Goal: Communication & Community: Answer question/provide support

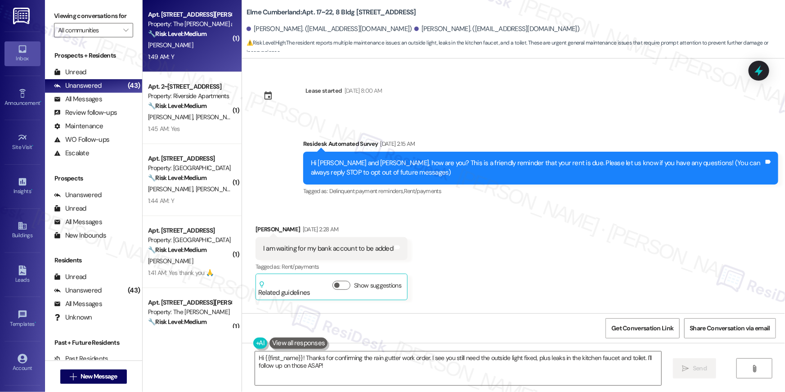
scroll to position [3050, 0]
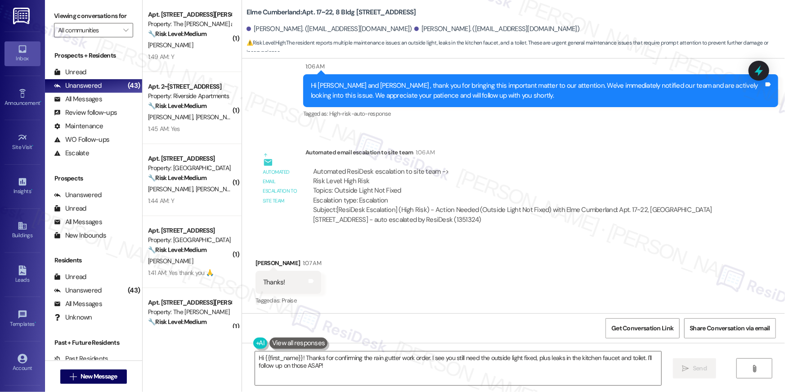
click at [197, 52] on div "1:49 AM: Y 1:49 AM: Y" at bounding box center [189, 56] width 85 height 11
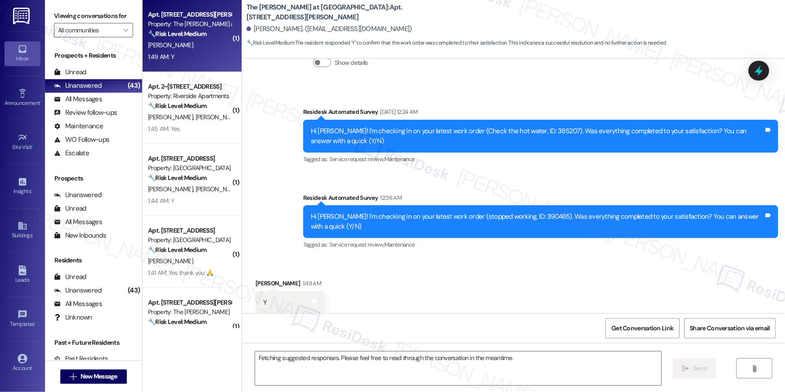
scroll to position [5124, 0]
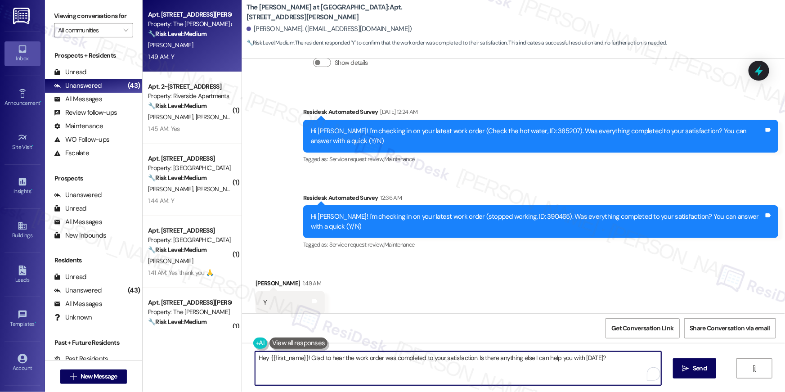
click at [422, 373] on textarea "Hey {{first_name}}! Glad to hear the work order was completed to your satisfact…" at bounding box center [458, 368] width 406 height 34
paste textarea "i {{first_name}} 😊 I’m so happy to hear your work order has been completed! If …"
type textarea "Hi {{first_name}} 😊 I’m so happy to hear your work order has been completed! If…"
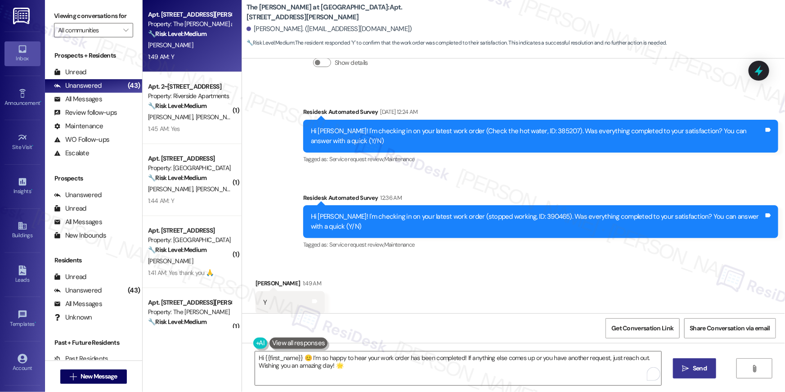
click at [698, 370] on span "Send" at bounding box center [700, 367] width 14 height 9
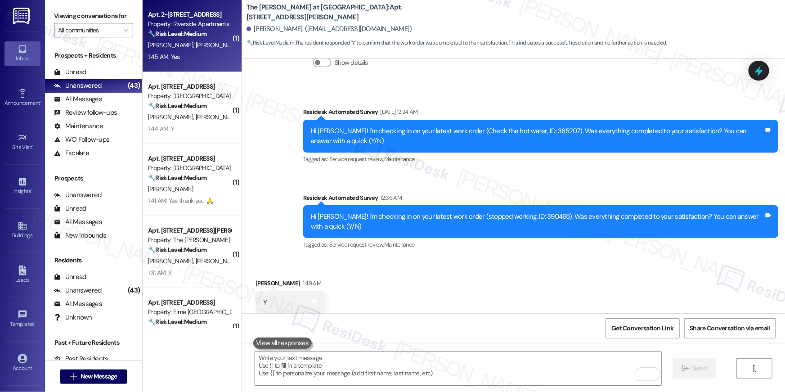
click at [192, 58] on div "1:45 AM: Yes 1:45 AM: Yes" at bounding box center [189, 56] width 85 height 11
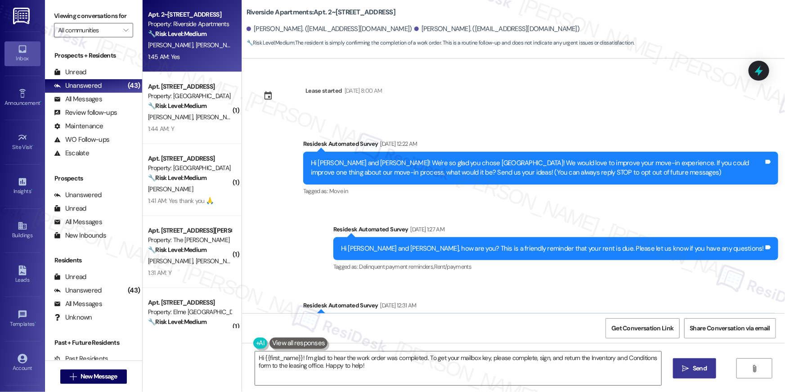
scroll to position [0, 0]
click at [465, 362] on textarea "Hi {{first_name}}! I'm glad to hear the work order was completed. To get your m…" at bounding box center [458, 368] width 406 height 34
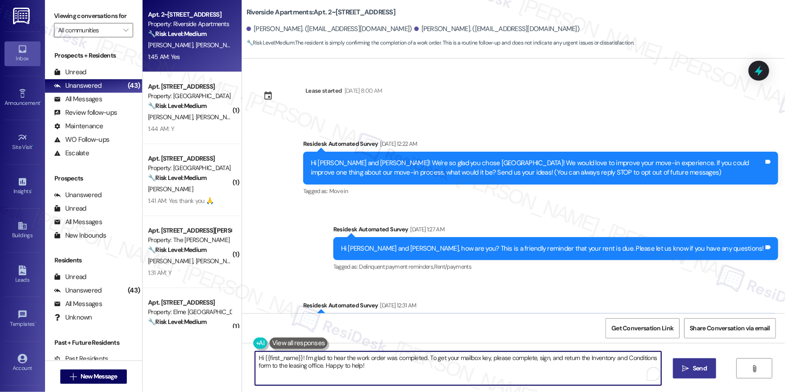
click at [465, 365] on textarea "Hi {{first_name}}! I'm glad to hear the work order was completed. To get your m…" at bounding box center [458, 368] width 406 height 34
paste textarea "😊 I’m so happy to hear your work order has been completed! If anything else com…"
type textarea "Hi {{first_name}} 😊 I’m so happy to hear your work order has been completed! If…"
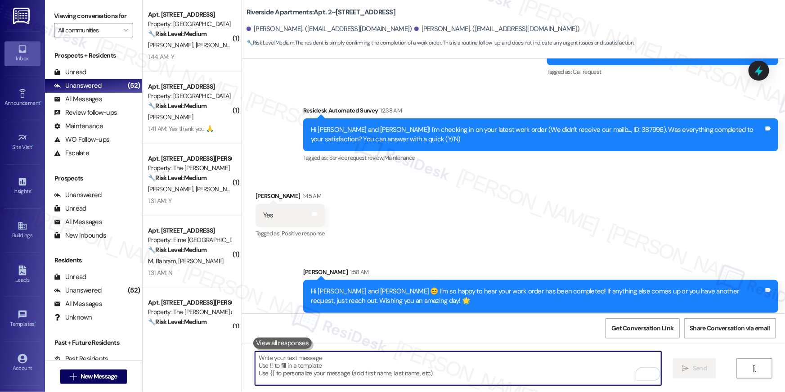
scroll to position [969, 0]
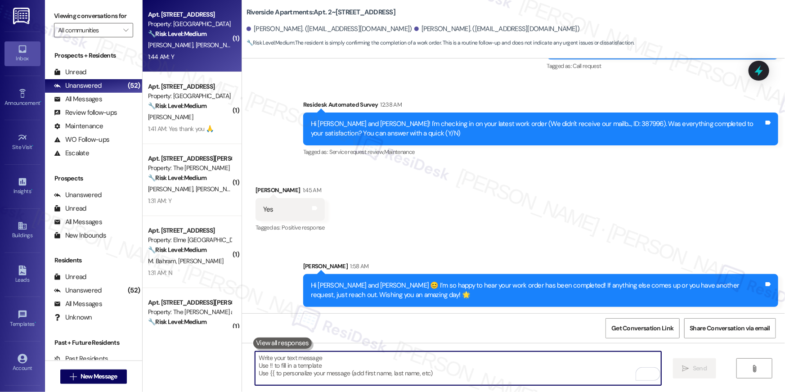
click at [174, 56] on div "1:44 AM: Y 1:44 AM: Y" at bounding box center [189, 56] width 85 height 11
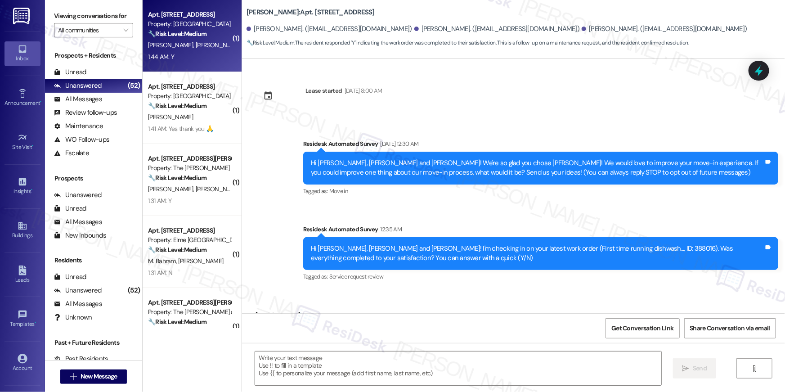
scroll to position [53, 0]
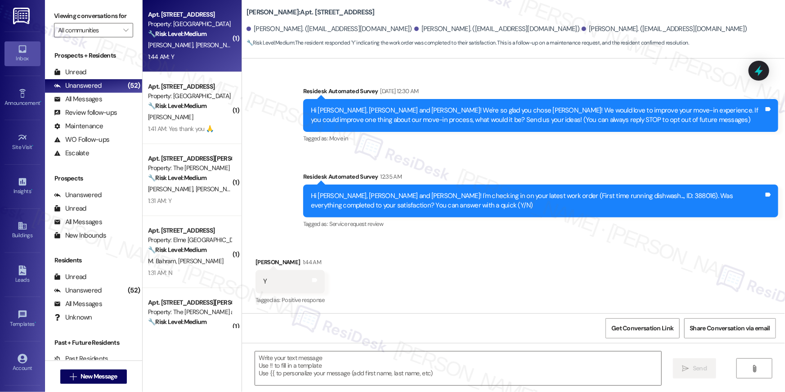
type textarea "Fetching suggested responses. Please feel free to read through the conversation…"
click at [470, 357] on textarea at bounding box center [458, 368] width 406 height 34
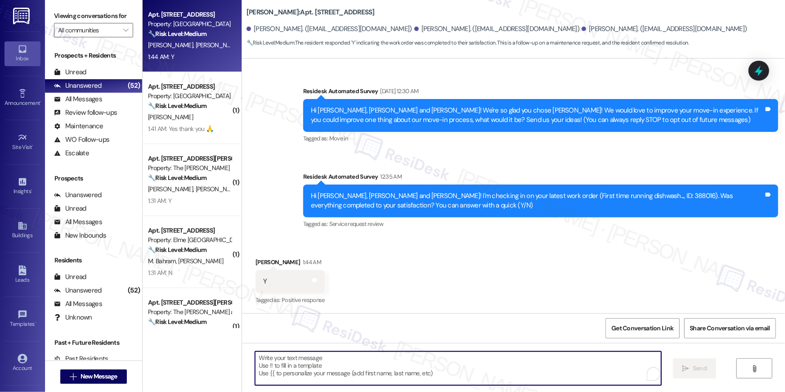
click at [470, 357] on textarea "To enrich screen reader interactions, please activate Accessibility in Grammarl…" at bounding box center [458, 368] width 406 height 34
paste textarea "Hi {{first_name}} 😊 I’m so happy to hear your work order has been completed! If…"
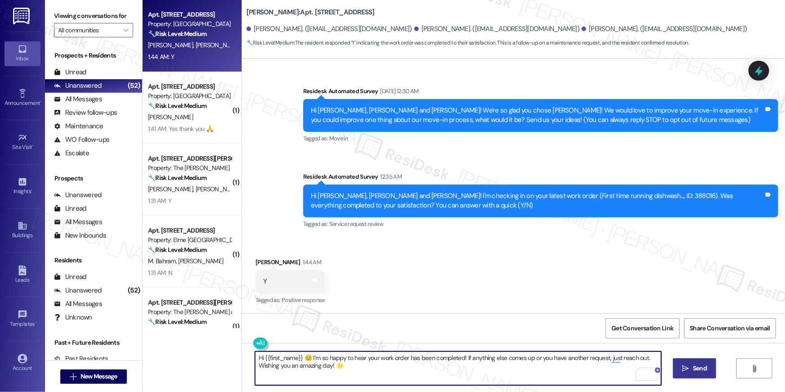
type textarea "Hi {{first_name}} 😊 I’m so happy to hear your work order has been completed! If…"
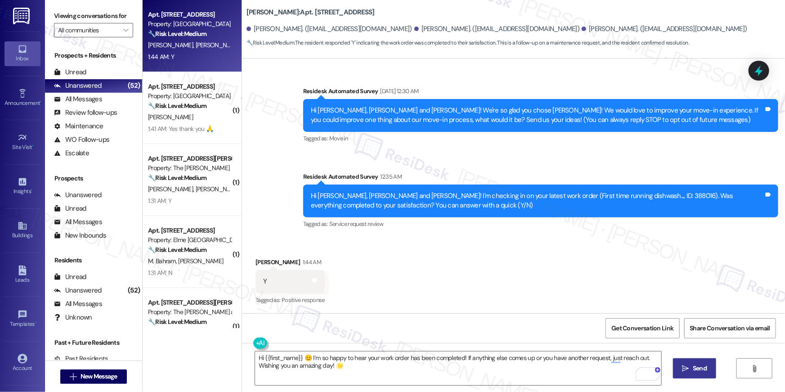
click at [696, 377] on button " Send" at bounding box center [695, 368] width 44 height 20
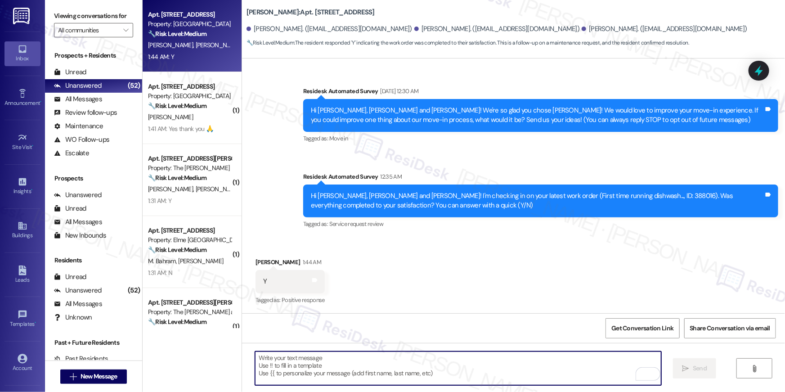
click at [579, 377] on textarea "To enrich screen reader interactions, please activate Accessibility in Grammarl…" at bounding box center [458, 368] width 406 height 34
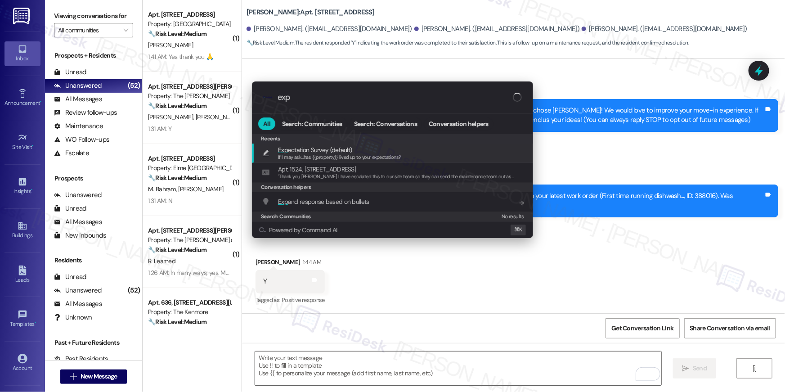
type input "expe"
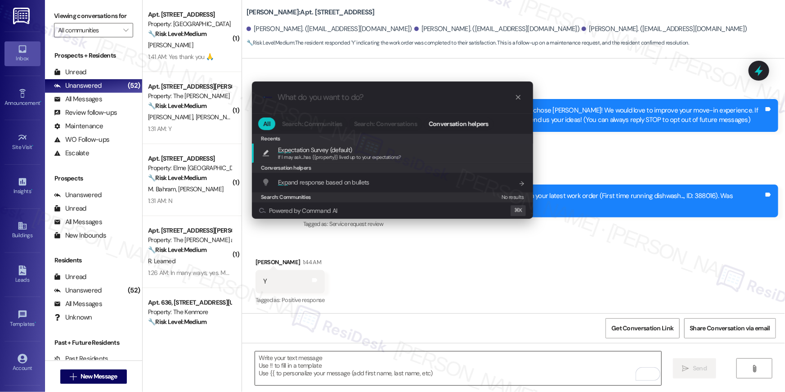
type textarea "If I may ask...has {{property}} lived up to your expectations?"
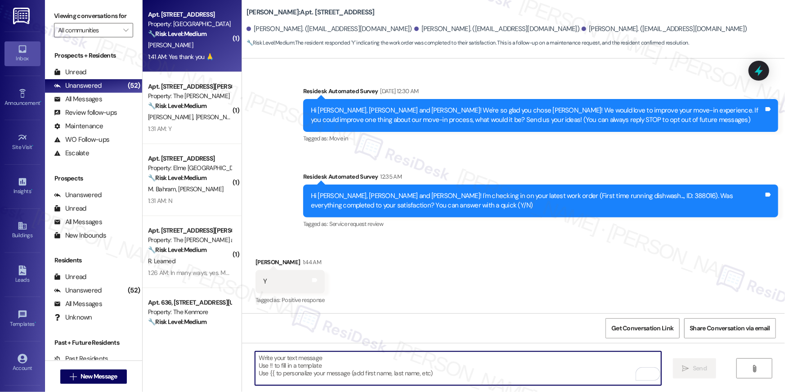
click at [180, 57] on div "1:41 AM: Yes thank you 🙏 1:41 AM: Yes thank you 🙏" at bounding box center [180, 57] width 65 height 8
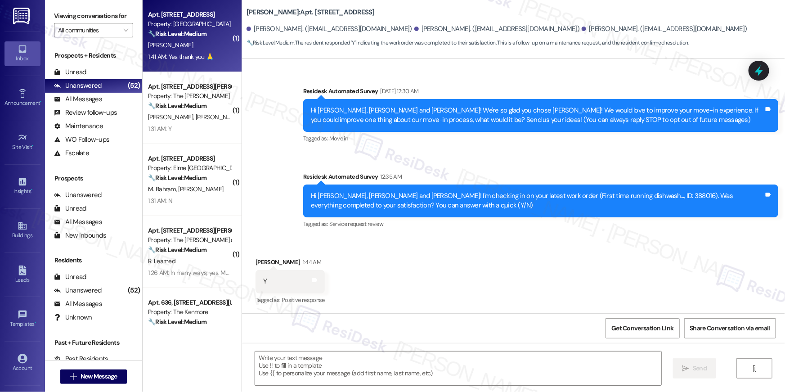
type textarea "Fetching suggested responses. Please feel free to read through the conversation…"
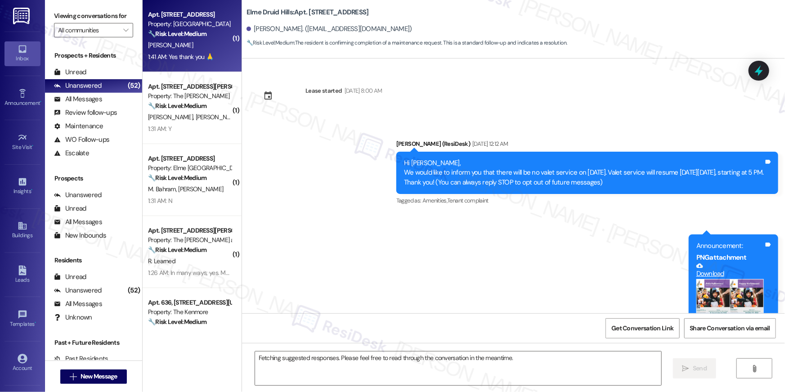
scroll to position [9243, 0]
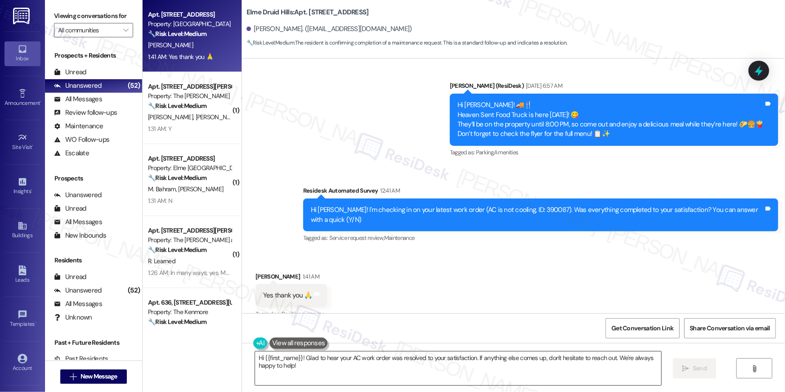
click at [477, 379] on textarea "Hi {{first_name}}! Glad to hear your AC work order was resolved to your satisfa…" at bounding box center [458, 368] width 406 height 34
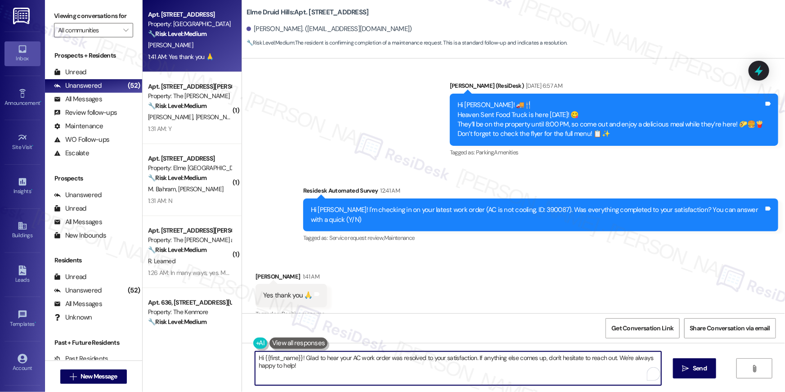
click at [477, 379] on textarea "Hi {{first_name}}! Glad to hear your AC work order was resolved to your satisfa…" at bounding box center [458, 368] width 406 height 34
paste textarea "😊 I’m so happy to hear your work order has been completed! If anything else com…"
type textarea "Hi {{first_name}} 😊 I’m so happy to hear your work order has been completed! If…"
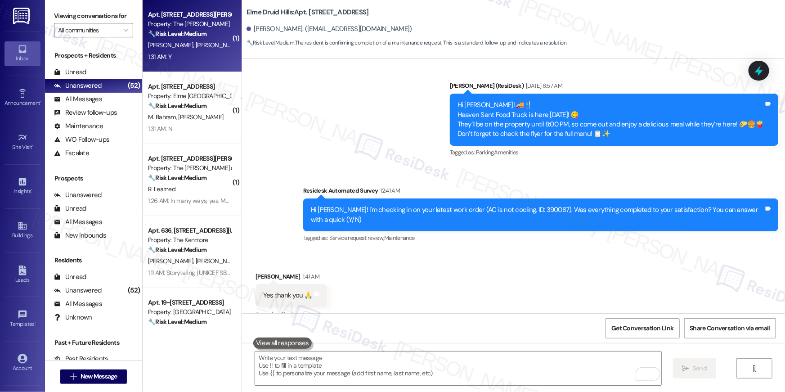
click at [221, 63] on div "Apt. 103, 4200 N. Carlin Springs Road Property: The Maxwell 🔧 Risk Level: Mediu…" at bounding box center [192, 36] width 99 height 72
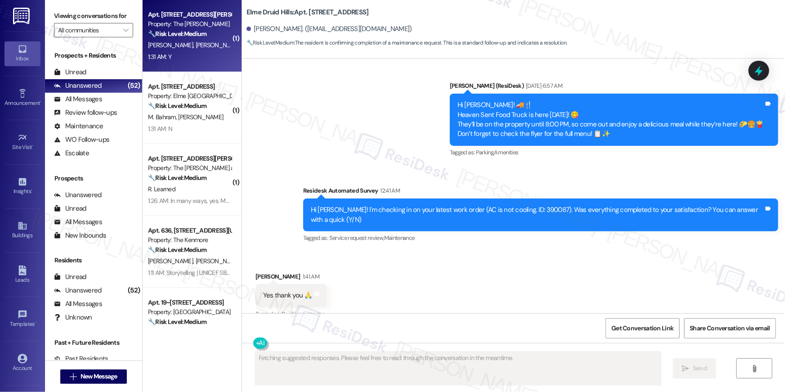
type textarea "Fetching suggested responses. Please feel free to read through the conversation…"
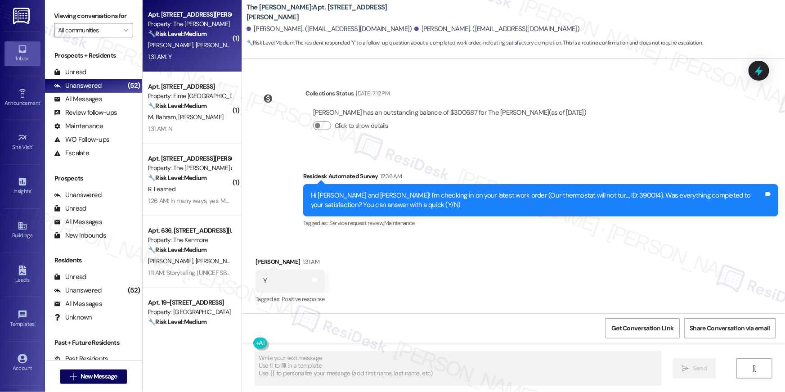
scroll to position [477, 0]
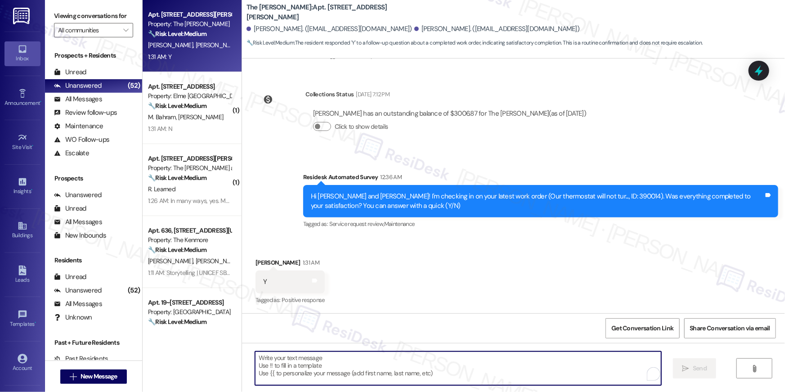
click at [506, 372] on textarea "To enrich screen reader interactions, please activate Accessibility in Grammarl…" at bounding box center [458, 368] width 406 height 34
paste textarea "Hi {{first_name}} 😊 I’m so happy to hear your work order has been completed! If…"
type textarea "Hi {{first_name}} 😊 I’m so happy to hear your work order has been completed! If…"
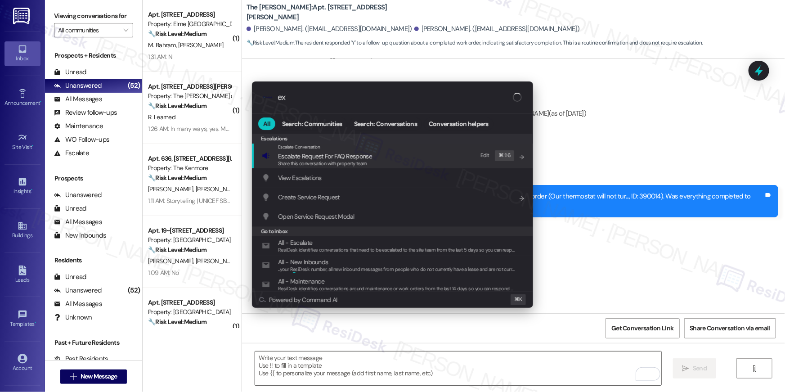
type input "exp"
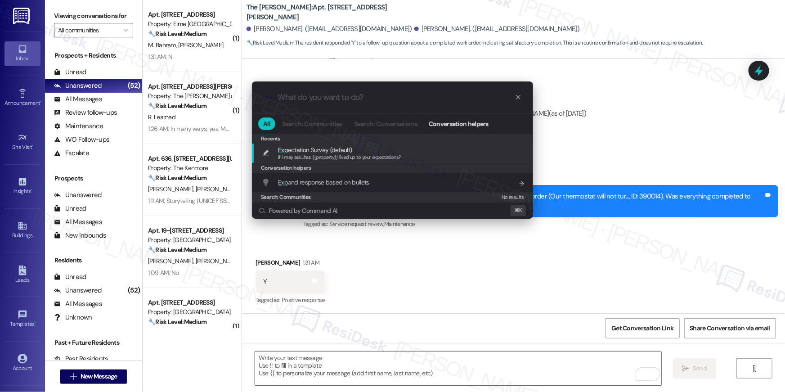
type textarea "If I may ask...has {{property}} lived up to your expectations?"
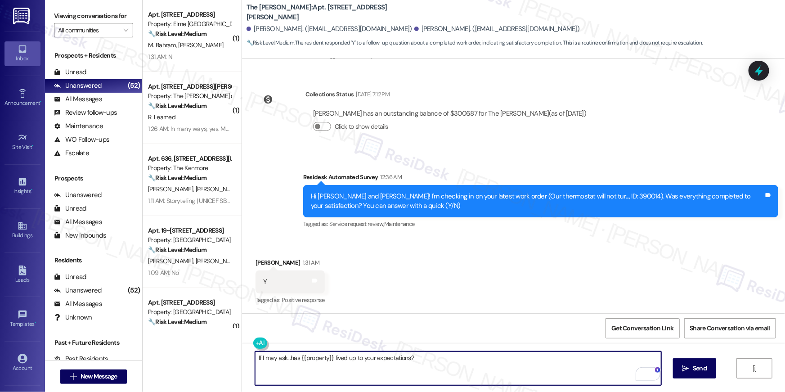
scroll to position [550, 0]
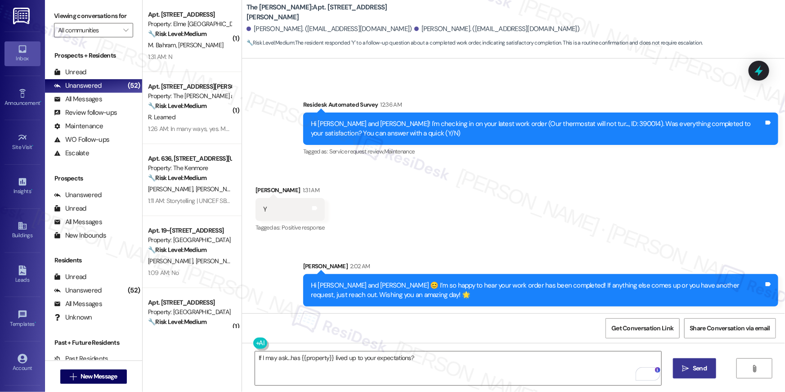
click at [701, 370] on span "Send" at bounding box center [700, 367] width 14 height 9
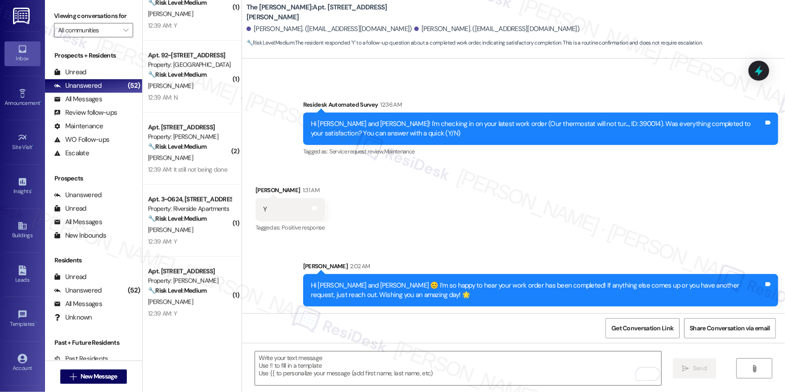
scroll to position [893, 0]
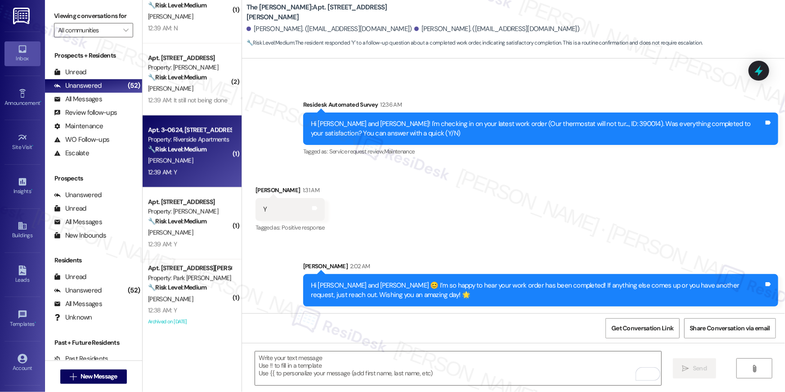
click at [187, 164] on div "G. Bulluck" at bounding box center [189, 160] width 85 height 11
type textarea "Fetching suggested responses. Please feel free to read through the conversation…"
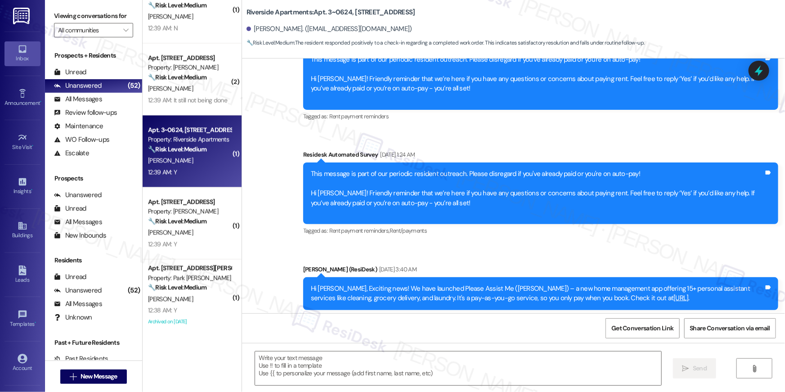
type textarea "Fetching suggested responses. Please feel free to read through the conversation…"
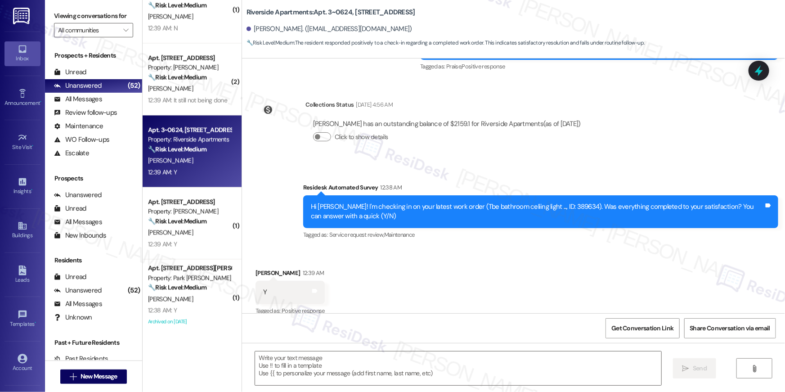
scroll to position [3953, 0]
drag, startPoint x: 478, startPoint y: 302, endPoint x: 476, endPoint y: 311, distance: 9.1
click at [478, 302] on div "Received via SMS Gregory Bulluck 12:39 AM Y Tags and notes Tagged as: Positive …" at bounding box center [513, 285] width 543 height 76
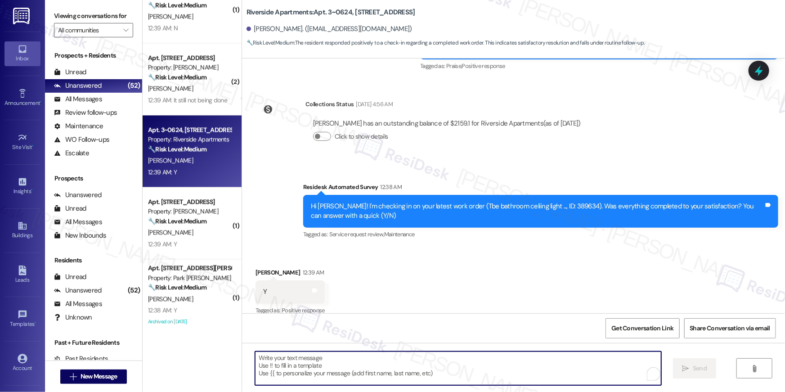
click at [484, 361] on textarea "To enrich screen reader interactions, please activate Accessibility in Grammarl…" at bounding box center [458, 368] width 406 height 34
click at [484, 363] on textarea "To enrich screen reader interactions, please activate Accessibility in Grammarl…" at bounding box center [458, 368] width 406 height 34
paste textarea "Hi {{first_name}} 😊 I’m so happy to hear your work order has been completed! If…"
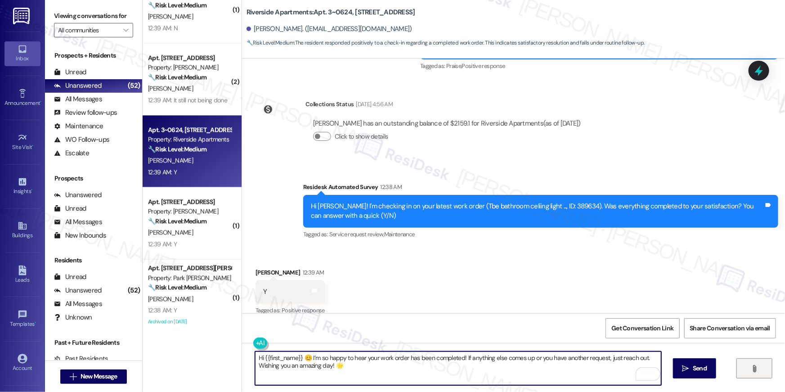
type textarea "Hi {{first_name}} 😊 I’m so happy to hear your work order has been completed! If…"
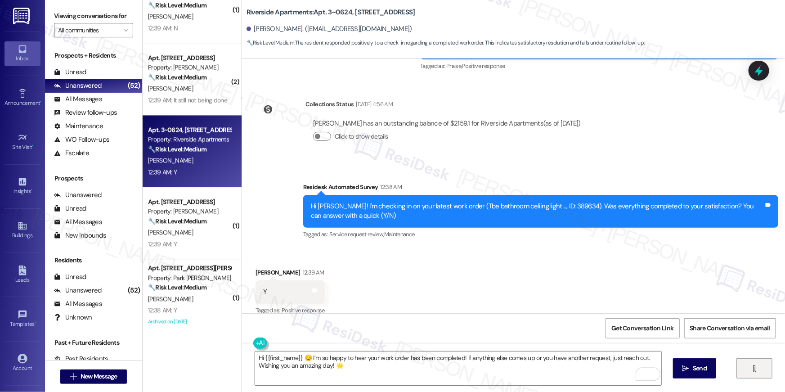
click at [746, 374] on button "" at bounding box center [754, 368] width 36 height 20
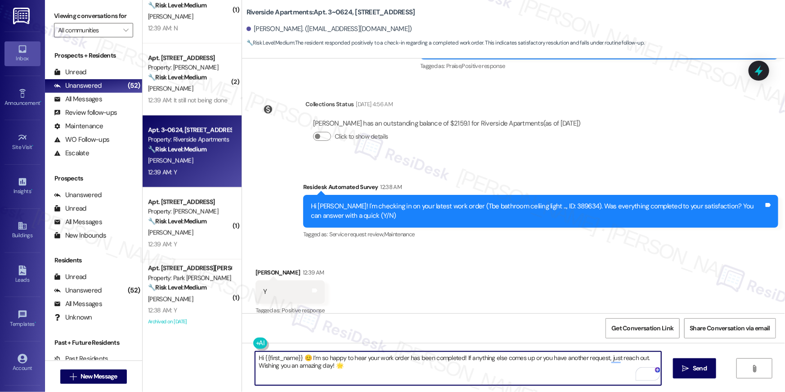
click at [461, 376] on textarea "Hi {{first_name}} 😊 I’m so happy to hear your work order has been completed! If…" at bounding box center [458, 368] width 406 height 34
click at [456, 368] on textarea "Hi {{first_name}} 😊 I’m so happy to hear your work order has been completed! If…" at bounding box center [458, 368] width 406 height 34
click at [700, 372] on span "Send" at bounding box center [700, 367] width 14 height 9
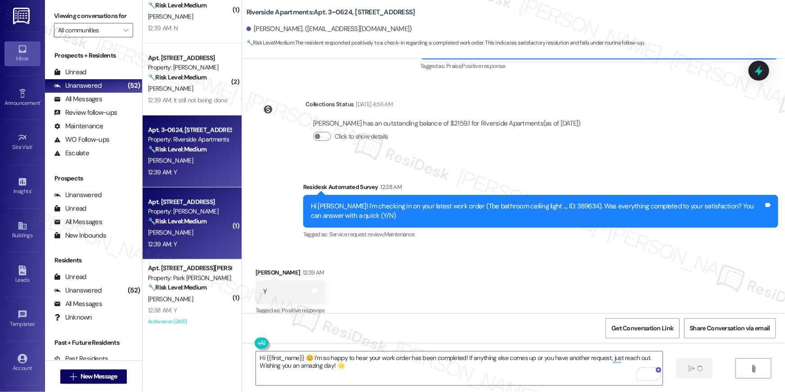
click at [202, 230] on div "J. Martin" at bounding box center [189, 232] width 85 height 11
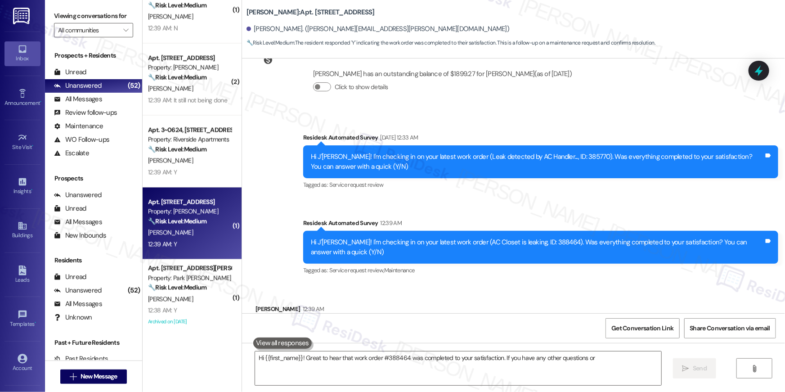
scroll to position [382, 0]
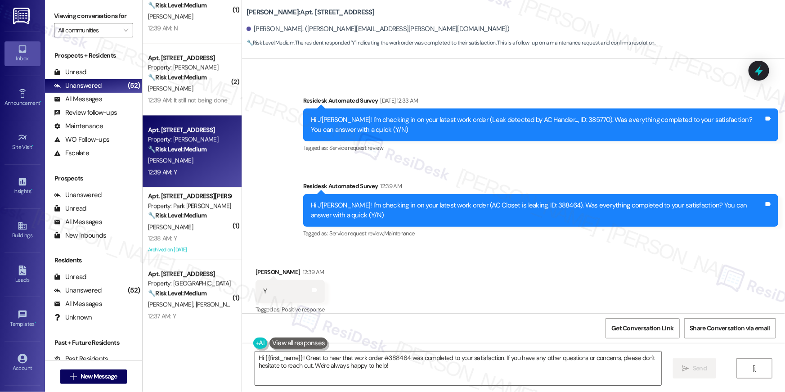
click at [439, 352] on textarea "Hi {{first_name}}! Great to hear that work order #388464 was completed to your …" at bounding box center [458, 368] width 406 height 34
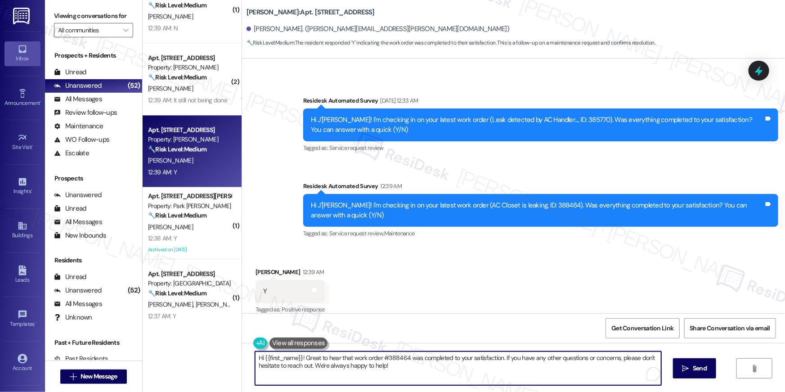
click at [436, 363] on textarea "Hi {{first_name}}! Great to hear that work order #388464 was completed to your …" at bounding box center [458, 368] width 406 height 34
click at [438, 365] on textarea "Hi {{first_name}}! Great to hear that work order #388464 was completed to your …" at bounding box center [458, 368] width 406 height 34
paste textarea "😊 I’m so happy to hear your work order has been completed! If anything else com…"
type textarea "Hi {{first_name}} 😊 I’m so happy to hear your work order has been completed! If…"
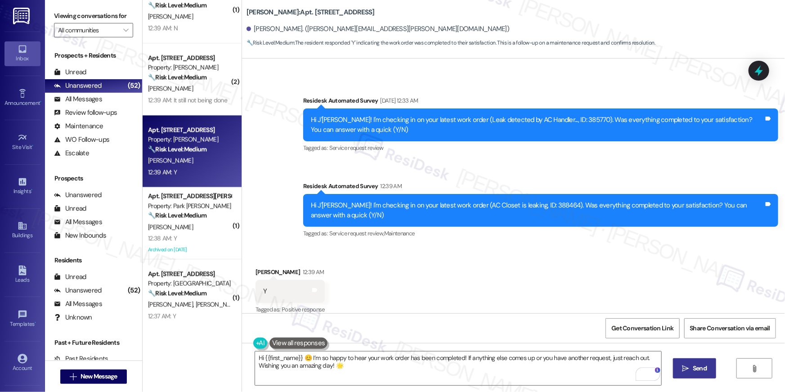
click at [691, 372] on span "Send" at bounding box center [700, 367] width 18 height 9
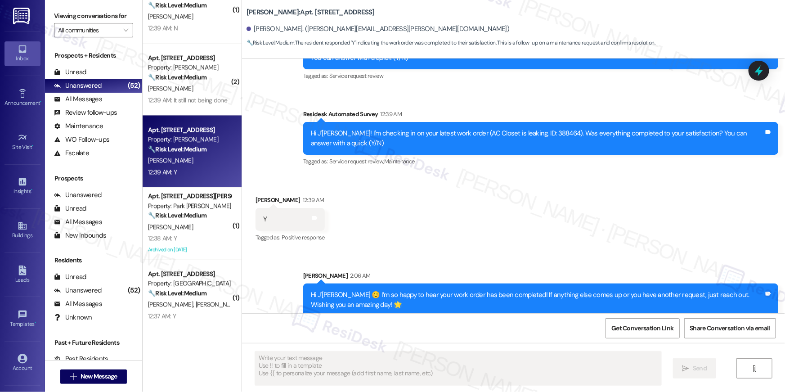
scroll to position [454, 0]
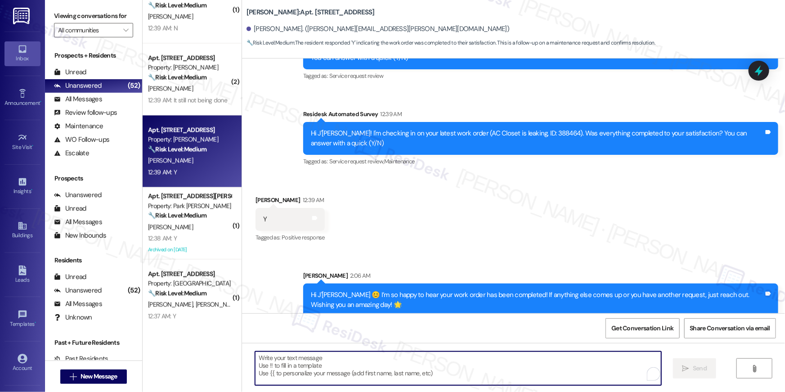
click at [501, 377] on textarea "To enrich screen reader interactions, please activate Accessibility in Grammarl…" at bounding box center [458, 368] width 406 height 34
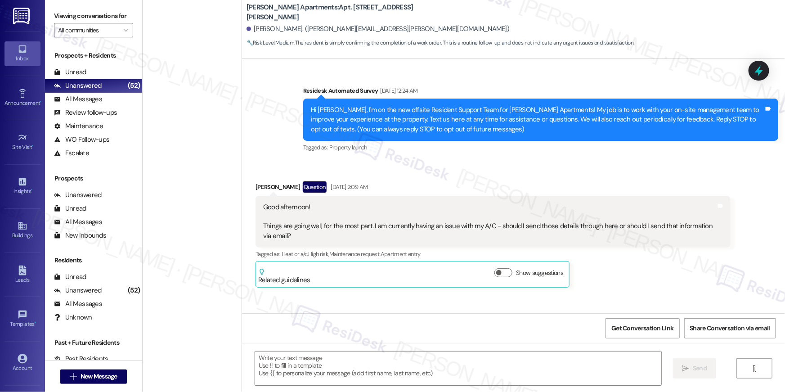
scroll to position [5140, 0]
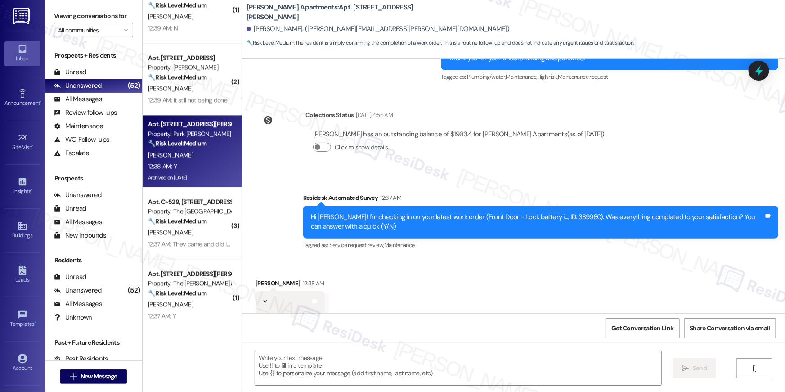
click at [514, 271] on div "Received via SMS [PERSON_NAME] 12:38 AM Y Tags and notes Tagged as: Positive re…" at bounding box center [513, 296] width 543 height 76
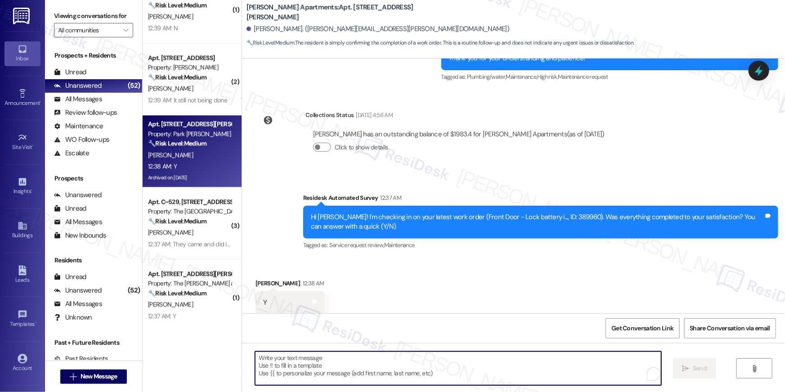
click at [472, 363] on textarea "To enrich screen reader interactions, please activate Accessibility in Grammarl…" at bounding box center [458, 368] width 406 height 34
paste textarea "Hi {{first_name}} 😊 I’m so happy to hear your work order has been completed! If…"
type textarea "Hi {{first_name}} 😊 I’m so happy to hear your work order has been completed! If…"
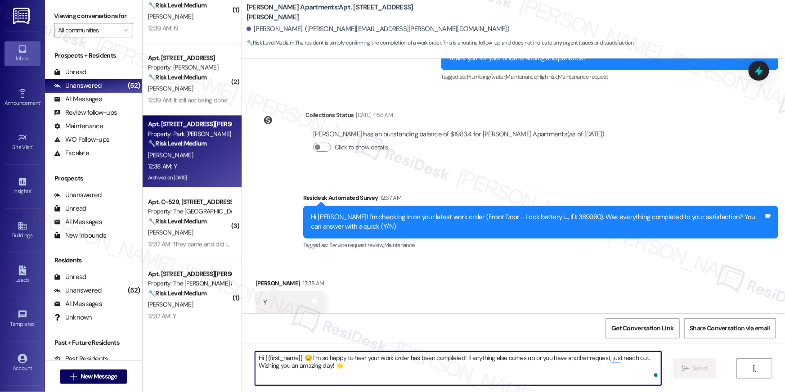
scroll to position [5140, 0]
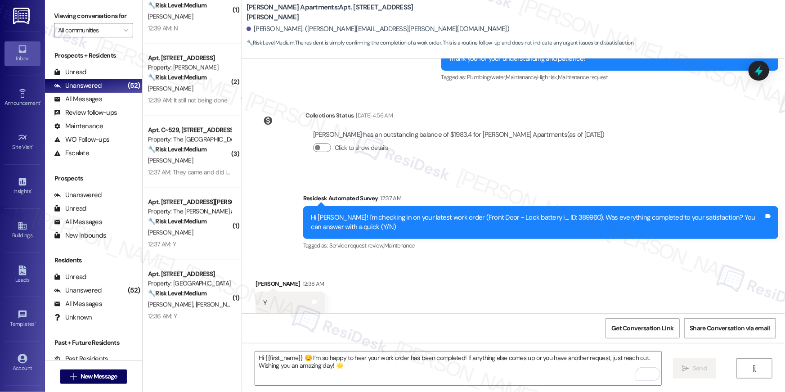
drag, startPoint x: 547, startPoint y: 391, endPoint x: 540, endPoint y: 391, distance: 6.3
click at [546, 391] on div "Hi {{first_name}} 😊 I’m so happy to hear your work order has been completed! If…" at bounding box center [513, 376] width 543 height 67
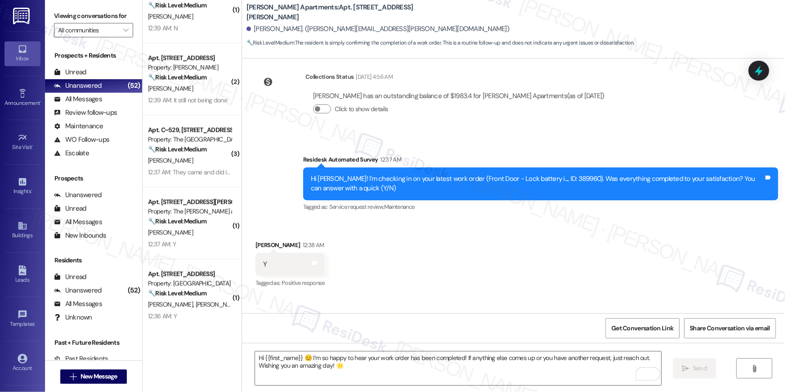
scroll to position [5213, 0]
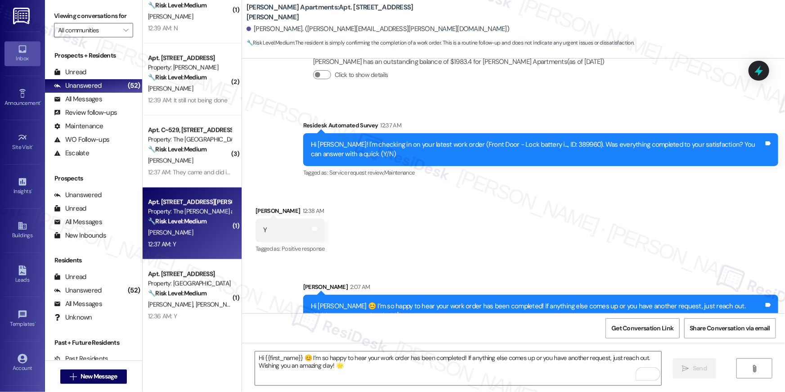
click at [169, 225] on div "🔧 Risk Level: Medium The resident responded positively to a work order check-in…" at bounding box center [189, 220] width 83 height 9
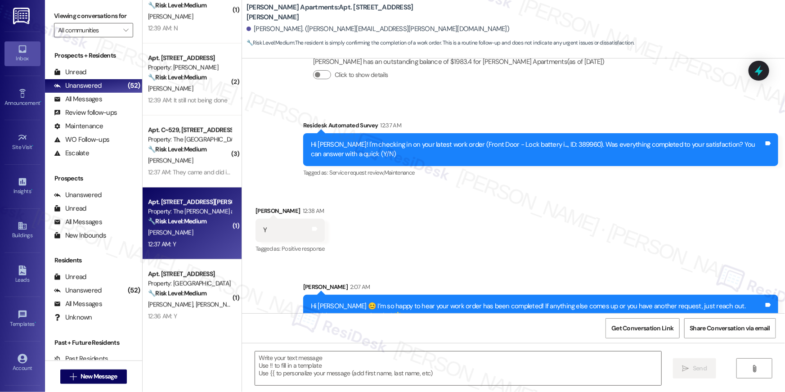
type textarea "Fetching suggested responses. Please feel free to read through the conversation…"
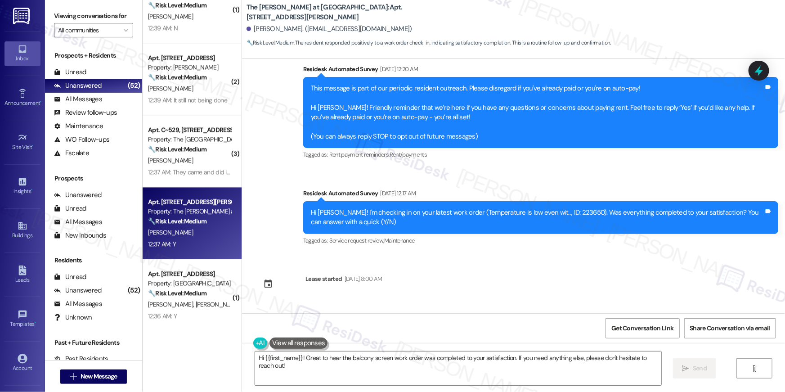
scroll to position [0, 0]
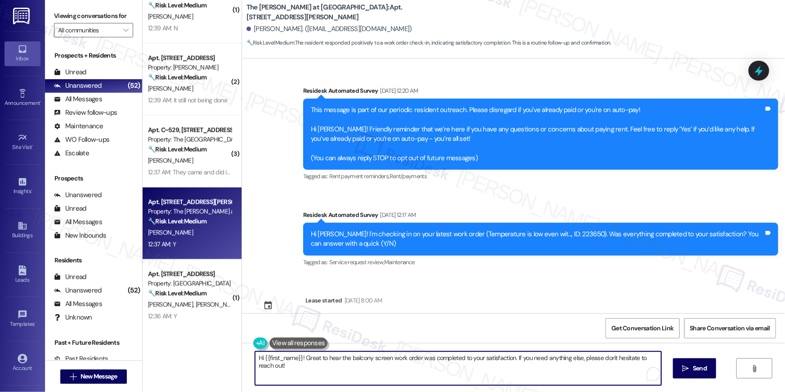
click at [483, 372] on textarea "Hi {{first_name}}! Great to hear the balcony screen work order was completed to…" at bounding box center [458, 368] width 406 height 34
paste textarea "😊 I’m so happy to hear your work order has been completed! If anything else com…"
type textarea "Hi {{first_name}} 😊 I’m so happy to hear your work order has been completed! If…"
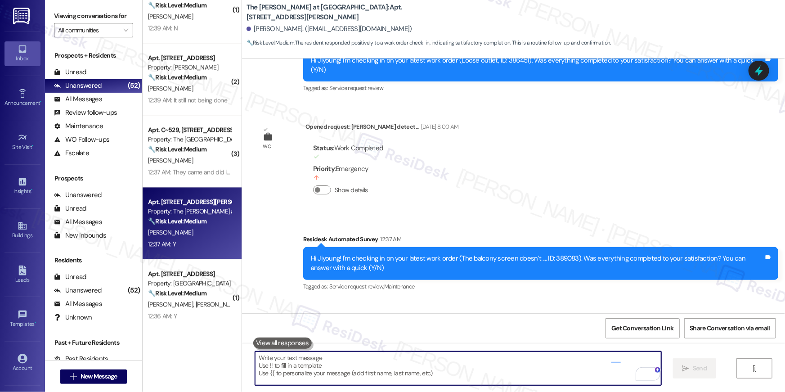
scroll to position [1948, 0]
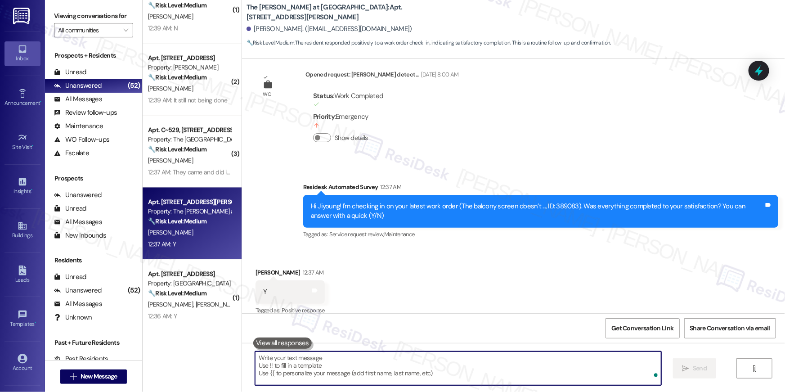
click at [417, 364] on textarea "To enrich screen reader interactions, please activate Accessibility in Grammarl…" at bounding box center [458, 368] width 406 height 34
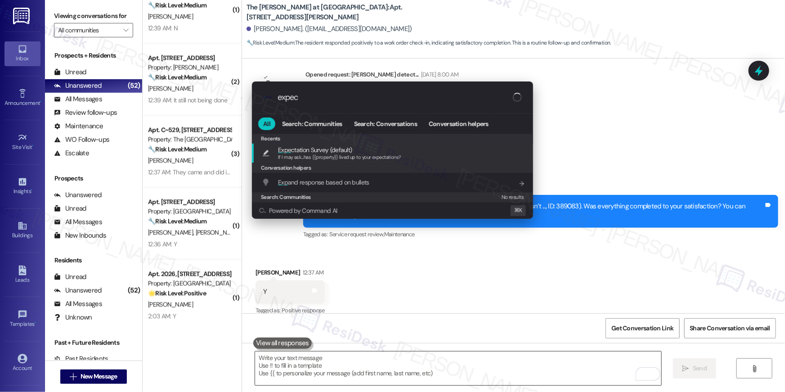
type input "expect"
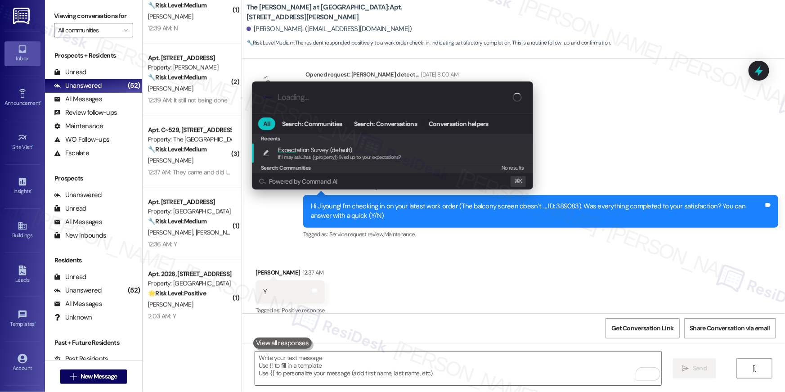
type textarea "If I may ask...has {{property}} lived up to your expectations?"
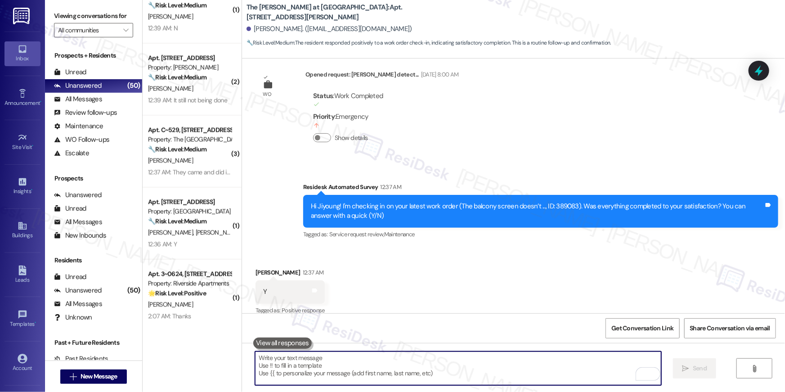
scroll to position [2083, 0]
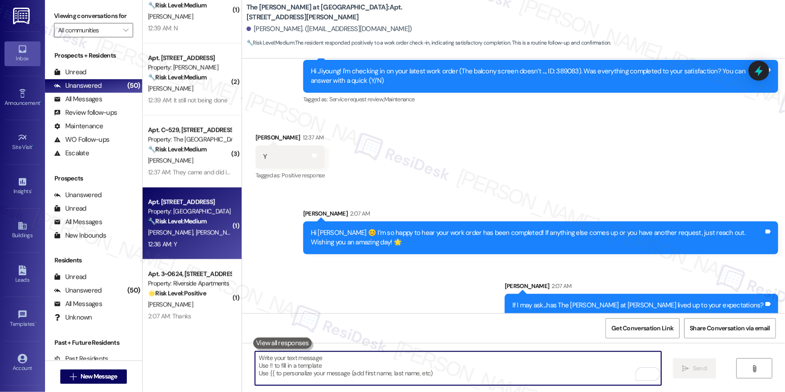
click at [189, 251] on div "Apt. [STREET_ADDRESS] Property: [GEOGRAPHIC_DATA] 🔧 Risk Level: Medium The resi…" at bounding box center [192, 223] width 99 height 72
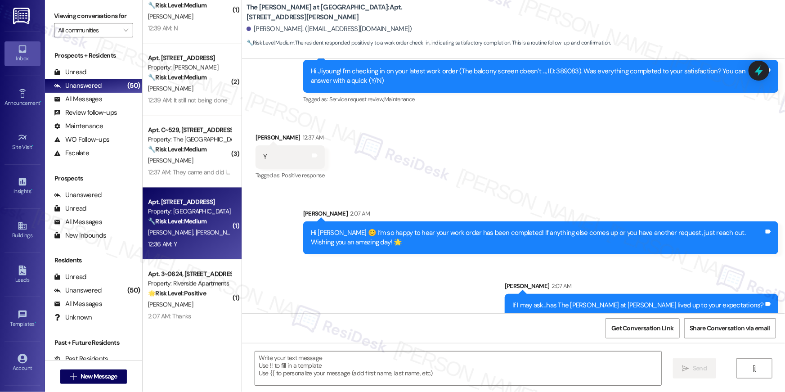
type textarea "Fetching suggested responses. Please feel free to read through the conversation…"
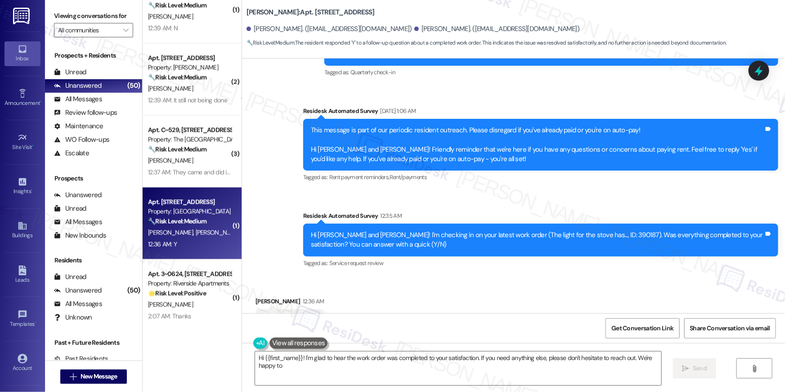
scroll to position [671, 0]
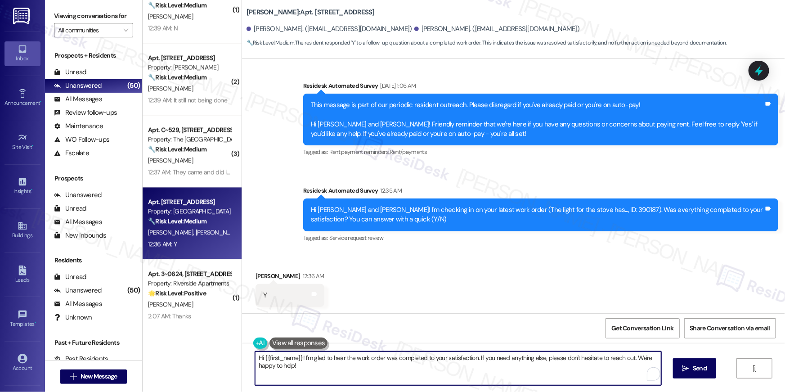
click at [489, 370] on textarea "Hi {{first_name}}! I'm glad to hear the work order was completed to your satisf…" at bounding box center [458, 368] width 406 height 34
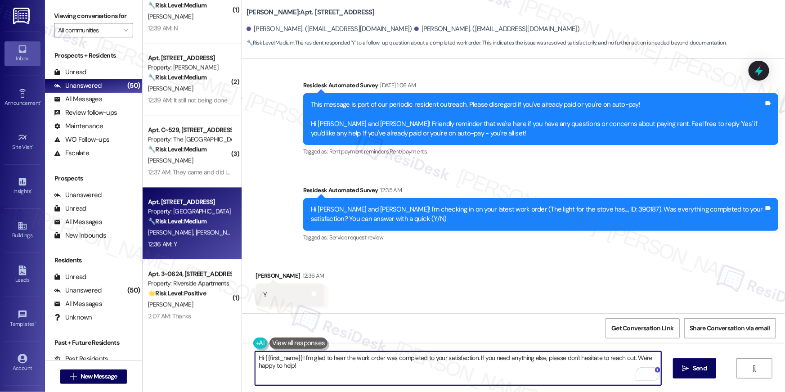
click at [519, 370] on textarea "Hi {{first_name}}! I'm glad to hear the work order was completed to your satisf…" at bounding box center [458, 368] width 406 height 34
paste textarea "😊 I’m so happy to hear your work order has been completed! If anything else com…"
type textarea "Hi {{first_name}} 😊 I’m so happy to hear your work order has been completed! If…"
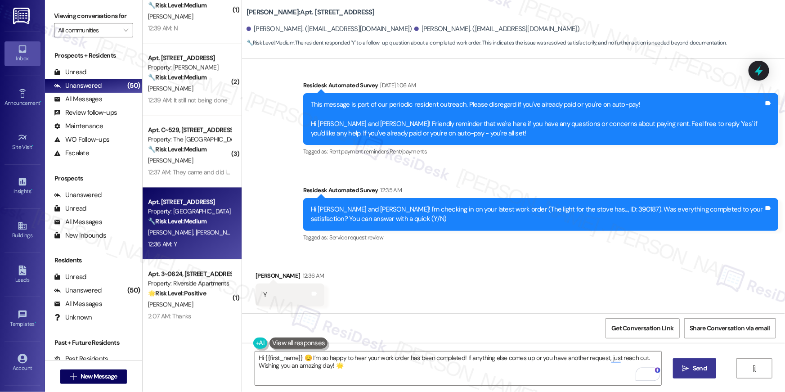
click at [691, 369] on span "Send" at bounding box center [700, 367] width 18 height 9
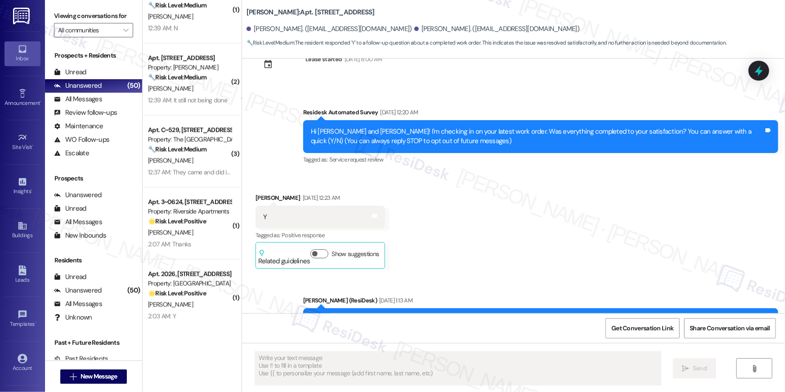
scroll to position [0, 0]
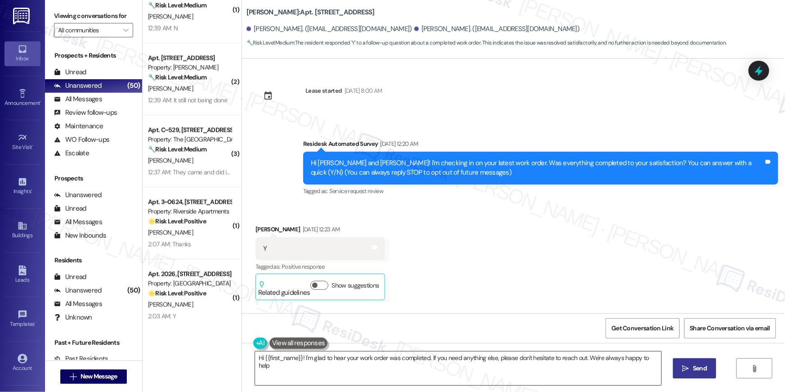
type textarea "Hi {{first_name}}! I'm glad to hear your work order was completed. If you need …"
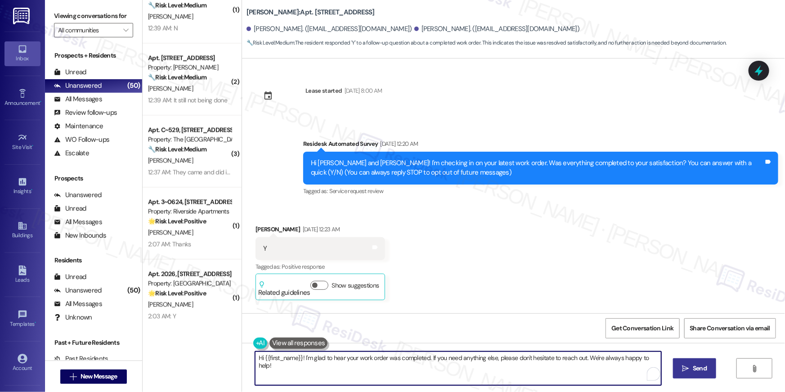
click at [547, 373] on textarea "Hi {{first_name}}! I'm glad to hear your work order was completed. If you need …" at bounding box center [458, 368] width 406 height 34
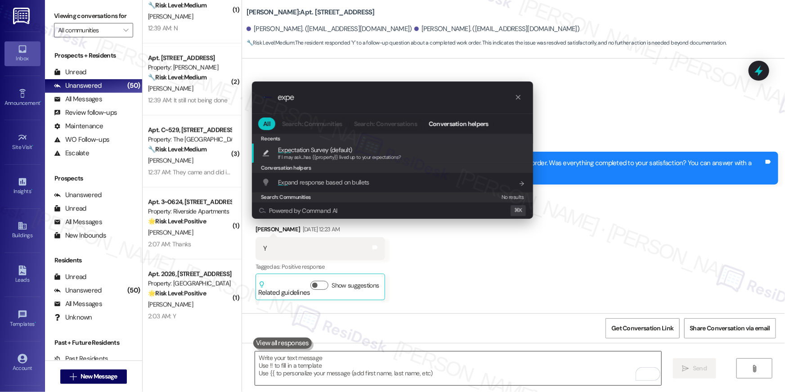
type input "expec"
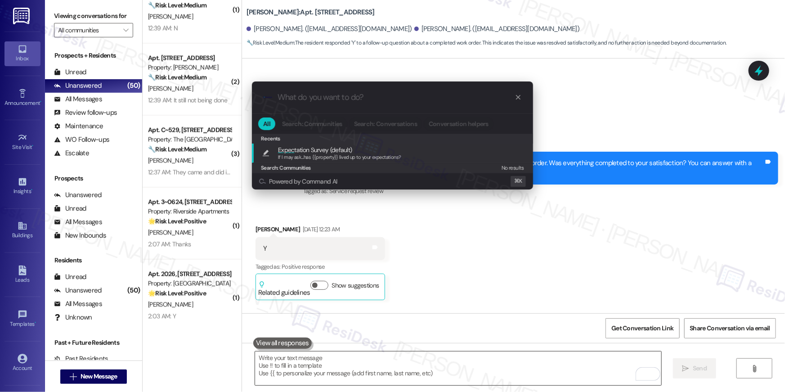
type textarea "If I may ask...has {{property}} lived up to your expectations?"
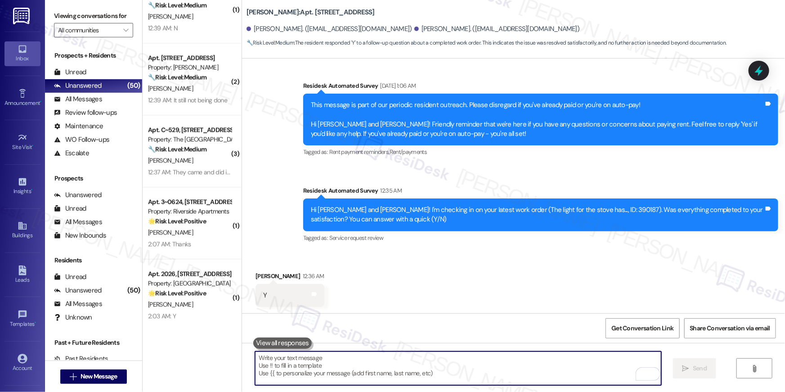
scroll to position [807, 0]
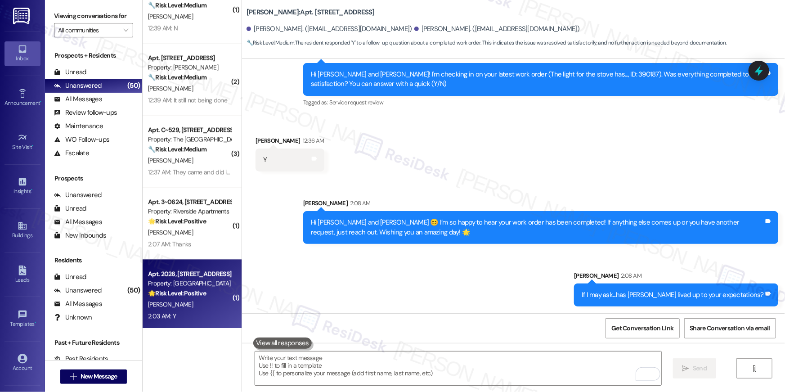
click at [197, 276] on div "Apt. 2026, [STREET_ADDRESS]" at bounding box center [189, 273] width 83 height 9
type textarea "Fetching suggested responses. Please feel free to read through the conversation…"
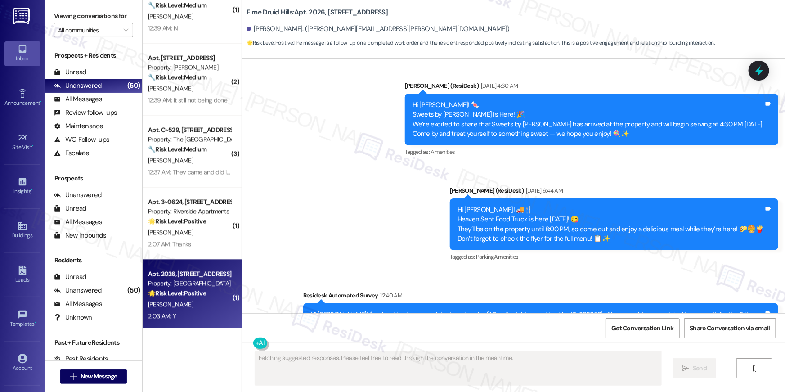
scroll to position [16828, 0]
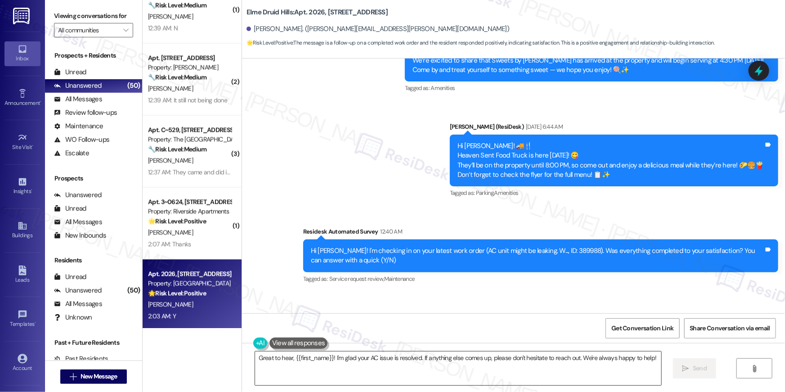
click at [541, 373] on textarea "Great to hear, {{first_name}}! I'm glad your AC issue is resolved. If anything …" at bounding box center [458, 368] width 406 height 34
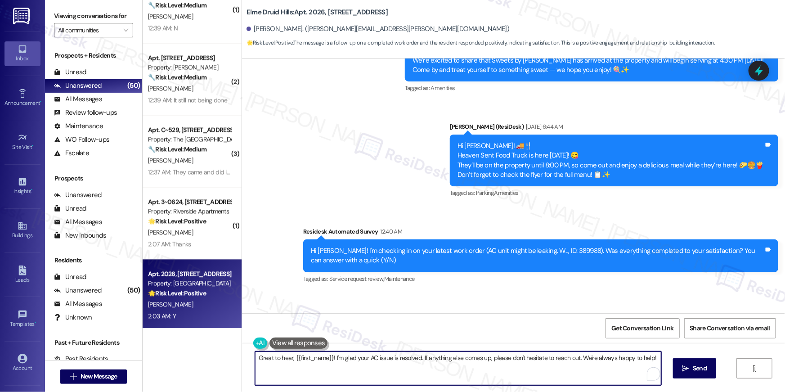
paste textarea "Hi {{first_name}} 😊 I’m so happy to hear your work order has been completed! If…"
type textarea "Hi {{first_name}} 😊 I’m so happy to hear your work order has been completed! If…"
click at [677, 372] on button " Send" at bounding box center [695, 368] width 44 height 20
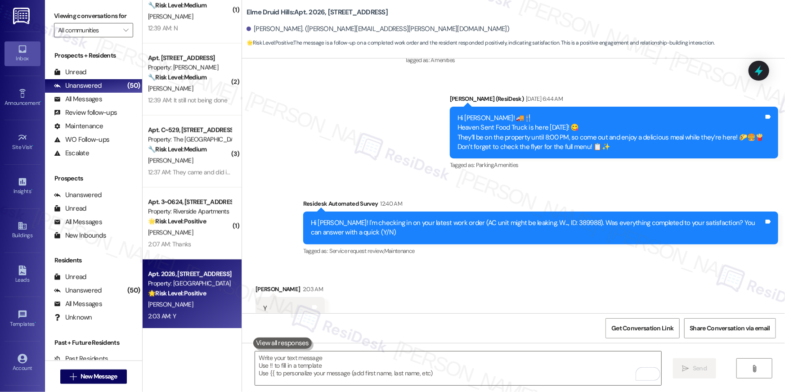
scroll to position [16900, 0]
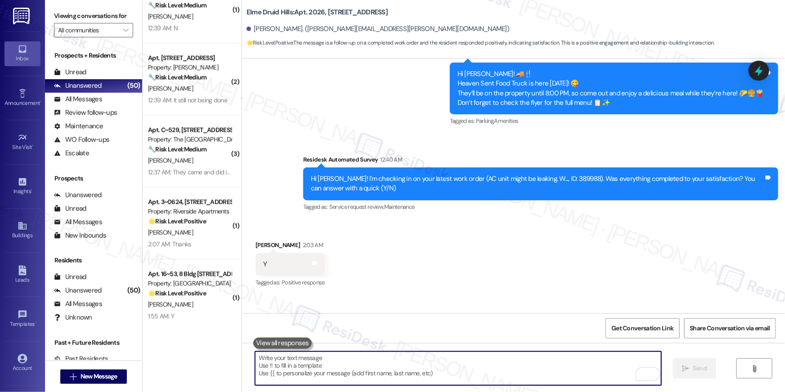
click at [518, 366] on textarea "To enrich screen reader interactions, please activate Accessibility in Grammarl…" at bounding box center [458, 368] width 406 height 34
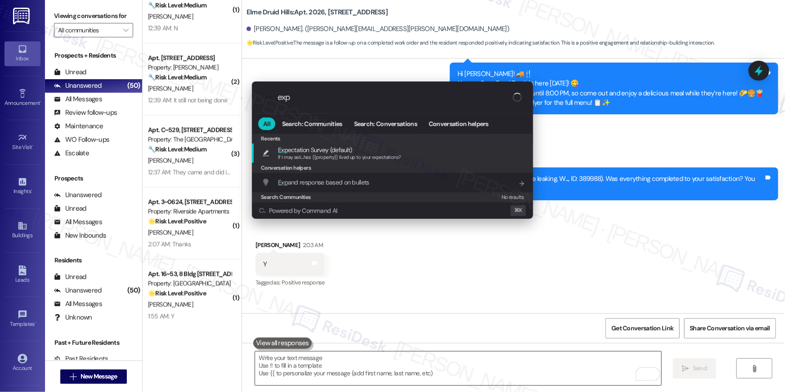
type input "expe"
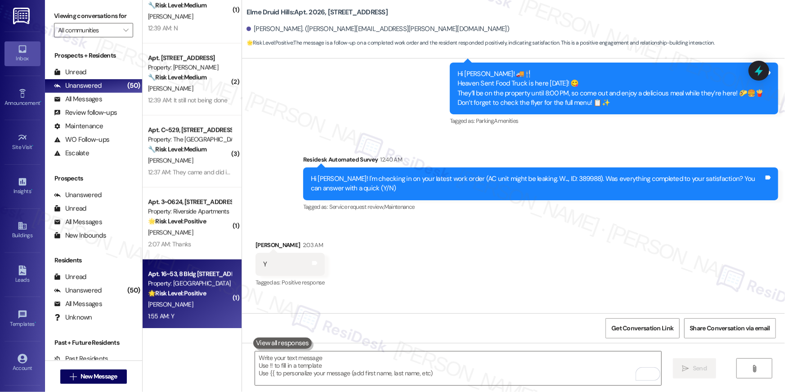
click at [174, 297] on div "Apt. 16~53, 8 Bldg 16 Cumberland Way SE Property: Elme Cumberland 🌟 Risk Level:…" at bounding box center [189, 283] width 85 height 31
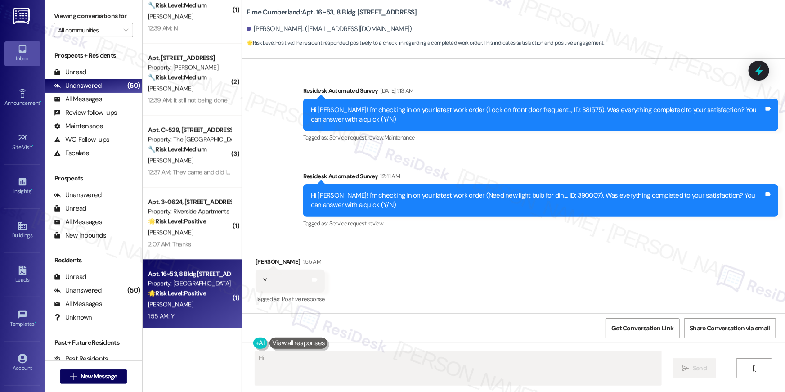
scroll to position [695, 0]
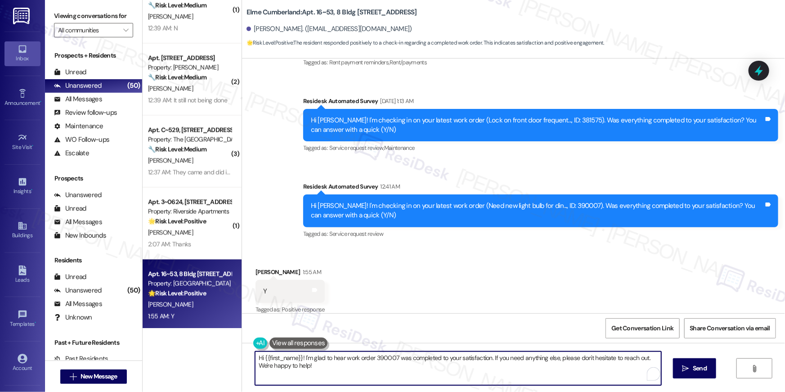
click at [475, 362] on textarea "Hi {{first_name}}! I'm glad to hear work order 390007 was completed to your sat…" at bounding box center [458, 368] width 406 height 34
paste textarea "😊 I’m so happy to hear your work order has been completed! If anything else com…"
type textarea "Hi {{first_name}} 😊 I’m so happy to hear your work order has been completed! If…"
click at [700, 372] on span "Send" at bounding box center [700, 367] width 14 height 9
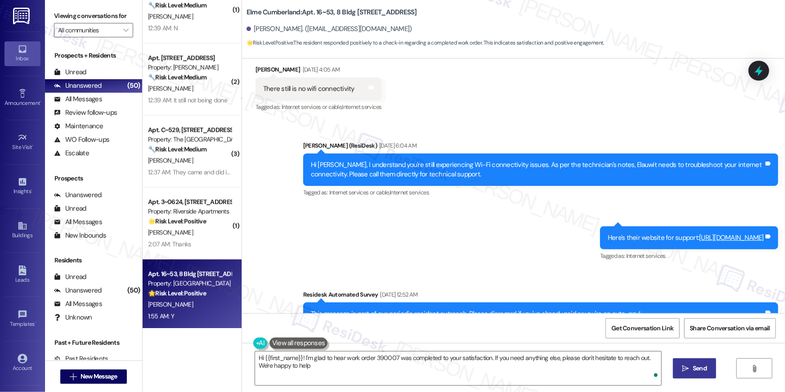
type textarea "Hi {{first_name}}! I'm glad to hear work order 390007 was completed to your sat…"
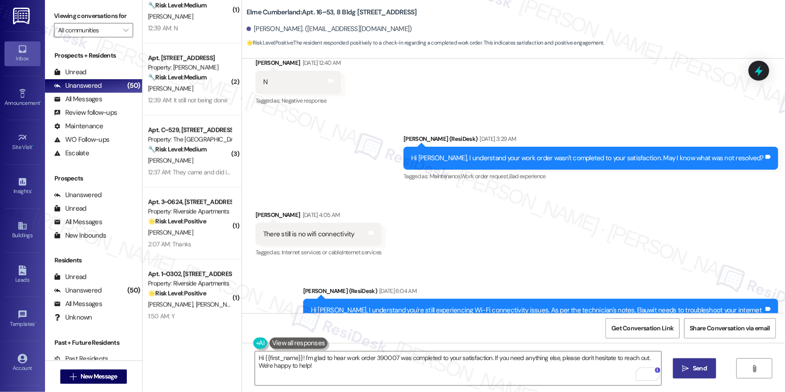
scroll to position [132, 0]
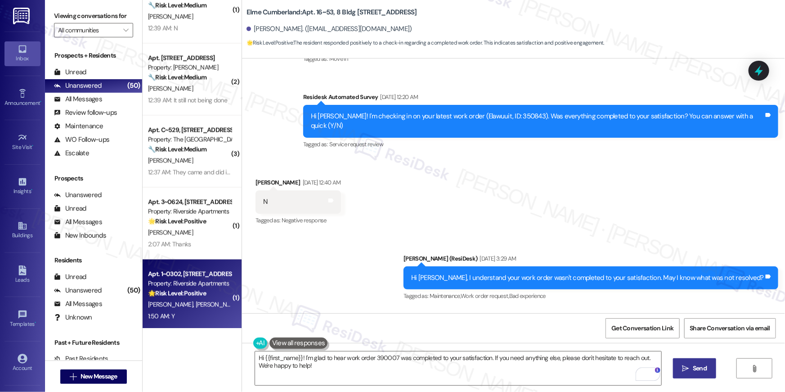
click at [188, 285] on div "Property: Riverside Apartments" at bounding box center [189, 282] width 83 height 9
type textarea "Fetching suggested responses. Please feel free to read through the conversation…"
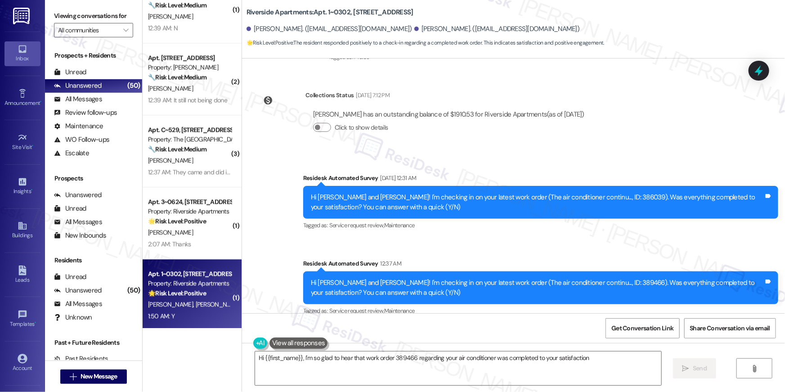
scroll to position [449, 0]
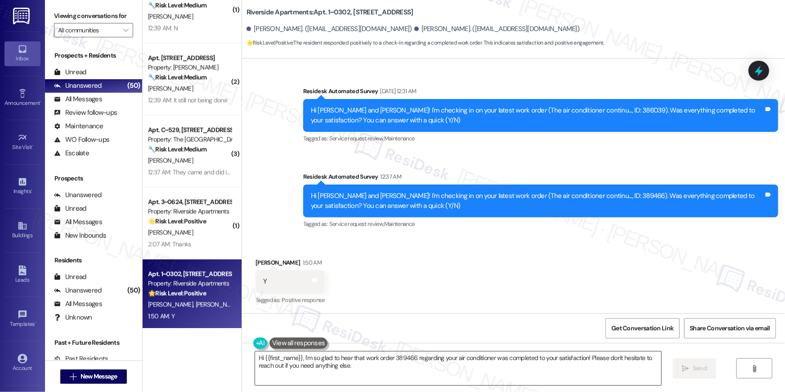
click at [546, 374] on textarea "Hi {{first_name}}, I'm so glad to hear that work order 389466 regarding your ai…" at bounding box center [458, 368] width 406 height 34
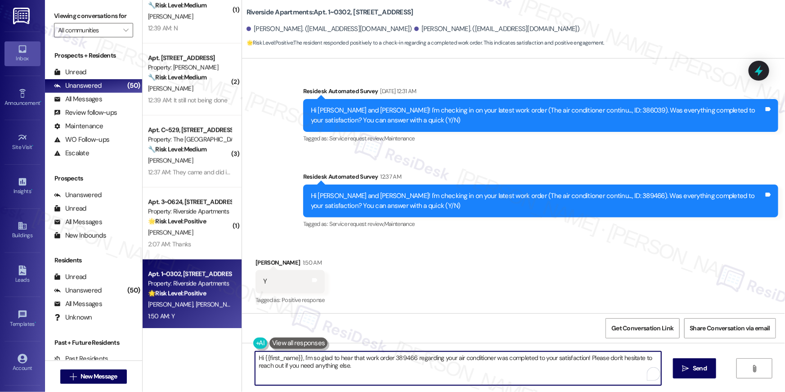
paste textarea "😊 I’m so happy to hear your work order has been completed! If anything else com…"
type textarea "Hi {{first_name}} 😊 I’m so happy to hear your work order has been completed! If…"
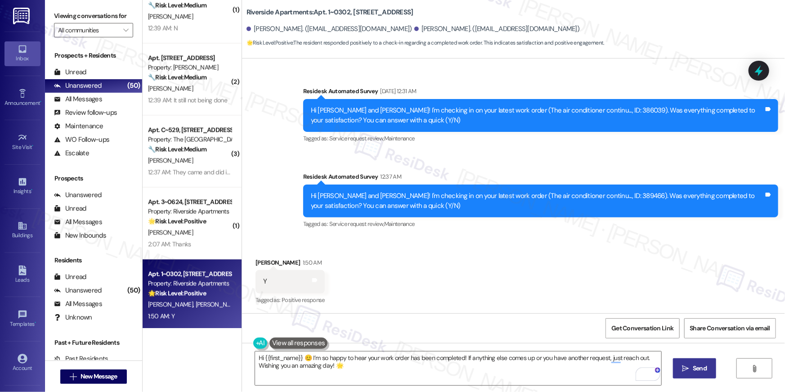
click at [699, 368] on span "Send" at bounding box center [700, 367] width 14 height 9
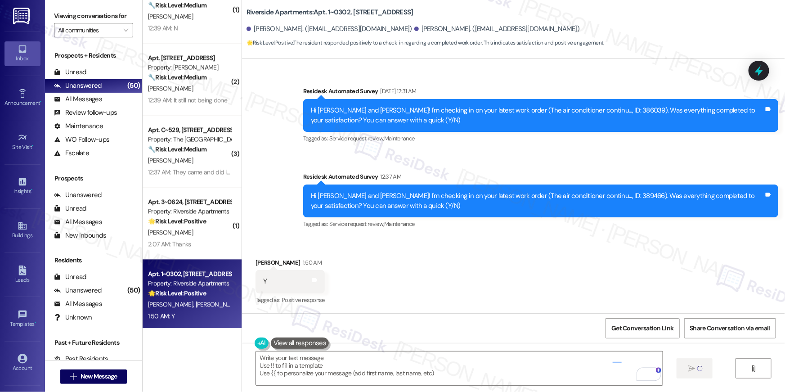
type textarea "Fetching suggested responses. Please feel free to read through the conversation…"
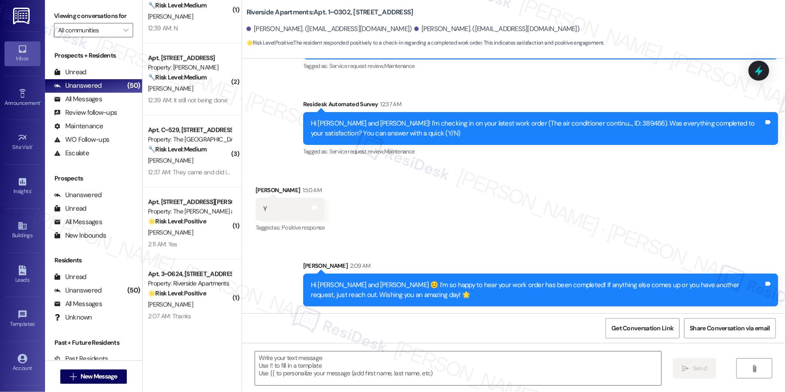
scroll to position [0, 0]
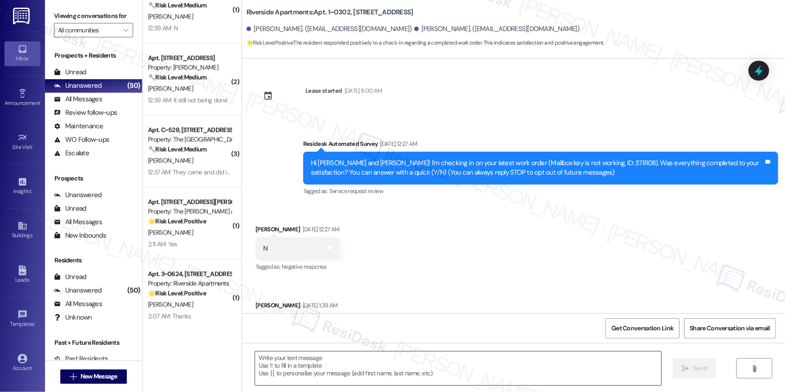
click at [535, 376] on textarea "To enrich screen reader interactions, please activate Accessibility in Grammarl…" at bounding box center [458, 368] width 406 height 34
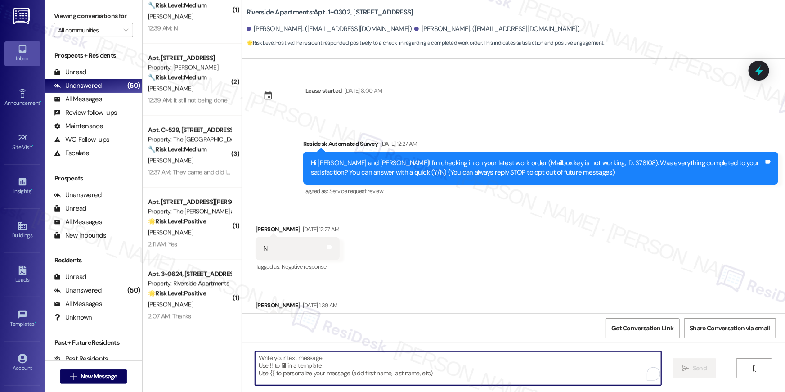
click at [535, 376] on textarea "To enrich screen reader interactions, please activate Accessibility in Grammarl…" at bounding box center [458, 368] width 406 height 34
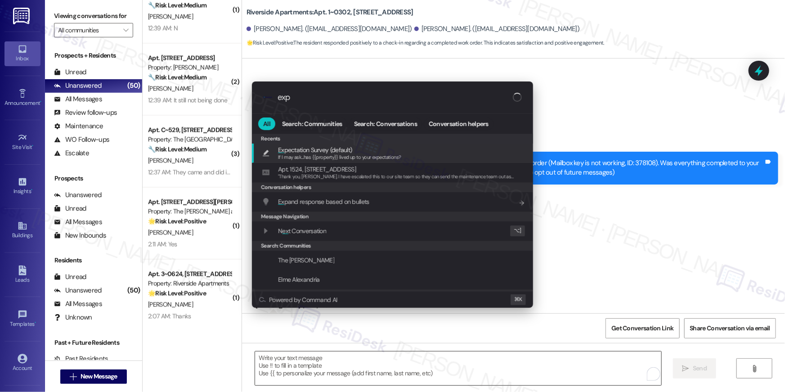
type input "expe"
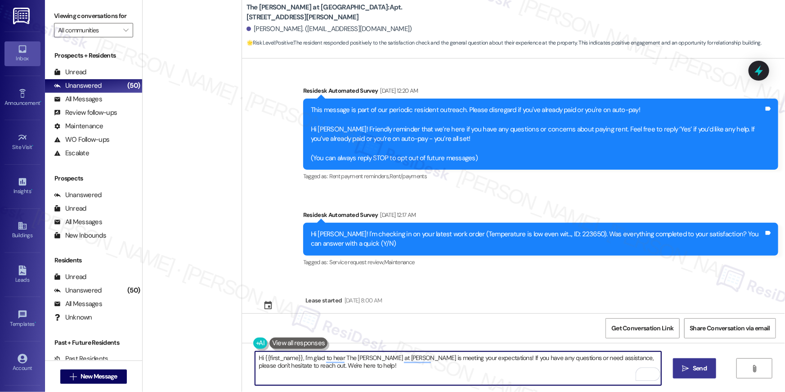
click at [691, 360] on button " Send" at bounding box center [695, 368] width 44 height 20
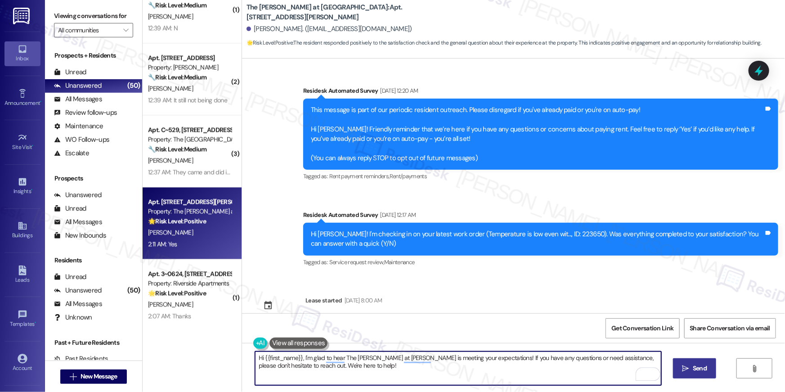
scroll to position [2173, 0]
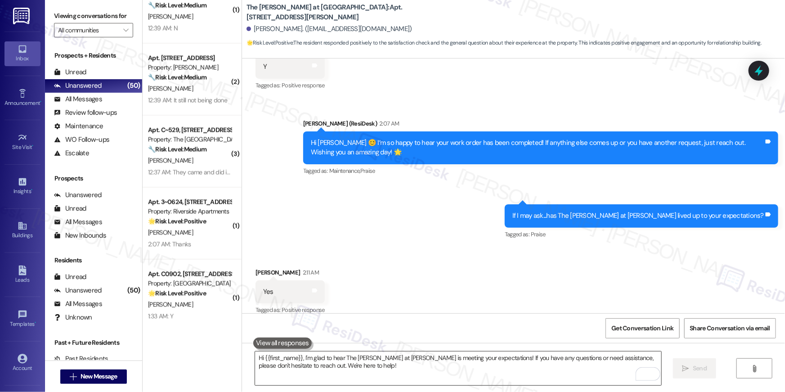
click at [555, 361] on textarea "Hi {{first_name}}, I'm glad to hear The Ashby at McLean is meeting your expecta…" at bounding box center [458, 368] width 406 height 34
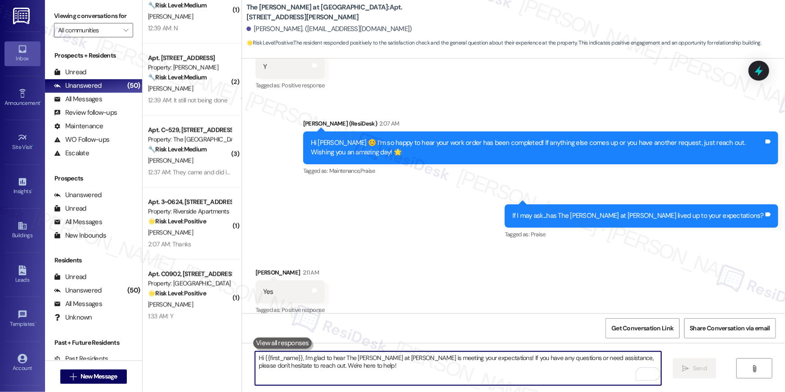
click at [555, 361] on textarea "Hi {{first_name}}, I'm glad to hear The Ashby at McLean is meeting your expecta…" at bounding box center [458, 368] width 406 height 34
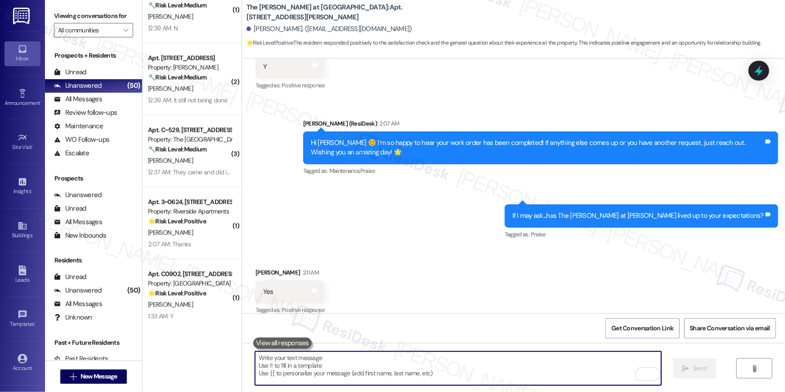
paste textarea "I hope you don’t mind me asking a quick favor—would you be willing to leave us …"
type textarea "I hope you don’t mind me asking a quick favor—would you be willing to leave us …"
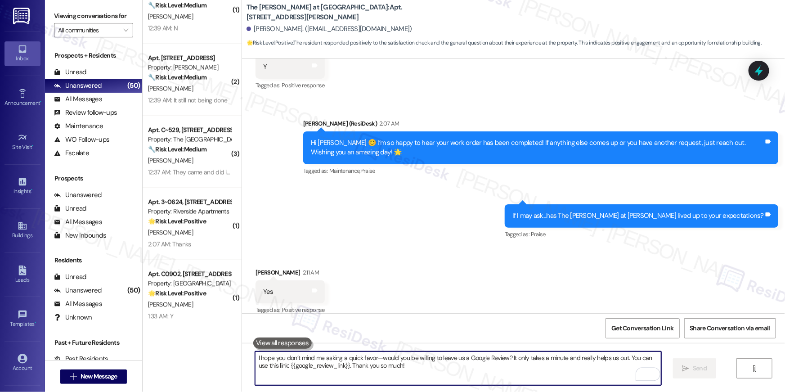
scroll to position [894, 0]
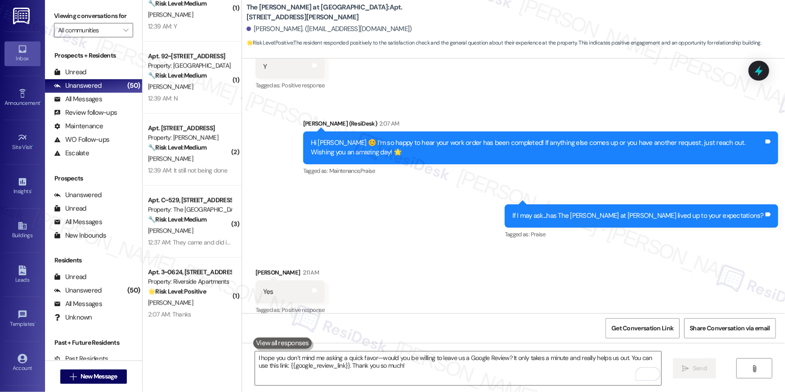
click at [197, 278] on div "Property: Riverside Apartments" at bounding box center [189, 281] width 83 height 9
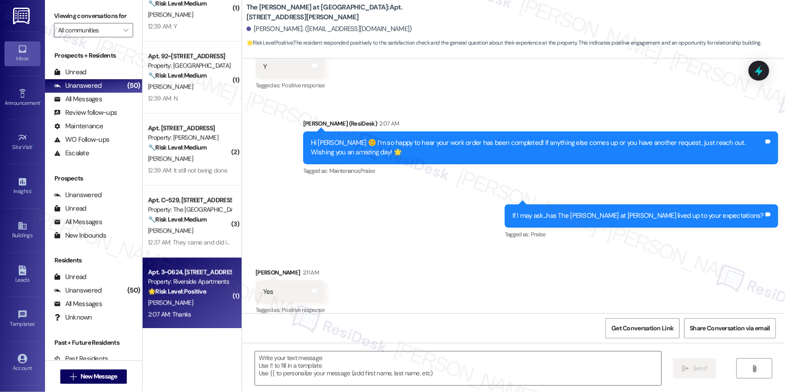
type textarea "Fetching suggested responses. Please feel free to read through the conversation…"
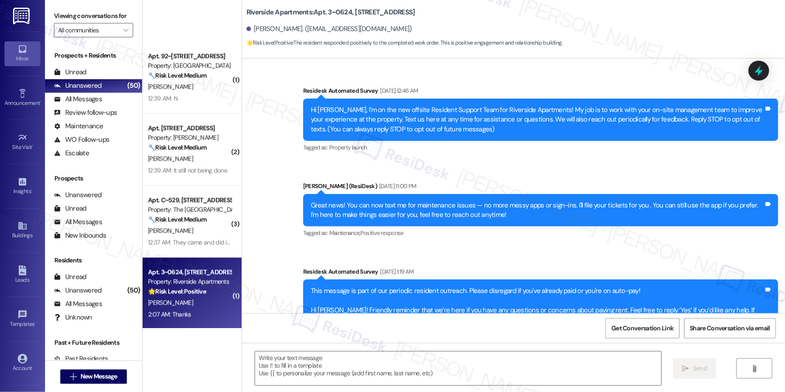
scroll to position [1022, 0]
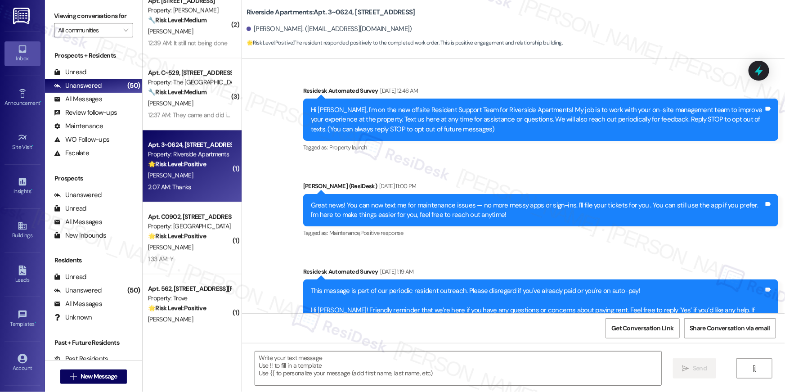
type textarea "Fetching suggested responses. Please feel free to read through the conversation…"
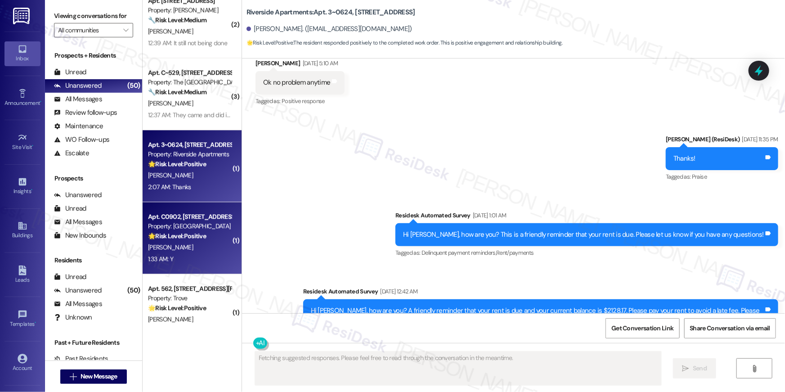
scroll to position [4114, 0]
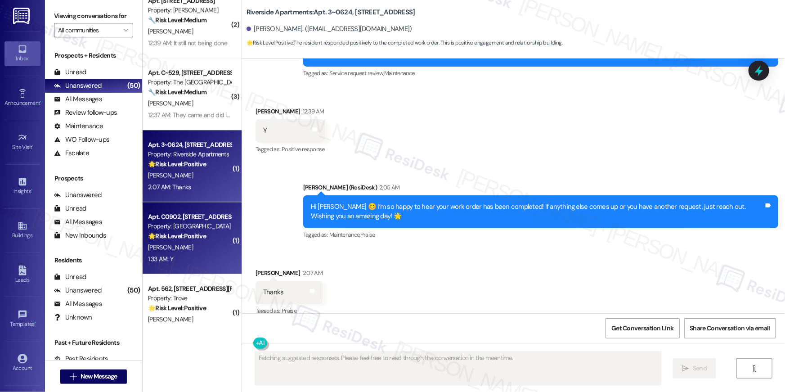
click at [193, 246] on div "[PERSON_NAME]" at bounding box center [189, 247] width 85 height 11
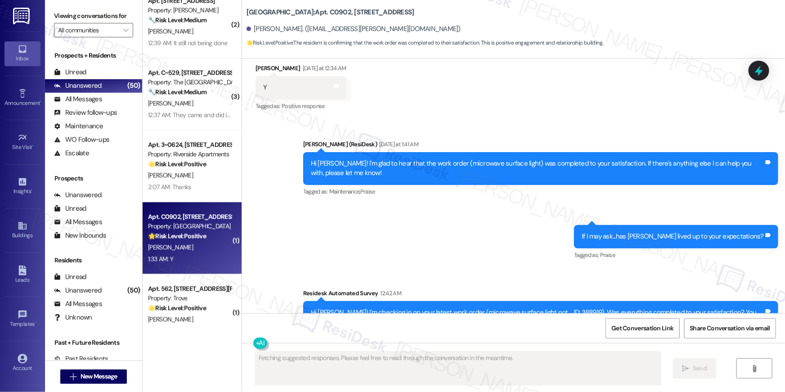
scroll to position [4210, 0]
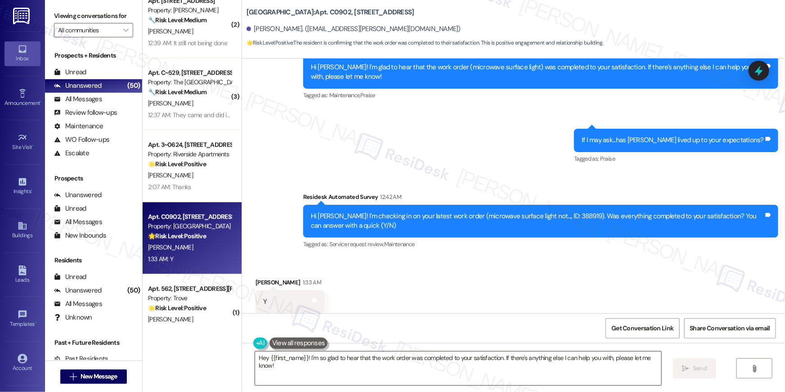
click at [489, 381] on textarea "Hey {{first_name}}! I'm so glad to hear that the work order was completed to yo…" at bounding box center [458, 368] width 406 height 34
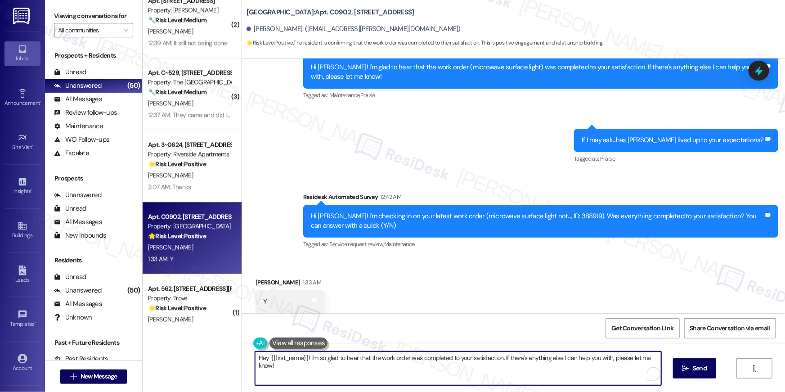
click at [489, 381] on textarea "Hey {{first_name}}! I'm so glad to hear that the work order was completed to yo…" at bounding box center [458, 368] width 406 height 34
paste textarea "i {{first_name}} 😊 I’m so happy to hear your work order has been completed! If …"
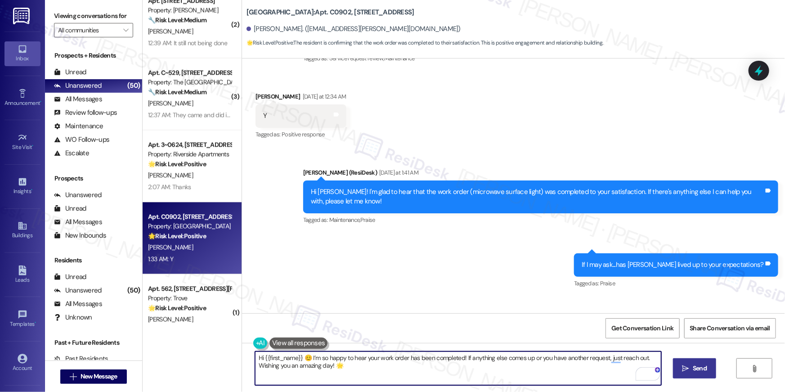
type textarea "Hi {{first_name}} 😊 I’m so happy to hear your work order has been completed! If…"
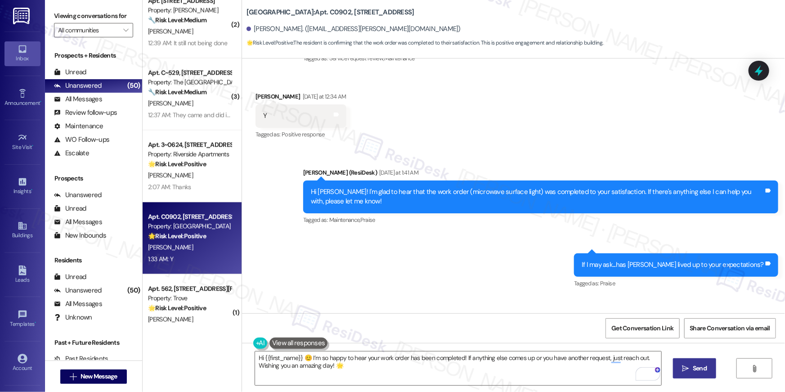
click at [689, 367] on span " Send" at bounding box center [695, 367] width 28 height 9
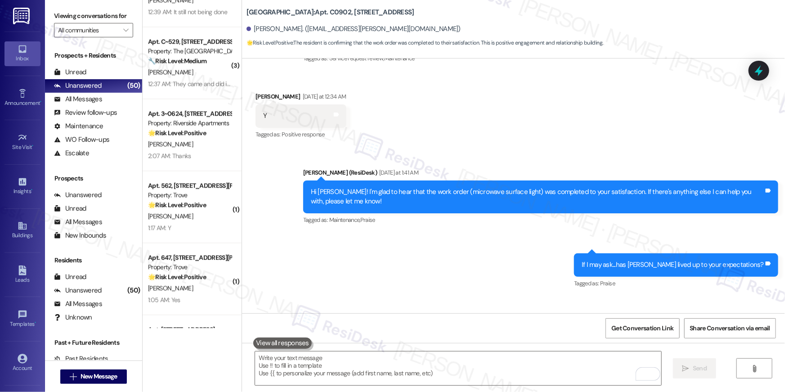
scroll to position [1053, 0]
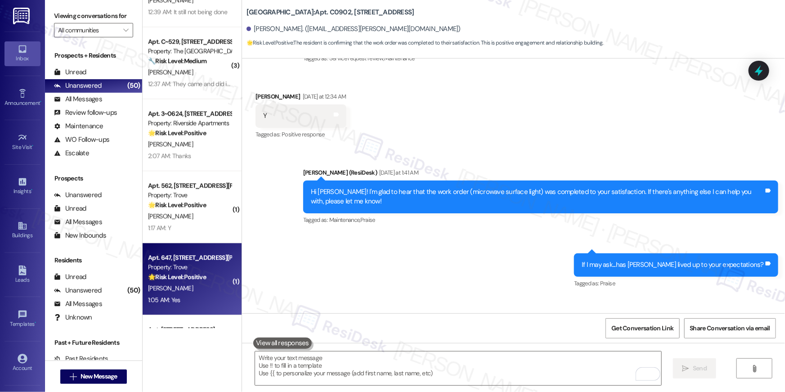
click at [192, 276] on strong "🌟 Risk Level: Positive" at bounding box center [177, 277] width 58 height 8
type textarea "Fetching suggested responses. Please feel free to read through the conversation…"
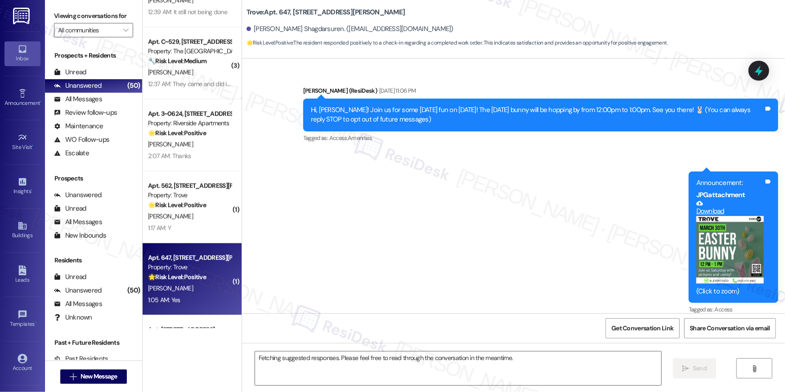
scroll to position [4870, 0]
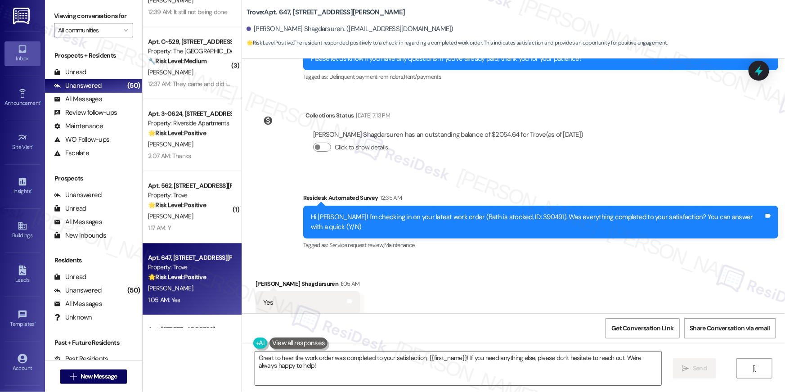
click at [546, 385] on textarea "Great to hear the work order was completed to your satisfaction, {{first_name}}…" at bounding box center [458, 368] width 406 height 34
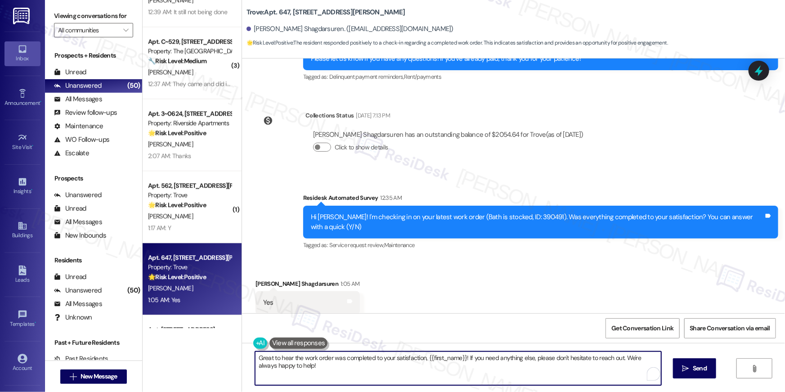
click at [546, 385] on textarea "Great to hear the work order was completed to your satisfaction, {{first_name}}…" at bounding box center [458, 368] width 406 height 34
paste textarea "Hi {{first_name}} 😊 I’m so happy to hear your work order has been completed! If…"
type textarea "Hi {{first_name}} 😊 I’m so happy to hear your work order has been completed! If…"
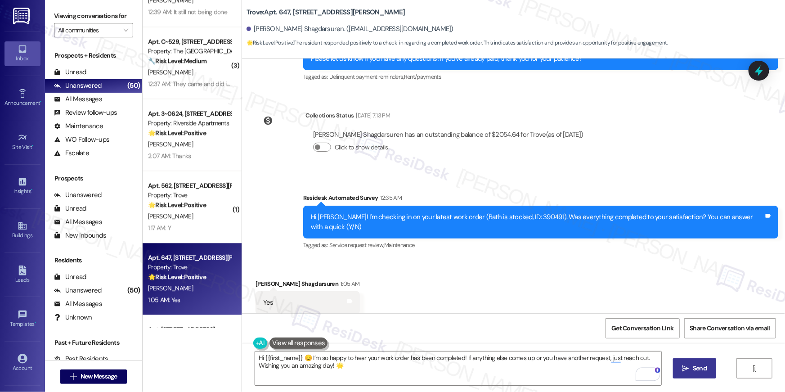
click at [694, 367] on span "Send" at bounding box center [700, 367] width 14 height 9
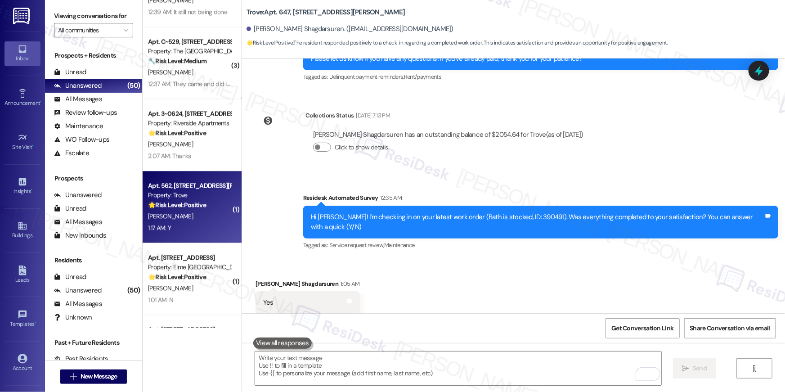
click at [179, 215] on div "[PERSON_NAME]" at bounding box center [189, 216] width 85 height 11
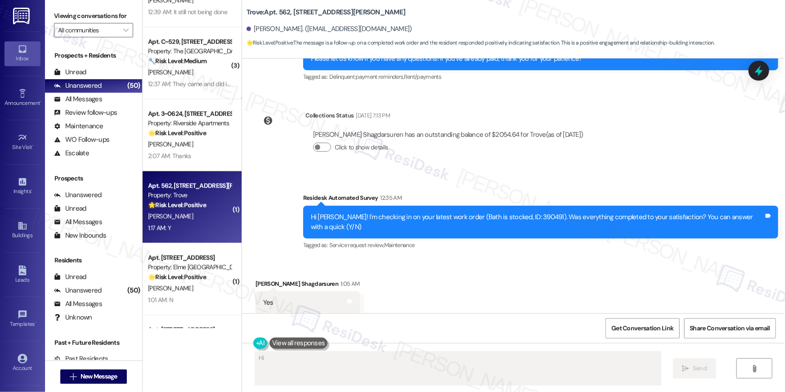
scroll to position [0, 0]
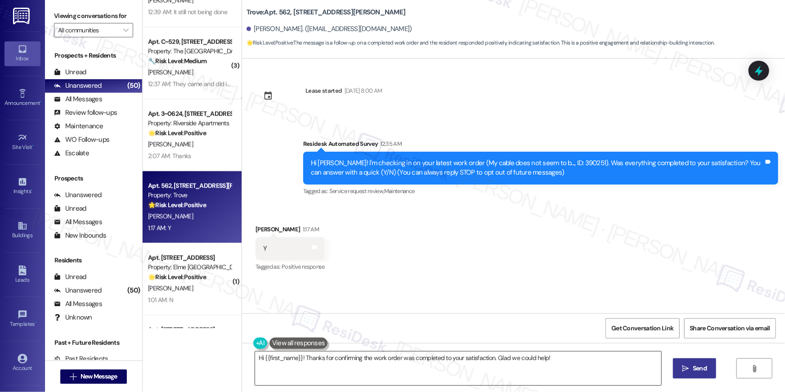
drag, startPoint x: 560, startPoint y: 368, endPoint x: 563, endPoint y: 356, distance: 12.0
click at [560, 368] on textarea "Hi {{first_name}}! Thanks for confirming the work order was completed to your s…" at bounding box center [458, 368] width 406 height 34
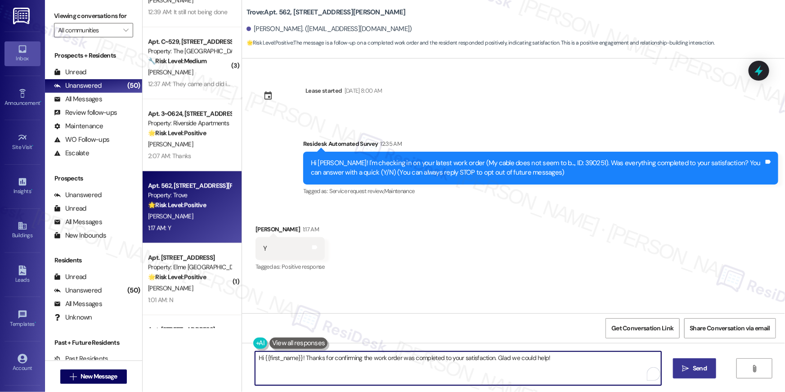
click at [569, 252] on div "Received via SMS Campbell Mackenzie 1:17 AM Y Tags and notes Tagged as: Positiv…" at bounding box center [513, 242] width 543 height 76
click at [552, 365] on textarea "Hi {{first_name}}! Thanks for confirming the work order was completed to your s…" at bounding box center [458, 368] width 406 height 34
paste textarea "😊 I’m so happy to hear your work order has been completed! If anything else com…"
click at [684, 373] on button " Send" at bounding box center [695, 368] width 44 height 20
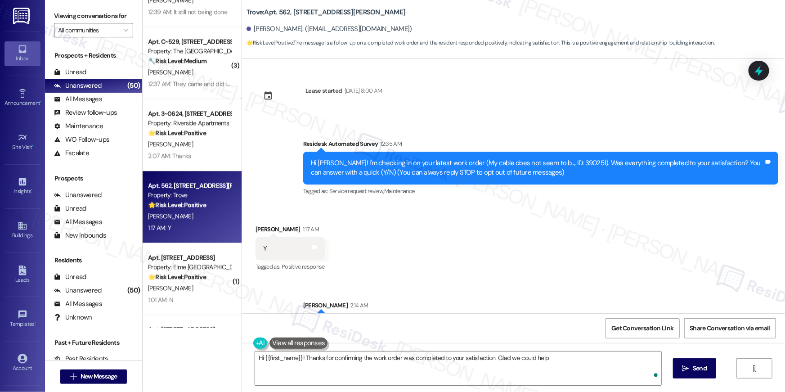
type textarea "Hi {{first_name}}! Thanks for confirming the work order was completed to your s…"
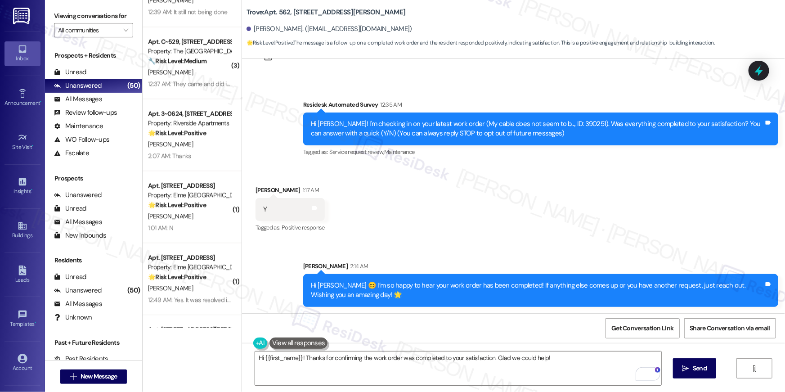
scroll to position [40, 0]
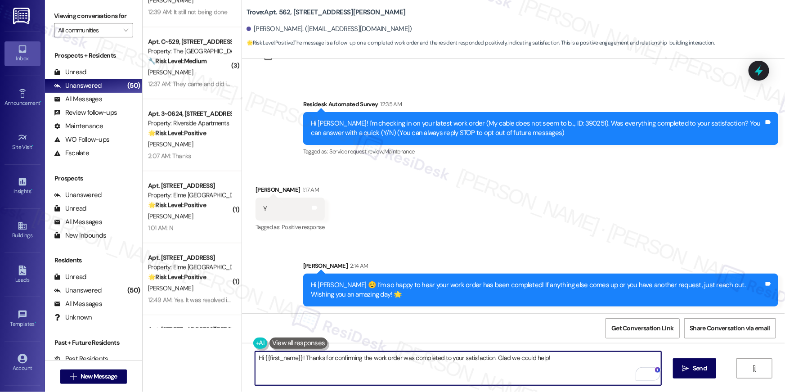
click at [586, 369] on textarea "Hi {{first_name}}! Thanks for confirming the work order was completed to your s…" at bounding box center [458, 368] width 406 height 34
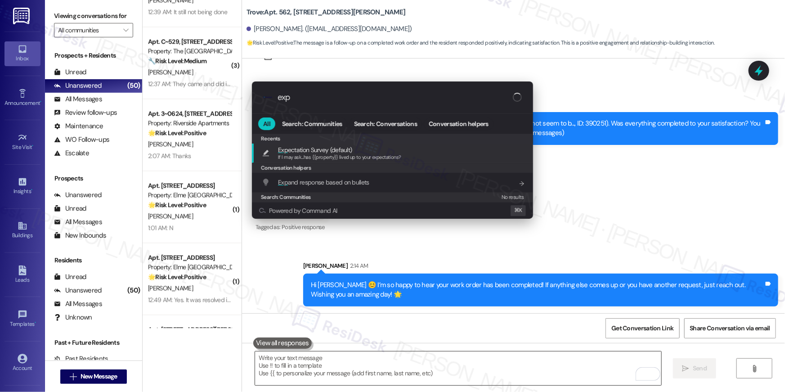
type input "expe"
type textarea "If I may ask...has {{property}} lived up to your expectations?"
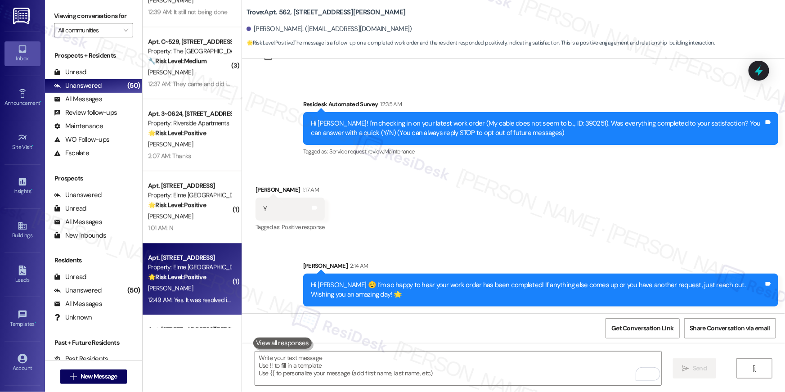
click at [181, 306] on div "Apt. 4106, 205 Century Place Property: Elme Alexandria 🌟 Risk Level: Positive T…" at bounding box center [192, 279] width 99 height 72
type textarea "Fetching suggested responses. Please feel free to read through the conversation…"
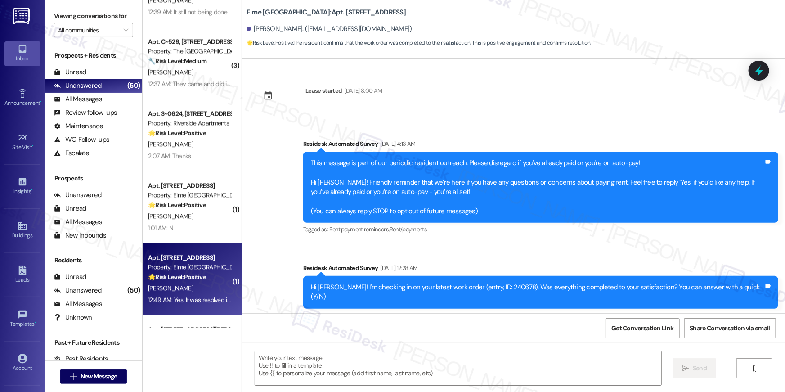
scroll to position [7993, 0]
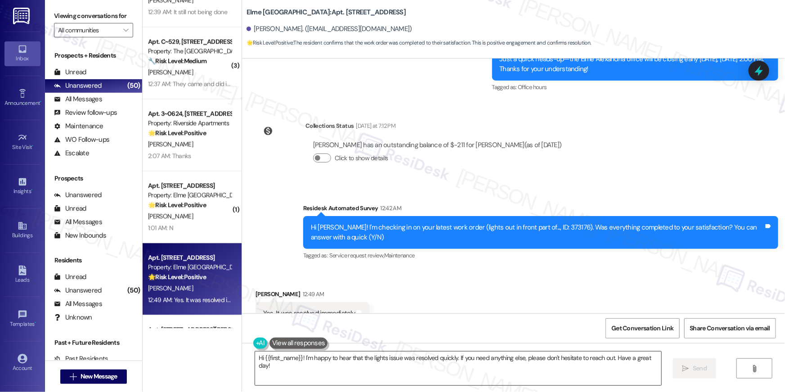
click at [395, 364] on textarea "Hi {{first_name}}! I'm happy to hear that the lights issue was resolved quickly…" at bounding box center [458, 368] width 406 height 34
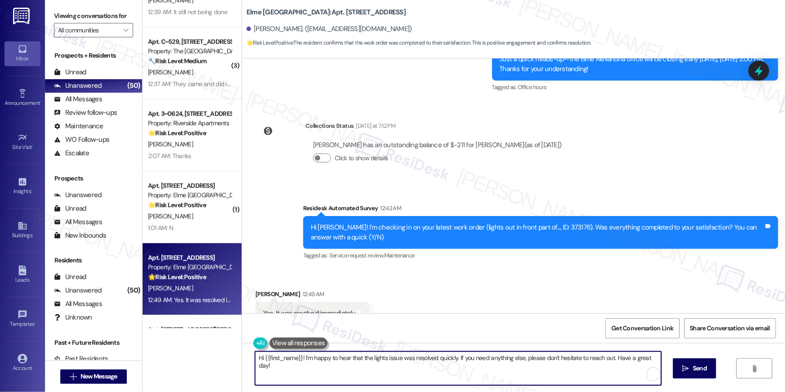
paste textarea "😊 I’m so happy to hear your work order has been completed! If anything else com…"
type textarea "Hi {{first_name}} 😊 I’m so happy to hear your work order has been completed! If…"
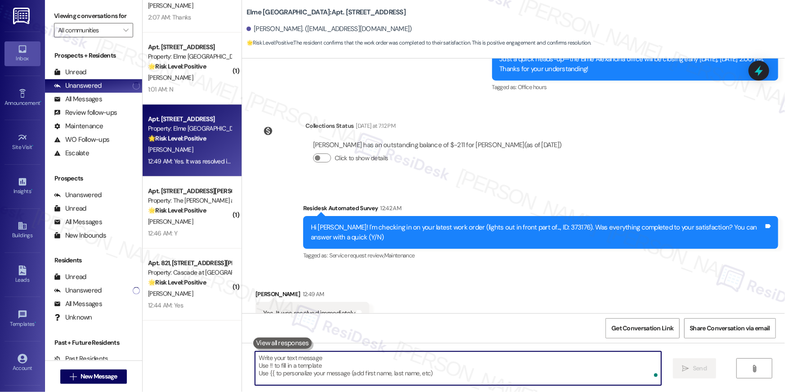
scroll to position [7992, 0]
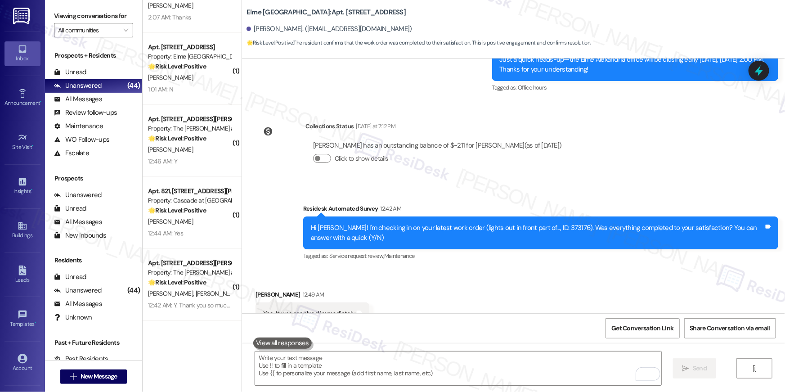
click at [181, 217] on div "S. Warsame" at bounding box center [189, 221] width 85 height 11
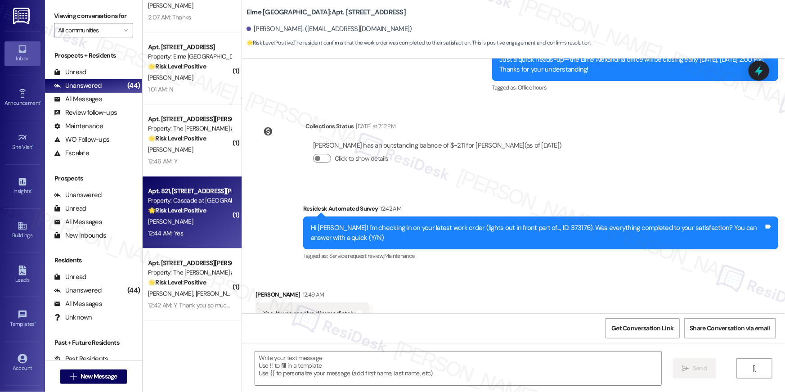
type textarea "Fetching suggested responses. Please feel free to read through the conversation…"
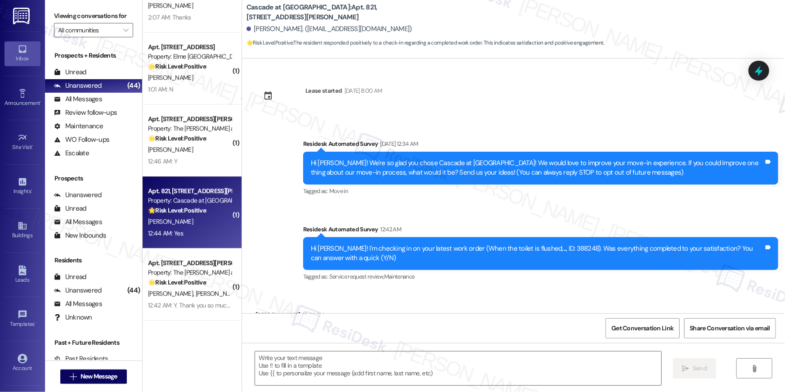
scroll to position [53, 0]
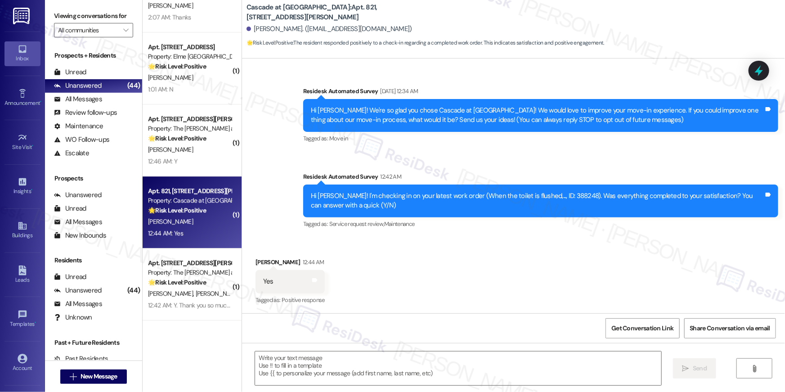
type textarea "Fetching suggested responses. Please feel free to read through the conversation…"
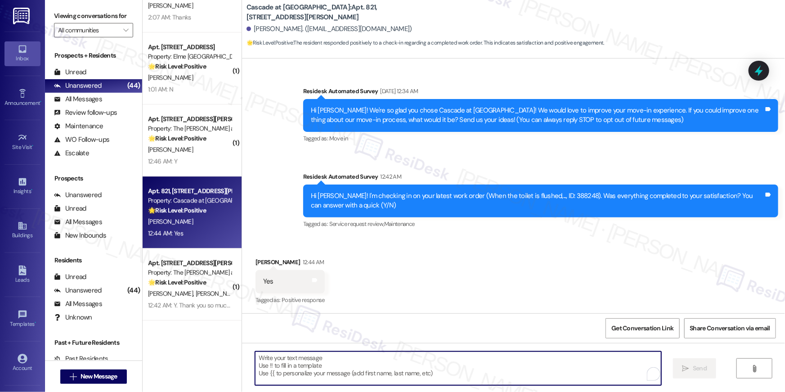
click at [488, 376] on textarea "To enrich screen reader interactions, please activate Accessibility in Grammarl…" at bounding box center [458, 368] width 406 height 34
paste textarea "Hi {{first_name}} 😊 I’m so happy to hear your work order has been completed! If…"
type textarea "Hi {{first_name}} 😊 I’m so happy to hear your work order has been completed! If…"
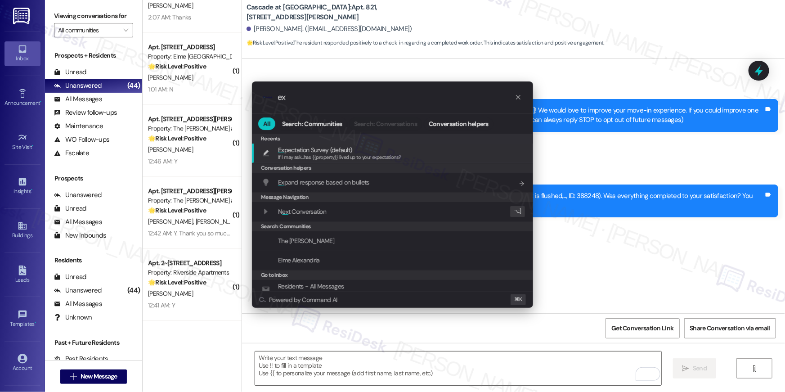
type input "exo"
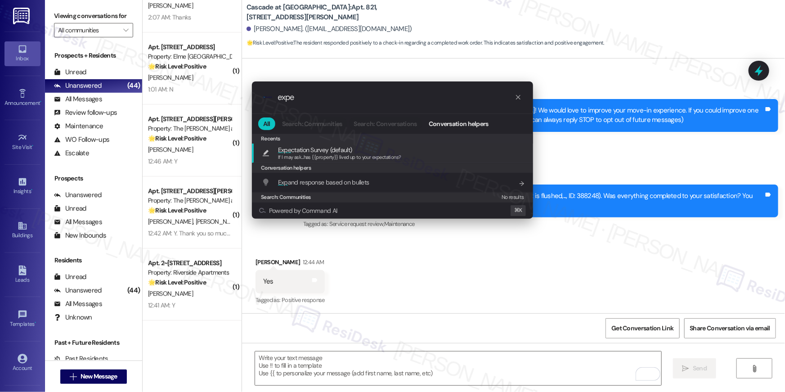
type input "expe"
click at [402, 150] on div "Expe ctation Survey (default) If I may ask...has {{property}} lived up to your …" at bounding box center [393, 153] width 263 height 17
type textarea "If I may ask...has {{property}} lived up to your expectations?"
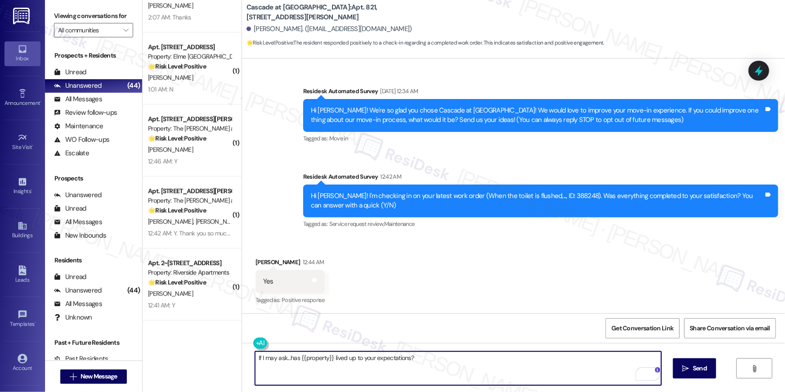
click at [503, 336] on div "Get Conversation Link Share Conversation via email" at bounding box center [513, 328] width 543 height 30
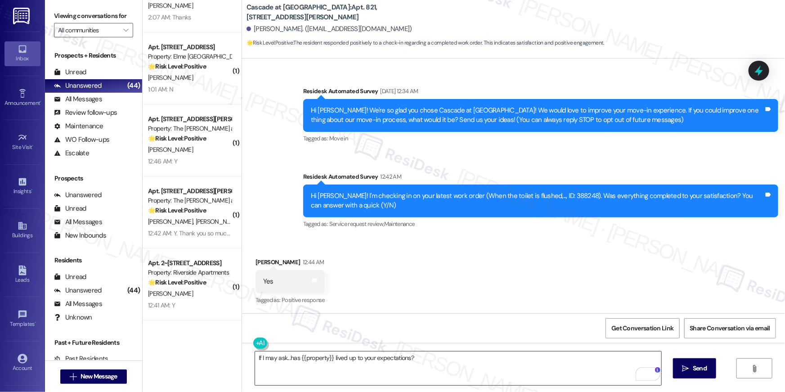
click at [488, 362] on textarea "If I may ask...has {{property}} lived up to your expectations?" at bounding box center [458, 368] width 406 height 34
click at [696, 374] on button " Send" at bounding box center [695, 368] width 44 height 20
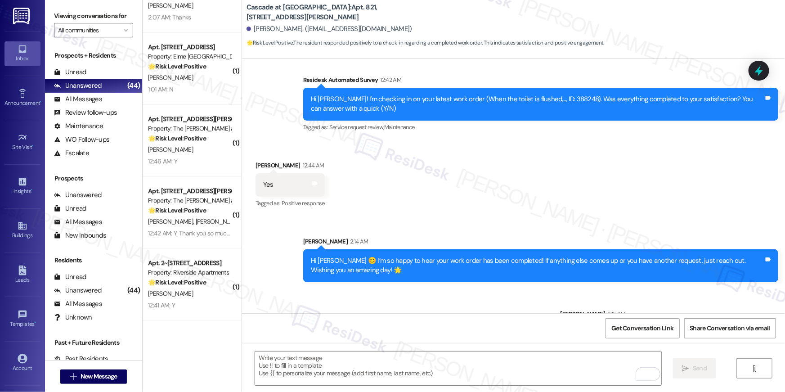
scroll to position [188, 0]
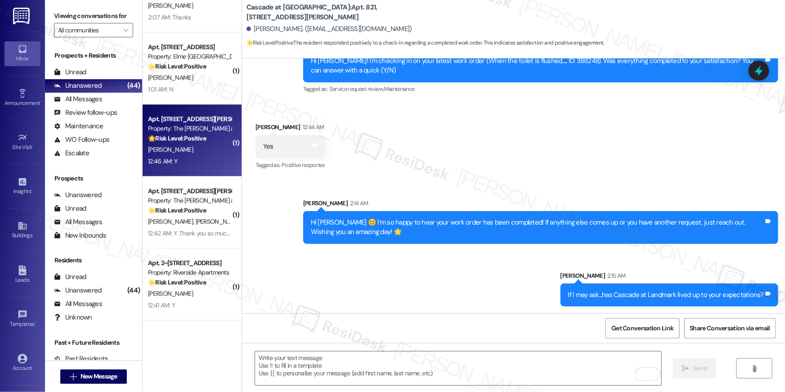
click at [210, 159] on div "12:46 AM: Y 12:46 AM: Y" at bounding box center [189, 161] width 85 height 11
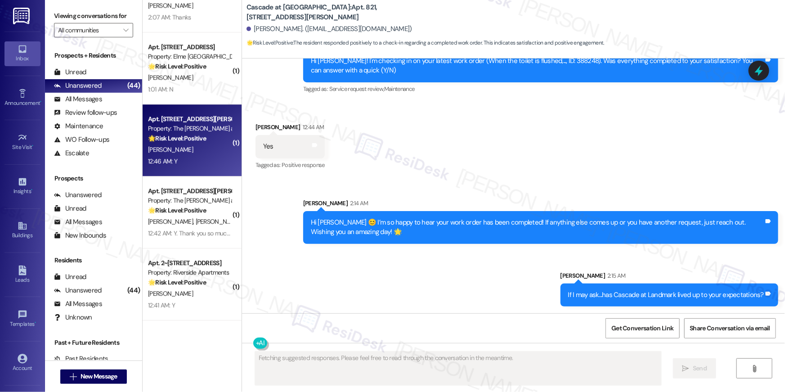
scroll to position [53, 0]
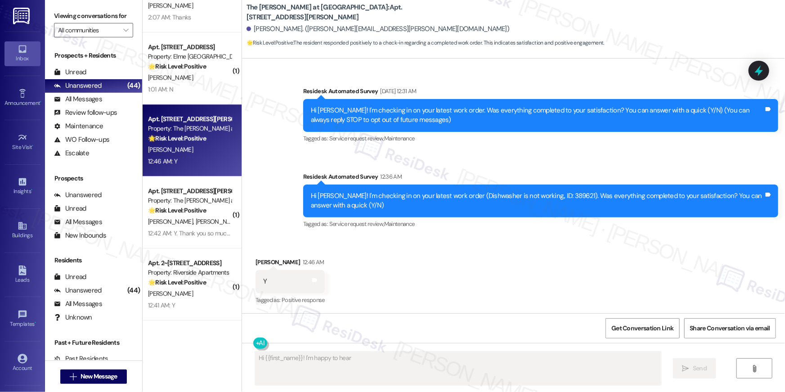
click at [452, 287] on div "Received via SMS Kaushiki Singh 12:46 AM Y Tags and notes Tagged as: Positive r…" at bounding box center [513, 275] width 543 height 76
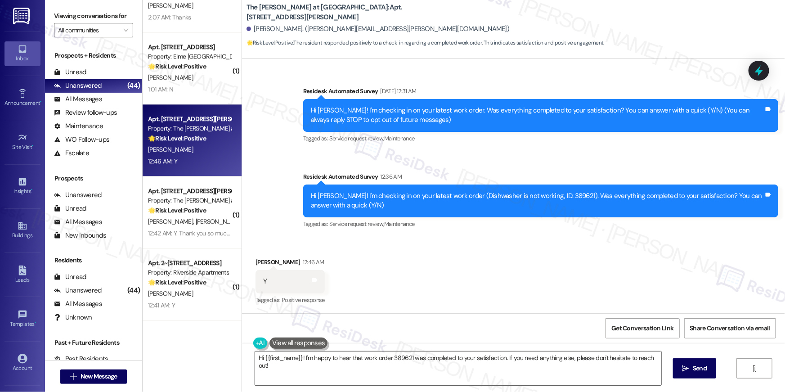
click at [474, 376] on textarea "Hi {{first_name}}! I'm happy to hear that work order 389621 was completed to yo…" at bounding box center [458, 368] width 406 height 34
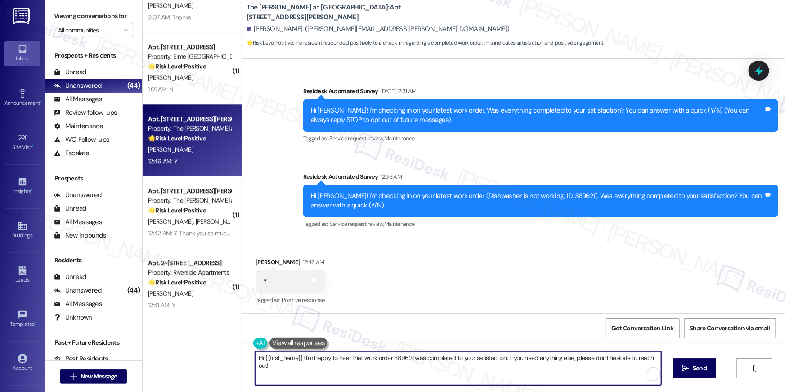
click at [473, 374] on textarea "Hi {{first_name}}! I'm happy to hear that work order 389621 was completed to yo…" at bounding box center [458, 368] width 406 height 34
paste textarea "😊 I’m so happy to hear your work order has been completed! If anything else com…"
type textarea "Hi {{first_name}} 😊 I’m so happy to hear your work order has been completed! If…"
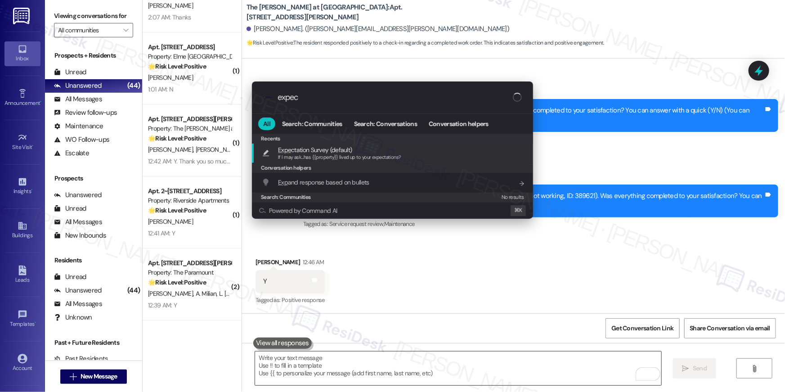
type input "expect"
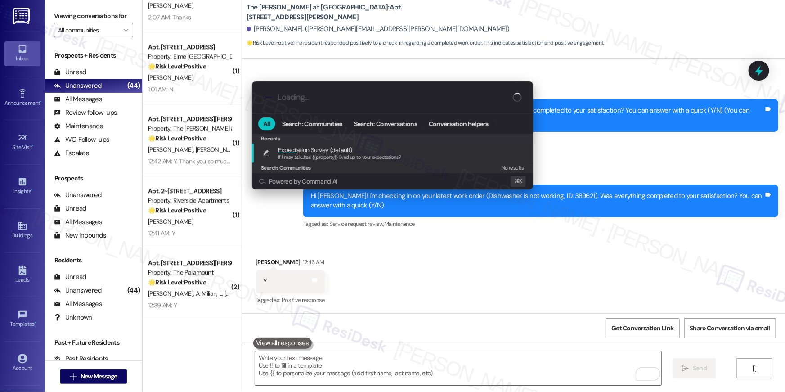
type textarea "If I may ask...has {{property}} lived up to your expectations?"
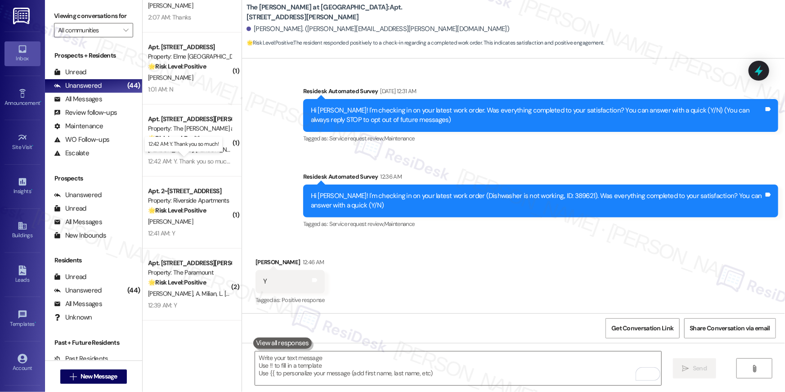
click at [204, 157] on div "12:42 AM: Y. Thank you so much! 12:42 AM: Y. Thank you so much!" at bounding box center [189, 161] width 83 height 8
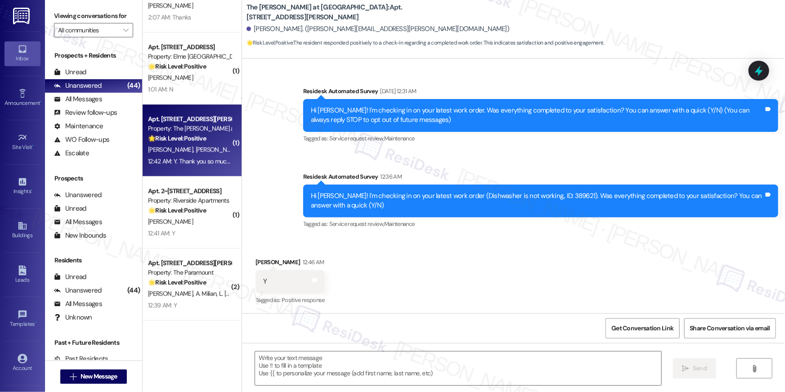
type textarea "Fetching suggested responses. Please feel free to read through the conversation…"
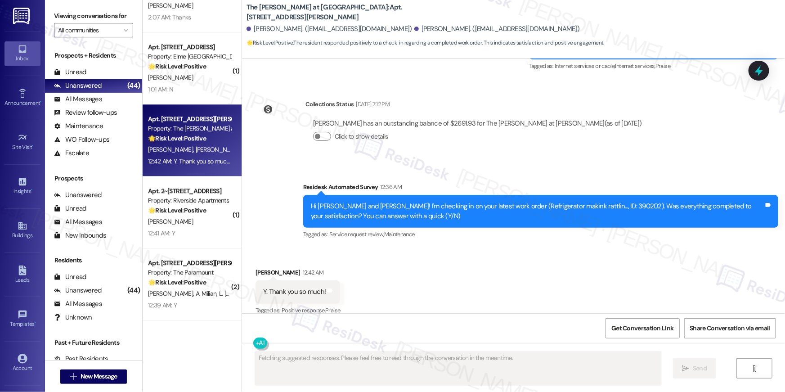
scroll to position [3419, 0]
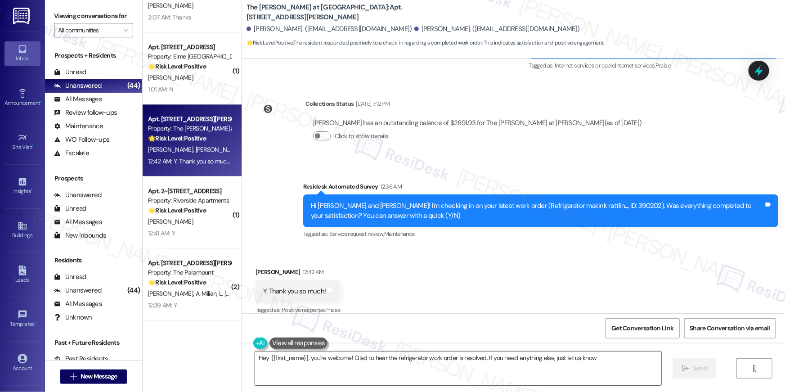
type textarea "Hey {{first_name}}, you're welcome! Glad to hear the refrigerator work order is…"
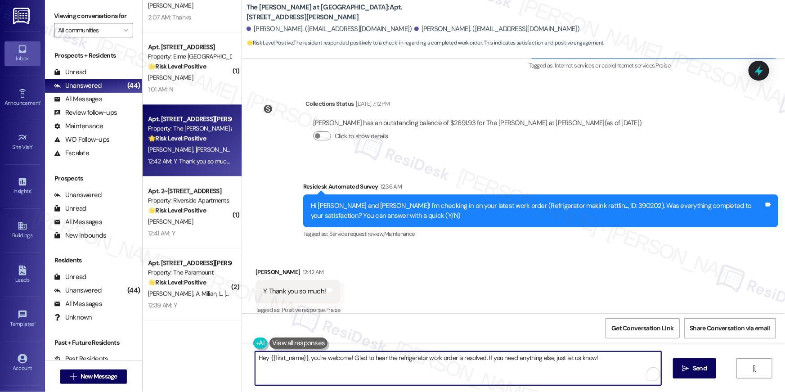
click at [431, 363] on textarea "Hey {{first_name}}, you're welcome! Glad to hear the refrigerator work order is…" at bounding box center [458, 368] width 406 height 34
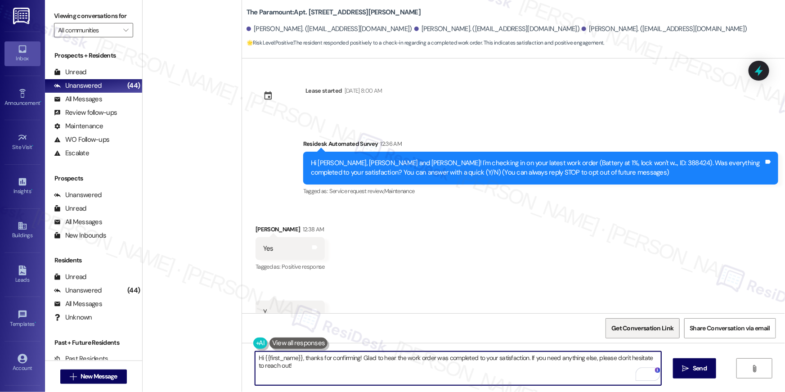
scroll to position [103, 0]
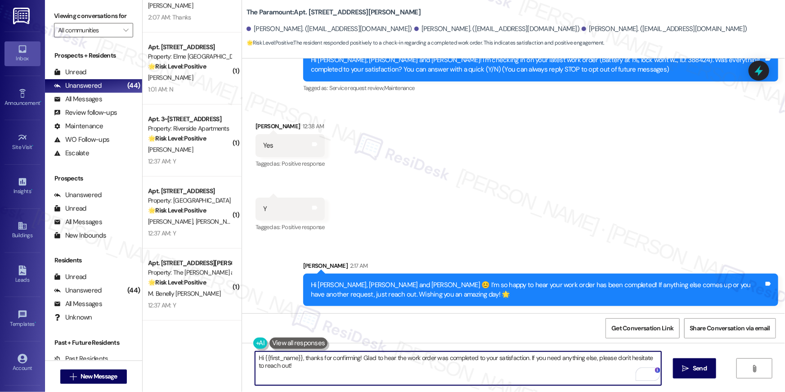
click at [585, 374] on textarea "Hi {{first_name}}, thanks for confirming! Glad to hear the work order was compl…" at bounding box center [458, 368] width 406 height 34
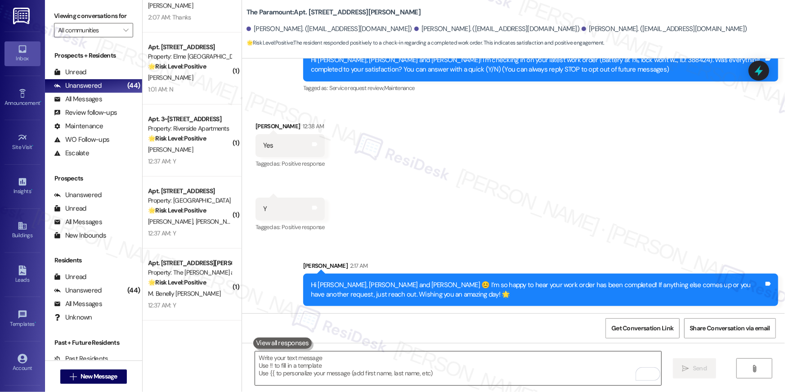
click at [565, 372] on textarea "To enrich screen reader interactions, please activate Accessibility in Grammarl…" at bounding box center [458, 368] width 406 height 34
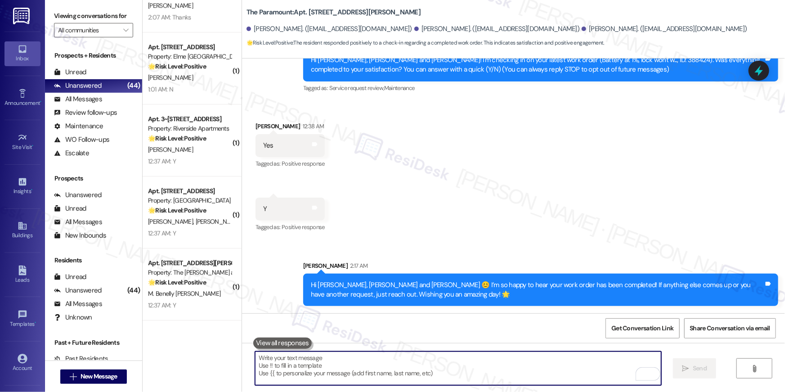
click at [565, 372] on textarea "To enrich screen reader interactions, please activate Accessibility in Grammarl…" at bounding box center [458, 368] width 406 height 34
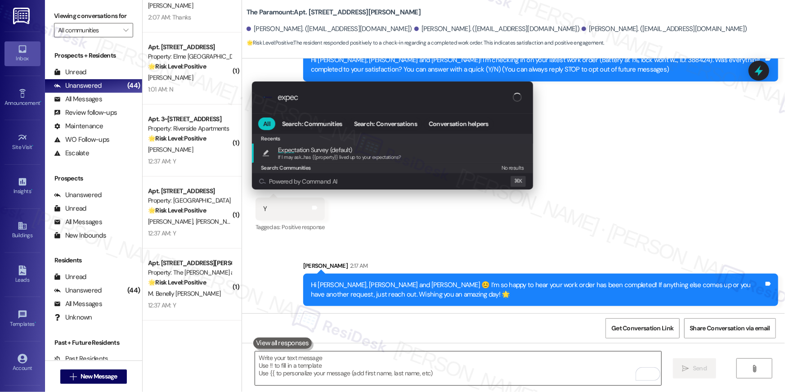
type input "expect"
type textarea "If I may ask...has {{property}} lived up to your expectations?"
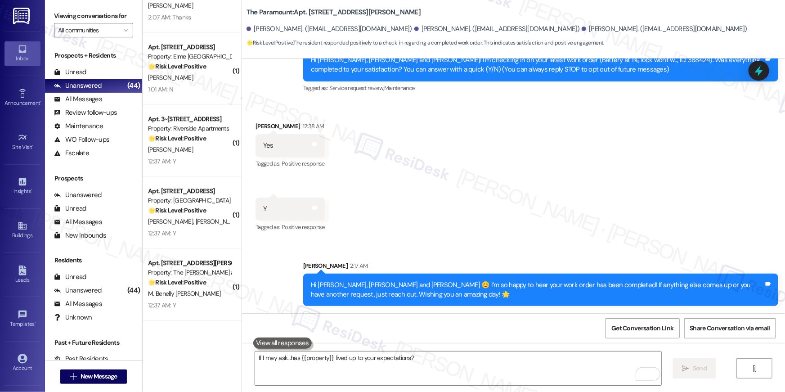
click at [206, 157] on div "12:37 AM: Y 12:37 AM: Y" at bounding box center [189, 161] width 85 height 11
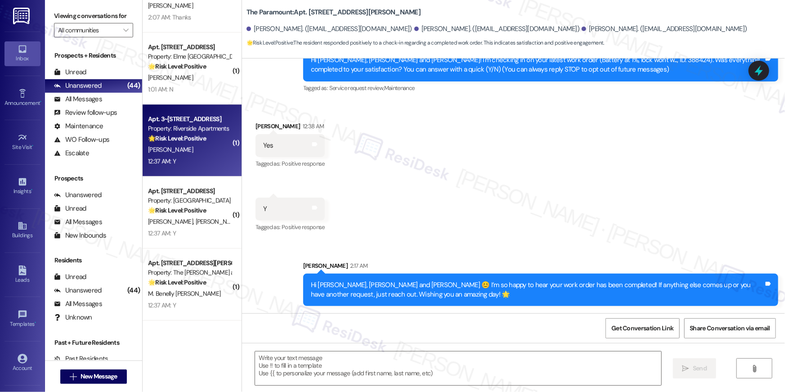
type textarea "Fetching suggested responses. Please feel free to read through the conversation…"
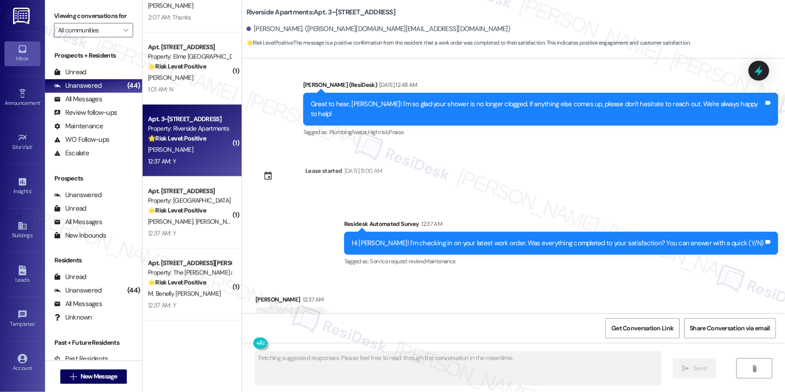
scroll to position [987, 0]
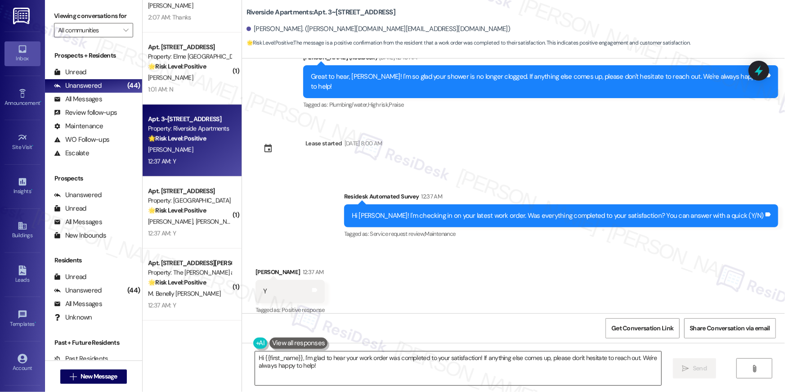
click at [502, 363] on textarea "Hi {{first_name}}, I'm glad to hear your work order was completed to your satis…" at bounding box center [458, 368] width 406 height 34
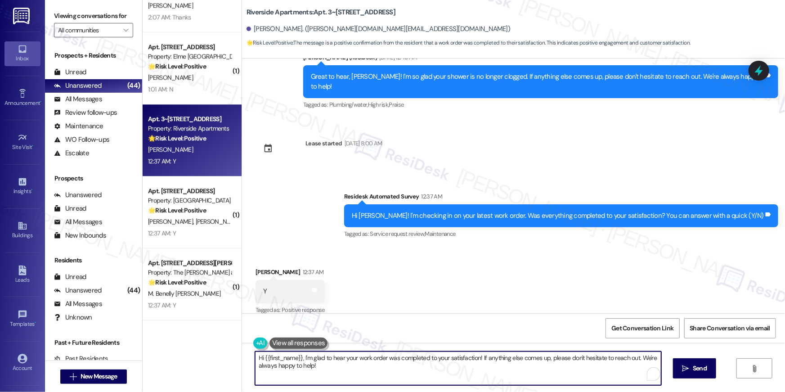
paste textarea "😊 I’m so happy to hear your work order has been completed! If anything else com…"
type textarea "Hi {{first_name}} 😊 I’m so happy to hear your work order has been completed! If…"
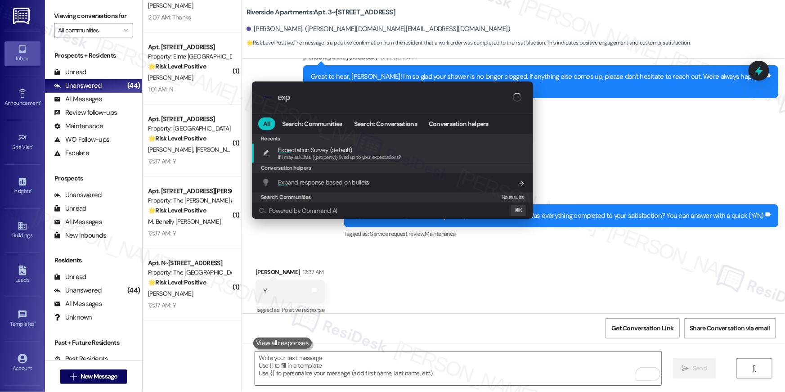
type input "expe"
type textarea "If I may ask...has {{property}} lived up to your expectations?"
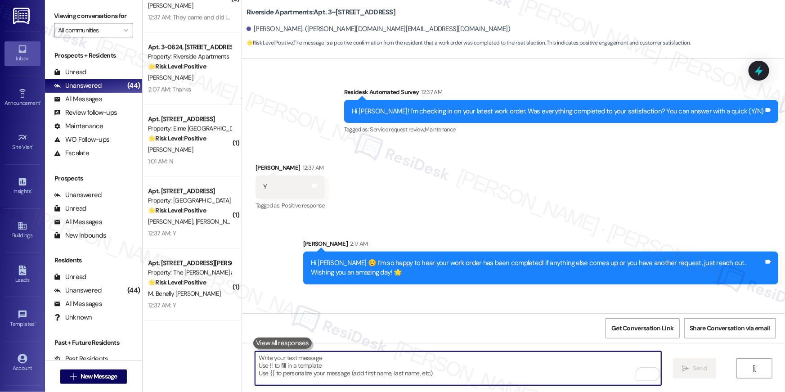
scroll to position [1122, 0]
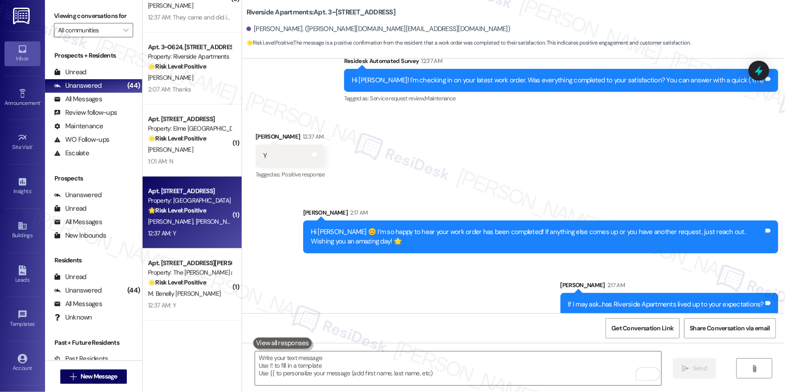
click at [201, 226] on div "R. Jafari N. Jafarzade" at bounding box center [189, 221] width 85 height 11
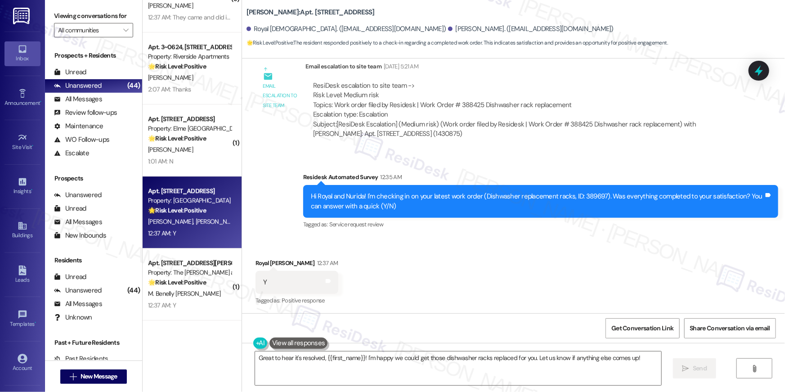
scroll to position [1229, 0]
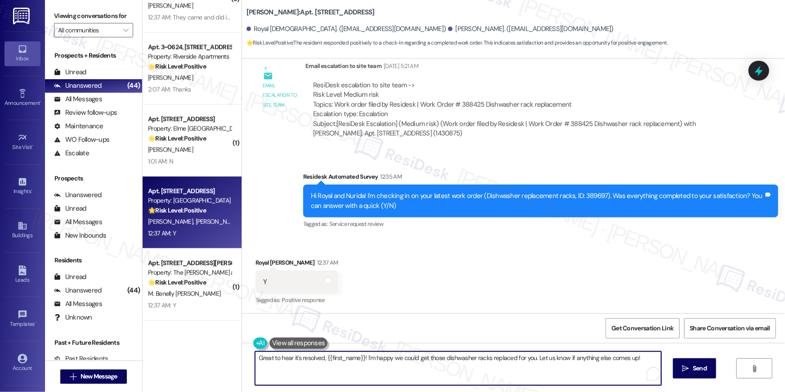
click at [505, 374] on textarea "Great to hear it's resolved, {{first_name}}! I'm happy we could get those dishw…" at bounding box center [458, 368] width 406 height 34
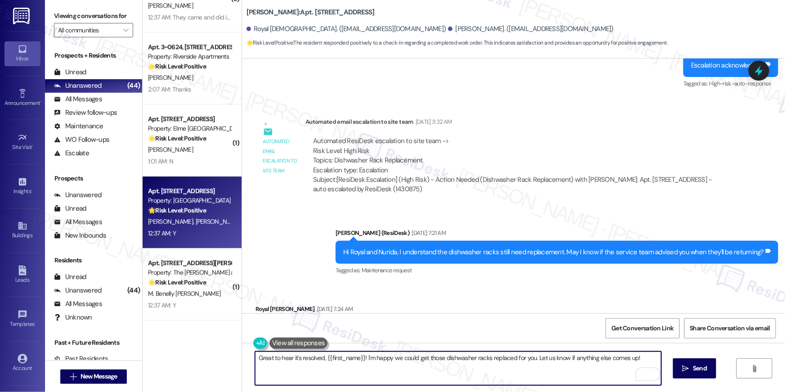
scroll to position [0, 0]
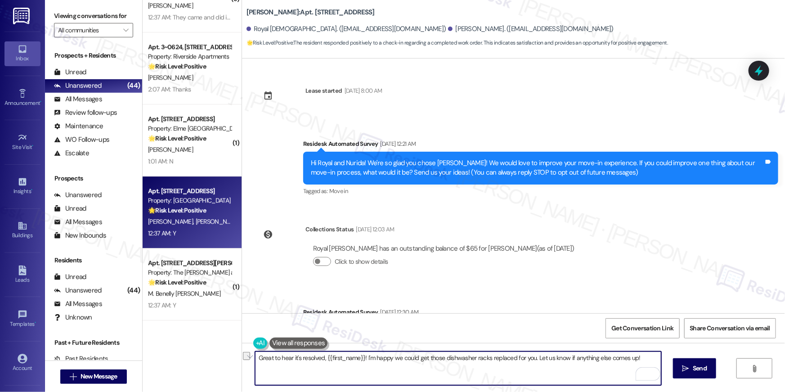
click at [525, 377] on textarea "Great to hear it's resolved, {{first_name}}! I'm happy we could get those dishw…" at bounding box center [458, 368] width 406 height 34
paste textarea "Hi {{first_name}} 😊 I’m so happy to hear your work order has been completed! If…"
type textarea "Hi {{first_name}} 😊 I’m so happy to hear your work order has been completed! If…"
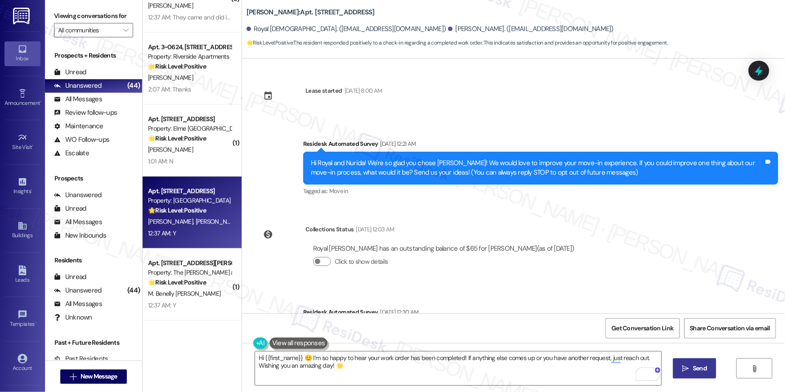
click at [689, 370] on span " Send" at bounding box center [695, 367] width 28 height 9
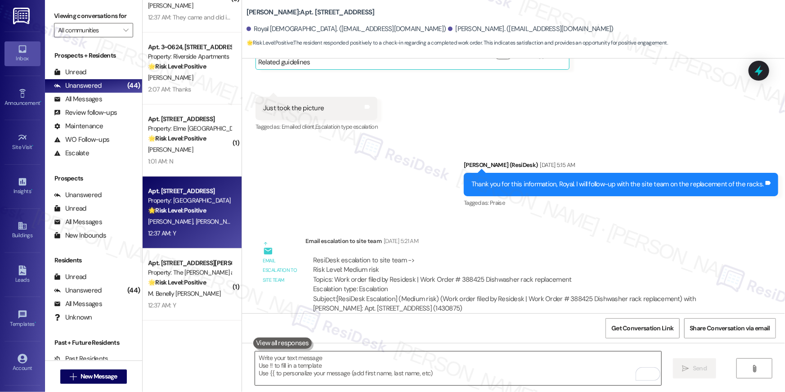
scroll to position [1228, 0]
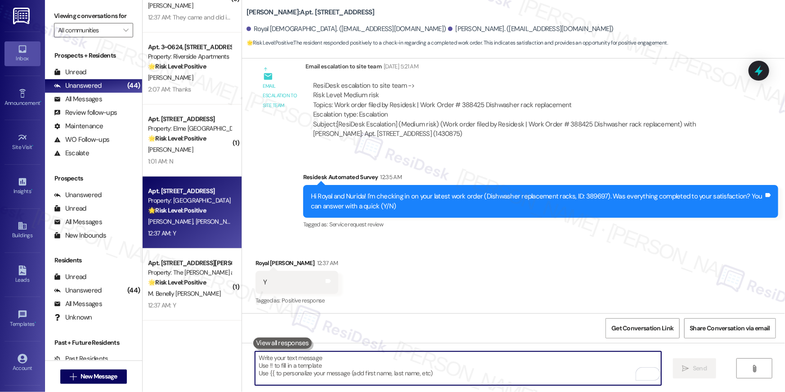
click at [525, 363] on textarea "To enrich screen reader interactions, please activate Accessibility in Grammarl…" at bounding box center [458, 368] width 406 height 34
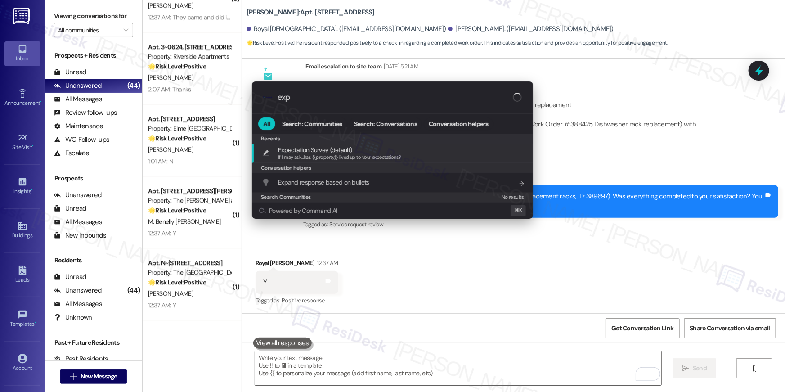
type input "expe"
type textarea "If I may ask...has {{property}} lived up to your expectations?"
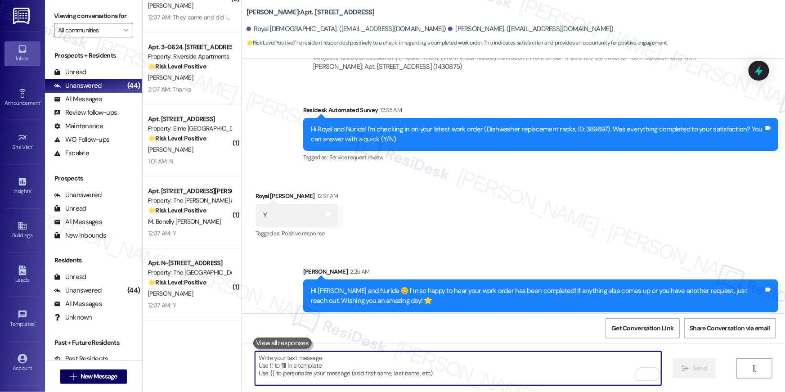
scroll to position [1363, 0]
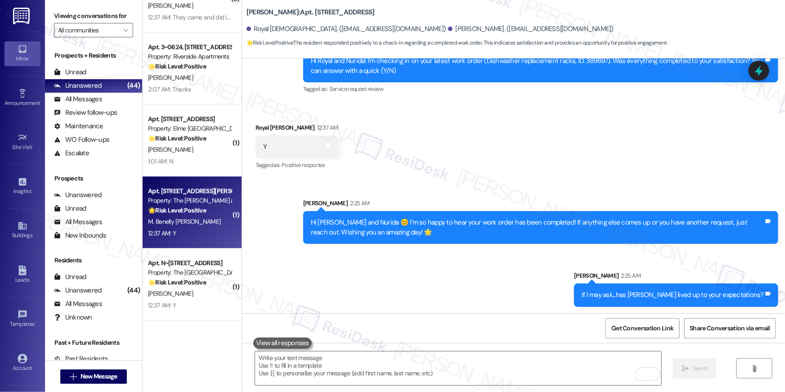
click at [189, 232] on div "12:37 AM: Y 12:37 AM: Y" at bounding box center [189, 233] width 85 height 11
type textarea "Fetching suggested responses. Please feel free to read through the conversation…"
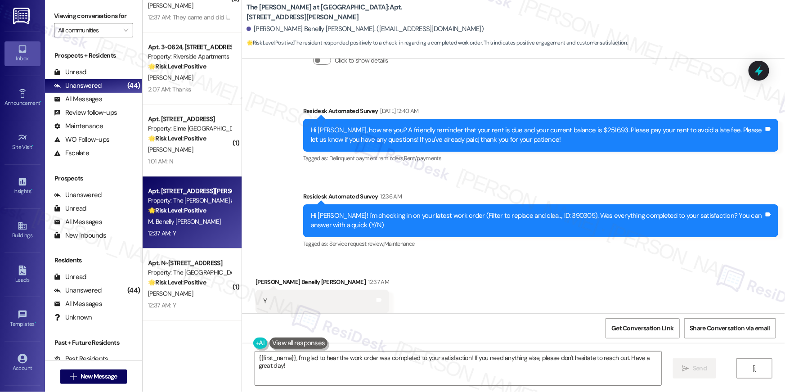
scroll to position [1129, 0]
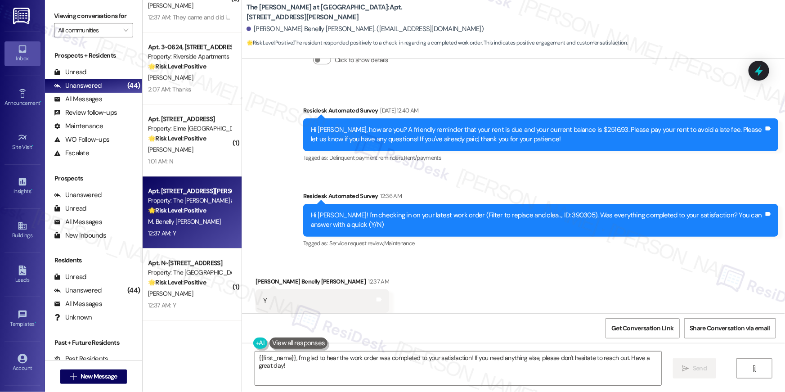
click at [449, 263] on div "Received via SMS Maria Benelly Mercer 12:37 AM Y Tags and notes Tagged as: Posi…" at bounding box center [513, 294] width 543 height 76
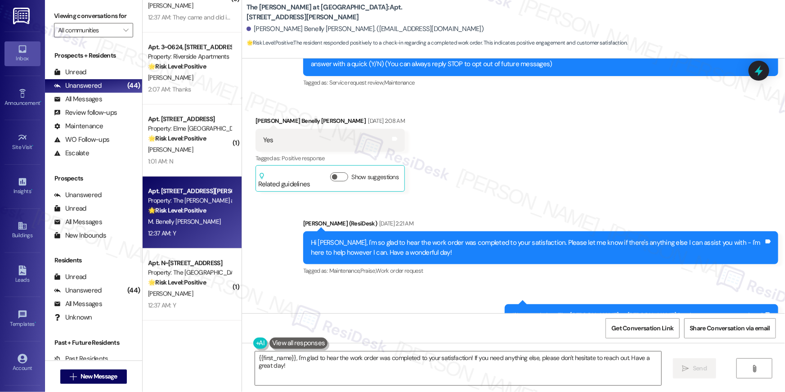
scroll to position [0, 0]
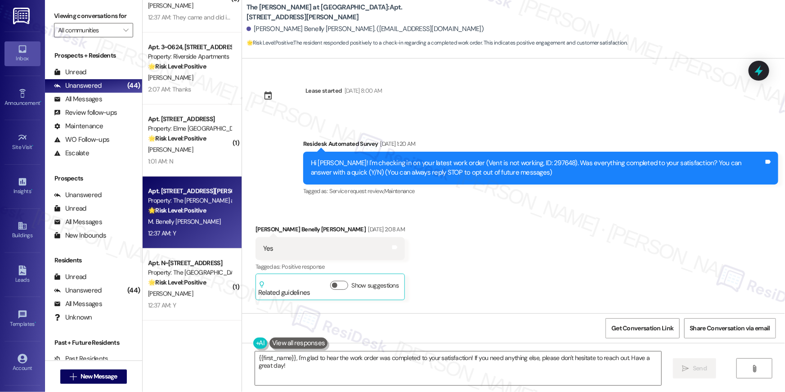
click at [374, 389] on div "{{first_name}}, I'm glad to hear the work order was completed to your satisfact…" at bounding box center [513, 376] width 543 height 67
click at [378, 390] on div "{{first_name}}, I'm glad to hear the work order was completed to your satisfact…" at bounding box center [513, 376] width 543 height 67
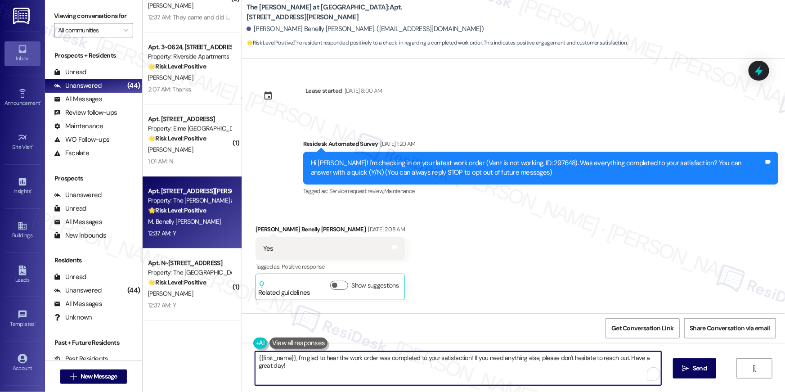
click at [436, 376] on textarea "{{first_name}}, I'm glad to hear the work order was completed to your satisfact…" at bounding box center [458, 368] width 406 height 34
paste textarea "Hi {{first_name}} 😊 I’m so happy to hear your work order has been completed! If…"
drag, startPoint x: 694, startPoint y: 373, endPoint x: 446, endPoint y: 374, distance: 247.4
click at [694, 373] on button " Send" at bounding box center [695, 368] width 44 height 20
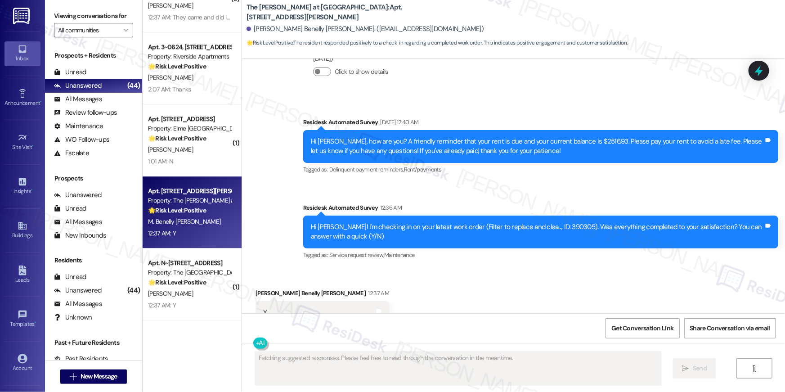
scroll to position [1129, 0]
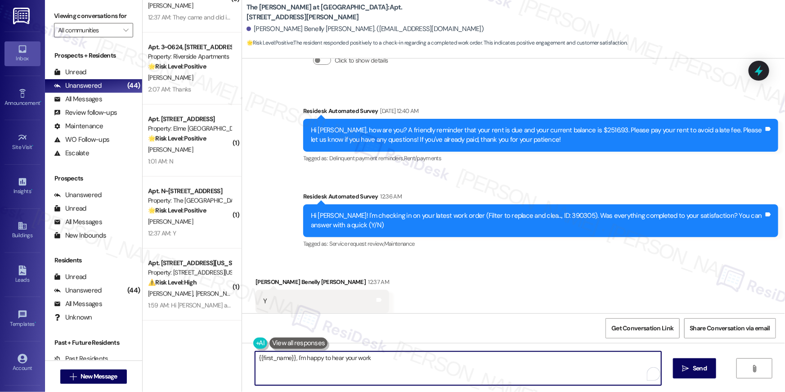
click at [547, 367] on textarea "{{first_name}}, I'm happy to hear your work" at bounding box center [458, 368] width 406 height 34
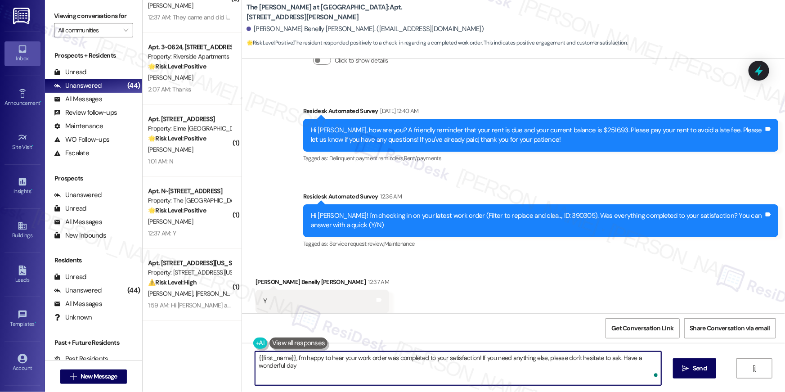
type textarea "{{first_name}}, I'm happy to hear your work order was completed to your satisfa…"
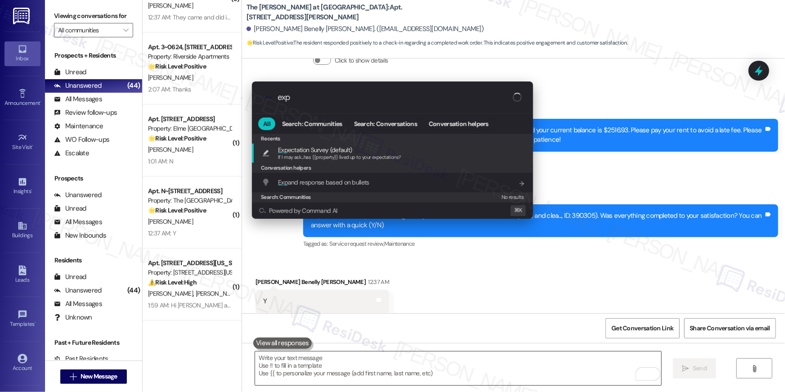
type input "expe"
type textarea "If I may ask...has {{property}} lived up to your expectations?"
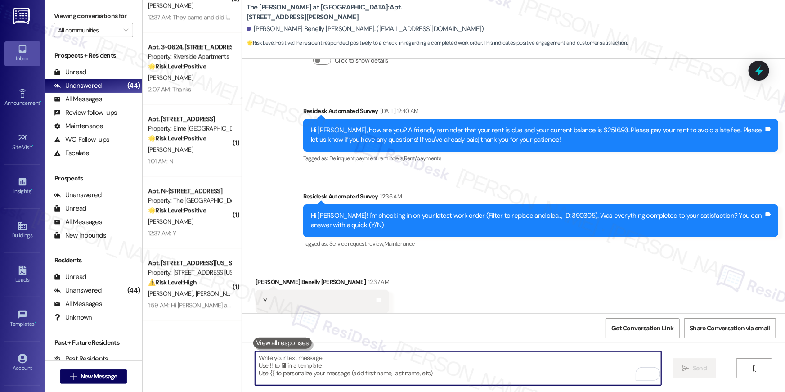
click at [193, 228] on div "12:37 AM: Y 12:37 AM: Y" at bounding box center [189, 233] width 85 height 11
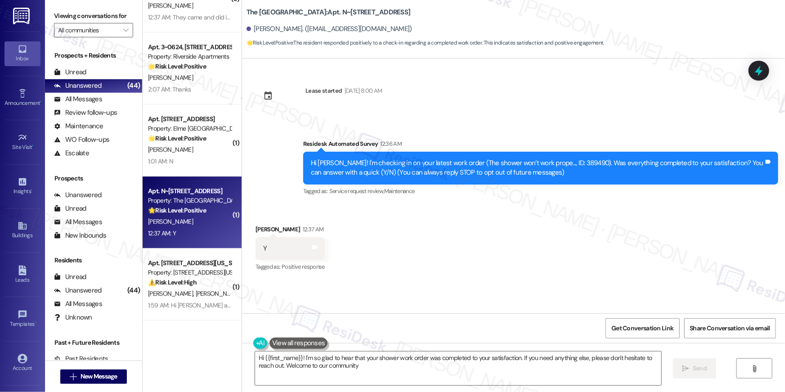
type textarea "Hi {{first_name}}! I'm so glad to hear that your shower work order was complete…"
click at [531, 364] on textarea "Hi {{first_name}}! I'm so glad to hear that your shower work order was complete…" at bounding box center [458, 368] width 406 height 34
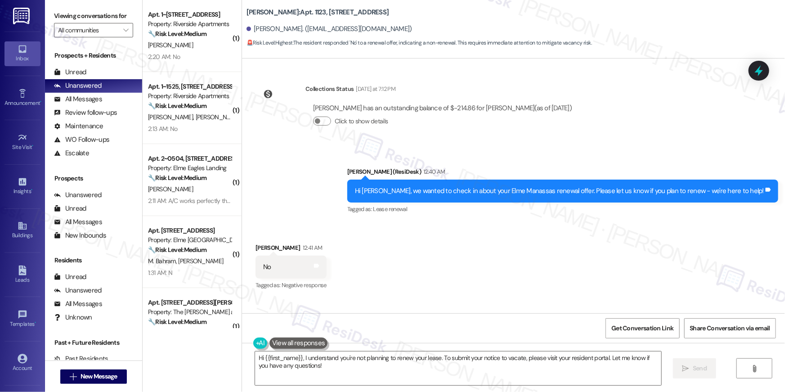
scroll to position [2195, 0]
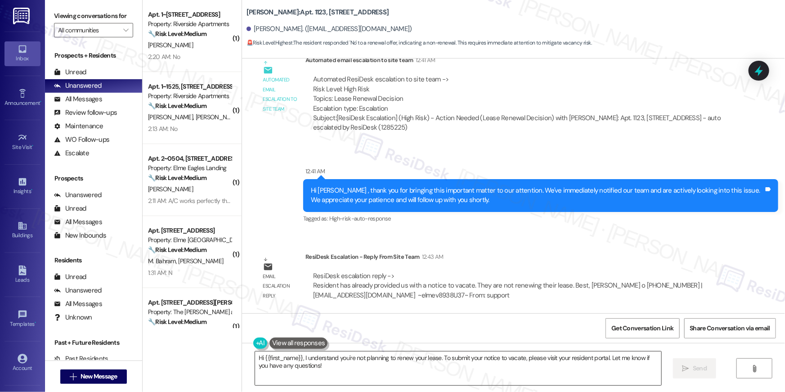
click at [491, 372] on textarea "Hi {{first_name}}, I understand you're not planning to renew your lease. To sub…" at bounding box center [458, 368] width 406 height 34
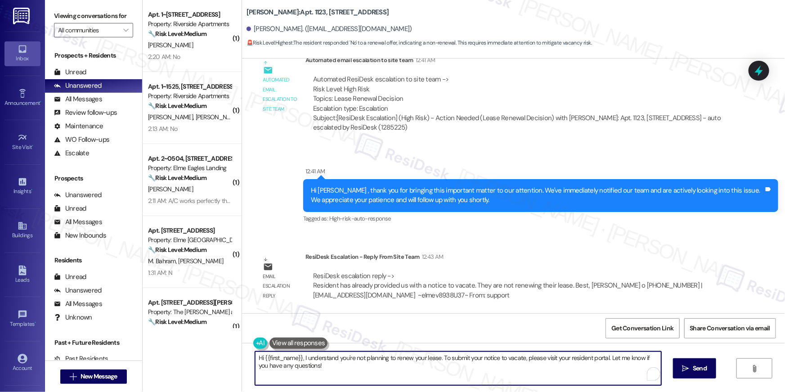
click at [491, 372] on textarea "Hi {{first_name}}, I understand you're not planning to renew your lease. To sub…" at bounding box center [458, 368] width 406 height 34
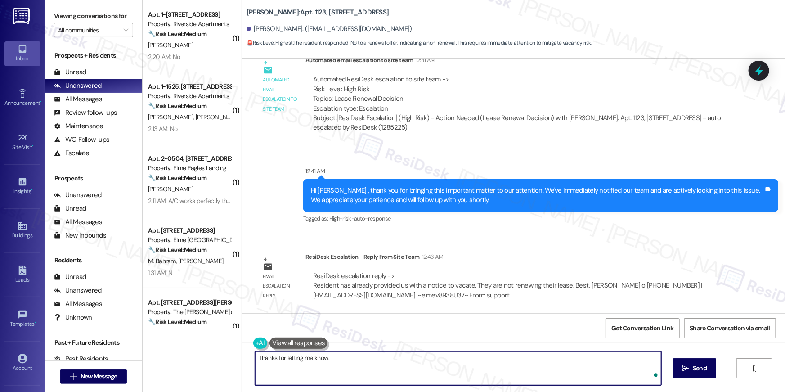
type textarea "Thanks for letting me know."
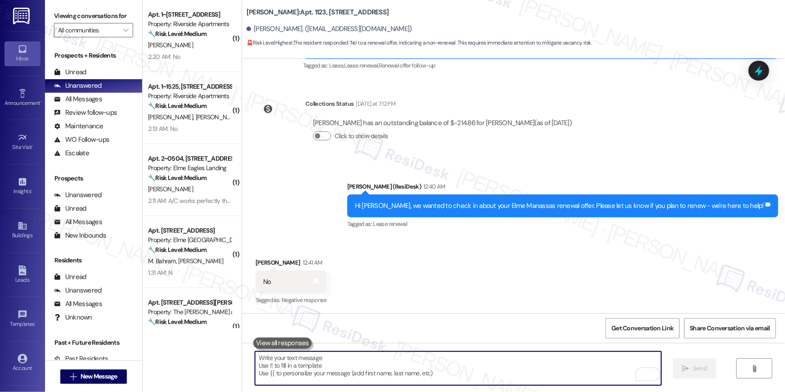
scroll to position [1916, 0]
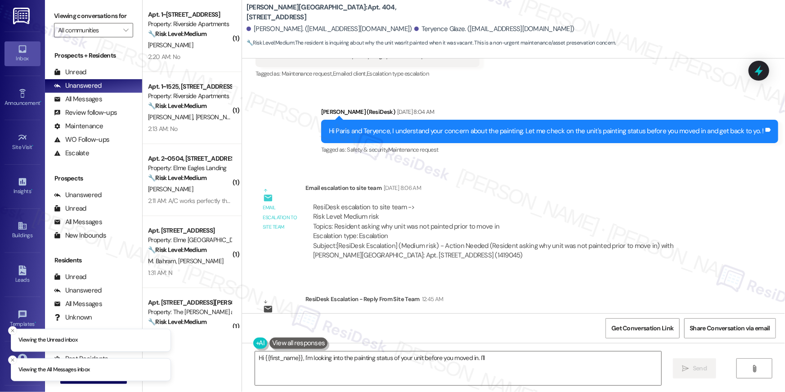
scroll to position [895, 0]
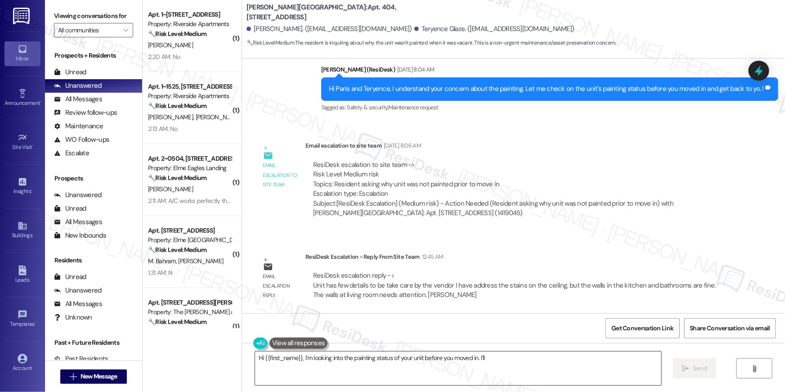
drag, startPoint x: 364, startPoint y: 366, endPoint x: 348, endPoint y: 365, distance: 16.2
click at [363, 366] on textarea "Hi {{first_name}}, I'm looking into the painting status of your unit before you…" at bounding box center [458, 368] width 406 height 34
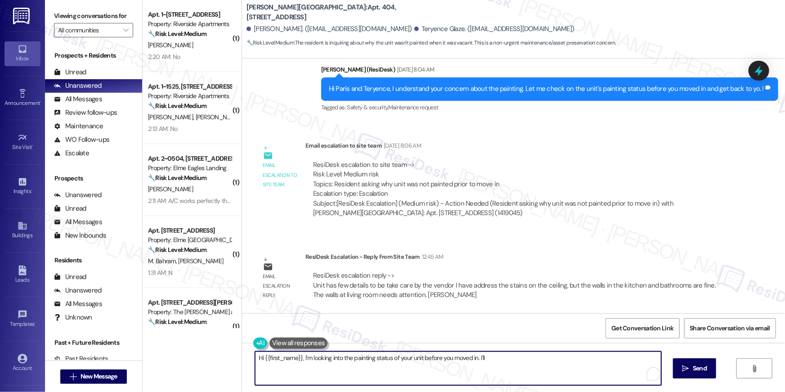
drag, startPoint x: 348, startPoint y: 365, endPoint x: 301, endPoint y: 358, distance: 47.8
click at [301, 358] on textarea "Hi {{first_name}}, I'm looking into the painting status of your unit before you…" at bounding box center [458, 368] width 406 height 34
type textarea "Hi {{first_name}}, I received an update from the site team that they will addre…"
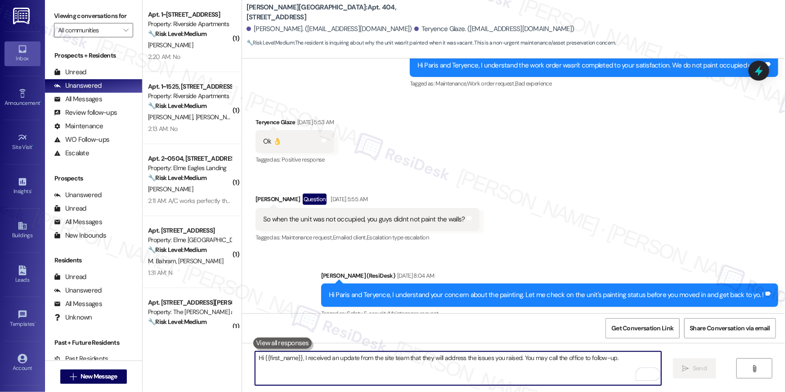
scroll to position [625, 0]
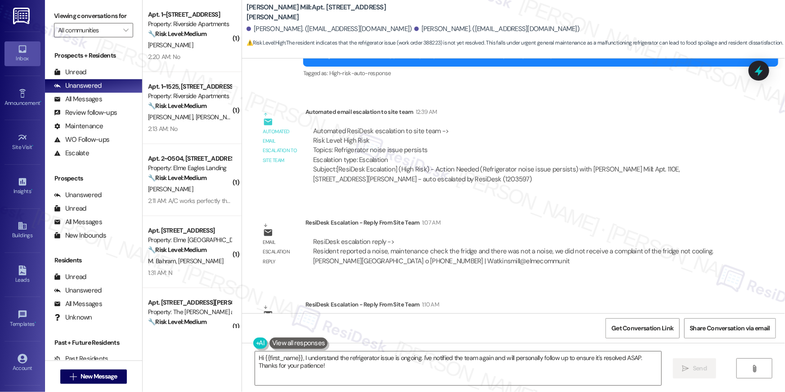
scroll to position [3588, 0]
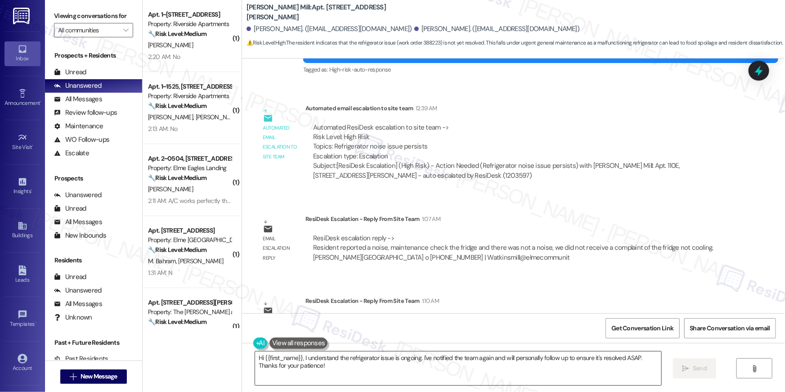
click at [395, 370] on textarea "Hi {{first_name}}, I understand the refrigerator issue is ongoing. I've notifie…" at bounding box center [458, 368] width 406 height 34
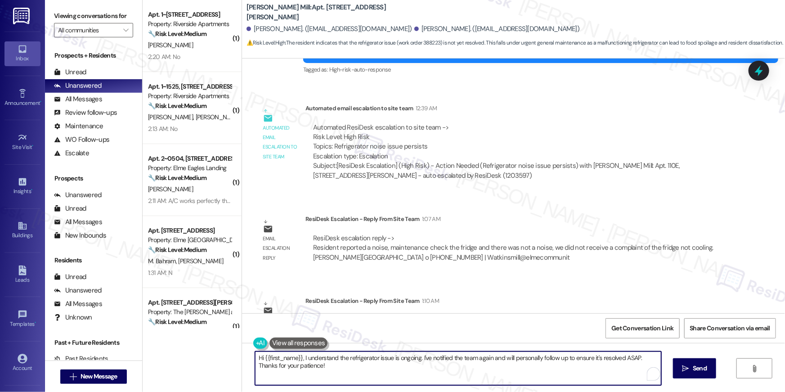
drag, startPoint x: 409, startPoint y: 366, endPoint x: 404, endPoint y: 366, distance: 5.0
click at [408, 366] on textarea "Hi {{first_name}}, I understand the refrigerator issue is ongoing. I've notifie…" at bounding box center [458, 368] width 406 height 34
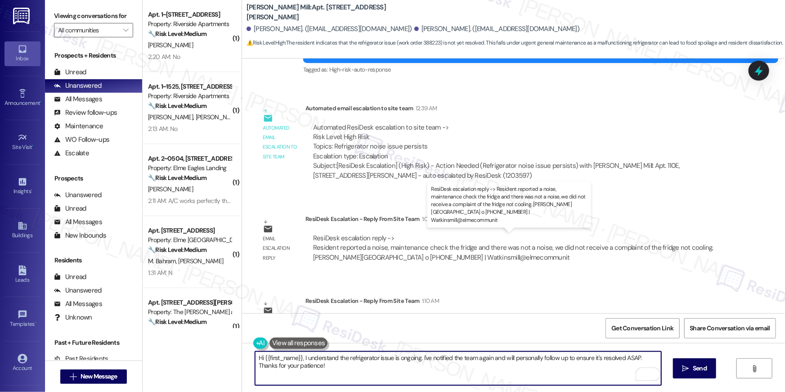
scroll to position [3632, 0]
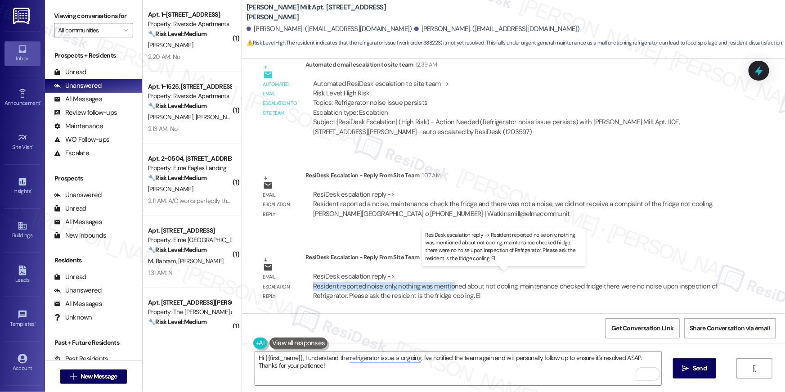
drag, startPoint x: 309, startPoint y: 286, endPoint x: 445, endPoint y: 286, distance: 136.8
click at [445, 286] on div "ResiDesk escalation reply -> Resident reported noise only, nothing was mentione…" at bounding box center [515, 286] width 404 height 28
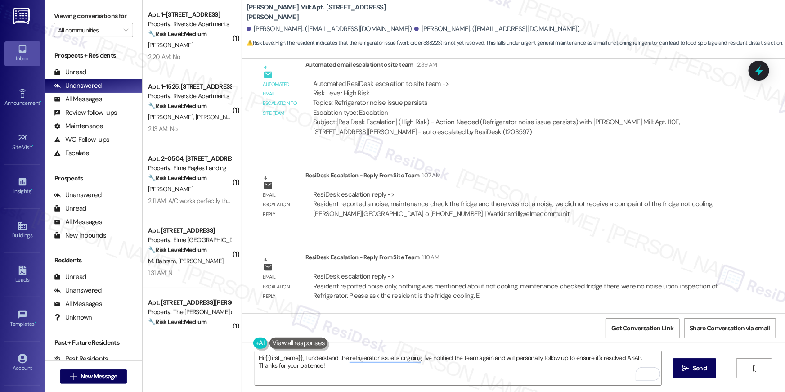
click at [414, 198] on div "ResiDesk escalation reply -> Resident reported a noise, maintenance check the f…" at bounding box center [513, 204] width 400 height 28
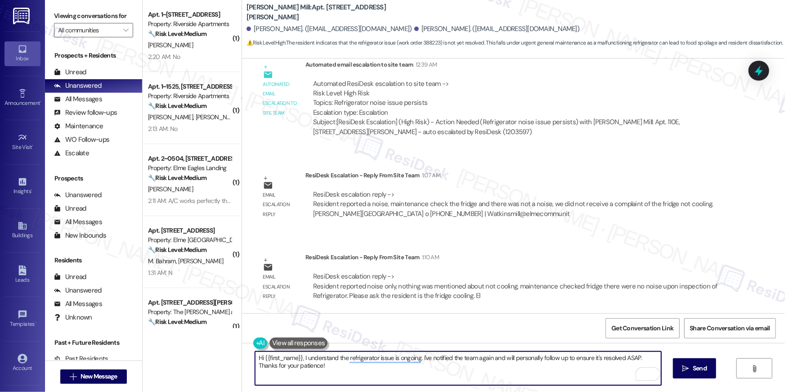
click at [332, 368] on textarea "Hi {{first_name}}, I understand the refrigerator issue is ongoing. I've notifie…" at bounding box center [458, 368] width 406 height 34
drag, startPoint x: 356, startPoint y: 366, endPoint x: 335, endPoint y: 365, distance: 21.6
click at [355, 366] on textarea "Hi {{first_name}}, I understand the refrigerator issue is ongoing. I've notifie…" at bounding box center [458, 368] width 406 height 34
drag, startPoint x: 302, startPoint y: 357, endPoint x: 316, endPoint y: 387, distance: 32.8
click at [315, 391] on div "Hi {{first_name}}, I understand the refrigerator issue is ongoing. I've notifie…" at bounding box center [513, 376] width 543 height 67
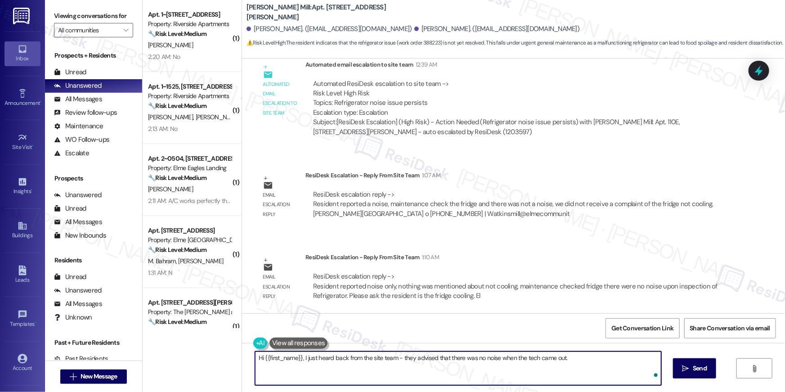
type textarea "Hi {{first_name}}, I just heard back from the site team - they advised that the…"
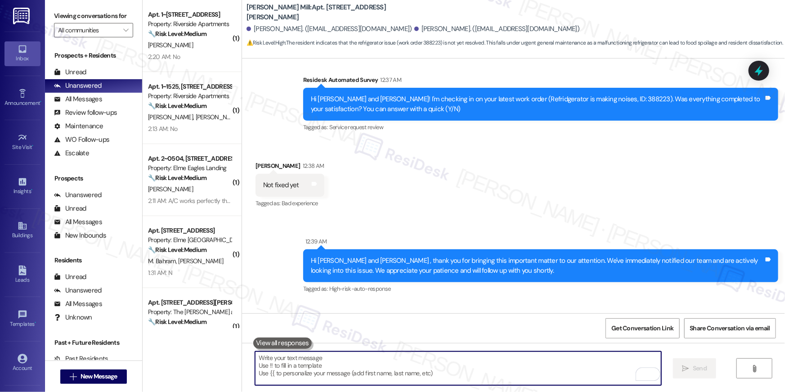
scroll to position [3271, 0]
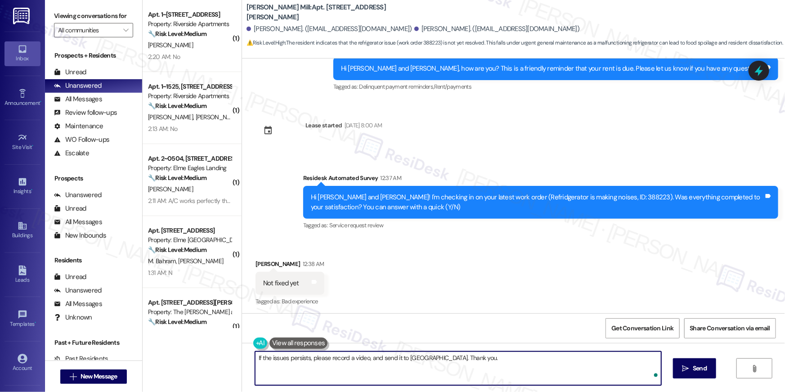
type textarea "If the issues persists, please record a video, and send it to us. Thank you."
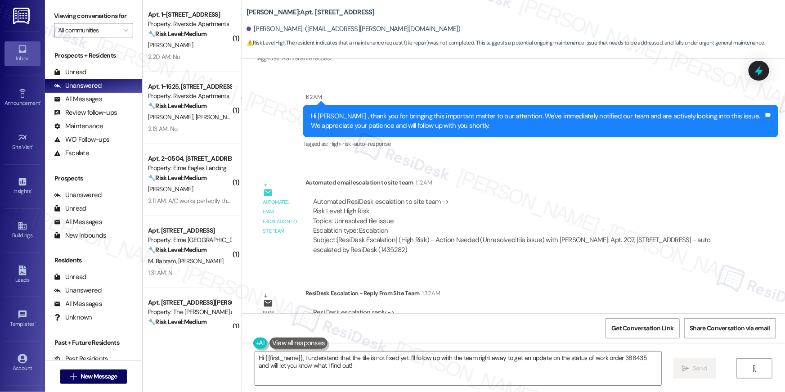
scroll to position [629, 0]
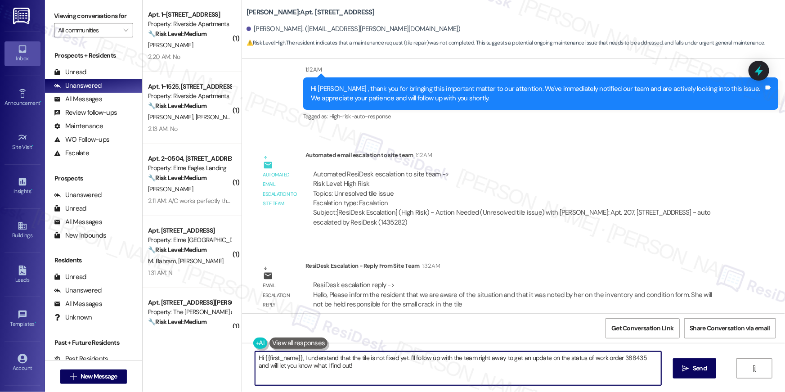
drag, startPoint x: 349, startPoint y: 364, endPoint x: 304, endPoint y: 361, distance: 44.7
click at [349, 364] on textarea "Hi {{first_name}}, I understand that the tile is not fixed yet. I'll follow up …" at bounding box center [458, 368] width 406 height 34
click at [300, 359] on textarea "Hi {{first_name}}, I understand that the tile is not fixed yet. I'll follow up …" at bounding box center [458, 368] width 406 height 34
paste textarea "The site team sent an update: we are aware of the situation, and it was noted b…"
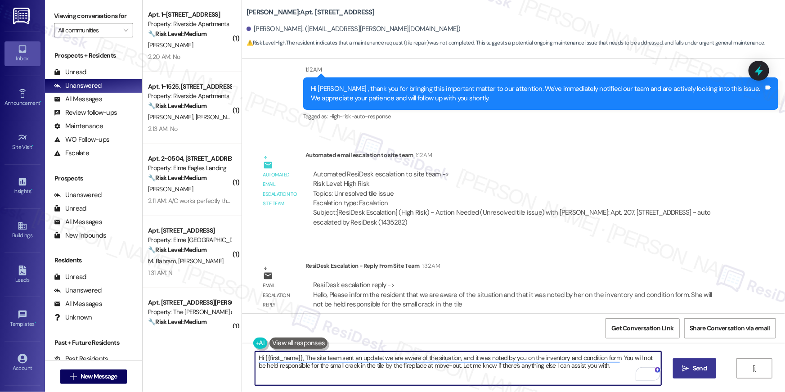
type textarea "Hi {{first_name}}, The site team sent an update: we are aware of the situation,…"
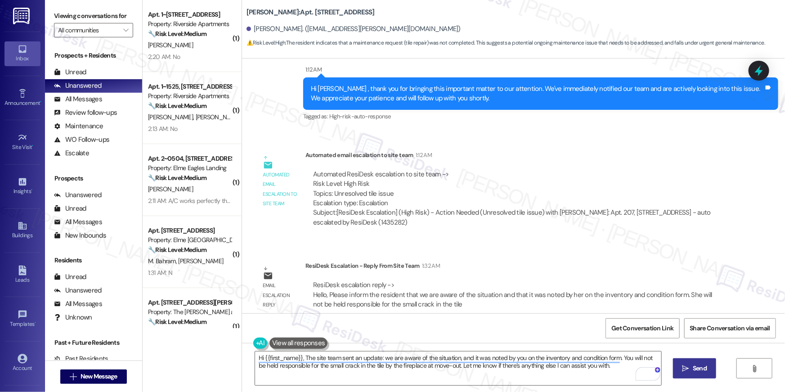
click at [684, 370] on icon "" at bounding box center [685, 368] width 7 height 7
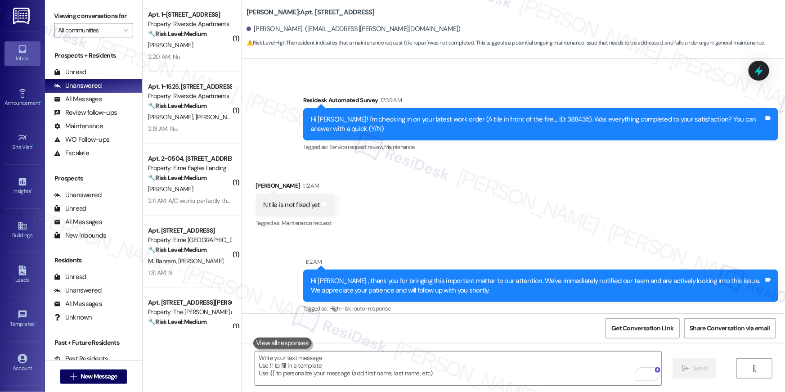
scroll to position [350, 0]
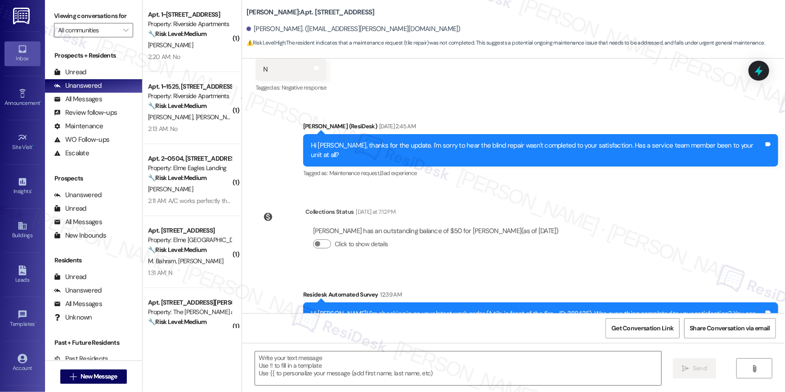
type textarea "Fetching suggested responses. Please feel free to read through the conversation…"
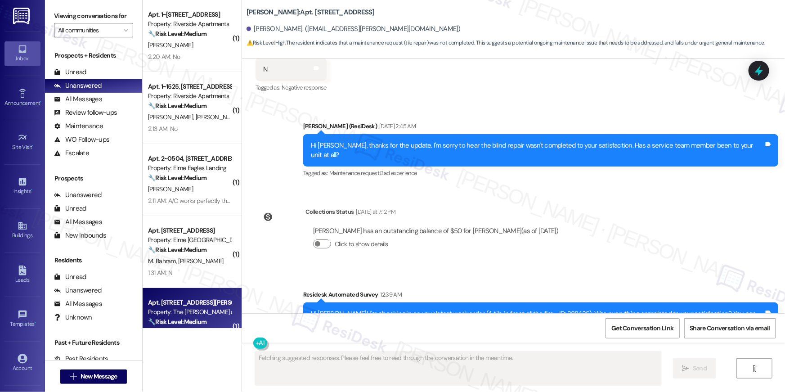
scroll to position [350, 0]
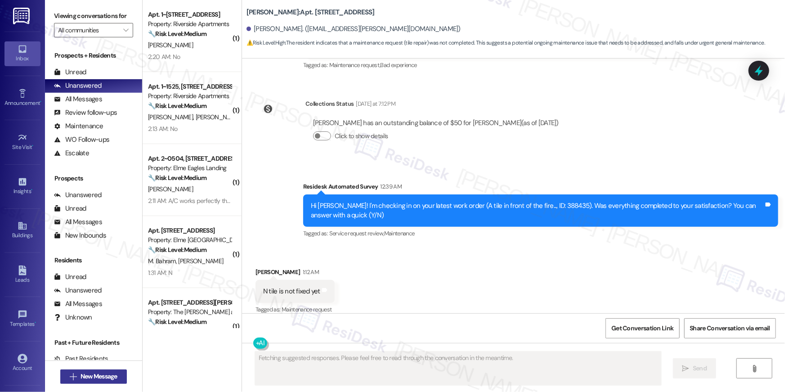
click at [113, 377] on span "New Message" at bounding box center [99, 376] width 37 height 9
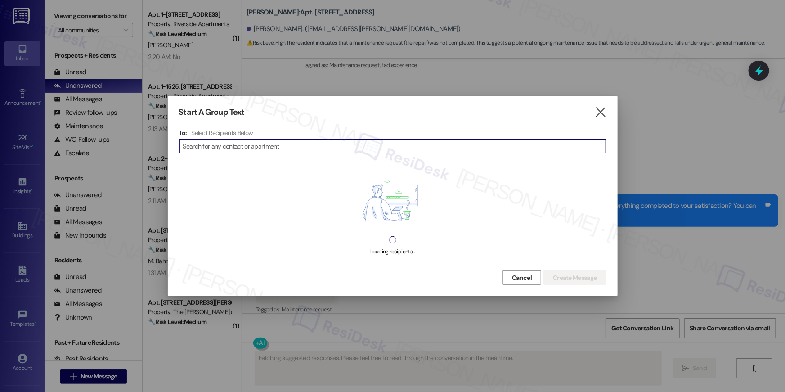
type input "Rajamanimaran"
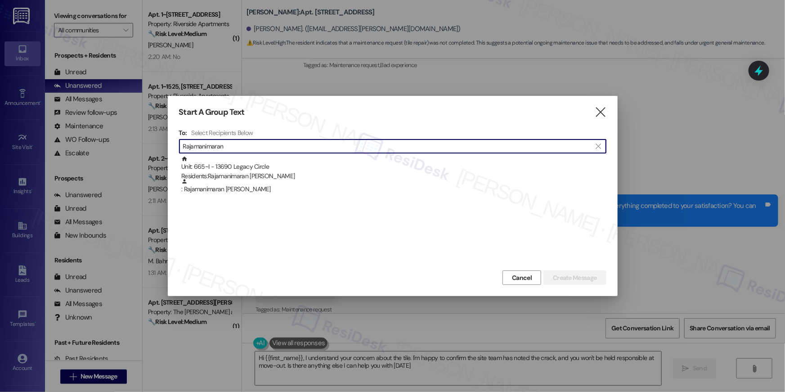
type textarea "Hi {{first_name}}, I understand your concern about the tile. I'm happy to confi…"
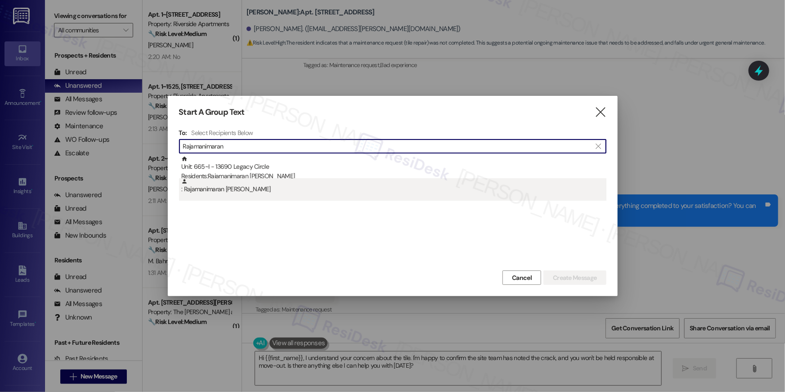
type input "Rajamanimaran"
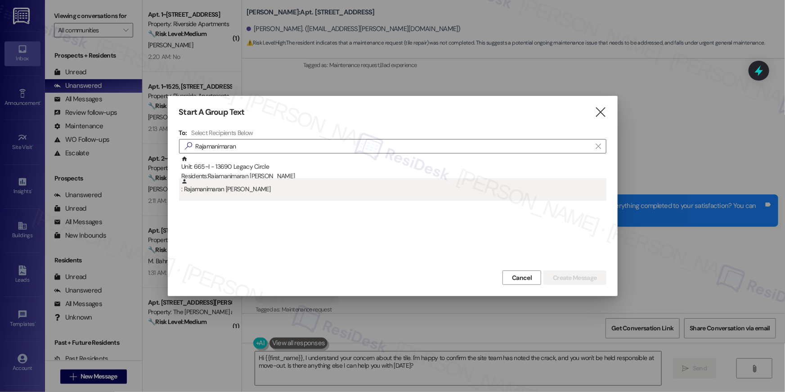
click at [254, 191] on div ": Rajamanimaran Somaskandan" at bounding box center [393, 186] width 425 height 16
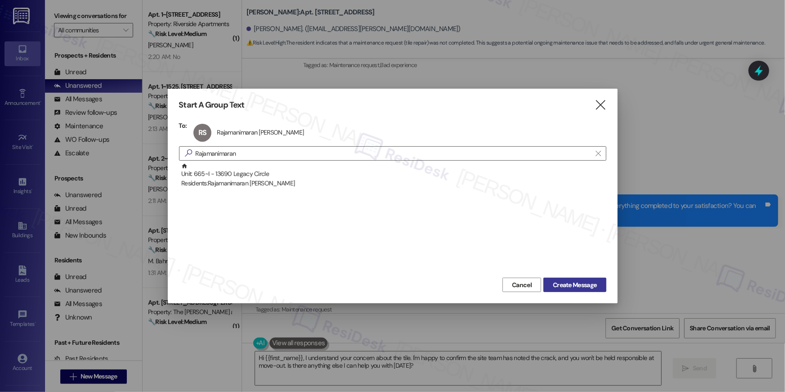
click at [562, 285] on span "Create Message" at bounding box center [575, 284] width 44 height 9
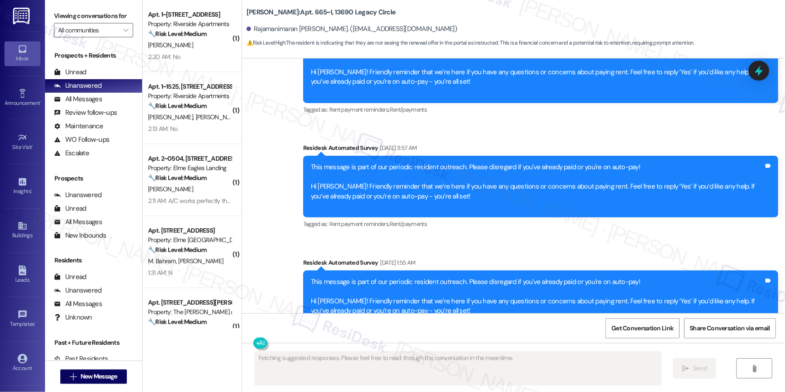
scroll to position [3338, 0]
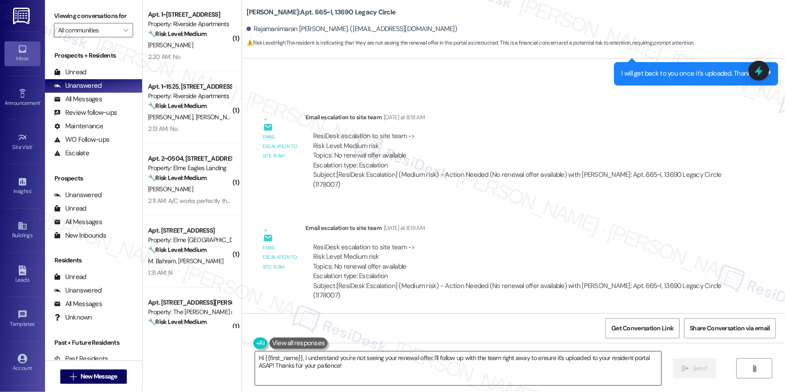
click at [331, 363] on textarea "Hi {{first_name}}, I understand you're not seeing your renewal offer. I'll foll…" at bounding box center [458, 368] width 406 height 34
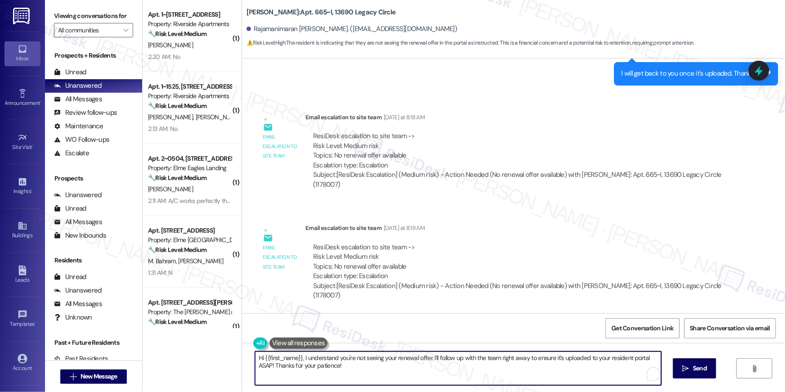
drag, startPoint x: 301, startPoint y: 360, endPoint x: 316, endPoint y: 372, distance: 19.3
click at [316, 372] on textarea "Hi {{first_name}}, I understand you're not seeing your renewal offer. I'll foll…" at bounding box center [458, 368] width 406 height 34
type textarea "Hi {{first_name}}, the lease is ready for signing! Please check your portal aga…"
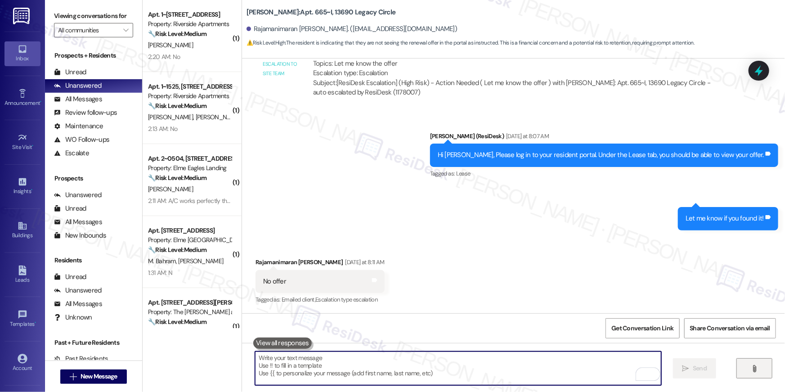
scroll to position [2857, 0]
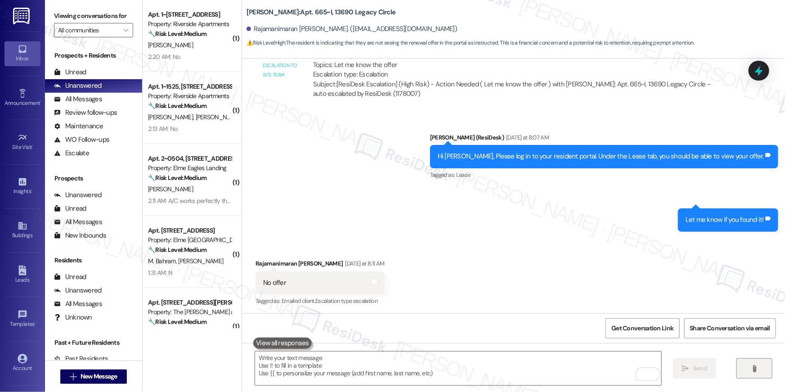
click at [752, 365] on icon "" at bounding box center [754, 368] width 7 height 7
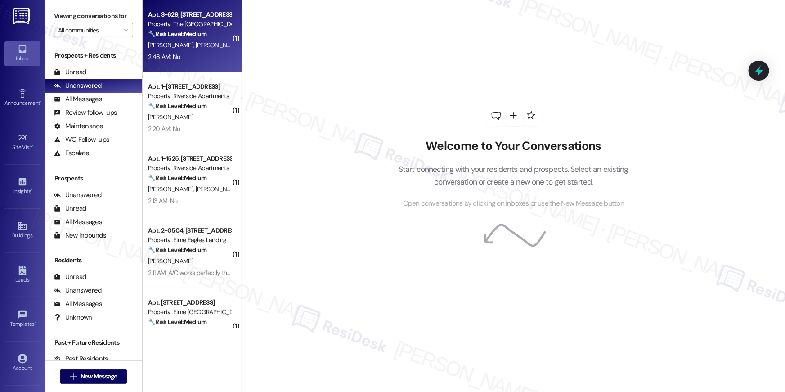
click at [186, 51] on div "2:46 AM: No 2:46 AM: No" at bounding box center [189, 56] width 85 height 11
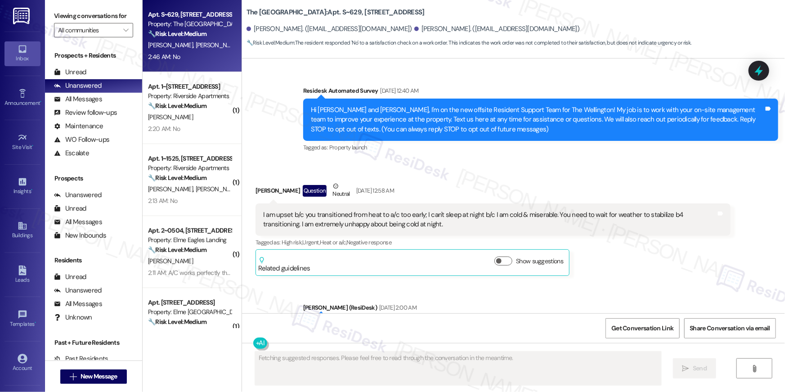
scroll to position [19564, 0]
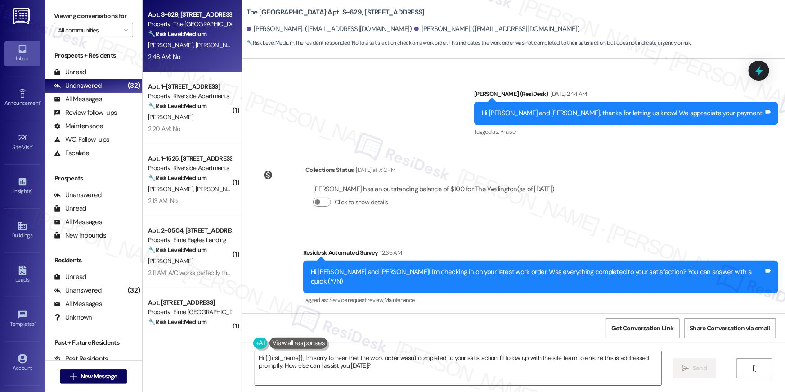
click at [489, 369] on textarea "Hi {{first_name}}, I'm sorry to hear that the work order wasn't completed to yo…" at bounding box center [458, 368] width 406 height 34
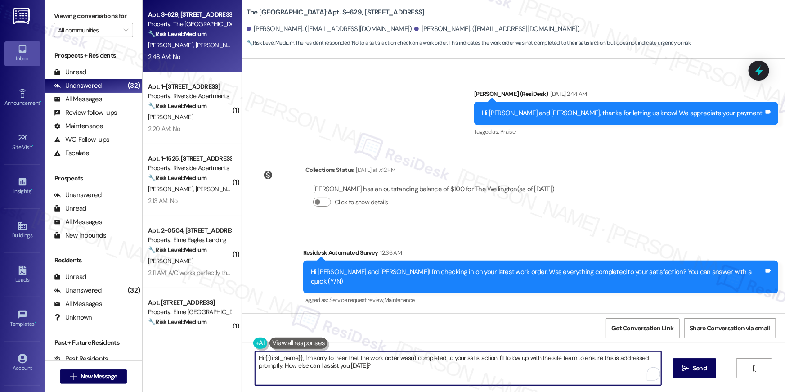
paste textarea "’m sorry to hear your work order hasn’t been completed. Could you share more de…"
type textarea "Hi {{first_name}}, I’m sorry to hear your work order hasn’t been completed. Cou…"
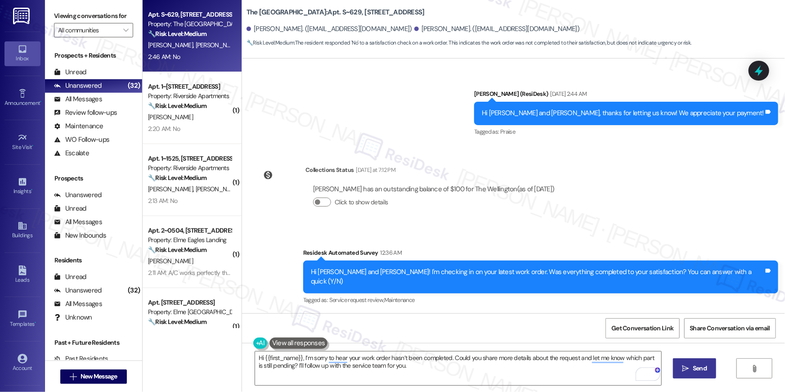
click at [695, 374] on button " Send" at bounding box center [695, 368] width 44 height 20
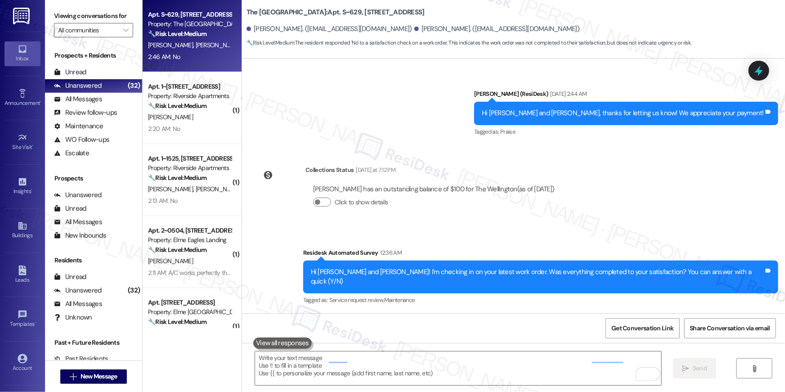
scroll to position [19564, 0]
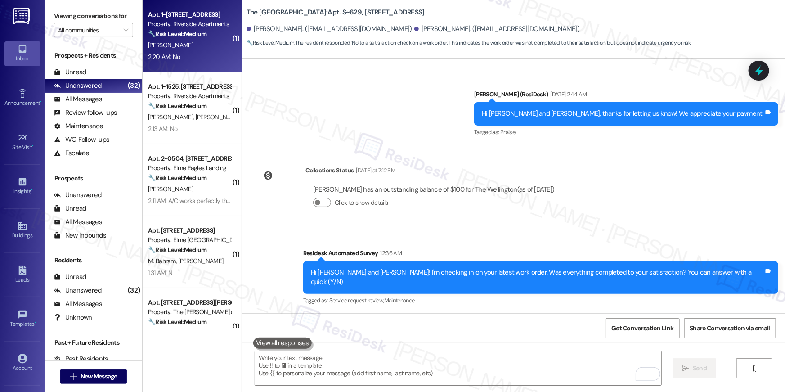
click at [190, 58] on div "2:20 AM: No 2:20 AM: No" at bounding box center [189, 56] width 85 height 11
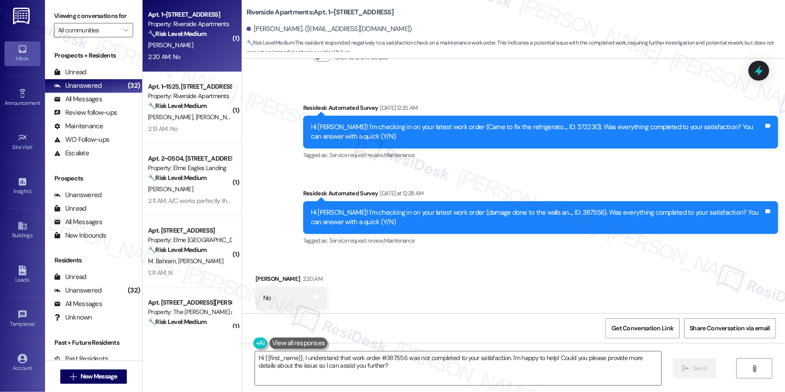
scroll to position [544, 0]
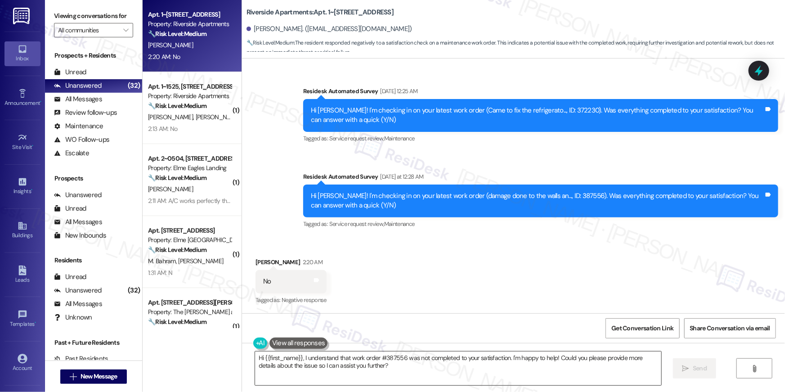
click at [410, 374] on textarea "Hi {{first_name}}, I understand that work order #387556 was not completed to yo…" at bounding box center [458, 368] width 406 height 34
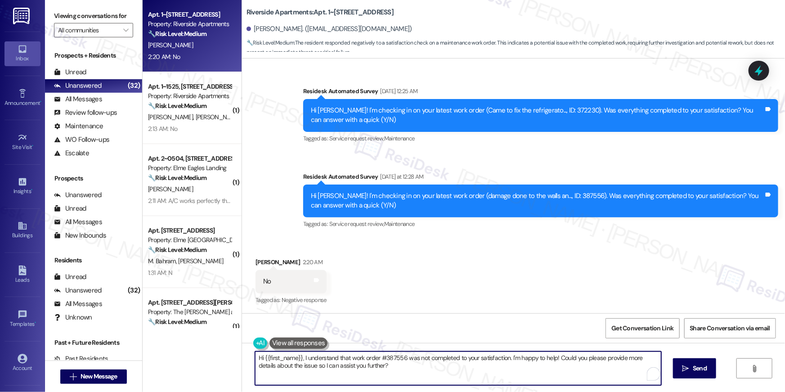
click at [410, 374] on textarea "Hi {{first_name}}, I understand that work order #387556 was not completed to yo…" at bounding box center [458, 368] width 406 height 34
paste textarea "’m sorry to hear your work order hasn’t been completed. Could you share more de…"
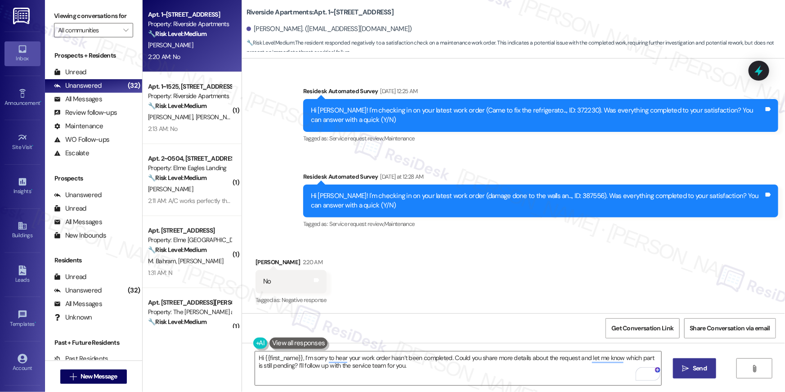
click at [686, 367] on icon "" at bounding box center [685, 368] width 7 height 7
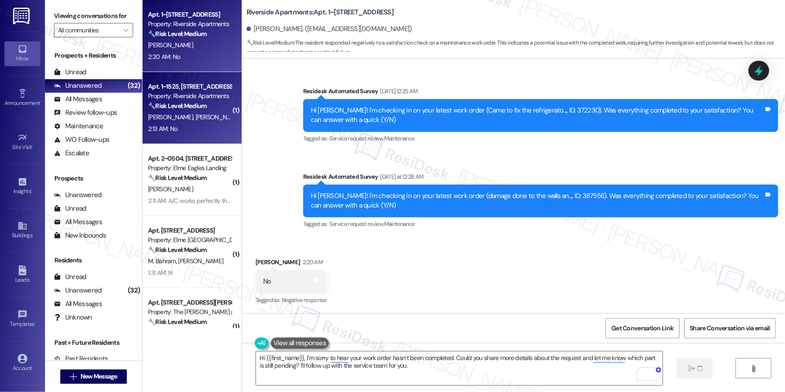
type textarea "Fetching suggested responses. Please feel free to read through the conversation…"
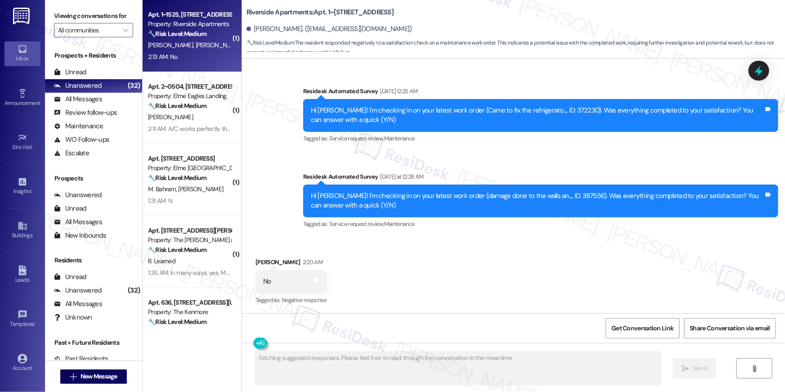
click at [193, 62] on div "2:13 AM: No 2:13 AM: No" at bounding box center [189, 56] width 85 height 11
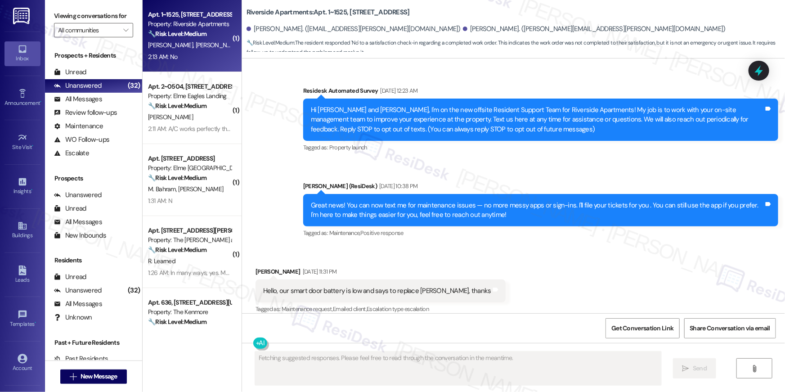
scroll to position [7769, 0]
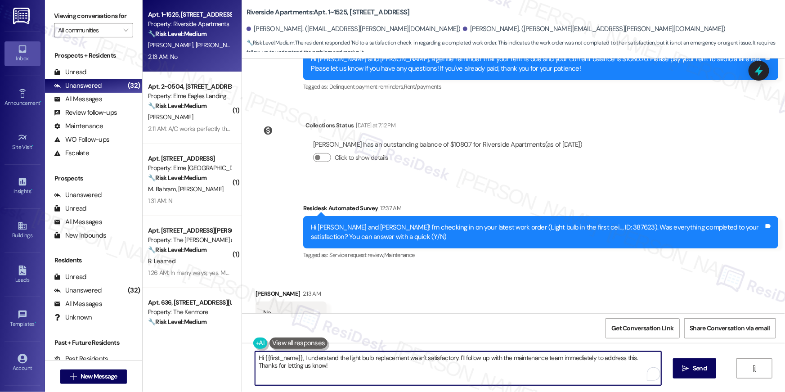
click at [523, 365] on textarea "Hi {{first_name}}, I understand the light bulb replacement wasn't satisfactory.…" at bounding box center [458, 368] width 406 height 34
paste textarea "’m sorry to hear your work order hasn’t been completed. Could you share more de…"
type textarea "Hi {{first_name}}, I’m sorry to hear your work order hasn’t been completed. Cou…"
click at [687, 367] on icon "" at bounding box center [685, 368] width 7 height 7
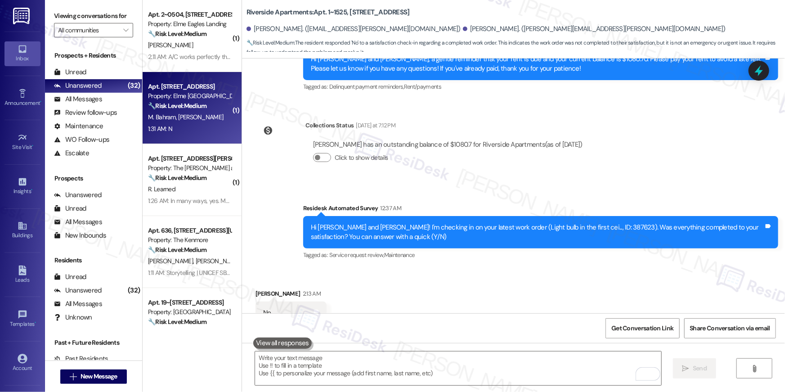
click at [197, 119] on div "M. Bahram F. Afshar" at bounding box center [189, 117] width 85 height 11
type textarea "Fetching suggested responses. Please feel free to read through the conversation…"
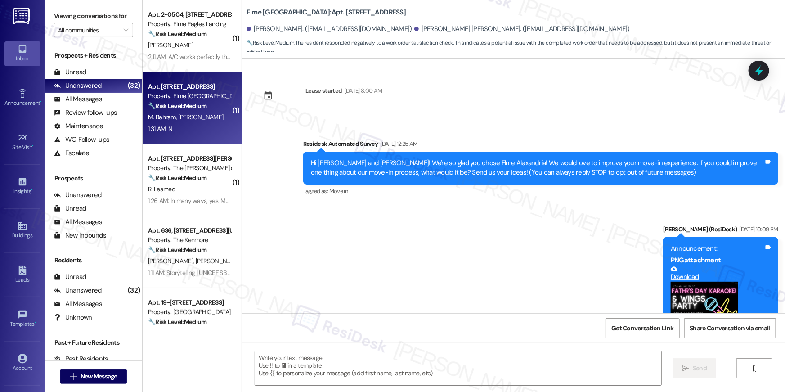
scroll to position [1054, 0]
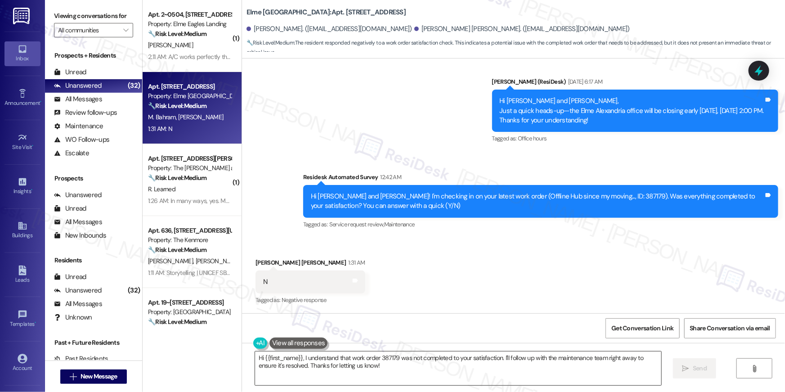
click at [466, 372] on textarea "Hi {{first_name}}, I understand that work order 387179 was not completed to you…" at bounding box center [458, 368] width 406 height 34
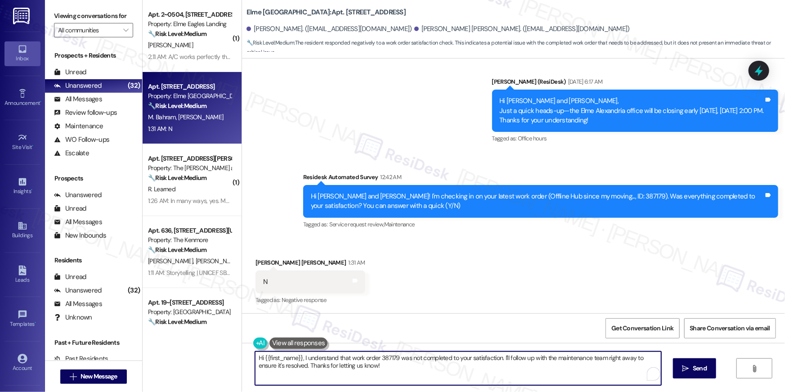
click at [466, 372] on textarea "Hi {{first_name}}, I understand that work order 387179 was not completed to you…" at bounding box center [458, 368] width 406 height 34
paste textarea "’m sorry to hear your work order hasn’t been completed. Could you share more de…"
type textarea "Hi {{first_name}}, I’m sorry to hear your work order hasn’t been completed. Cou…"
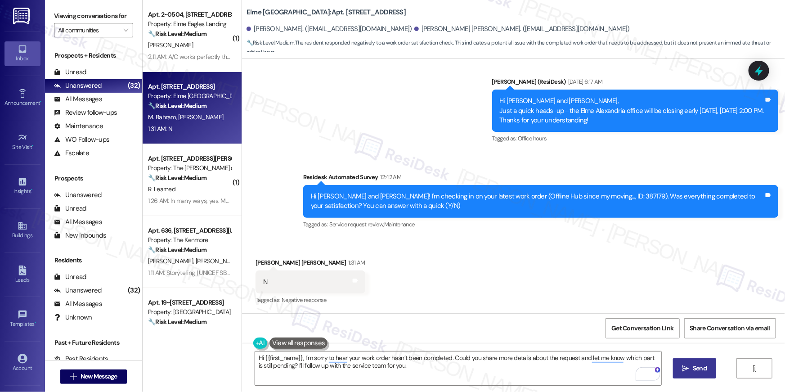
click at [694, 370] on span "Send" at bounding box center [700, 367] width 14 height 9
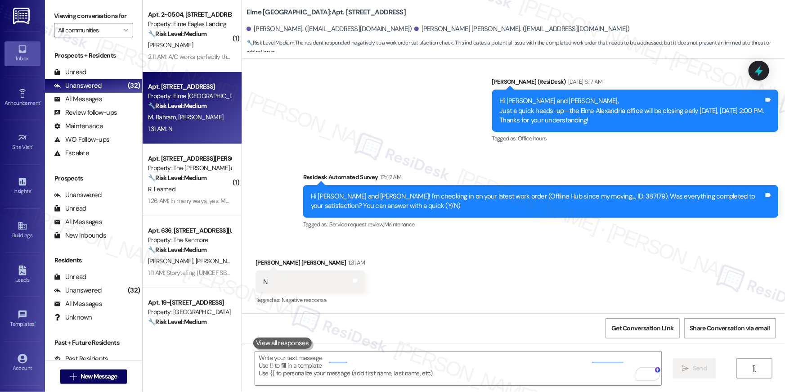
scroll to position [1053, 0]
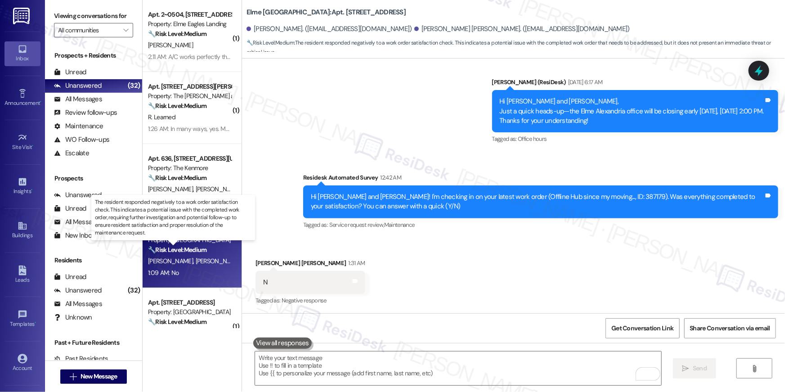
click at [203, 252] on strong "🔧 Risk Level: Medium" at bounding box center [177, 250] width 58 height 8
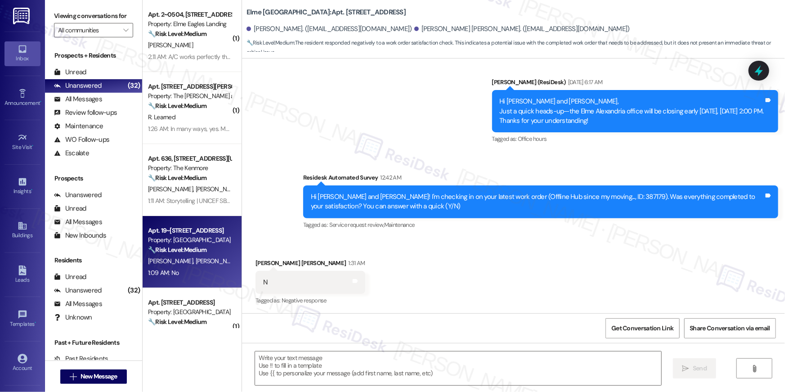
type textarea "Fetching suggested responses. Please feel free to read through the conversation…"
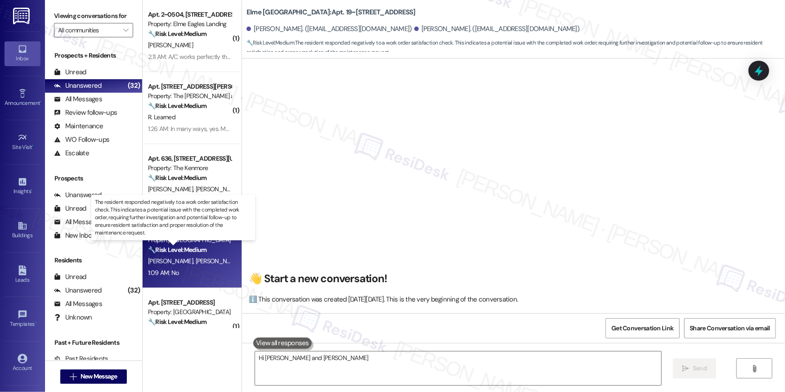
scroll to position [2295, 0]
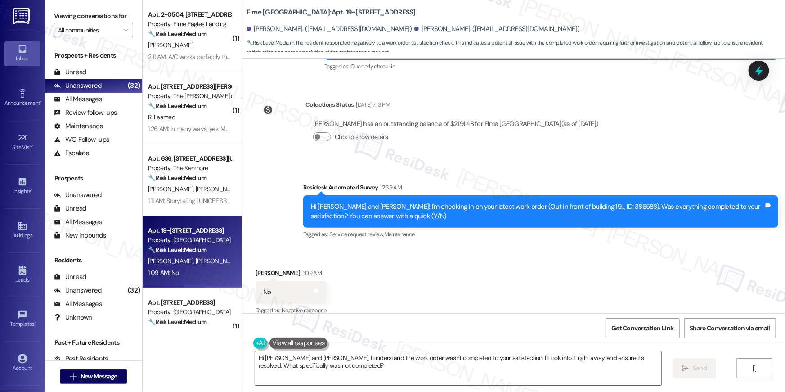
click at [443, 370] on textarea "Hi Tommy and Danielle, I understand the work order wasn't completed to your sat…" at bounding box center [458, 368] width 406 height 34
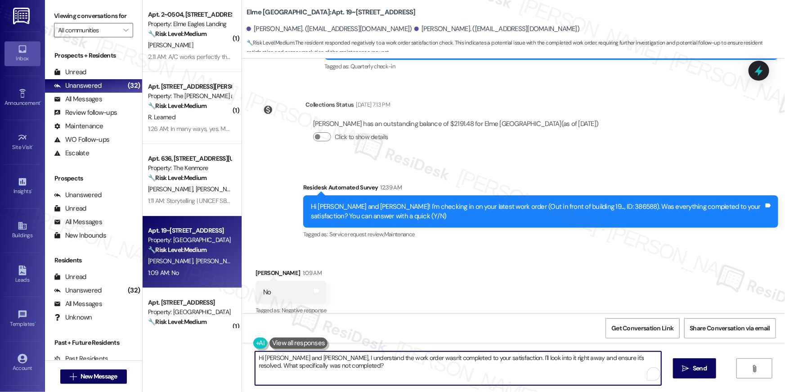
paste textarea "{{first_name}}, I’m sorry to hear your work order hasn’t been completed. Could …"
click at [681, 364] on span " Send" at bounding box center [695, 367] width 28 height 9
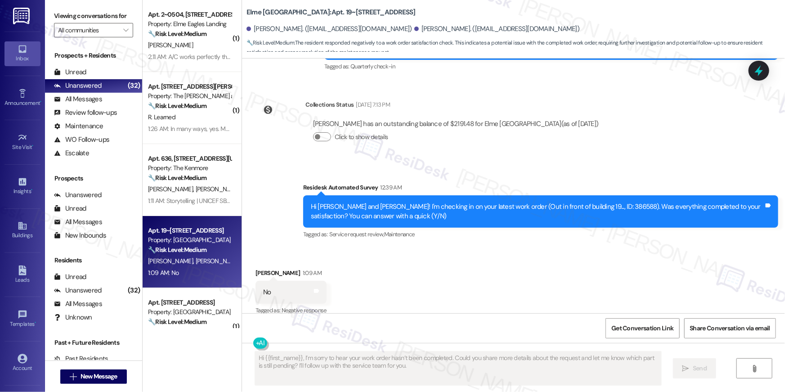
type textarea "Fetching suggested responses. Please feel free to read through the conversation…"
click at [193, 187] on div "D. Barry D. Barry" at bounding box center [189, 189] width 85 height 11
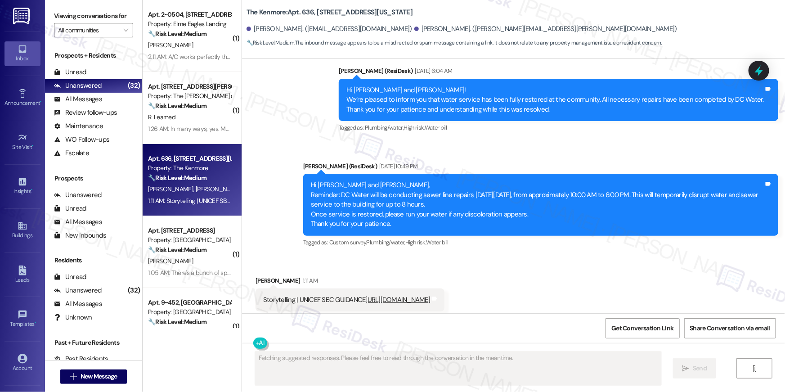
scroll to position [1076, 0]
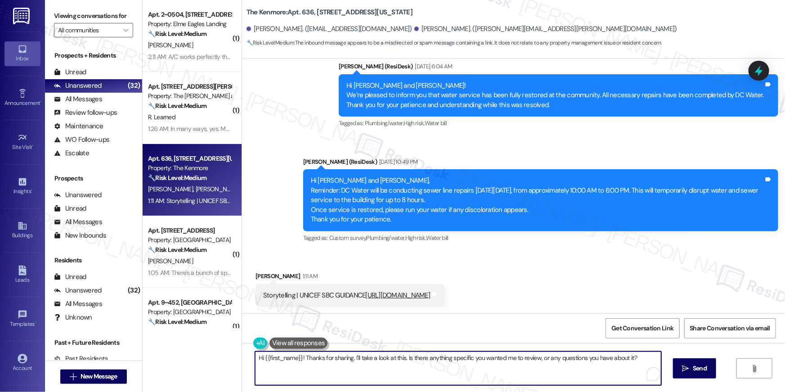
drag, startPoint x: 303, startPoint y: 357, endPoint x: 313, endPoint y: 372, distance: 17.8
click at [313, 372] on textarea "Hi {{first_name}}! Thanks for sharing. I'll take a look at this. Is there anyth…" at bounding box center [458, 368] width 406 height 34
type textarea "Hi {{first_name}}! If there's anything I can assist you with regarding your apa…"
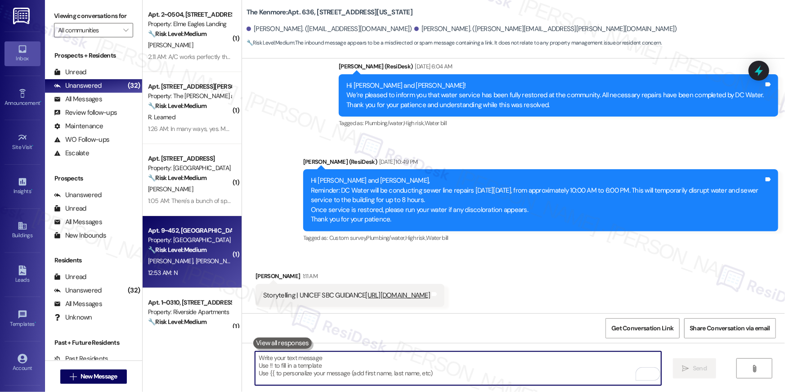
click at [205, 255] on div "Apt. 9~452, 8 Bldg 9 Cumberland Way SE Property: Elme Cumberland 🔧 Risk Level: …" at bounding box center [189, 240] width 85 height 31
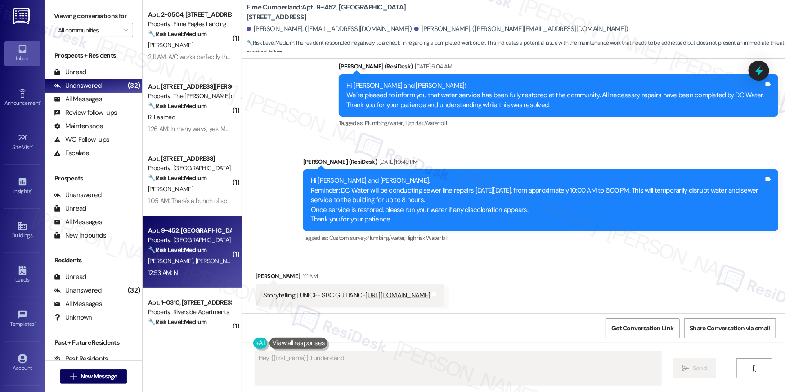
scroll to position [392, 0]
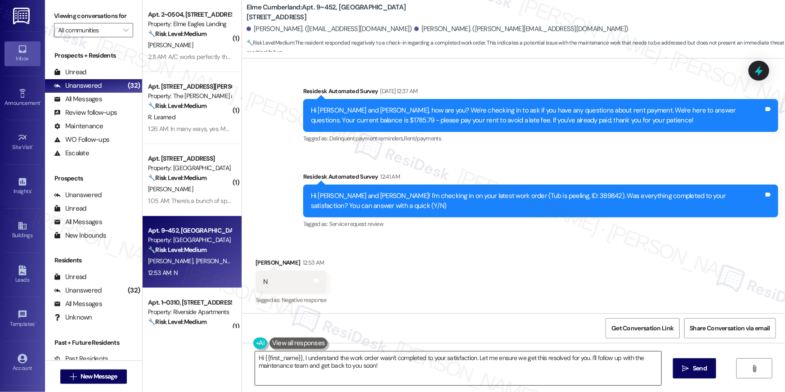
click at [387, 375] on textarea "Hi {{first_name}}, I understand the work order wasn't completed to your satisfa…" at bounding box center [458, 368] width 406 height 34
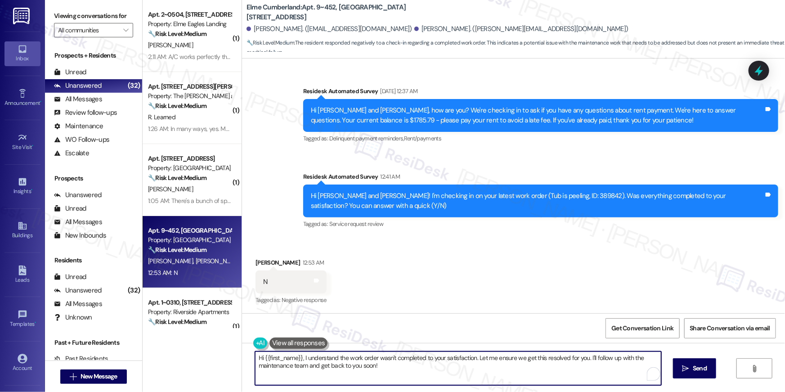
paste textarea "’m sorry to hear your work order hasn’t been completed. Could you share more de…"
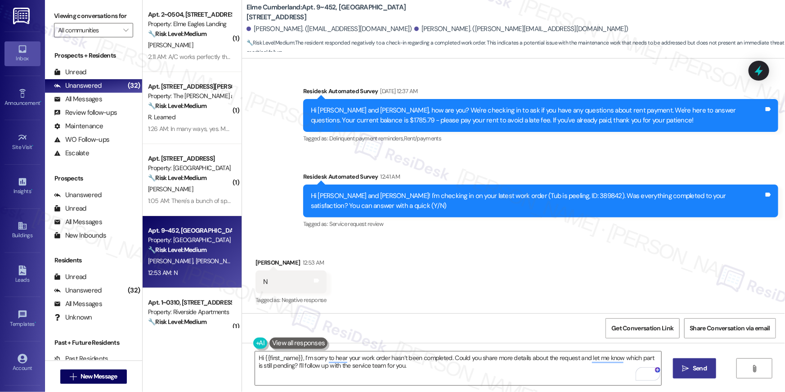
click at [691, 365] on span "Send" at bounding box center [700, 367] width 18 height 9
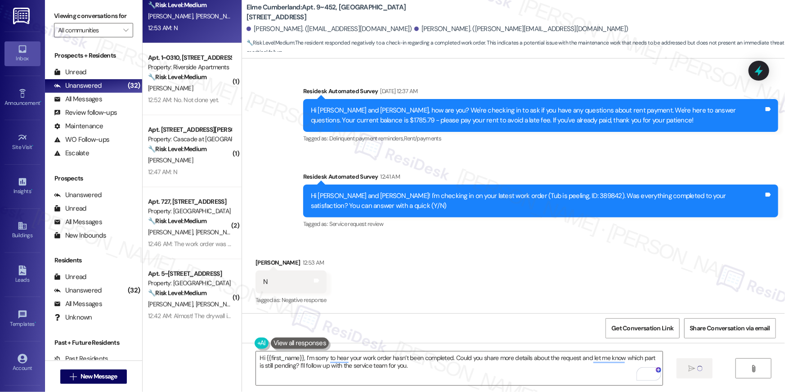
scroll to position [243, 0]
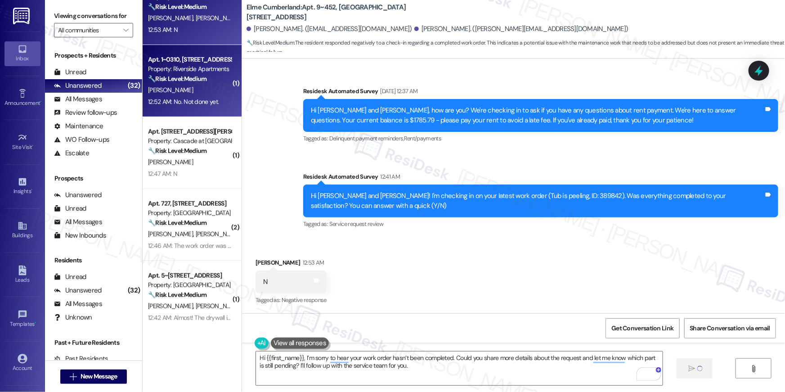
type textarea "Hi"
type textarea "Hi {{first_name}}, I understand the work order wasn't completed to your satisfa…"
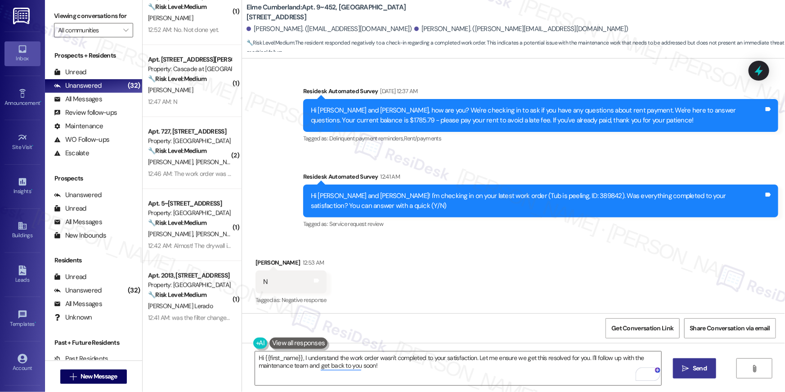
scroll to position [464, 0]
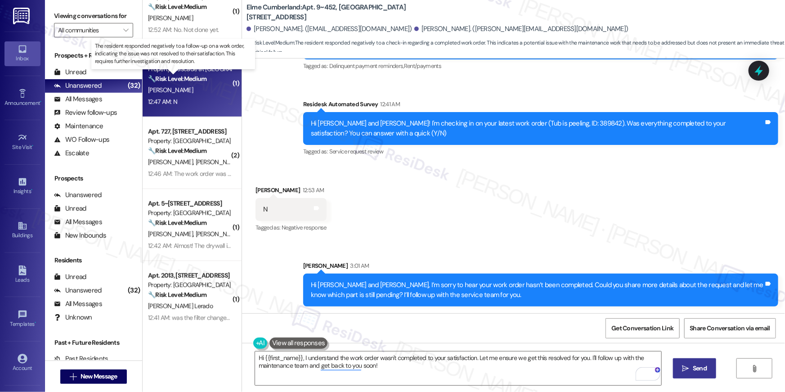
click at [199, 77] on strong "🔧 Risk Level: Medium" at bounding box center [177, 79] width 58 height 8
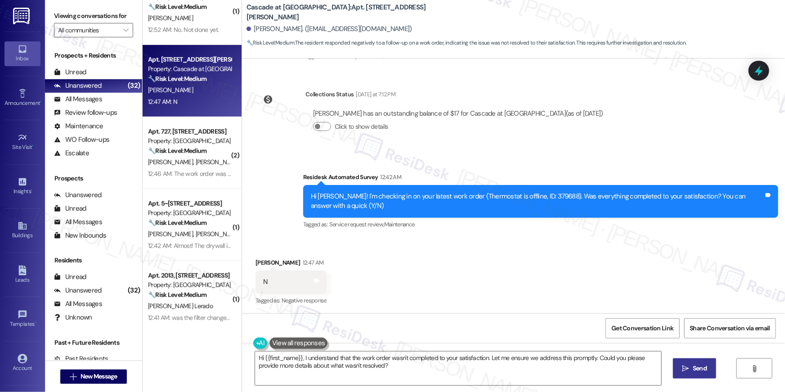
scroll to position [326, 0]
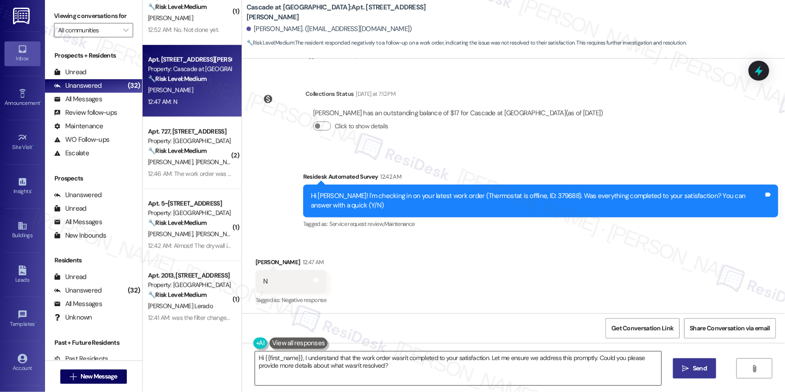
click at [562, 373] on textarea "Hi {{first_name}}, I understand that the work order wasn't completed to your sa…" at bounding box center [458, 368] width 406 height 34
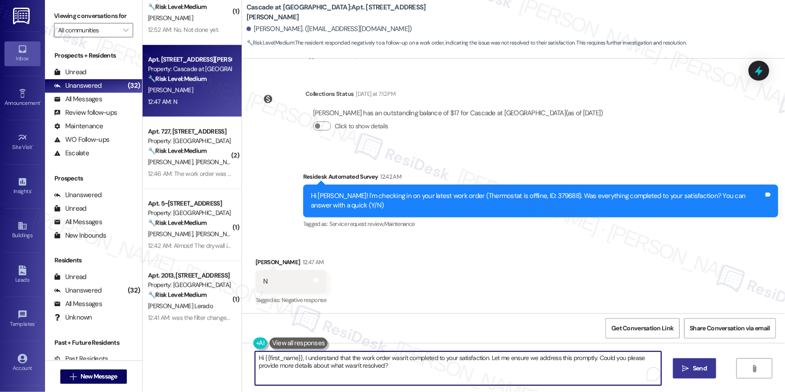
click at [562, 373] on textarea "Hi {{first_name}}, I understand that the work order wasn't completed to your sa…" at bounding box center [458, 368] width 406 height 34
paste textarea "’m sorry to hear your work order hasn’t been completed. Could you share more de…"
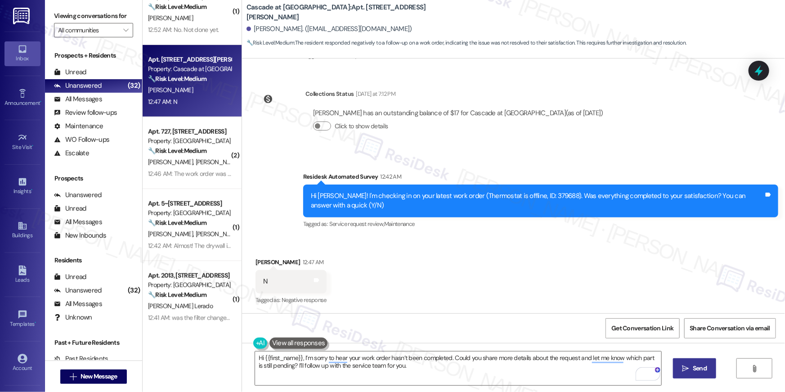
click at [695, 366] on span "Send" at bounding box center [700, 367] width 14 height 9
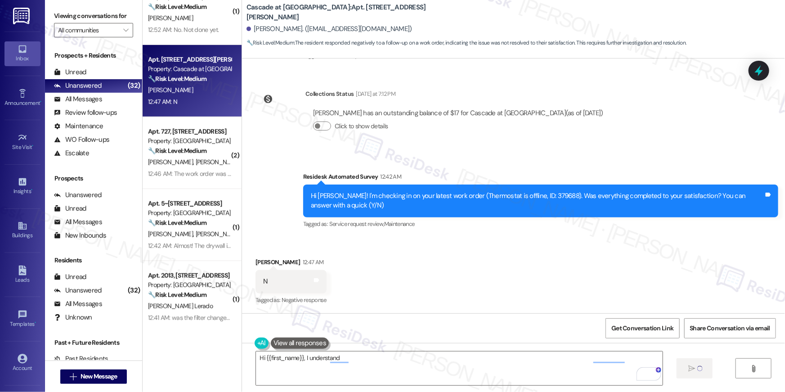
scroll to position [325, 0]
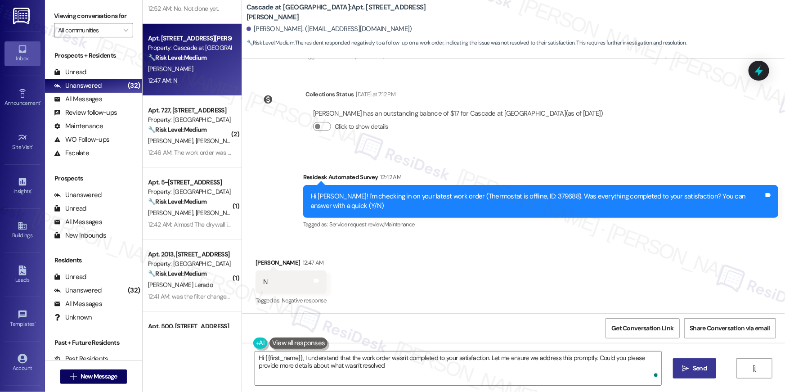
type textarea "Hi {{first_name}}, I understand that the work order wasn't completed to your sa…"
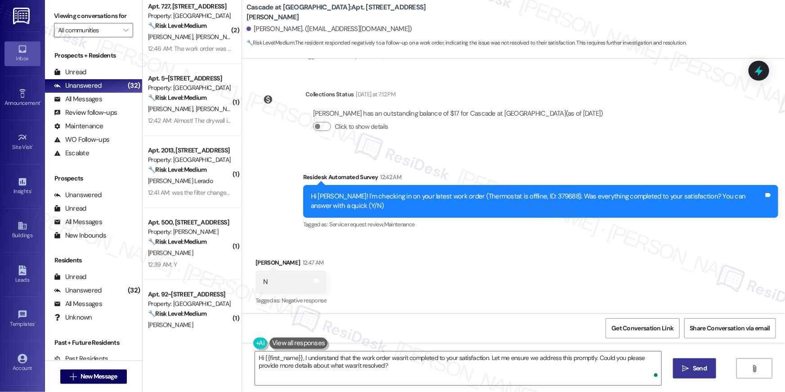
scroll to position [379, 0]
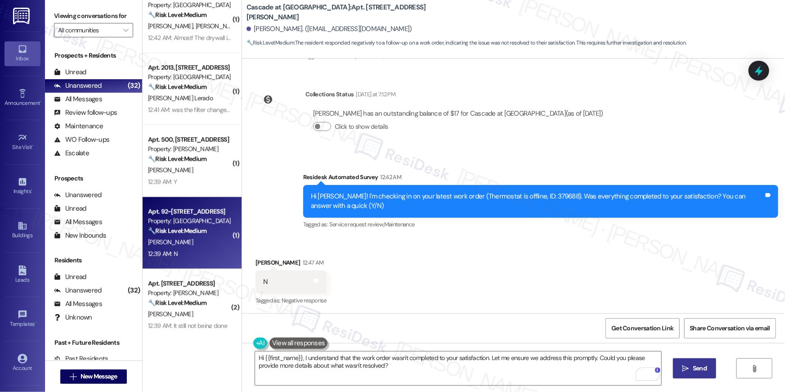
click at [187, 241] on div "[PERSON_NAME]" at bounding box center [189, 242] width 85 height 11
type textarea "Fetching suggested responses. Please feel free to read through the conversation…"
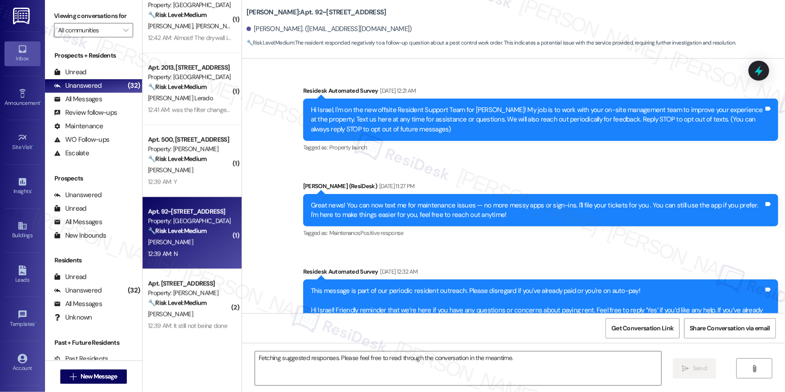
scroll to position [5965, 0]
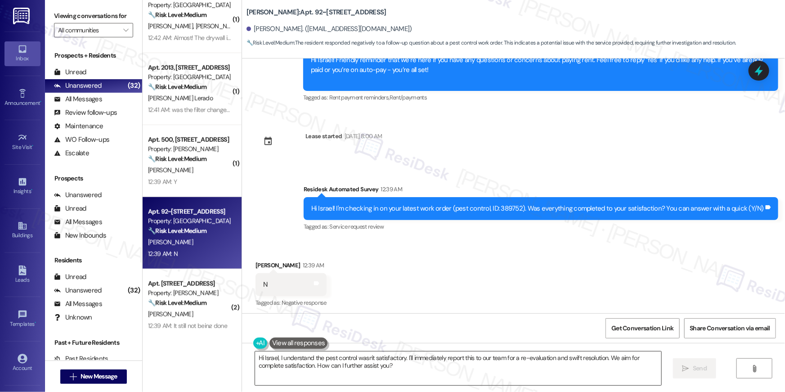
click at [499, 369] on textarea "Hi Israel, I understand the pest control wasn't satisfactory. I'll immediately …" at bounding box center [458, 368] width 406 height 34
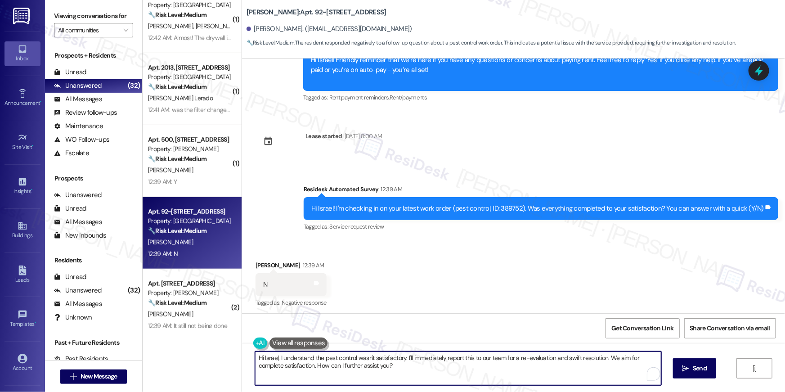
click at [499, 369] on textarea "Hi Israel, I understand the pest control wasn't satisfactory. I'll immediately …" at bounding box center [458, 368] width 406 height 34
paste textarea "{{first_name}}, I’m sorry to hear your work order hasn’t been completed. Could …"
type textarea "Hi {{first_name}}, I’m sorry to hear your work order hasn’t been completed. Cou…"
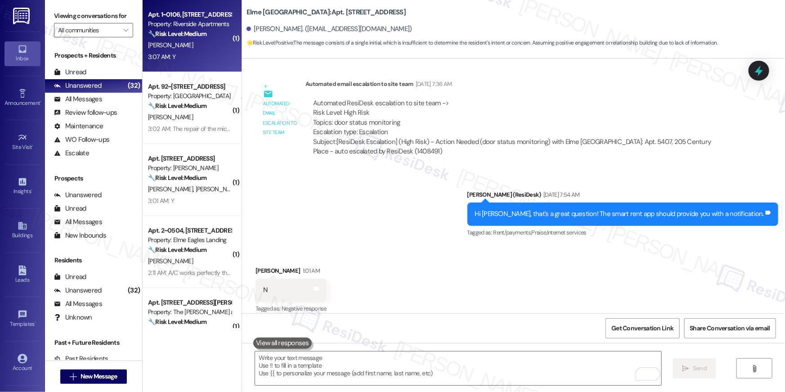
click at [200, 47] on div "[PERSON_NAME]" at bounding box center [189, 45] width 85 height 11
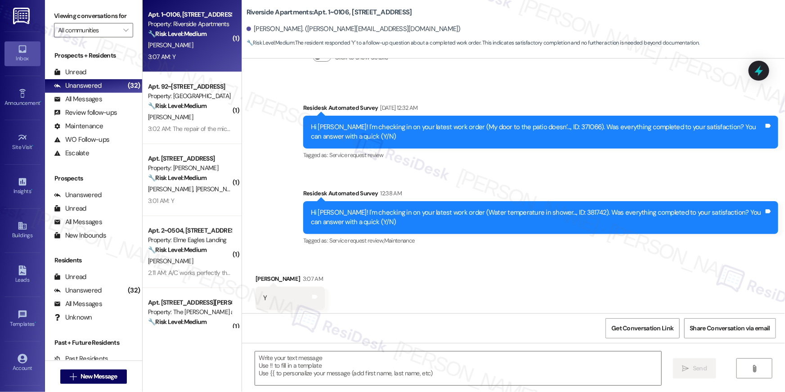
type textarea "Fetching suggested responses. Please feel free to read through the conversation…"
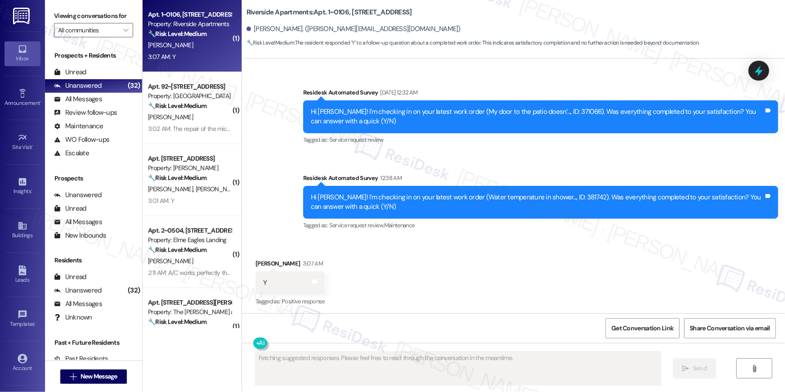
scroll to position [220, 0]
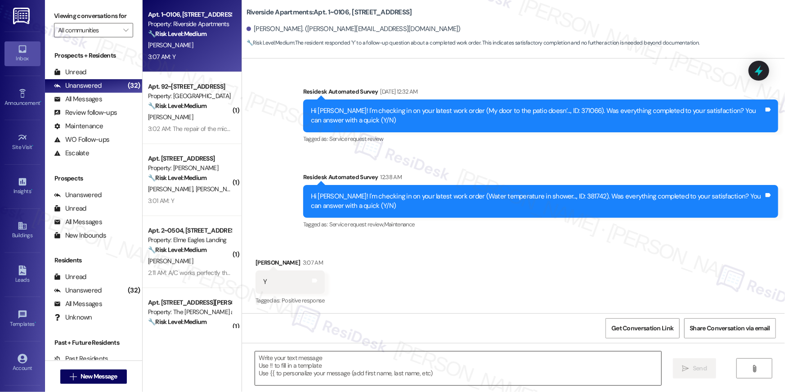
click at [414, 362] on textarea at bounding box center [458, 368] width 406 height 34
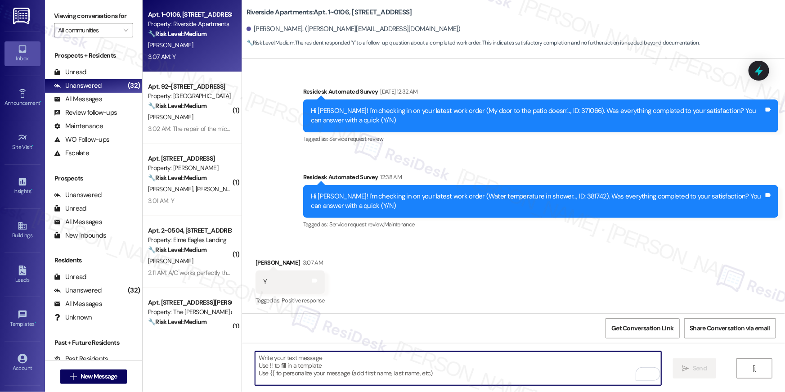
click at [495, 368] on textarea "To enrich screen reader interactions, please activate Accessibility in Grammarl…" at bounding box center [458, 368] width 406 height 34
paste textarea "Hi {{first_name}} 😊 I’m so happy to hear your work order has been completed! If…"
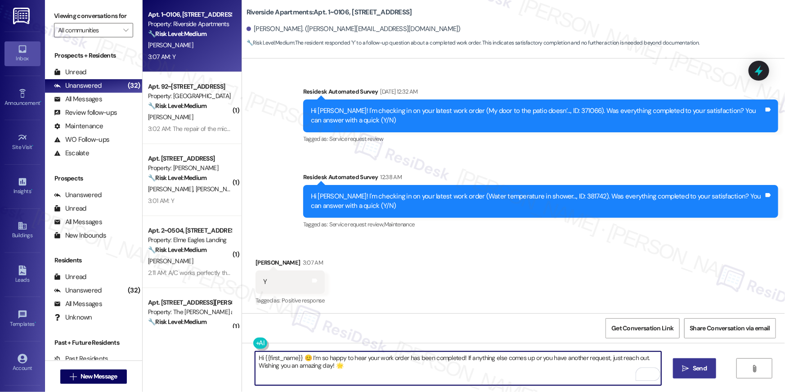
type textarea "Hi {{first_name}} 😊 I’m so happy to hear your work order has been completed! If…"
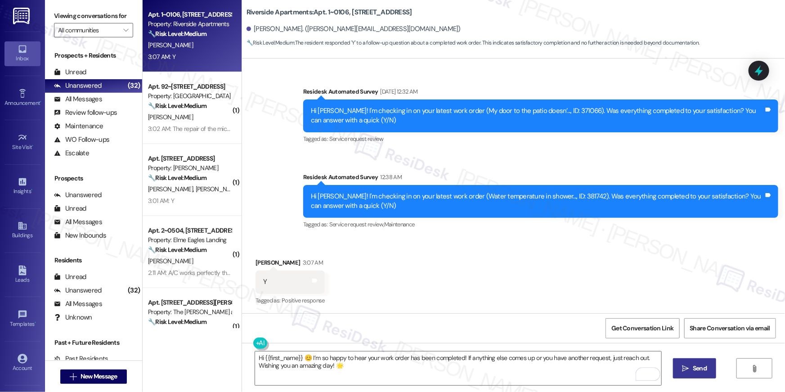
click at [682, 363] on button " Send" at bounding box center [695, 368] width 44 height 20
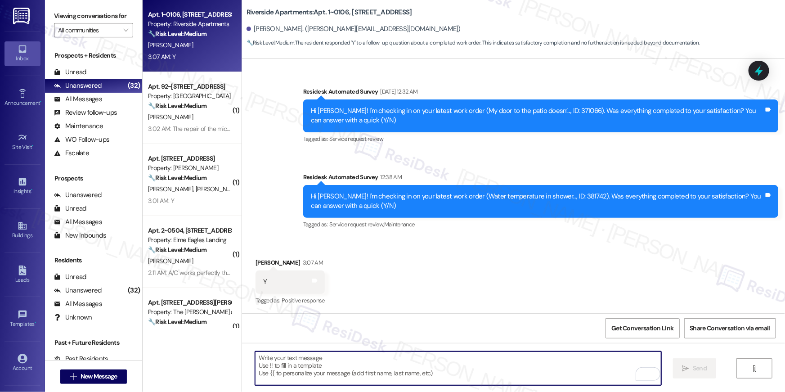
click at [462, 369] on textarea "To enrich screen reader interactions, please activate Accessibility in Grammarl…" at bounding box center [458, 368] width 406 height 34
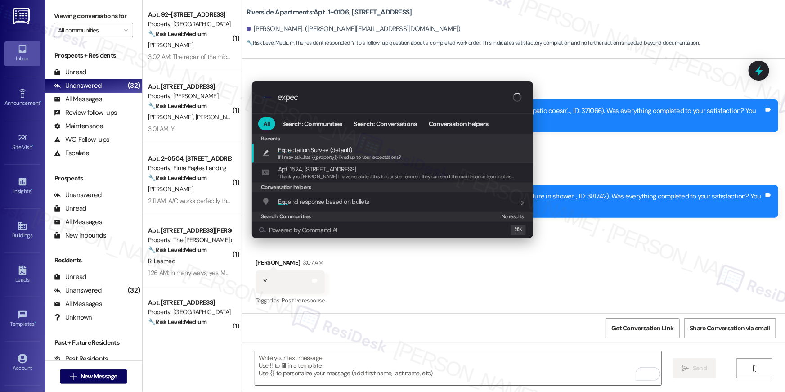
type input "expect"
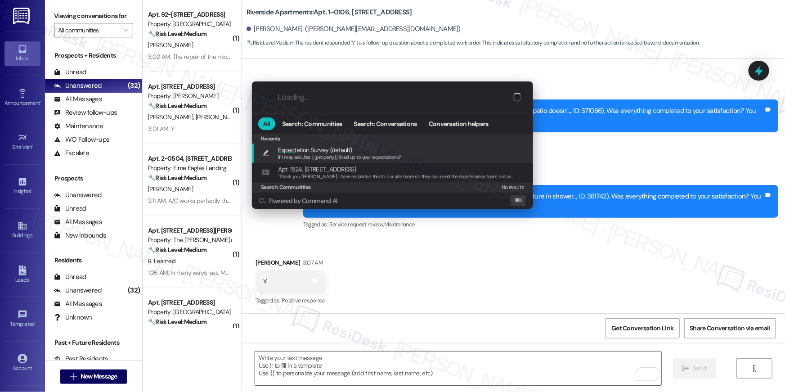
type textarea "If I may ask...has {{property}} lived up to your expectations?"
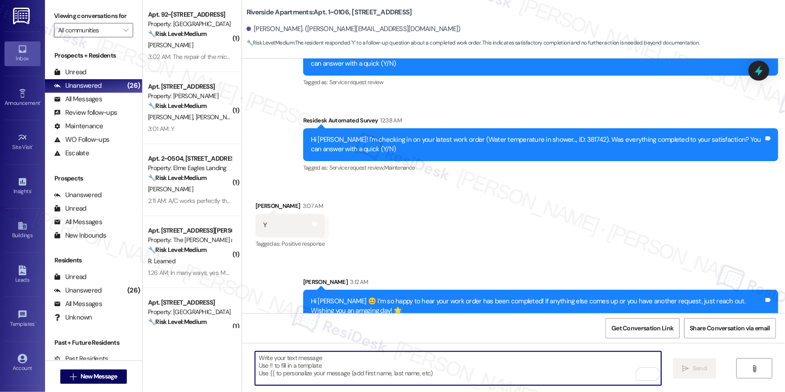
scroll to position [356, 0]
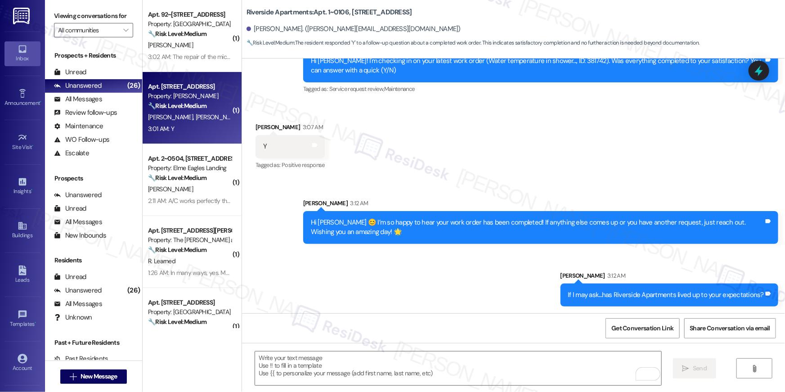
click at [205, 134] on div "3:01 AM: Y 3:01 AM: Y" at bounding box center [189, 128] width 85 height 11
type textarea "Fetching suggested responses. Please feel free to read through the conversation…"
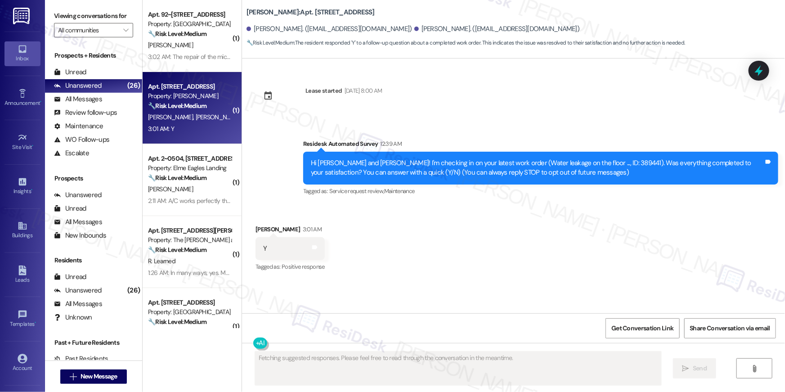
scroll to position [0, 0]
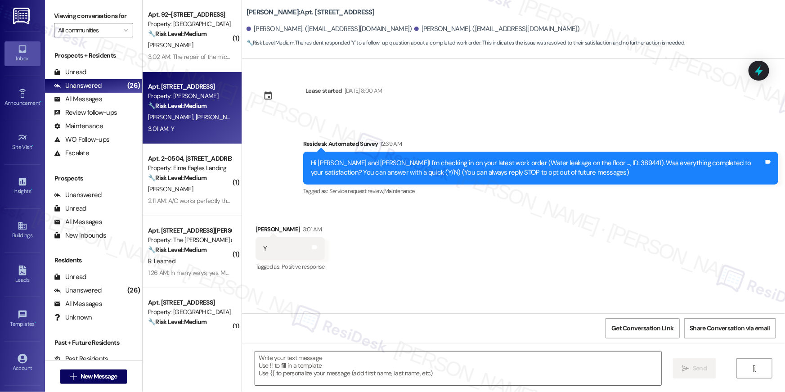
click at [561, 369] on textarea at bounding box center [458, 368] width 406 height 34
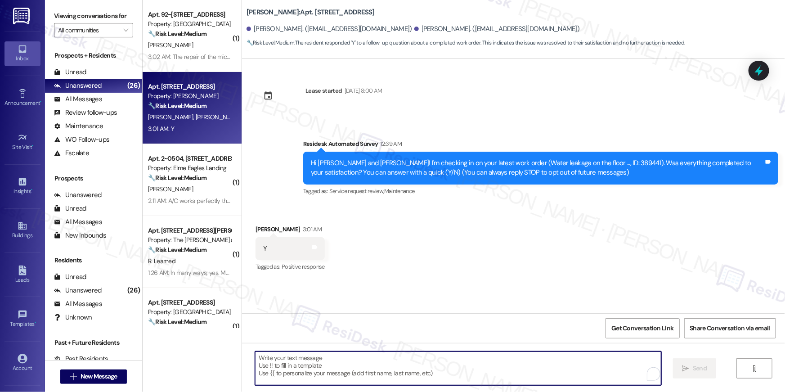
paste textarea "Hi {{first_name}} 😊 I’m so happy to hear your work order has been completed! If…"
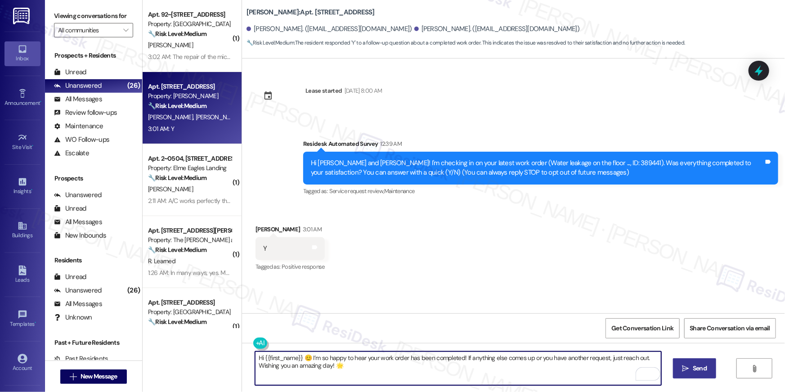
type textarea "Hi {{first_name}} 😊 I’m so happy to hear your work order has been completed! If…"
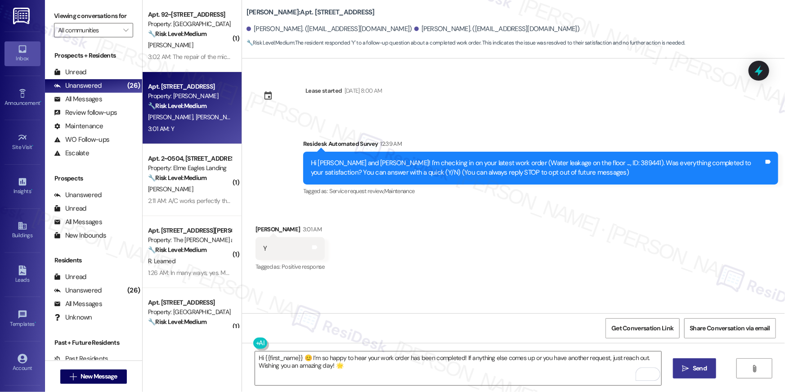
click at [700, 366] on span "Send" at bounding box center [700, 367] width 14 height 9
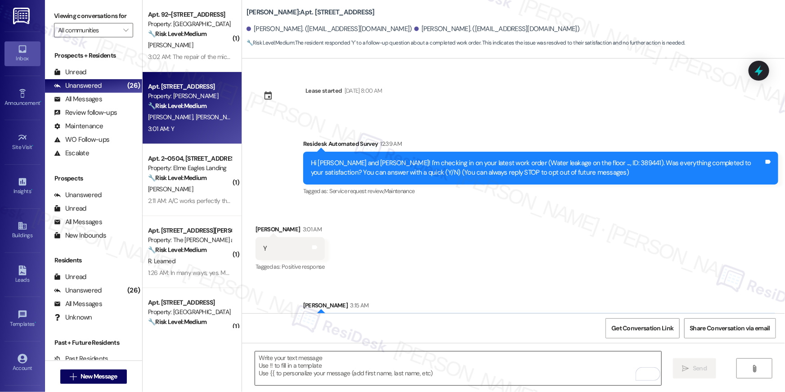
click at [543, 359] on textarea "To enrich screen reader interactions, please activate Accessibility in Grammarl…" at bounding box center [458, 368] width 406 height 34
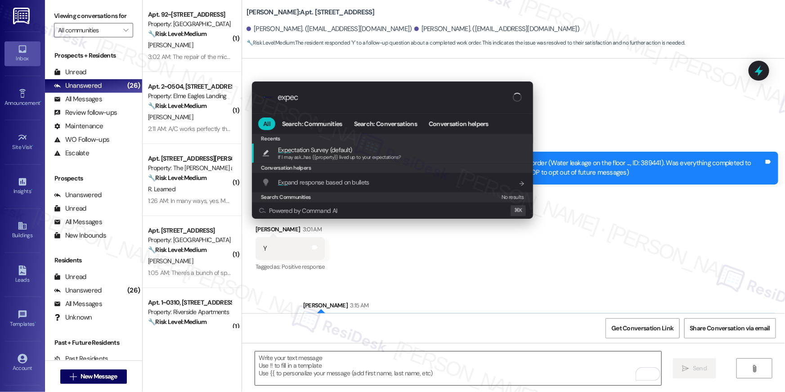
type input "expect"
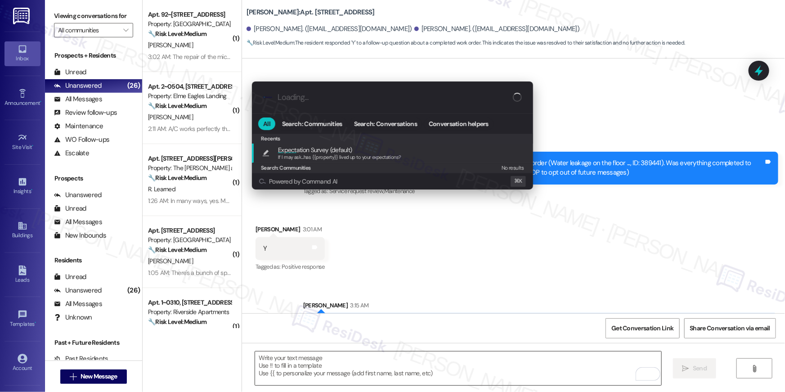
type textarea "If I may ask...has {{property}} lived up to your expectations?"
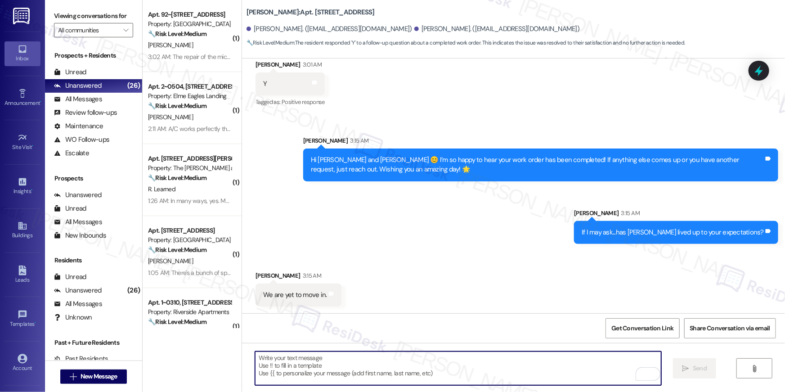
scroll to position [165, 0]
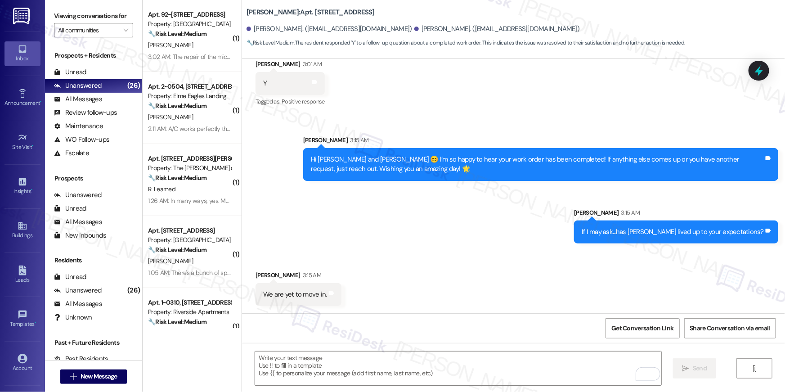
click at [459, 265] on div "Received via SMS [PERSON_NAME] 3:15 AM We are yet to move in. Tags and notes" at bounding box center [513, 281] width 543 height 63
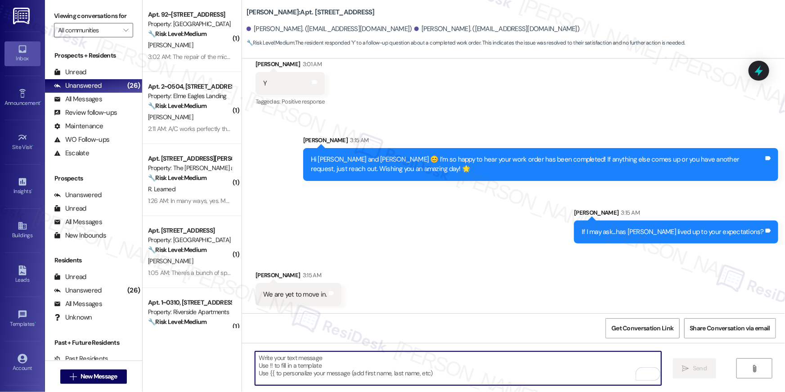
click at [399, 369] on textarea "To enrich screen reader interactions, please activate Accessibility in Grammarl…" at bounding box center [458, 368] width 406 height 34
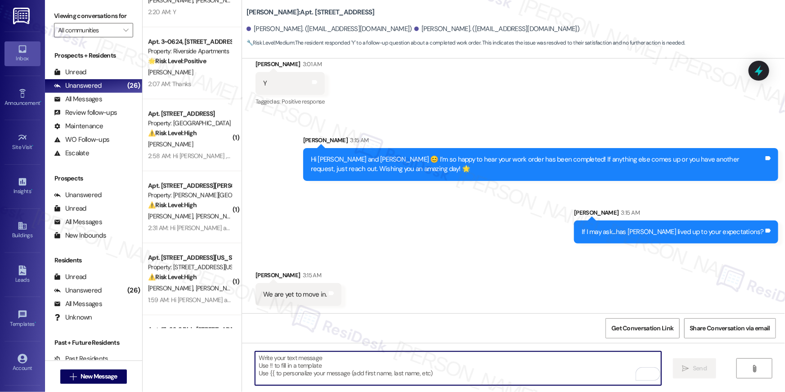
scroll to position [1543, 0]
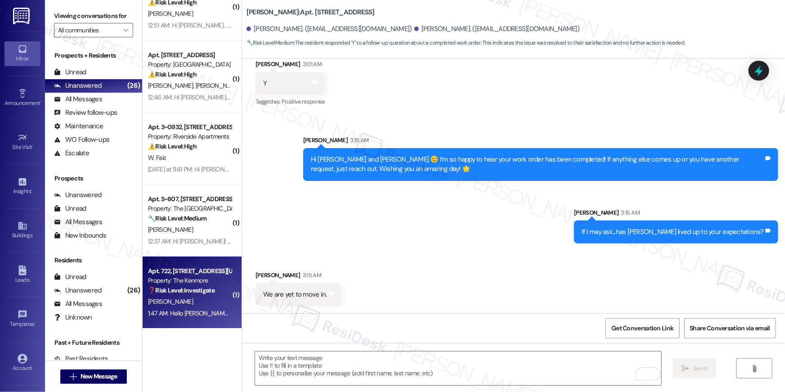
click at [199, 266] on div "Apt. 722, [STREET_ADDRESS][US_STATE]" at bounding box center [189, 270] width 83 height 9
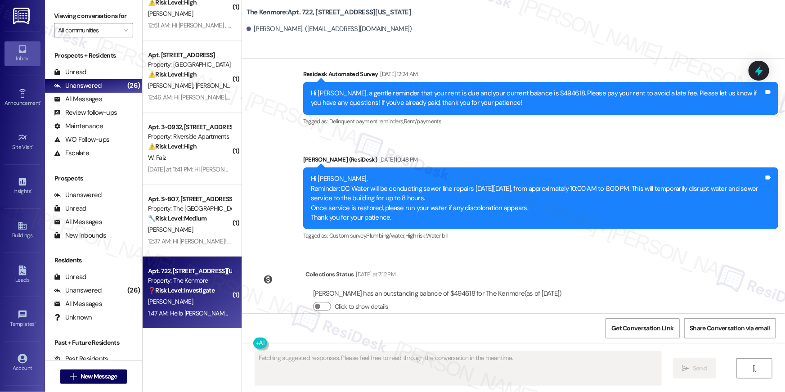
scroll to position [1871, 0]
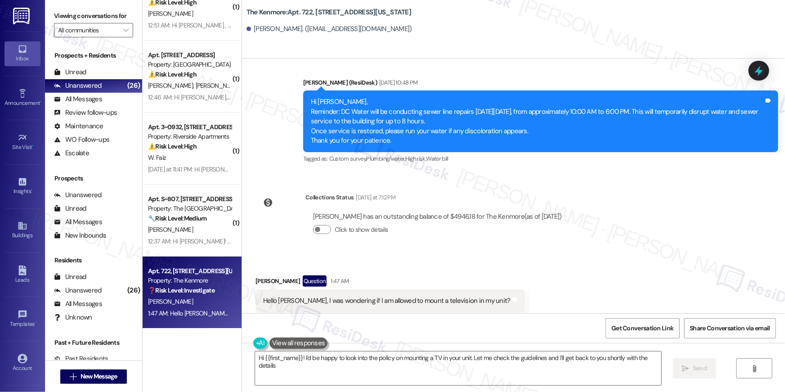
type textarea "Hi {{first_name}}! I'd be happy to look into the policy on mounting a TV in you…"
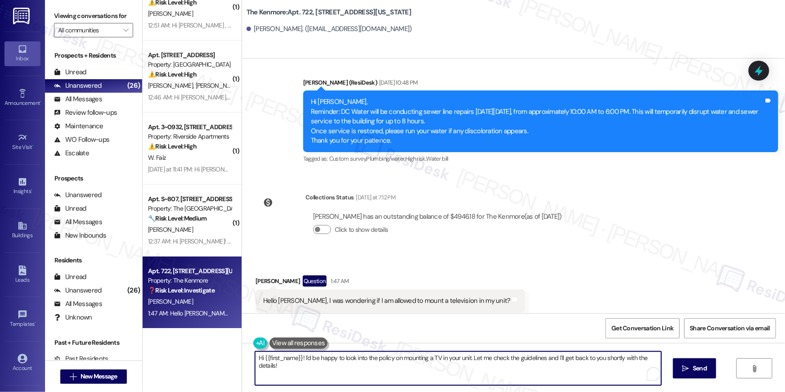
click at [406, 364] on textarea "Hi {{first_name}}! I'd be happy to look into the policy on mounting a TV in you…" at bounding box center [458, 368] width 406 height 34
click at [432, 366] on textarea "Hi {{first_name}}! I'd be happy to look into the policy on mounting a TV in you…" at bounding box center [458, 368] width 406 height 34
click at [524, 370] on textarea "Hi {{first_name}}! I'd be happy to look into the policy on mounting a TV in you…" at bounding box center [458, 368] width 406 height 34
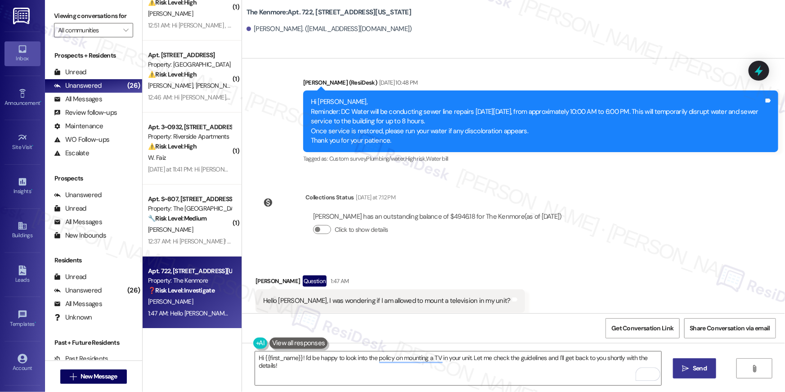
click at [682, 368] on icon "" at bounding box center [685, 368] width 7 height 7
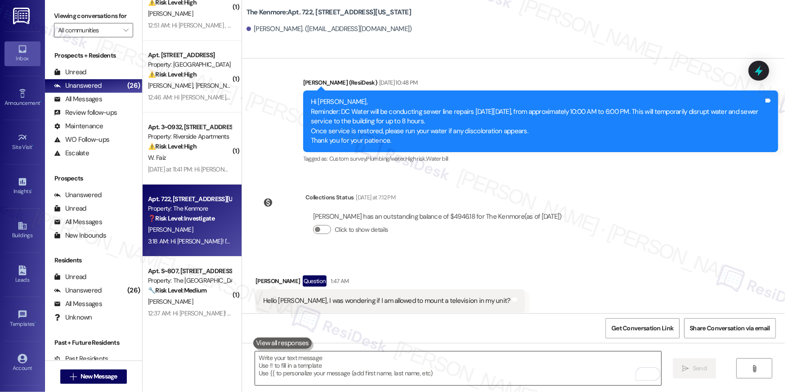
click at [520, 383] on div " Send " at bounding box center [513, 376] width 543 height 67
click at [528, 367] on textarea "To enrich screen reader interactions, please activate Accessibility in Grammarl…" at bounding box center [458, 368] width 406 height 34
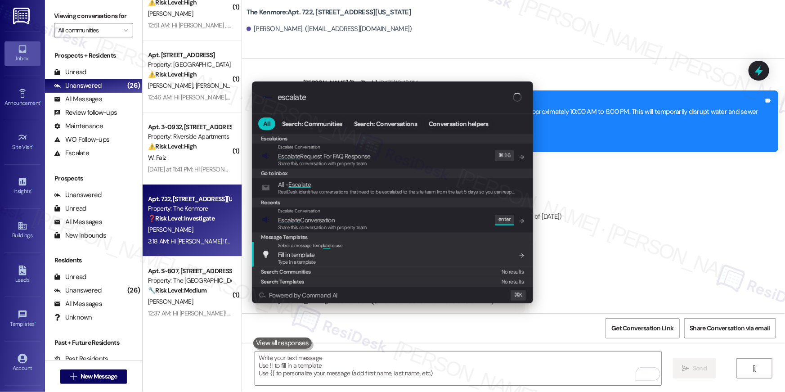
type input "escalate"
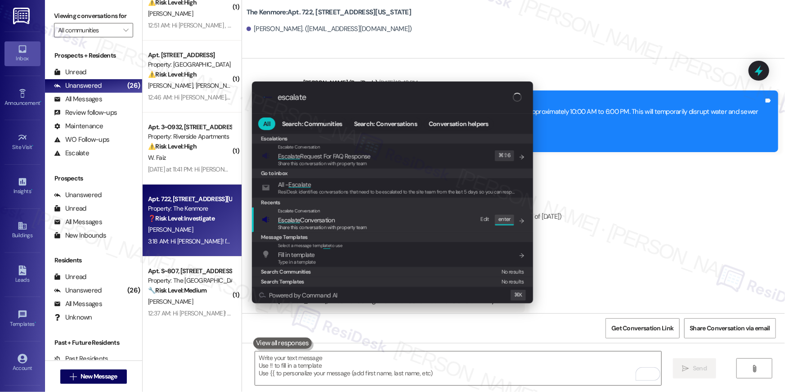
click at [376, 226] on div "Escalate Conversation Escalate Conversation Share this conversation with proper…" at bounding box center [393, 219] width 263 height 24
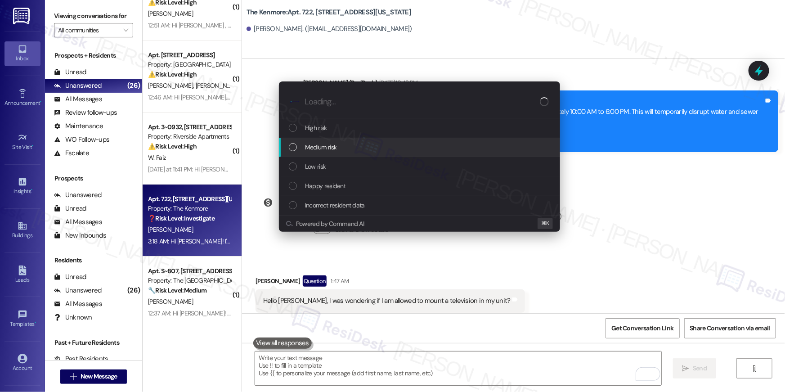
click at [350, 149] on div "Medium risk" at bounding box center [420, 147] width 263 height 10
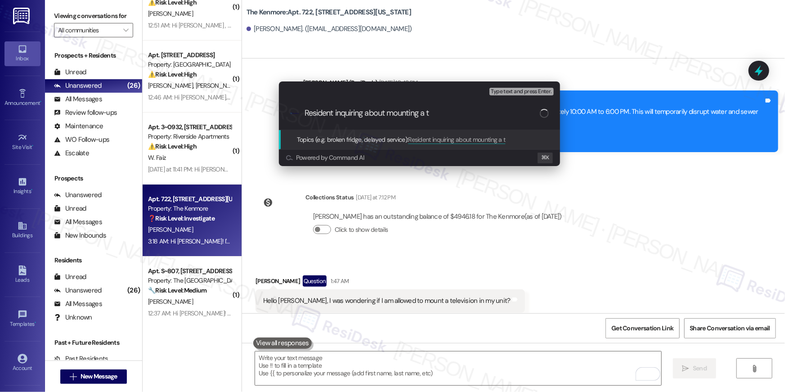
type input "Resident inquiring about mounting a tv"
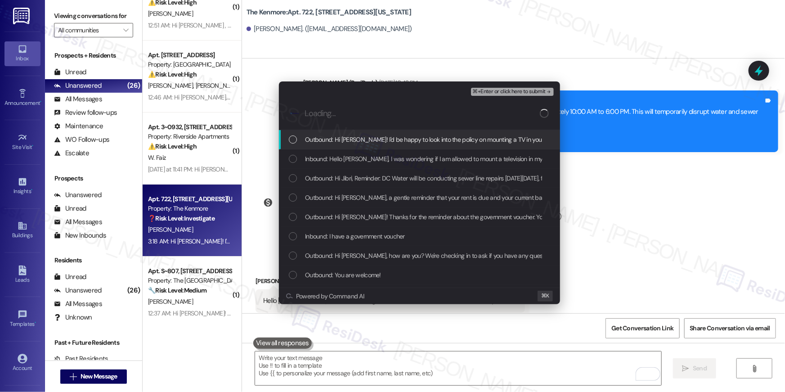
click at [328, 137] on span "Outbound: Hi Jibri! I'd be happy to look into the policy on mounting a TV in yo…" at bounding box center [528, 140] width 446 height 10
click at [333, 162] on span "Inbound: Hello Ella, I was wondering if I am allowed to mount a television in m…" at bounding box center [431, 159] width 252 height 10
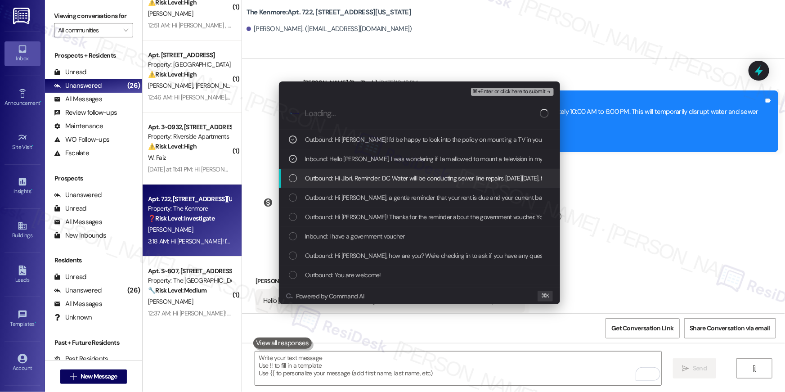
click at [336, 180] on span "Outbound: Hi Jibri, Reminder: DC Water will be conducting sewer line repairs on…" at bounding box center [727, 178] width 844 height 10
click at [442, 179] on span "Outbound: Hi Jibri, Reminder: DC Water will be conducting sewer line repairs on…" at bounding box center [727, 178] width 844 height 10
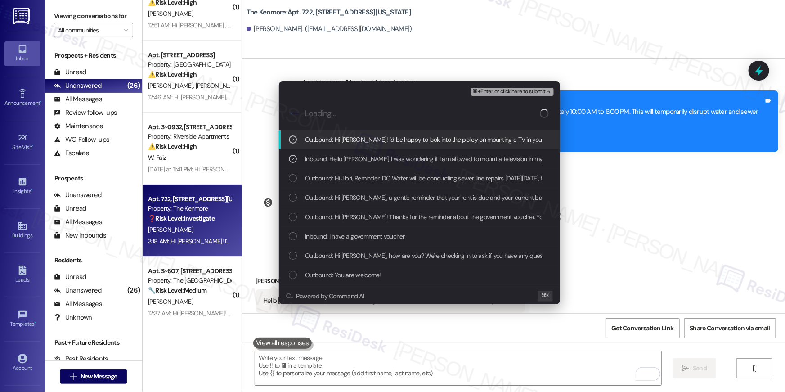
click at [501, 89] on span "⌘+Enter or click here to submit" at bounding box center [509, 92] width 73 height 6
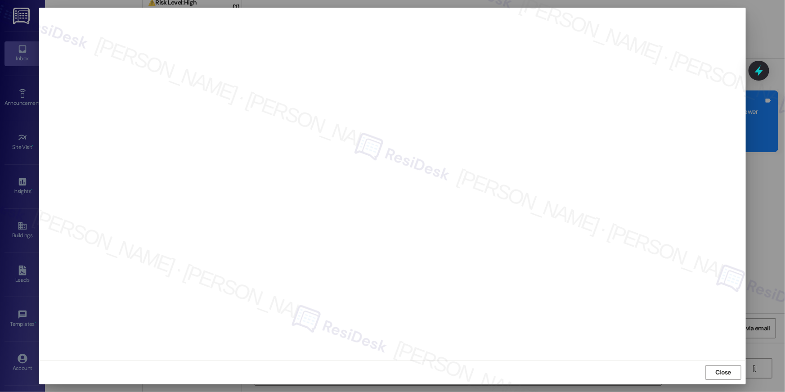
scroll to position [1471, 0]
click at [726, 374] on span "Close" at bounding box center [723, 372] width 16 height 9
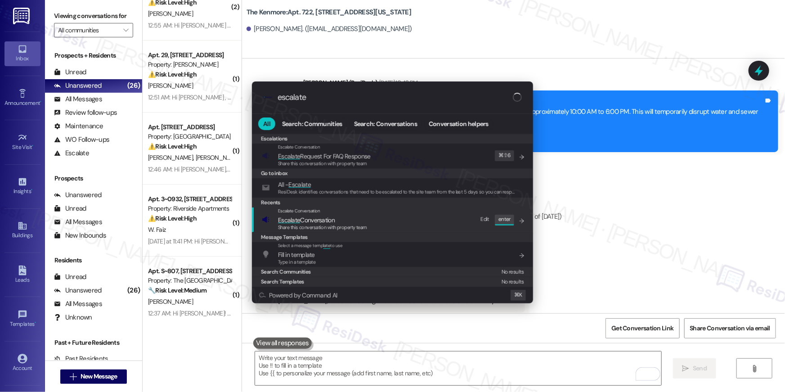
type input "escalate"
click at [374, 225] on div "Escalate Conversation Escalate Conversation Share this conversation with proper…" at bounding box center [393, 219] width 263 height 24
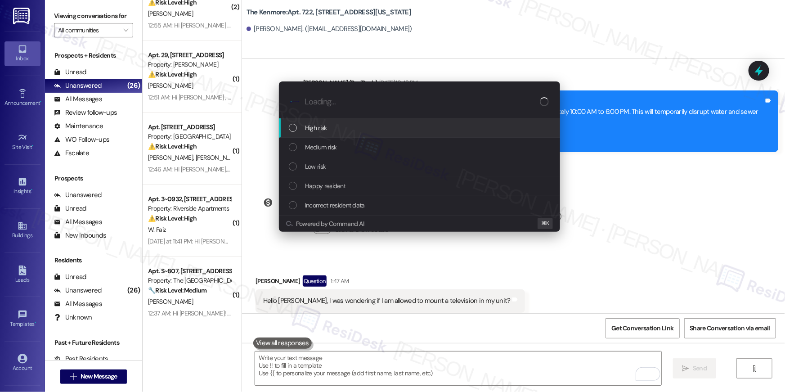
click at [369, 131] on div "High risk" at bounding box center [420, 128] width 263 height 10
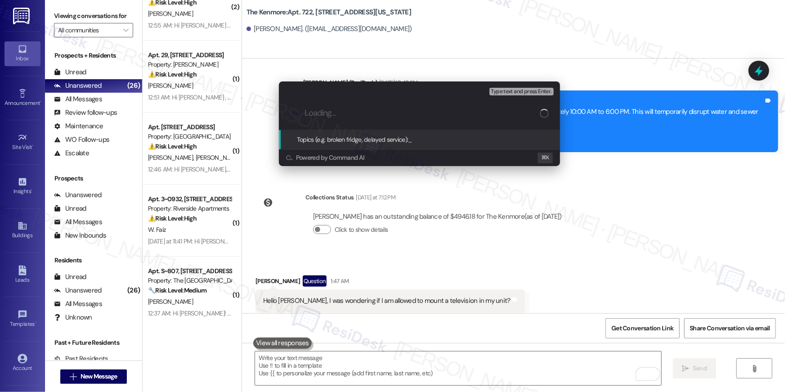
paste input "Resident inquiring about mounting a tv"
type input "Resident inquiring about mounting a tv"
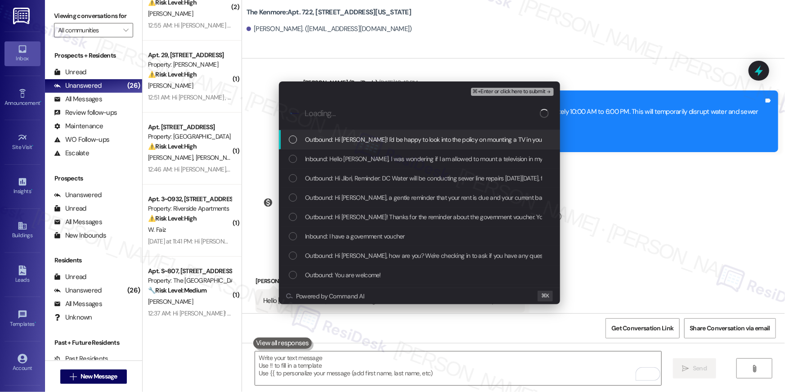
click at [369, 140] on span "Outbound: Hi Jibri! I'd be happy to look into the policy on mounting a TV in yo…" at bounding box center [528, 140] width 446 height 10
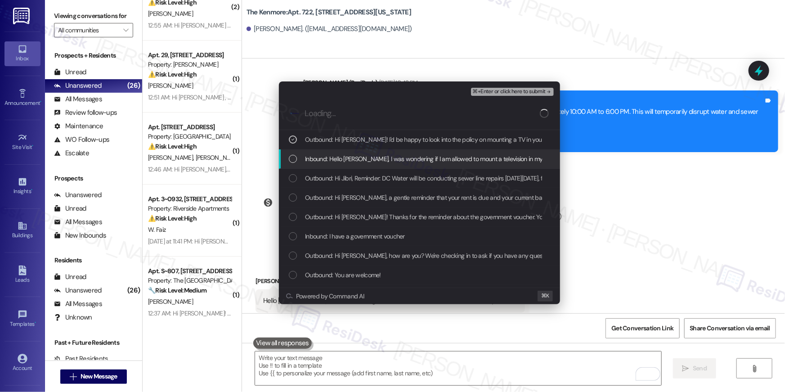
drag, startPoint x: 365, startPoint y: 163, endPoint x: 359, endPoint y: 181, distance: 19.2
click at [364, 163] on span "Inbound: Hello Ella, I was wondering if I am allowed to mount a television in m…" at bounding box center [431, 159] width 252 height 10
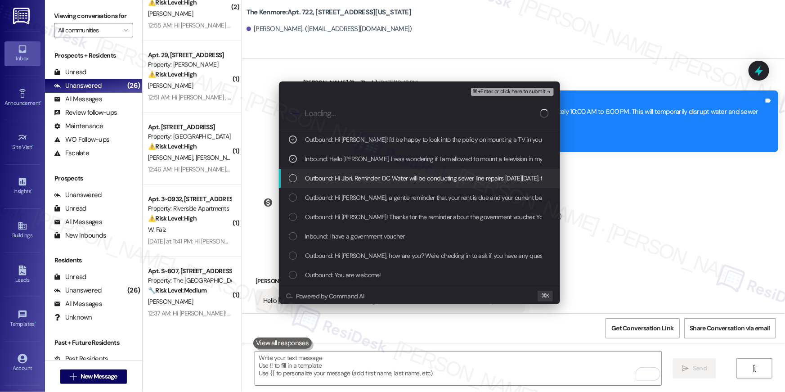
click at [359, 181] on span "Outbound: Hi Jibri, Reminder: DC Water will be conducting sewer line repairs on…" at bounding box center [727, 178] width 844 height 10
drag, startPoint x: 372, startPoint y: 180, endPoint x: 438, endPoint y: 141, distance: 77.2
click at [372, 180] on span "Outbound: Hi Jibri, Reminder: DC Water will be conducting sewer line repairs on…" at bounding box center [727, 178] width 844 height 10
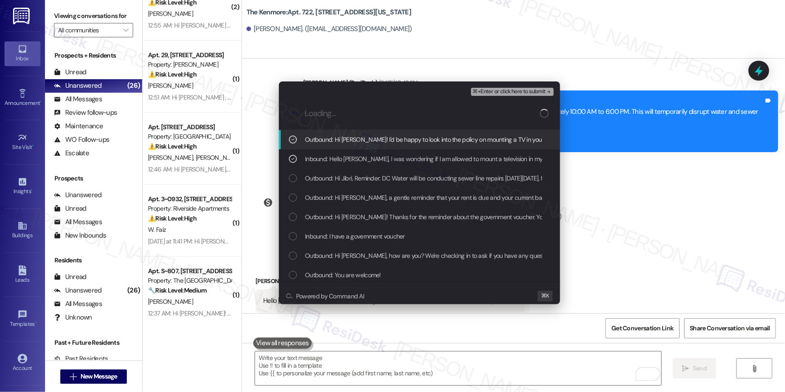
click at [496, 91] on span "⌘+Enter or click here to submit" at bounding box center [509, 92] width 73 height 6
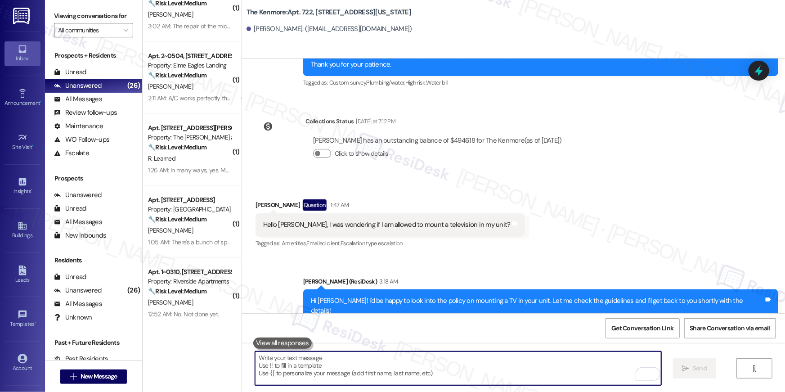
scroll to position [0, 0]
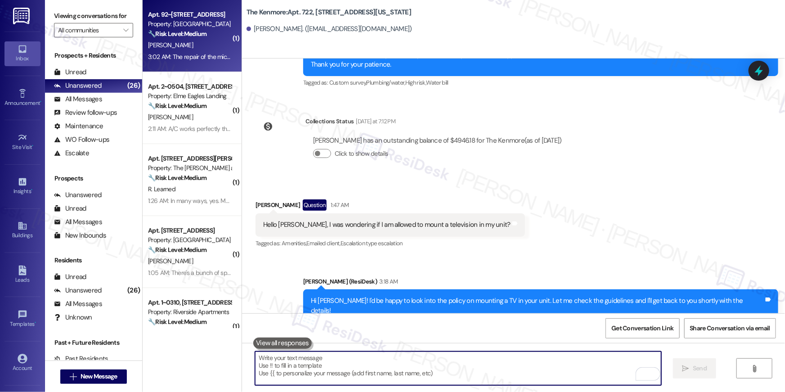
click at [193, 55] on div "3:02 AM: The repair of the microwave handle 3:02 AM: The repair of the microwav…" at bounding box center [206, 57] width 117 height 8
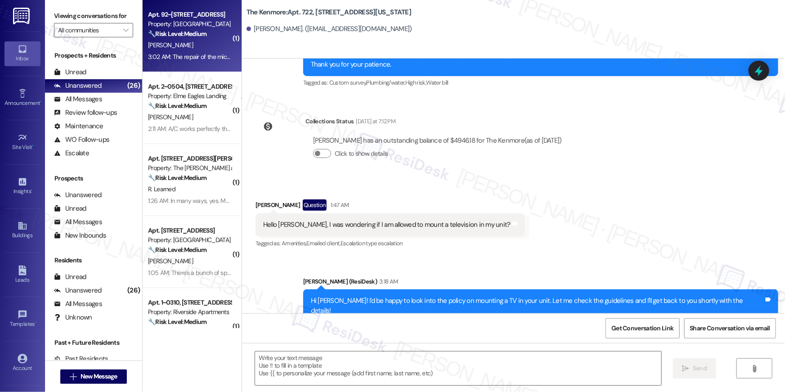
type textarea "Fetching suggested responses. Please feel free to read through the conversation…"
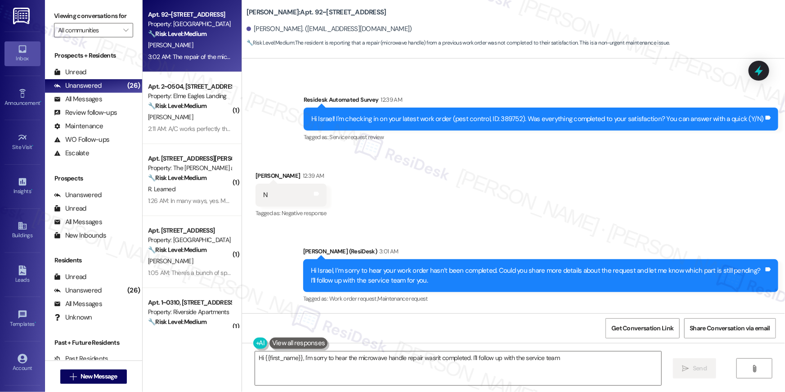
scroll to position [5978, 0]
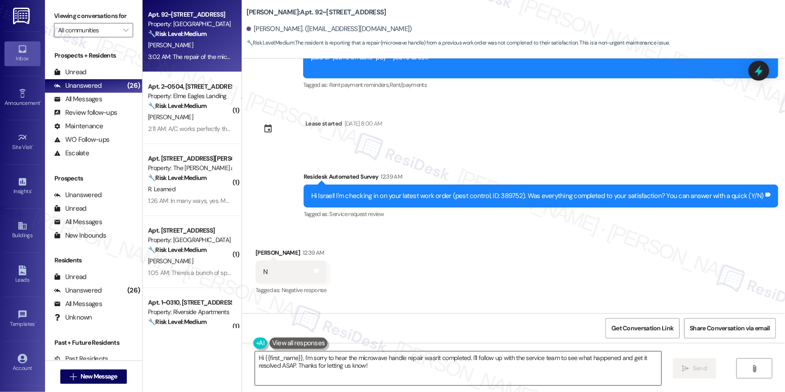
click at [430, 380] on textarea "Hi {{first_name}}, I'm sorry to hear the microwave handle repair wasn't complet…" at bounding box center [458, 368] width 406 height 34
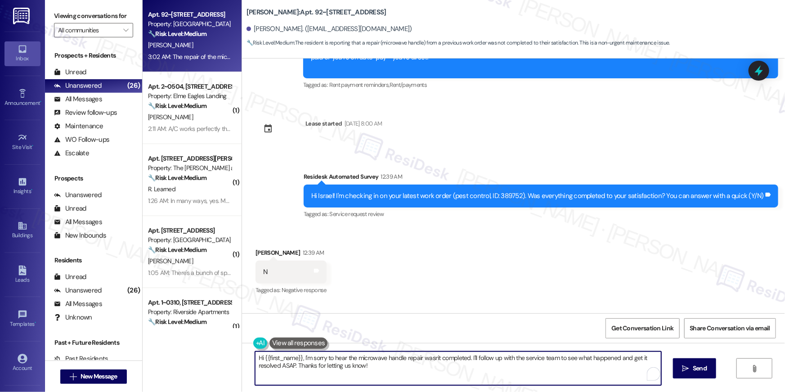
click at [430, 380] on textarea "Hi {{first_name}}, I'm sorry to hear the microwave handle repair wasn't complet…" at bounding box center [458, 368] width 406 height 34
type textarea "I see. The work order I am asking if it was completed was for pest management -…"
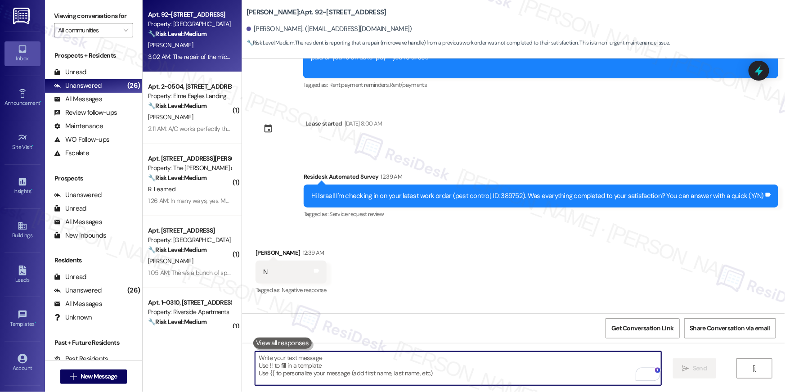
scroll to position [6127, 0]
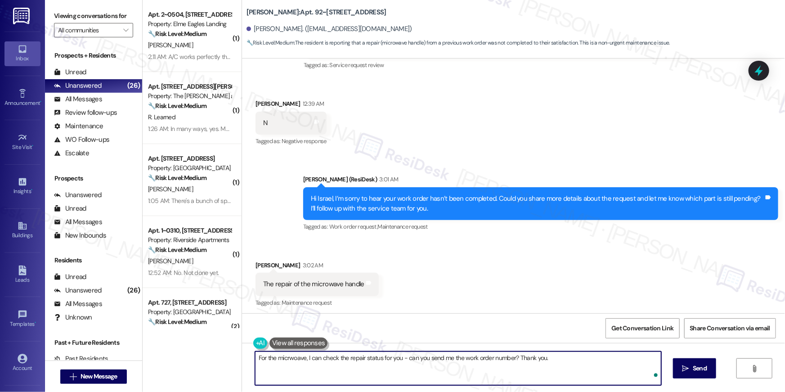
type textarea "For the micrwoave, I can check the repair status for you - can you send me the …"
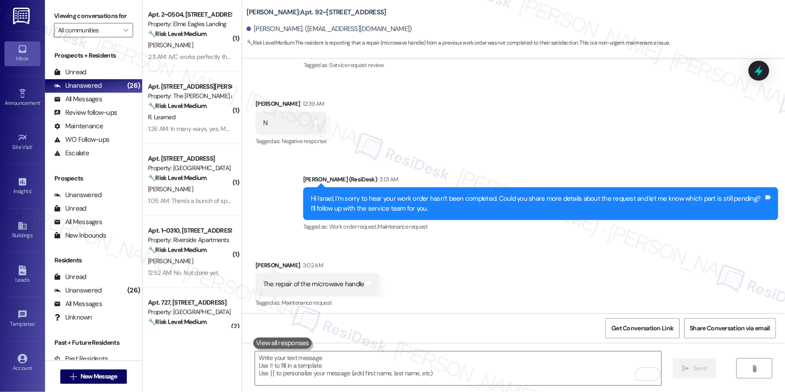
click at [212, 49] on div "C. Mann" at bounding box center [189, 45] width 85 height 11
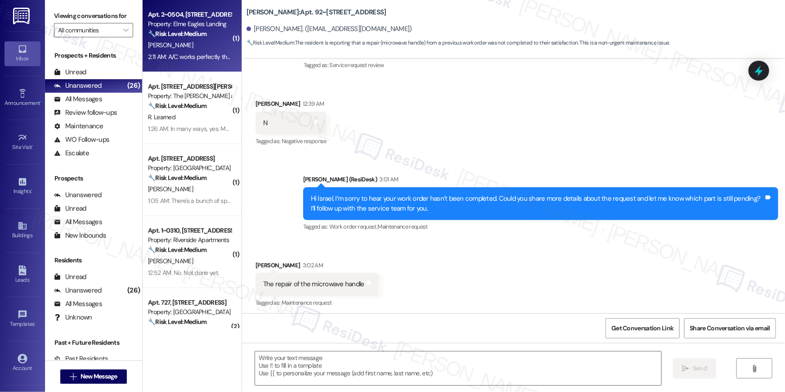
type textarea "Fetching suggested responses. Please feel free to read through the conversation…"
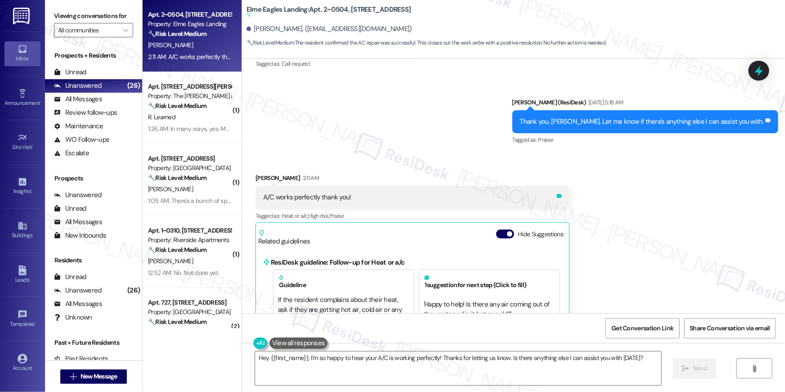
scroll to position [8018, 0]
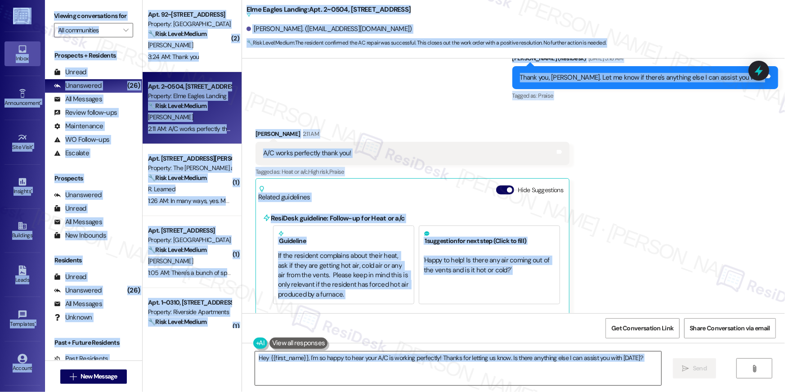
click at [467, 377] on textarea "Hey {{first_name}}, I'm so happy to hear your A/C is working perfectly! Thanks …" at bounding box center [458, 368] width 406 height 34
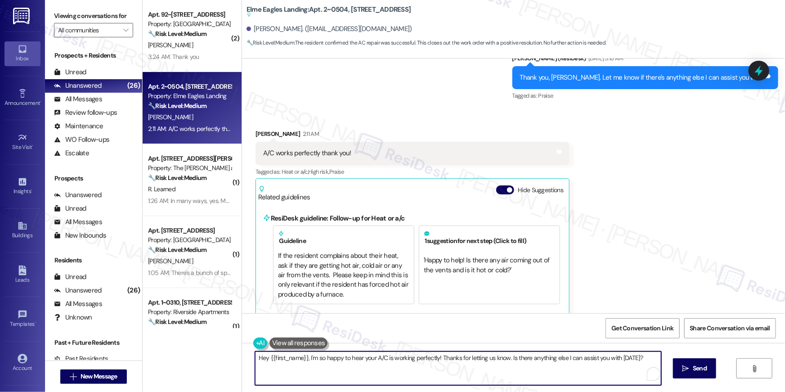
click at [468, 376] on textarea "Hey {{first_name}}, I'm so happy to hear your A/C is working perfectly! Thanks …" at bounding box center [458, 368] width 406 height 34
paste textarea "i {{first_name}} 😊 I’m so happy to hear your work order has been completed! If …"
type textarea "Hi {{first_name}} 😊 I’m so happy to hear your work order has been completed! If…"
click at [696, 366] on span "Send" at bounding box center [700, 367] width 14 height 9
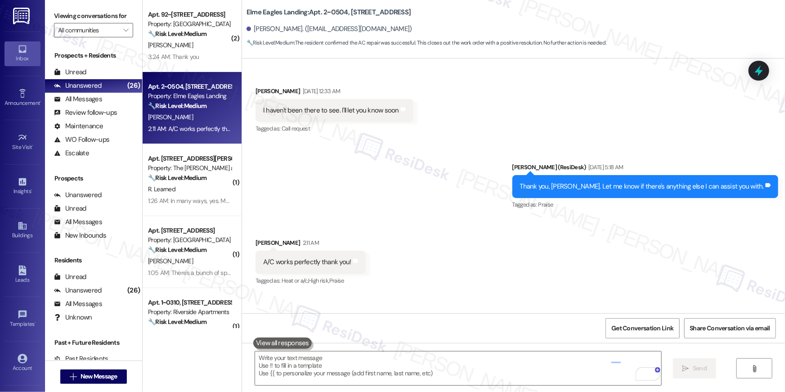
scroll to position [7876, 0]
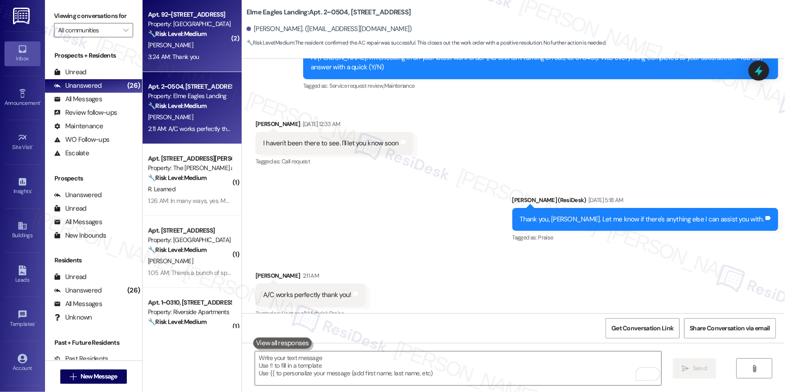
click at [219, 58] on div "3:24 AM: Thank you 3:24 AM: Thank you" at bounding box center [189, 56] width 85 height 11
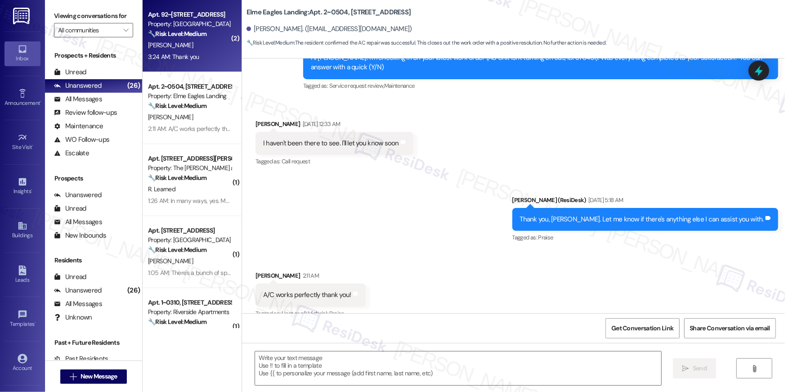
type textarea "Fetching suggested responses. Please feel free to read through the conversation…"
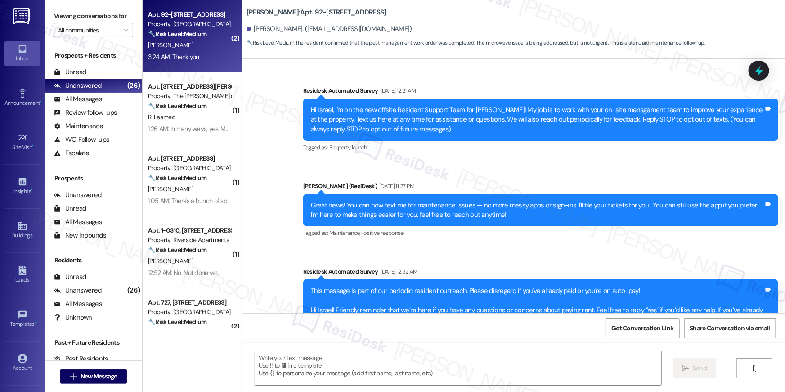
scroll to position [6405, 0]
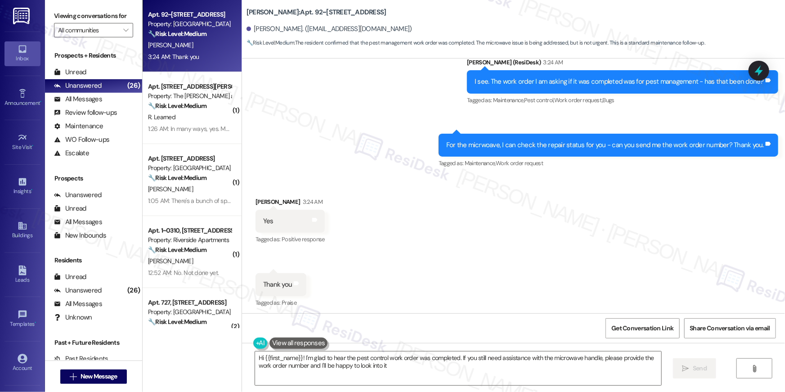
type textarea "Hi {{first_name}}! I'm glad to hear the pest control work order was completed. …"
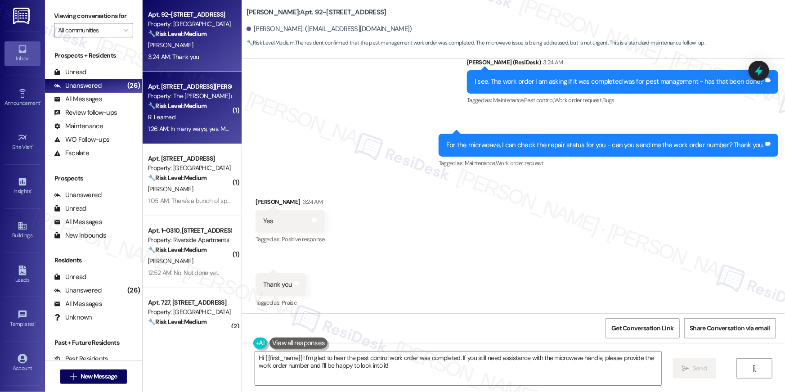
click at [198, 113] on div "R. Learned" at bounding box center [189, 117] width 85 height 11
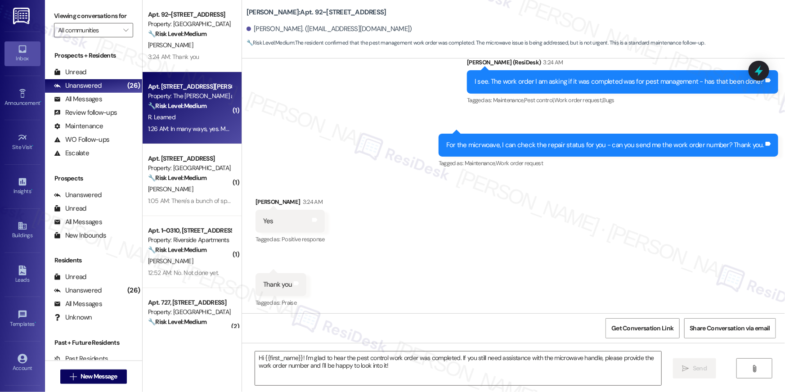
type textarea "Fetching suggested responses. Please feel free to read through the conversation…"
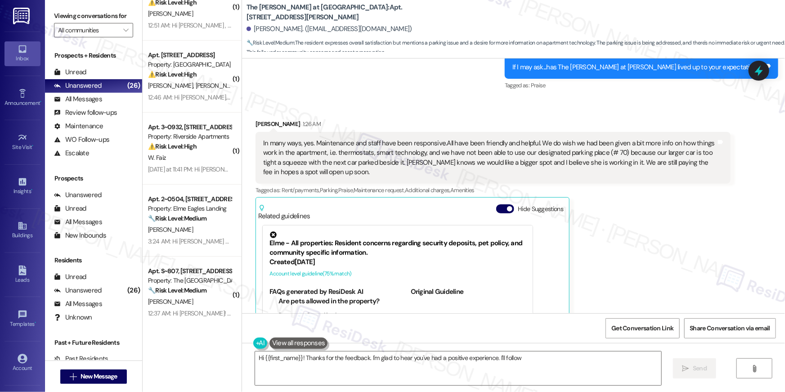
scroll to position [572, 0]
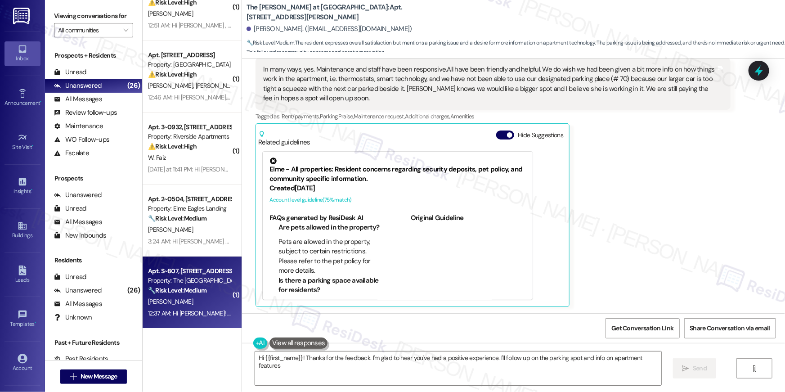
type textarea "Hi {{first_name}}! Thanks for the feedback. I'm glad to hear you've had a posit…"
click at [201, 300] on div "M. Abboud" at bounding box center [189, 301] width 85 height 11
type textarea "Hi {{first_name}}! Thanks for the feedback. I'm glad to hear you've had a"
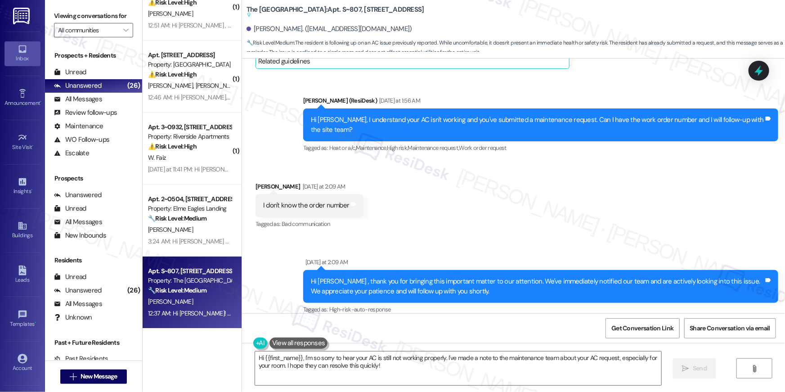
scroll to position [8170, 0]
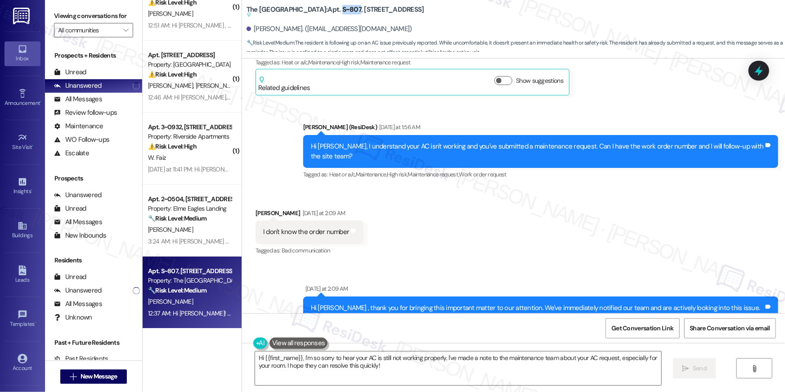
drag, startPoint x: 320, startPoint y: 10, endPoint x: 302, endPoint y: 9, distance: 17.5
click at [302, 9] on b "The Wellington: Apt. S~807, 1850 Columbia Pike Suggested actions and notes avai…" at bounding box center [336, 12] width 178 height 15
copy b "S~807"
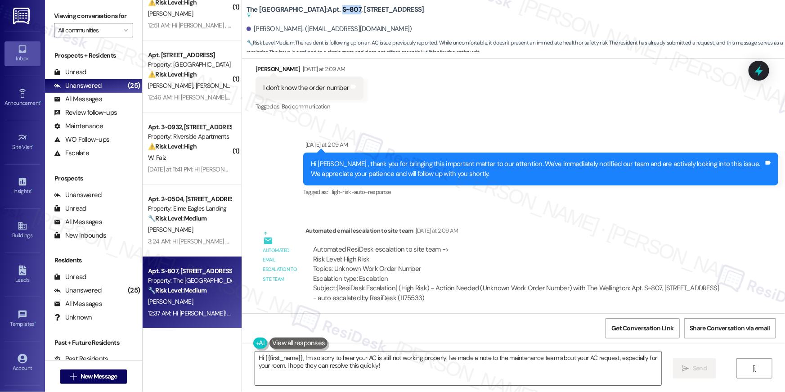
click at [457, 376] on textarea "Hi {{first_name}}, I'm so sorry to hear your AC is still not working properly. …" at bounding box center [458, 368] width 406 height 34
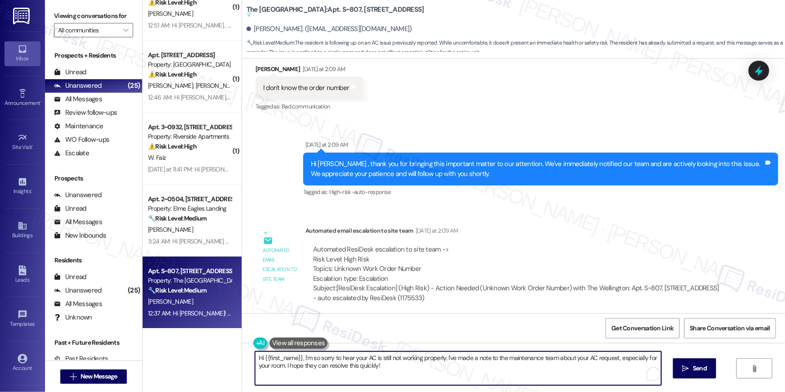
drag, startPoint x: 287, startPoint y: 372, endPoint x: 252, endPoint y: 357, distance: 37.3
click at [255, 357] on textarea "Hi {{first_name}}, I'm so sorry to hear your AC is still not working properly. …" at bounding box center [458, 368] width 406 height 34
drag, startPoint x: 409, startPoint y: 330, endPoint x: 408, endPoint y: 335, distance: 5.0
click at [409, 330] on div "Get Conversation Link Share Conversation via email" at bounding box center [513, 328] width 543 height 30
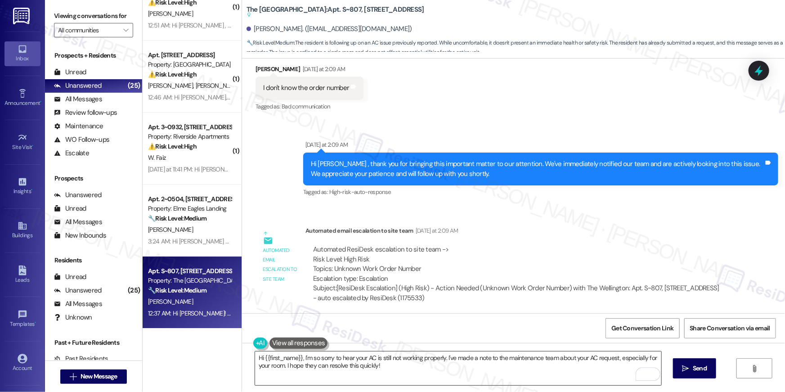
click at [400, 357] on textarea "Hi {{first_name}}, I'm so sorry to hear your AC is still not working properly. …" at bounding box center [458, 368] width 406 height 34
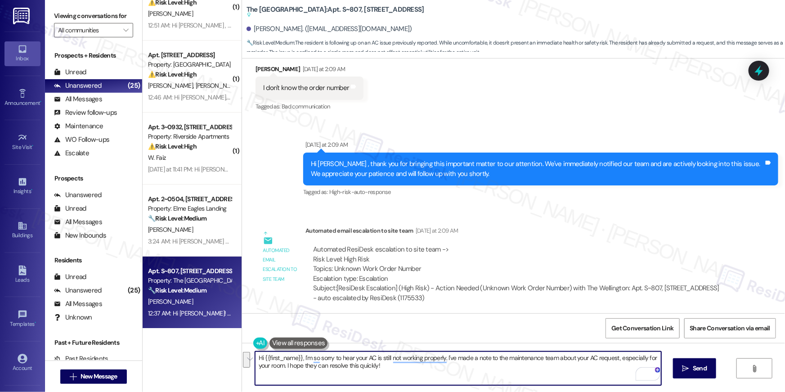
drag, startPoint x: 386, startPoint y: 372, endPoint x: 307, endPoint y: 358, distance: 80.8
click at [299, 357] on textarea "Hi {{first_name}}, I'm so sorry to hear your AC is still not working properly. …" at bounding box center [458, 368] width 406 height 34
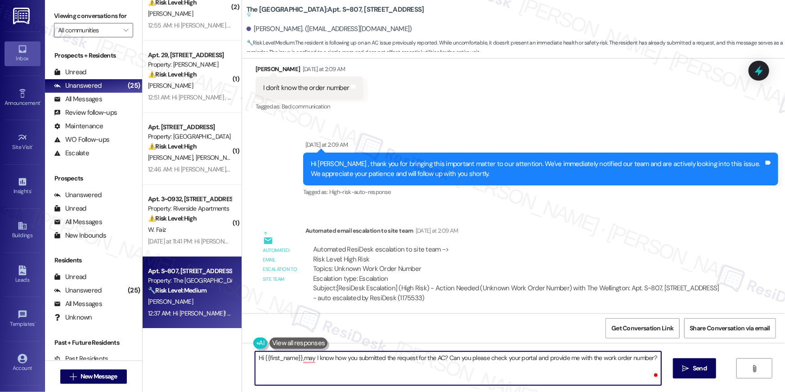
type textarea "Hi {{first_name}},may I know how you submitted the request for the AC? Can you …"
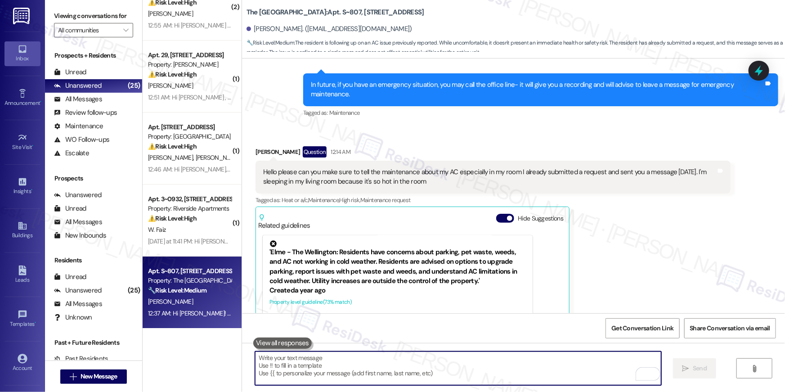
scroll to position [9544, 0]
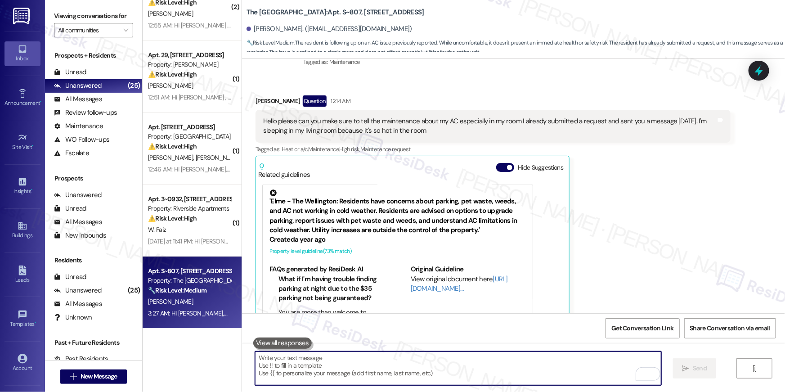
click at [535, 367] on textarea "To enrich screen reader interactions, please activate Accessibility in Grammarl…" at bounding box center [458, 368] width 406 height 34
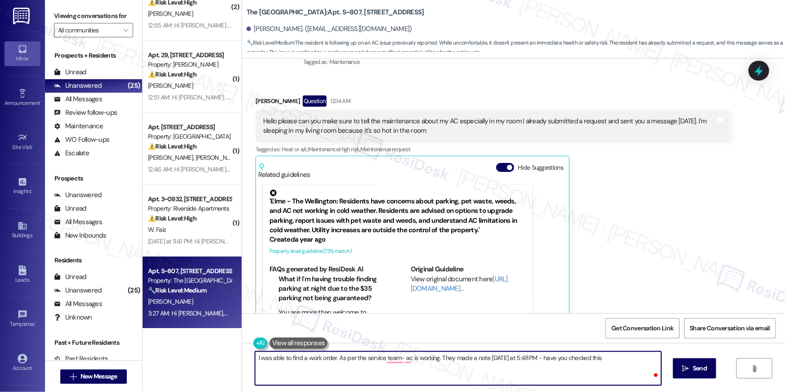
type textarea "I was able to find a work order. As per the service team- ac is working. They m…"
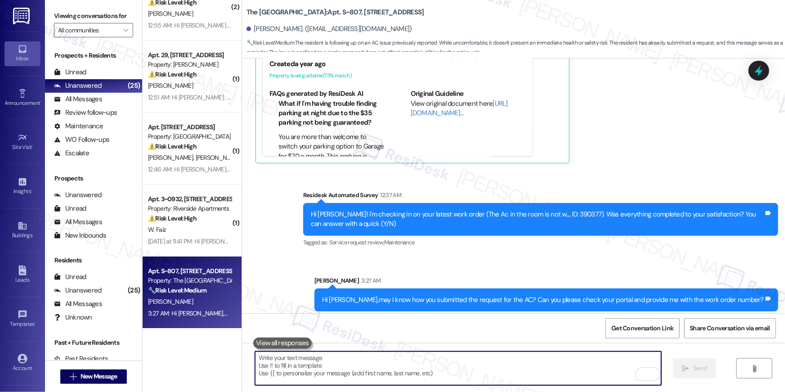
scroll to position [9755, 0]
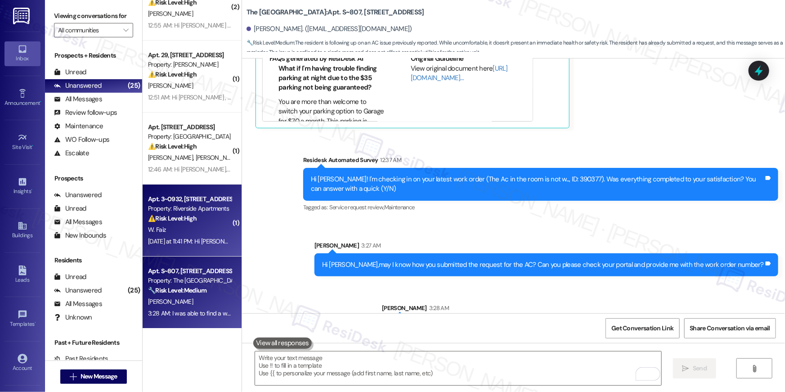
click at [183, 236] on div "Yesterday at 11:41 PM: Hi Waheedullah , thank you for bringing this important m…" at bounding box center [189, 241] width 85 height 11
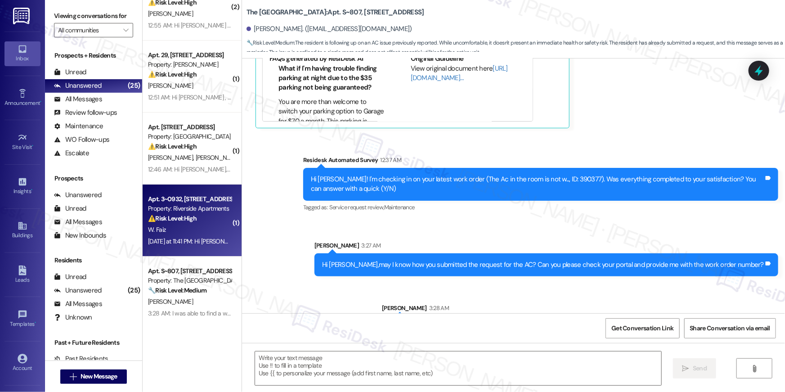
type textarea "Fetching suggested responses. Please feel free to read through the conversation…"
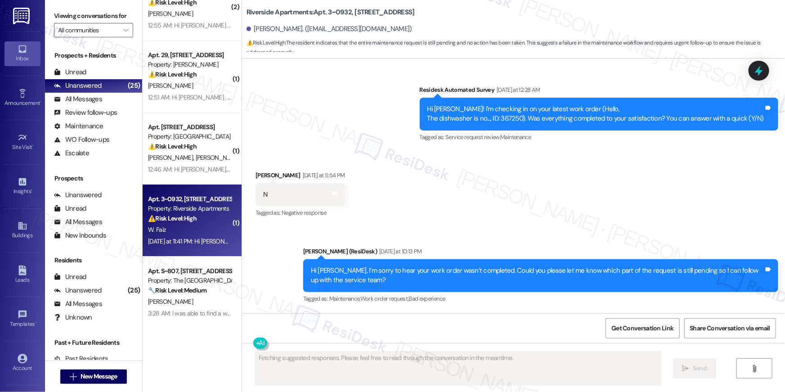
scroll to position [2283, 0]
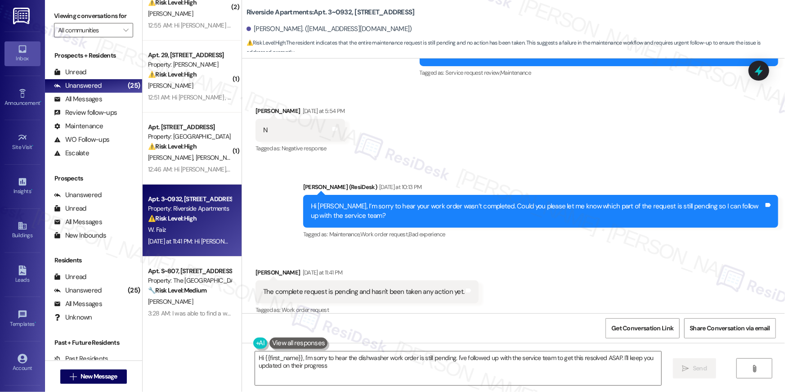
type textarea "Hi {{first_name}}, I'm sorry to hear the dishwasher work order is still pending…"
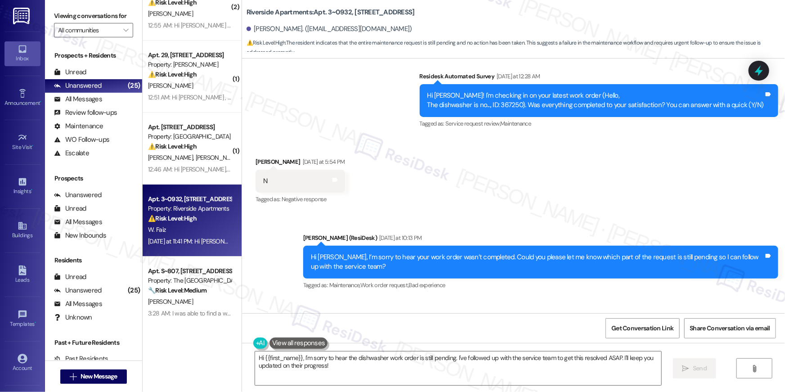
scroll to position [2232, 0]
click at [522, 97] on div "Hi [PERSON_NAME]! I'm checking in on your latest work order (Hello, The dishwas…" at bounding box center [595, 100] width 337 height 19
copy div "367250"
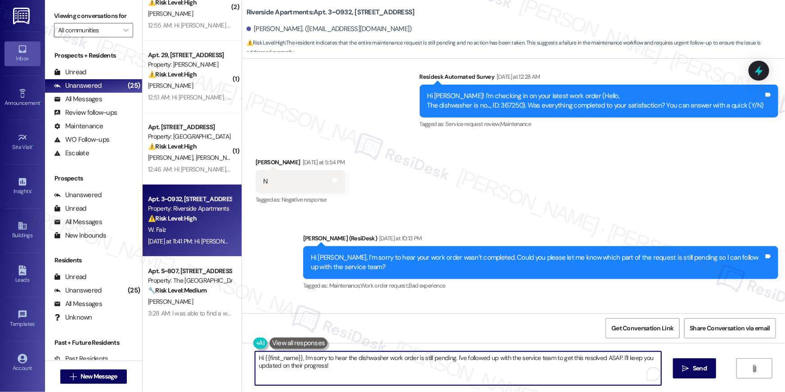
drag, startPoint x: 305, startPoint y: 360, endPoint x: 298, endPoint y: 357, distance: 7.4
click at [298, 357] on textarea "Hi {{first_name}}, I'm sorry to hear the dishwasher work order is still pending…" at bounding box center [458, 368] width 406 height 34
paste textarea "soap dispenser has been replaced"
click at [498, 353] on textarea "Hi {{first_name}}, upon checking the work order, the service team member noted …" at bounding box center [458, 368] width 406 height 34
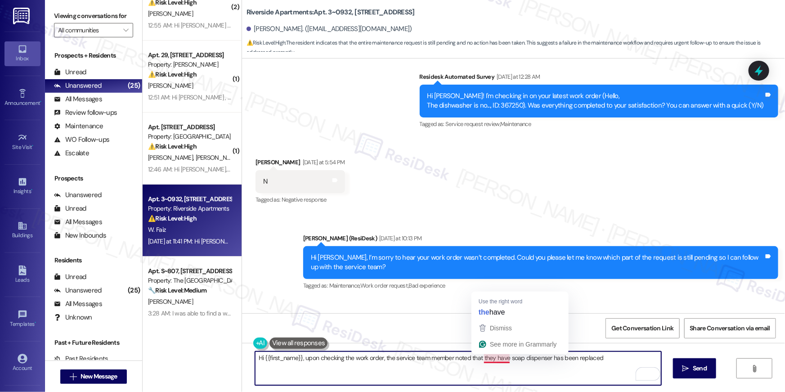
click at [480, 358] on textarea "Hi {{first_name}}, upon checking the work order, the service team member noted …" at bounding box center [458, 368] width 406 height 34
click at [489, 359] on textarea "Hi {{first_name}}, upon checking the work order, the service team member noted …" at bounding box center [458, 368] width 406 height 34
click at [581, 361] on textarea "Hi {{first_name}}, upon checking the work order, the service team member noted …" at bounding box center [458, 368] width 406 height 34
type textarea "Hi {{first_name}}, upon checking the work order, the service team member noted …"
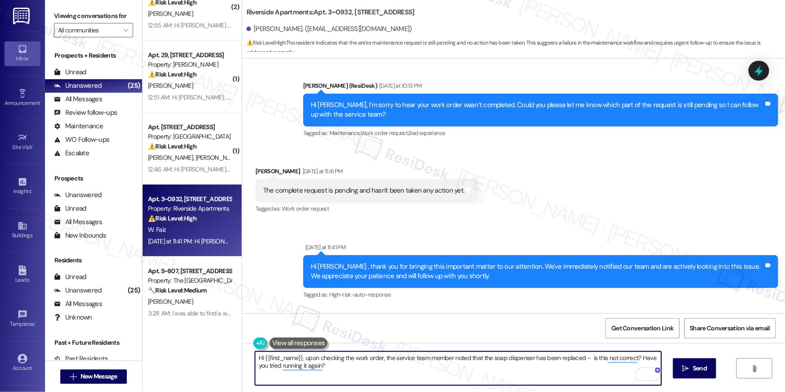
scroll to position [2480, 0]
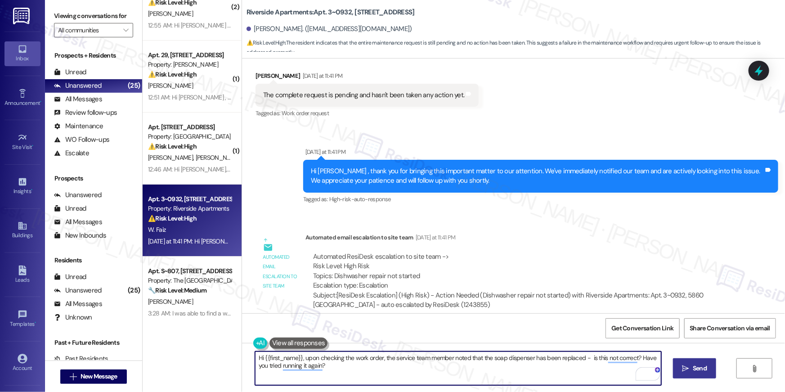
click at [688, 372] on span " Send" at bounding box center [695, 367] width 28 height 9
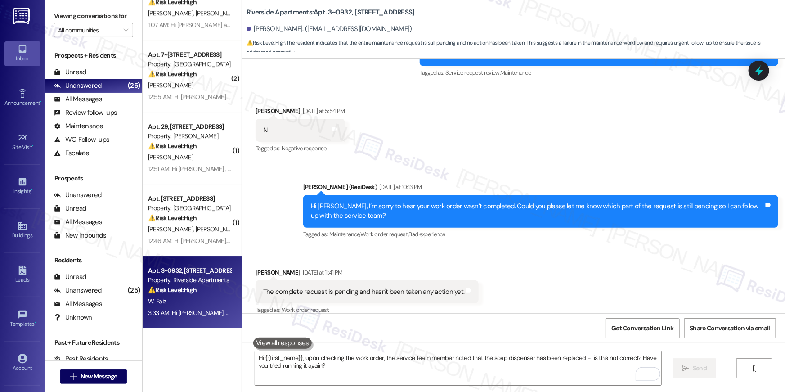
scroll to position [1399, 0]
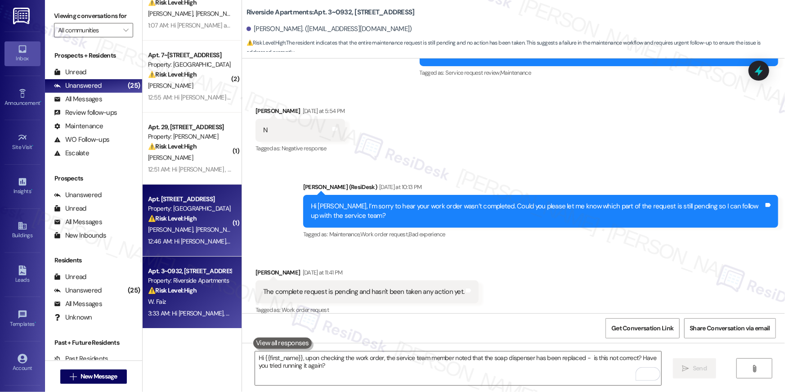
click at [182, 224] on div "[PERSON_NAME] [PERSON_NAME] [PERSON_NAME]" at bounding box center [189, 229] width 85 height 11
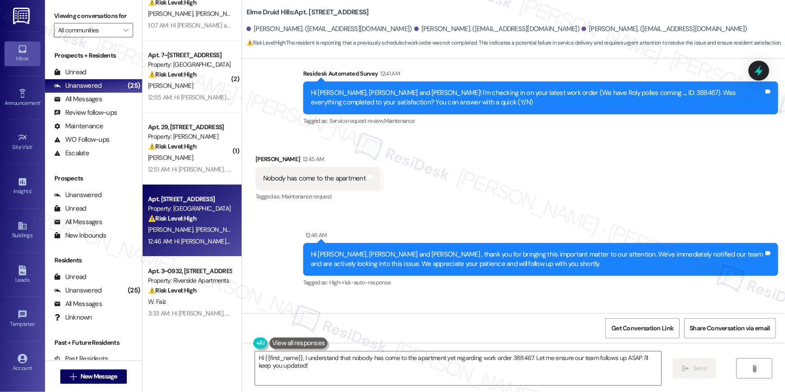
scroll to position [1885, 0]
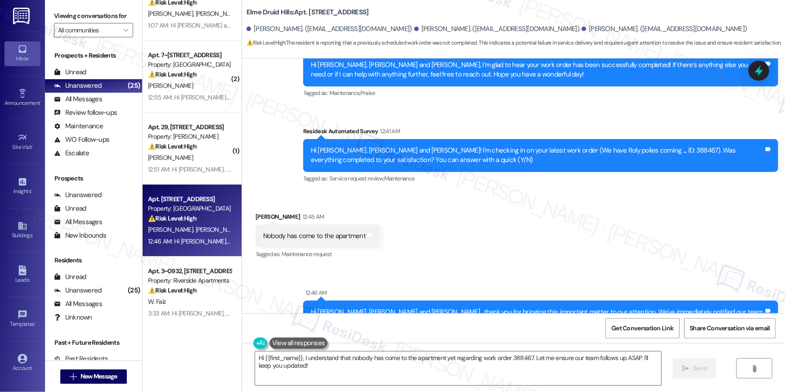
click at [614, 146] on div "Hi [PERSON_NAME], [PERSON_NAME] and [PERSON_NAME]! I'm checking in on your late…" at bounding box center [537, 155] width 453 height 19
copy div "388467"
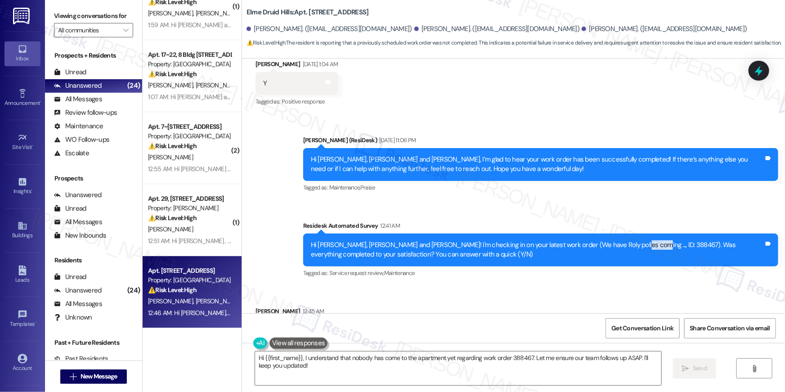
scroll to position [1327, 0]
click at [319, 363] on textarea "Hi {{first_name}}, I understand that nobody has come to the apartment yet regar…" at bounding box center [458, 368] width 406 height 34
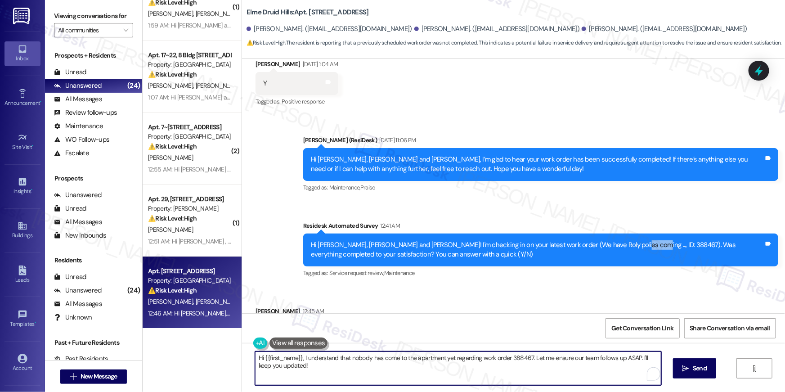
scroll to position [2026, 0]
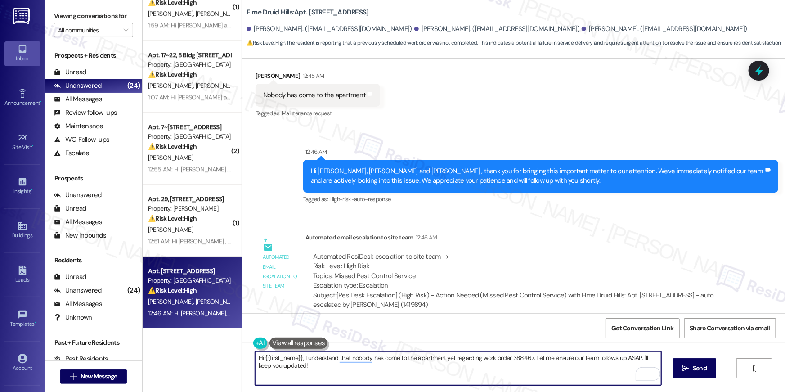
click at [328, 370] on textarea "Hi {{first_name}}, I understand that nobody has come to the apartment yet regar…" at bounding box center [458, 368] width 406 height 34
click at [356, 368] on textarea "Hi {{first_name}}, I understand that nobody has come to the apartment yet regar…" at bounding box center [458, 368] width 406 height 34
click at [444, 360] on textarea "Hi {{first_name}}, I understand that nobody has come to the apartment yet regar…" at bounding box center [458, 368] width 406 height 34
drag, startPoint x: 546, startPoint y: 369, endPoint x: 760, endPoint y: 369, distance: 214.1
click at [561, 369] on textarea "Hi {{first_name}}, I understand that nobody has come to the apartment yet regar…" at bounding box center [458, 368] width 406 height 34
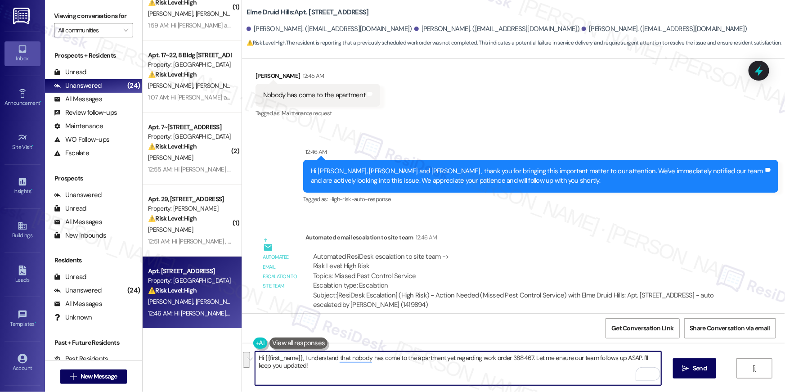
drag, startPoint x: 317, startPoint y: 366, endPoint x: 301, endPoint y: 359, distance: 17.1
click at [301, 359] on textarea "Hi {{first_name}}, I understand that nobody has come to the apartment yet regar…" at bounding box center [458, 368] width 406 height 34
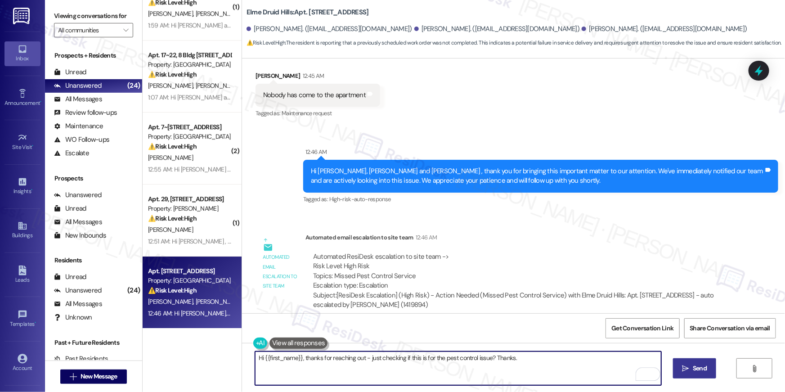
type textarea "Hi {{first_name}}, thanks for reaching out - just checking if this is for the p…"
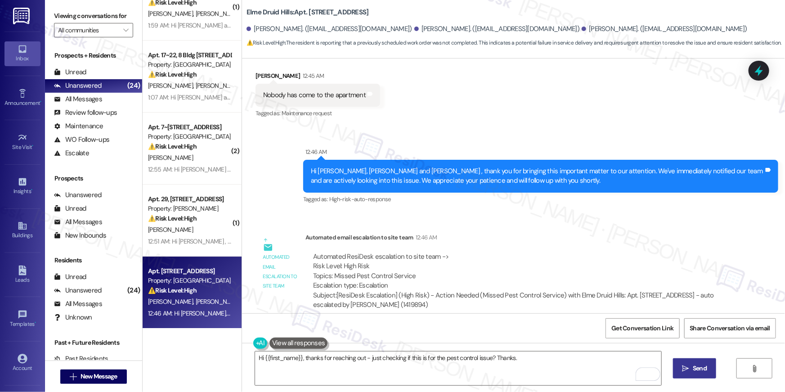
click at [695, 372] on span "Send" at bounding box center [700, 367] width 14 height 9
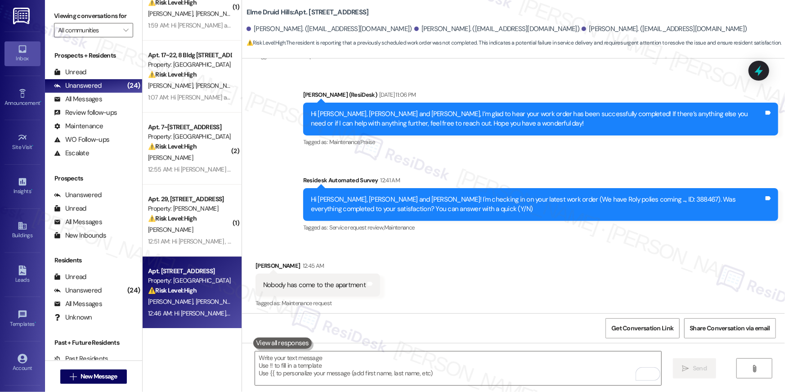
scroll to position [1830, 0]
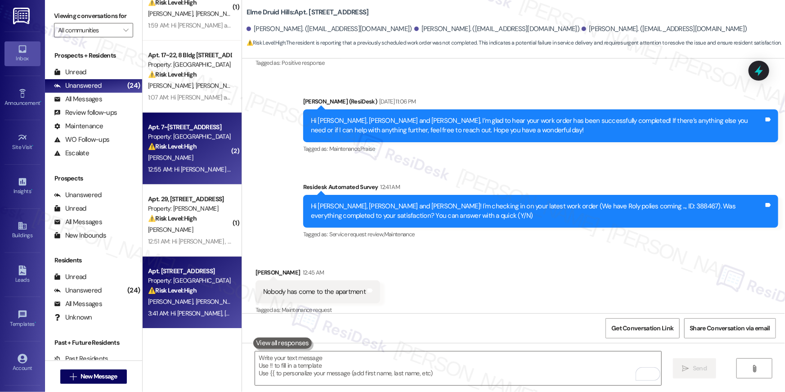
click at [173, 171] on div "12:55 AM: Hi [PERSON_NAME] , thank you for bringing this important matter to ou…" at bounding box center [448, 169] width 601 height 8
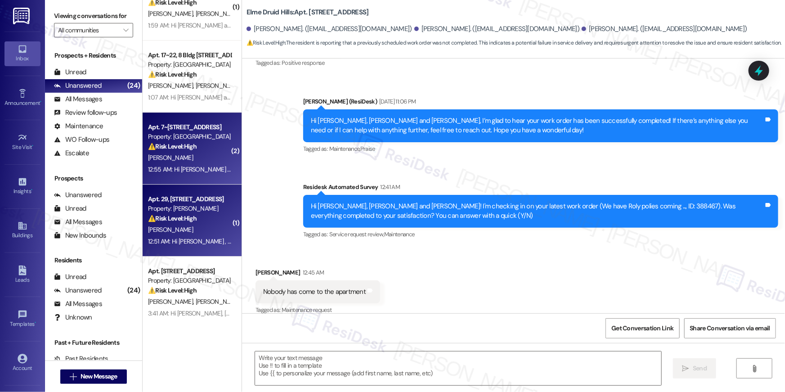
type textarea "Fetching suggested responses. Please feel free to read through the conversation…"
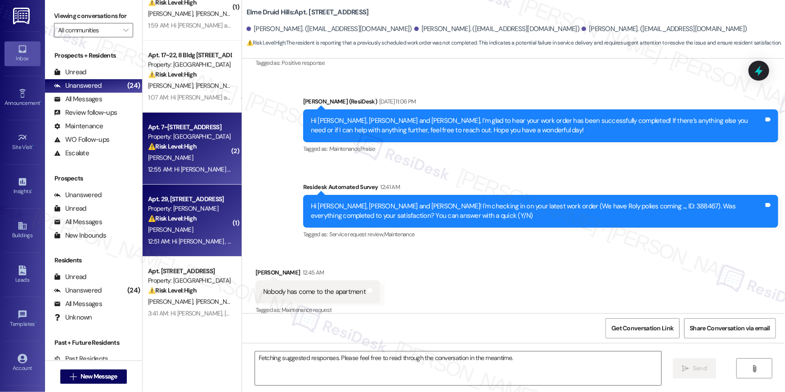
click at [179, 205] on div "Property: [PERSON_NAME]" at bounding box center [189, 208] width 83 height 9
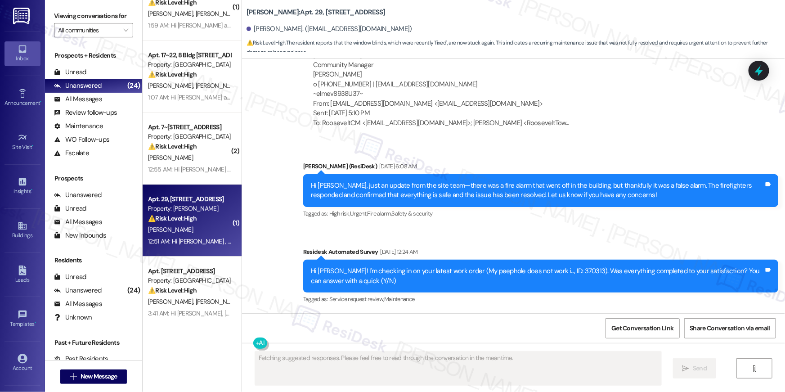
scroll to position [1330, 0]
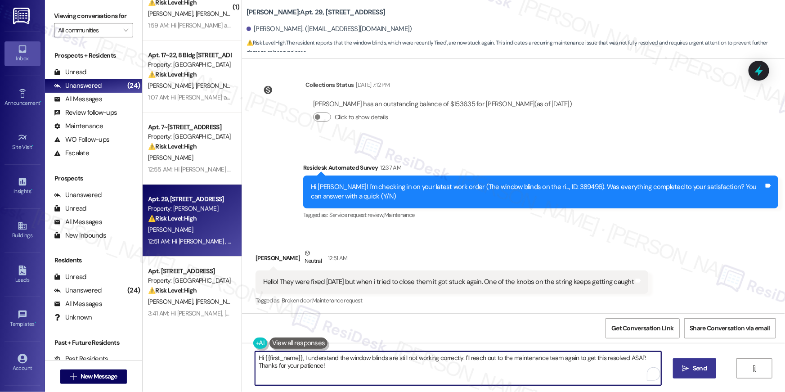
click at [497, 371] on textarea "Hi {{first_name}}, I understand the window blinds are still not working correct…" at bounding box center [458, 368] width 406 height 34
type textarea "Thanks for letting me know, [PERSON_NAME]. I need to submit a new work order. W…"
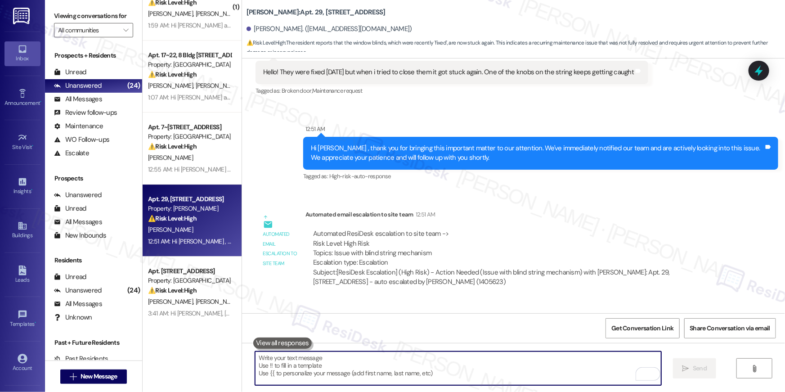
scroll to position [1672, 0]
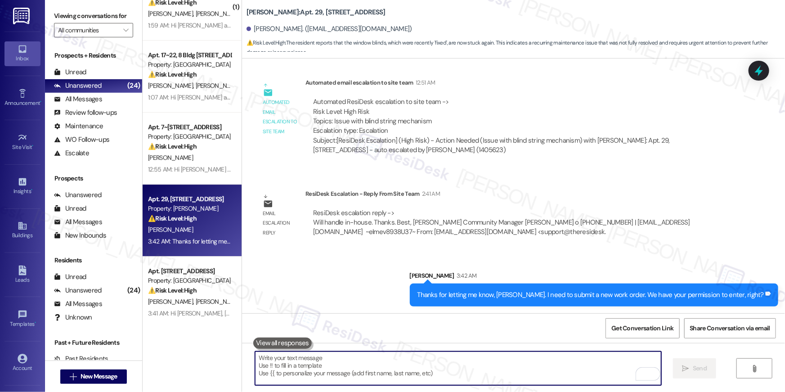
click at [450, 365] on textarea "To enrich screen reader interactions, please activate Accessibility in Grammarl…" at bounding box center [458, 368] width 406 height 34
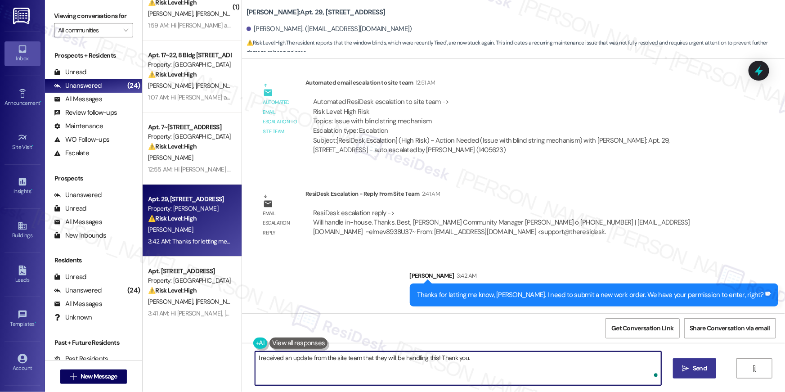
type textarea "I received an update from the site team that they will be handling this! Thank …"
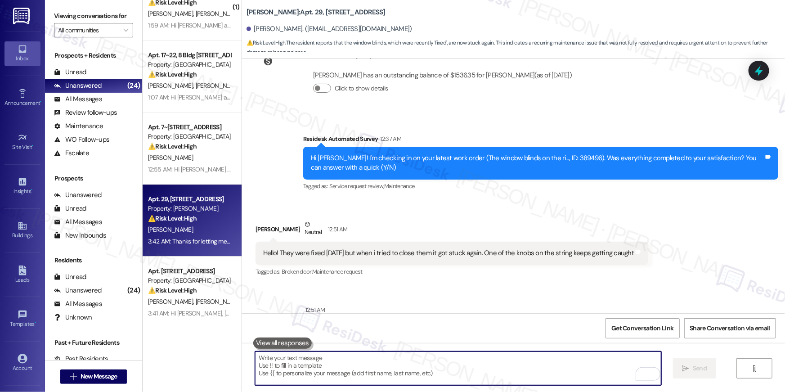
scroll to position [1330, 0]
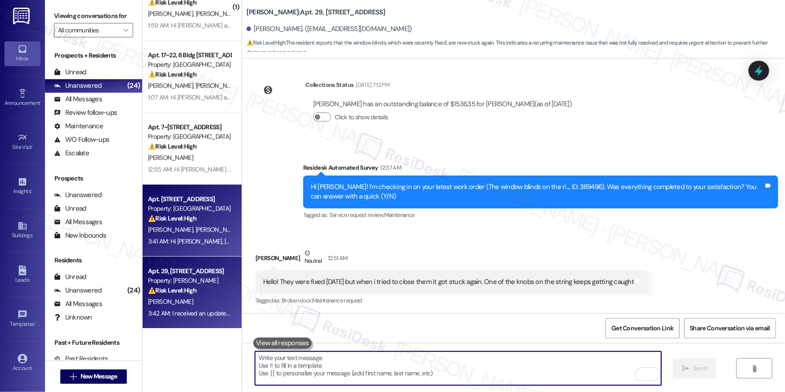
click at [202, 255] on div "Apt. [STREET_ADDRESS] Property: [GEOGRAPHIC_DATA] ⚠️ Risk Level: High The resid…" at bounding box center [192, 220] width 99 height 72
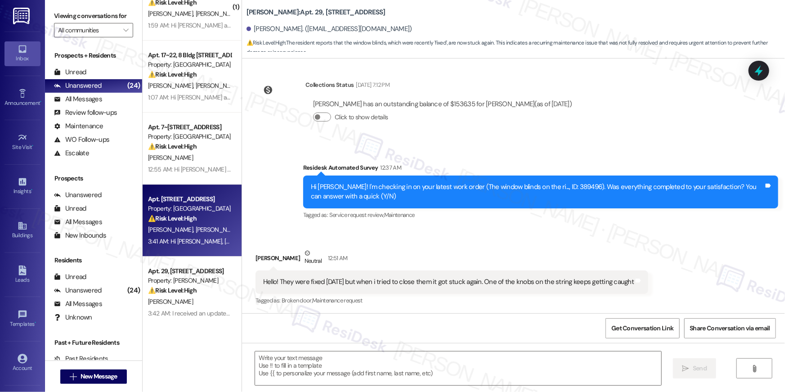
type textarea "Fetching suggested responses. Please feel free to read through the conversation…"
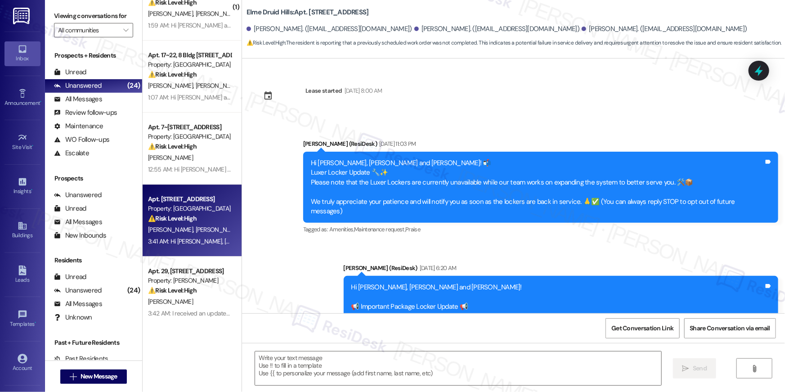
scroll to position [2102, 0]
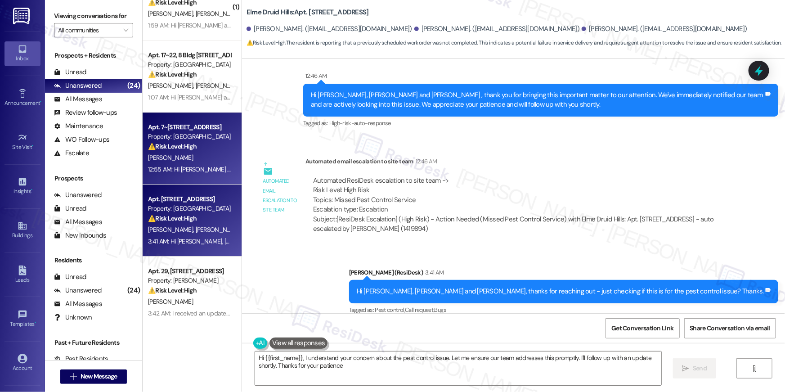
type textarea "Hi {{first_name}}, I understand your concern about the pest control issue. Let …"
click at [184, 172] on div "12:55 AM: Hi [PERSON_NAME] , thank you for bringing this important matter to ou…" at bounding box center [448, 169] width 601 height 8
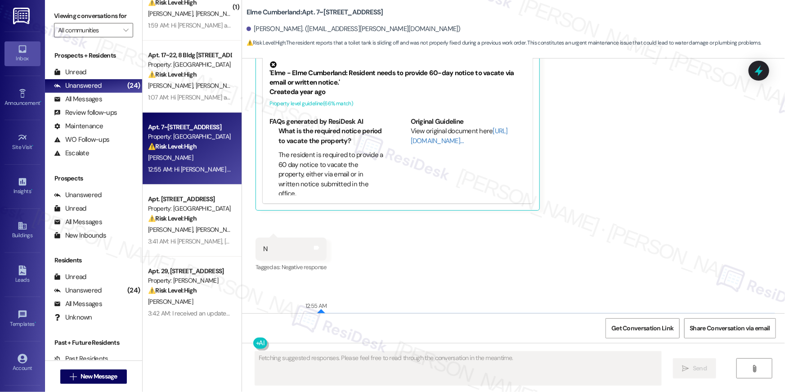
scroll to position [214, 0]
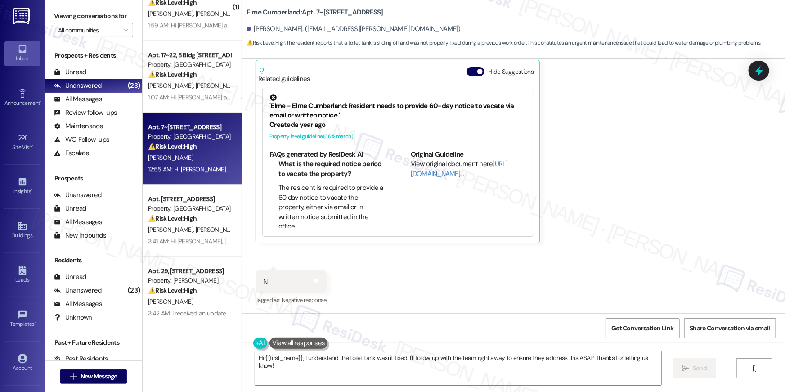
click at [745, 250] on div "Received via SMS [PERSON_NAME] 12:55 AM No, the toilet tank in the small room i…" at bounding box center [513, 152] width 543 height 323
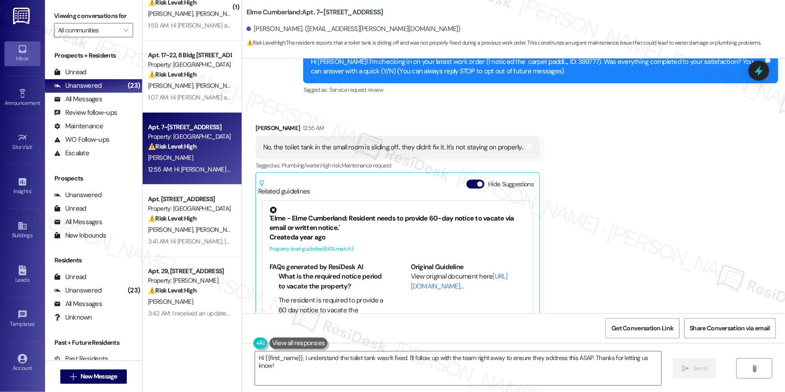
scroll to position [82, 0]
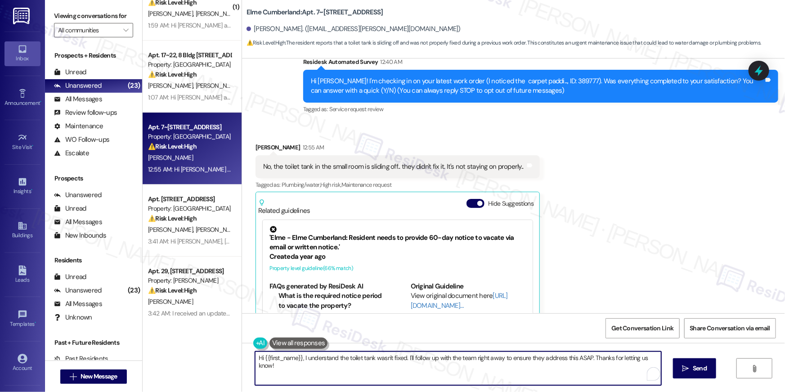
click at [348, 373] on textarea "Hi {{first_name}}, I understand the toilet tank wasn't fixed. I'll follow up wi…" at bounding box center [458, 368] width 406 height 34
click at [401, 367] on textarea "Hi {{first_name}}, I understand the toilet tank wasn't fixed. I'll follow up wi…" at bounding box center [458, 368] width 406 height 34
drag, startPoint x: 404, startPoint y: 358, endPoint x: 408, endPoint y: 376, distance: 18.0
click at [408, 376] on textarea "Hi {{first_name}}, I understand the toilet tank wasn't fixed. I'll follow up wi…" at bounding box center [458, 368] width 406 height 34
click at [301, 358] on textarea "Hi {{first_name}}, I understand the toilet tank wasn't fixed." at bounding box center [458, 368] width 406 height 34
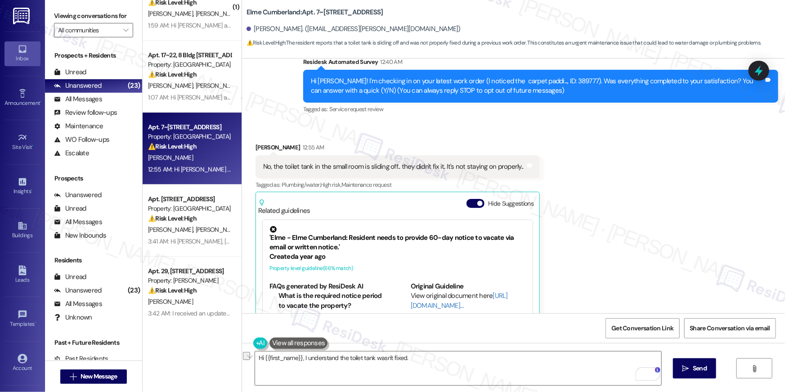
click at [541, 78] on div "Hi [PERSON_NAME]! I'm checking in on your latest work order (I noticed the carp…" at bounding box center [537, 85] width 453 height 19
copy div "389777"
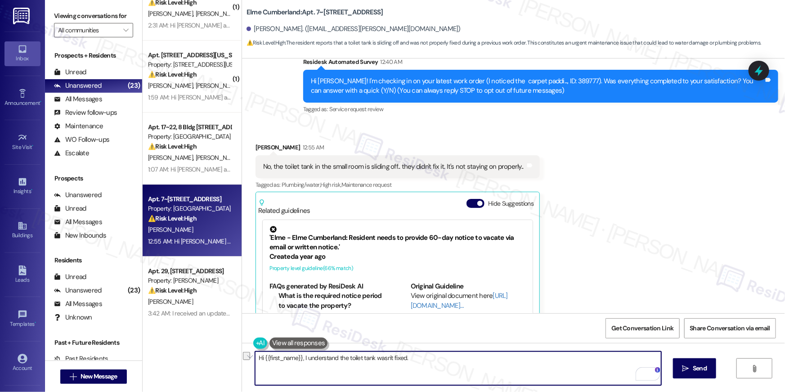
drag, startPoint x: 418, startPoint y: 359, endPoint x: 300, endPoint y: 359, distance: 118.8
click at [300, 359] on textarea "Hi {{first_name}}, I understand the toilet tank wasn't fixed." at bounding box center [458, 368] width 406 height 34
type textarea "Hi {{first_name}}, the work order I was checking on was about the carpet paddin…"
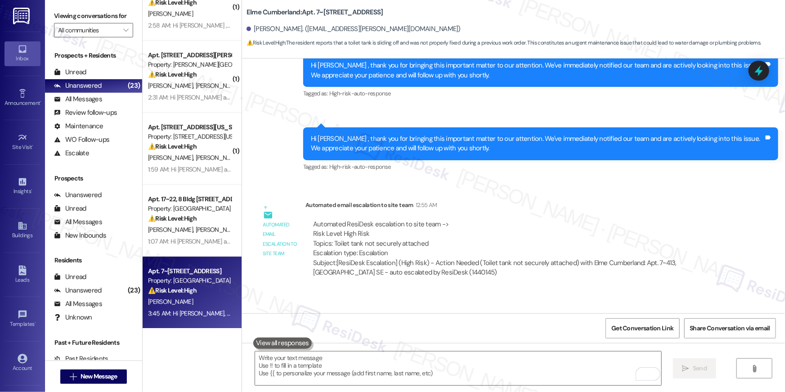
scroll to position [657, 0]
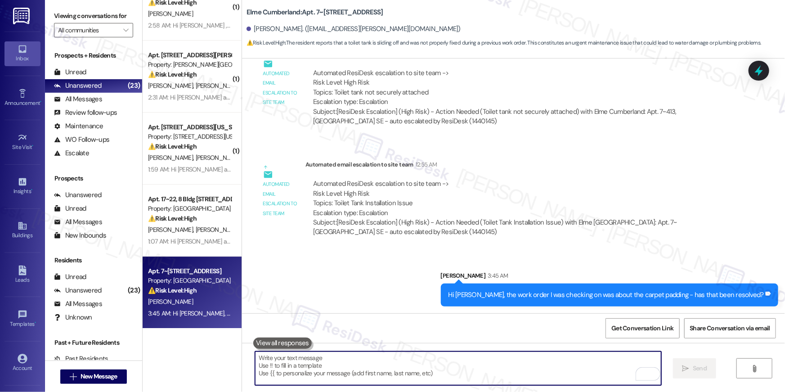
click at [439, 360] on textarea "To enrich screen reader interactions, please activate Accessibility in Grammarl…" at bounding box center [458, 368] width 406 height 34
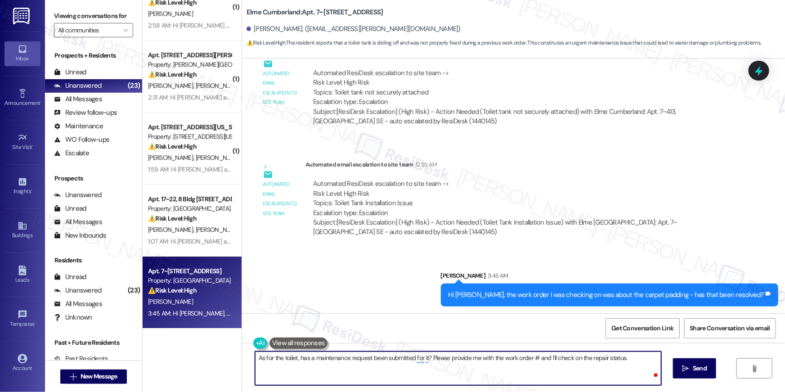
type textarea "As for the toilet, has a maintenance request been submitted for it? Please prov…"
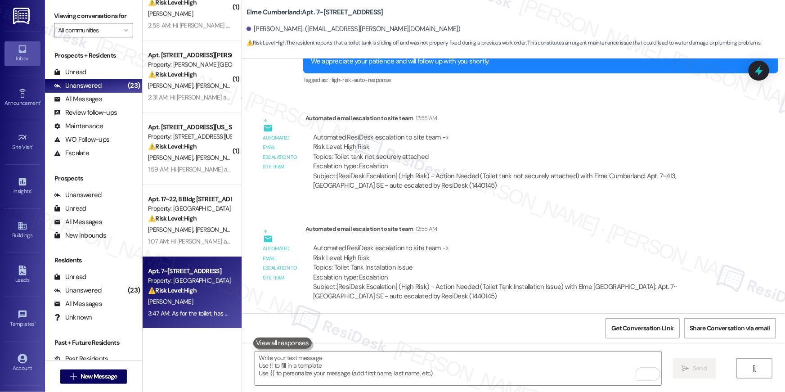
scroll to position [720, 0]
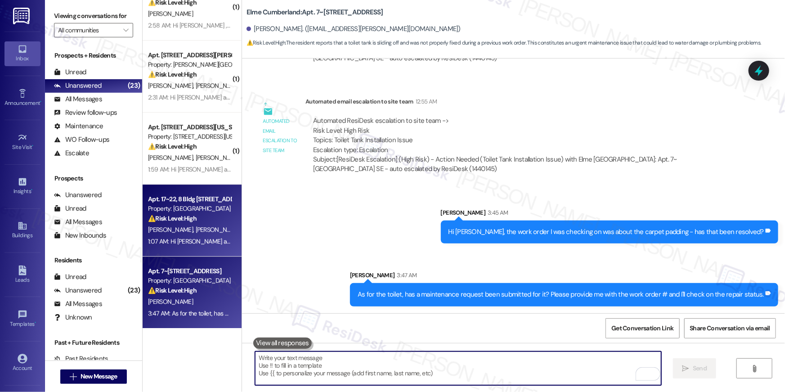
click at [185, 218] on strong "⚠️ Risk Level: High" at bounding box center [172, 218] width 49 height 8
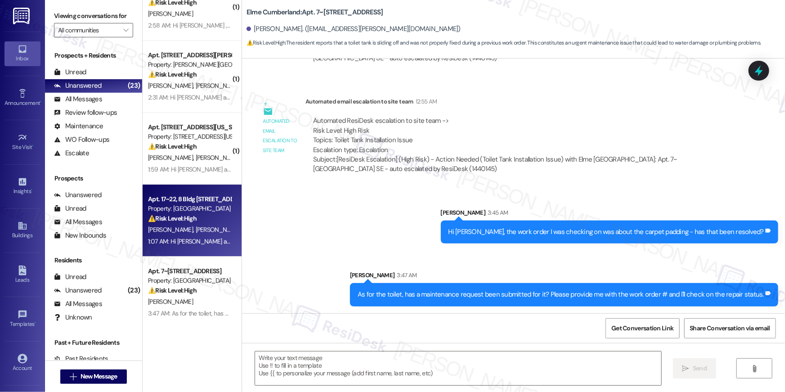
type textarea "Fetching suggested responses. Please feel free to read through the conversation…"
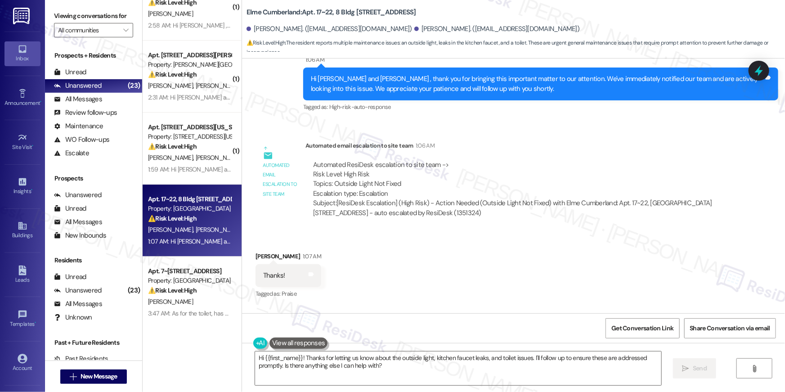
scroll to position [2982, 0]
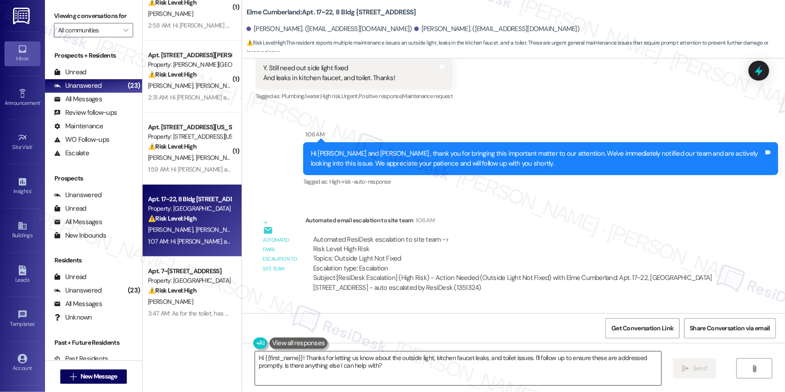
click at [399, 372] on textarea "Hi {{first_name}}! Thanks for letting us know about the outside light, kitchen …" at bounding box center [458, 368] width 406 height 34
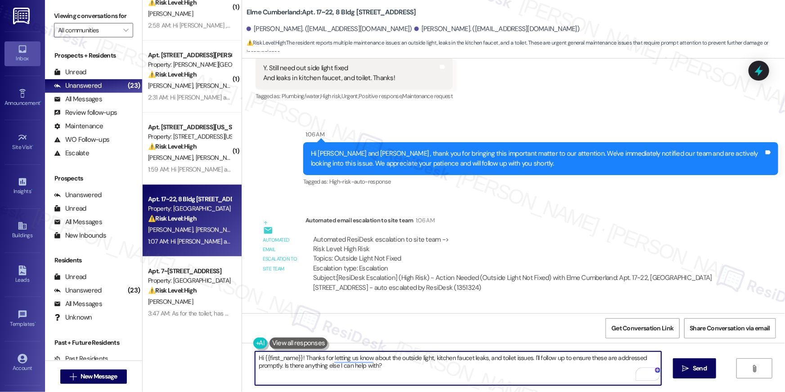
click at [429, 361] on textarea "Hi {{first_name}}! Thanks for letting us know about the outside light, kitchen …" at bounding box center [458, 368] width 406 height 34
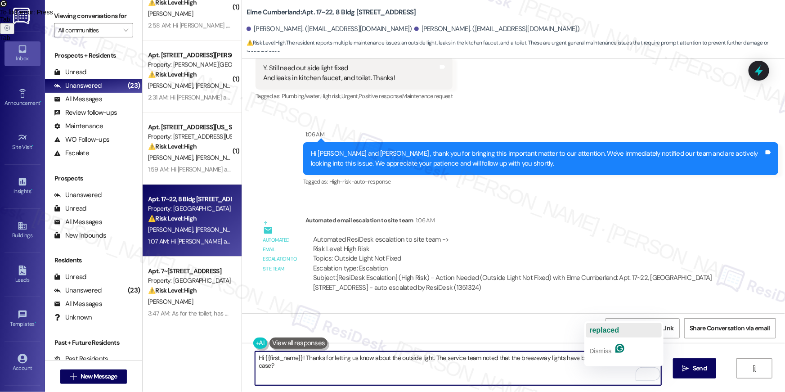
click at [599, 331] on span "replaced" at bounding box center [605, 330] width 30 height 8
click at [570, 365] on textarea "Hi {{first_name}}! Thanks for letting us know about the outside light. The serv…" at bounding box center [458, 368] width 406 height 34
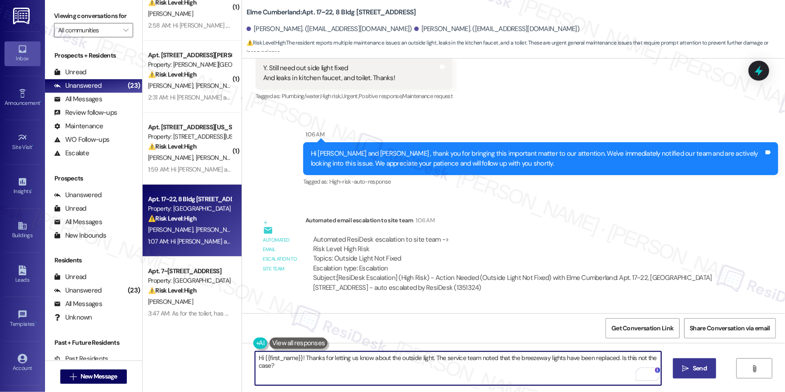
type textarea "Hi {{first_name}}! Thanks for letting us know about the outside light. The serv…"
click at [688, 365] on icon "" at bounding box center [685, 368] width 7 height 7
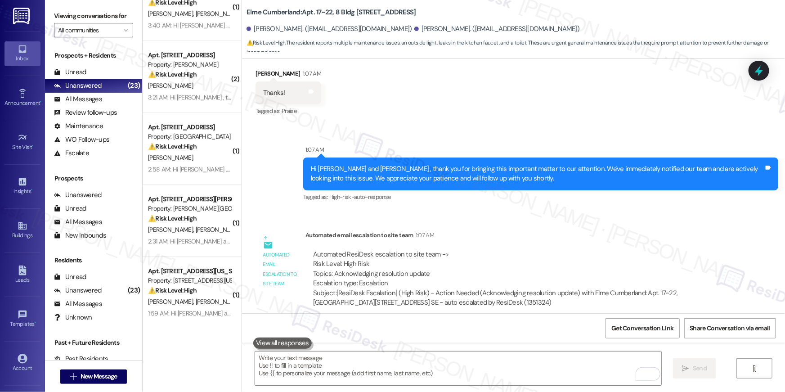
scroll to position [3309, 0]
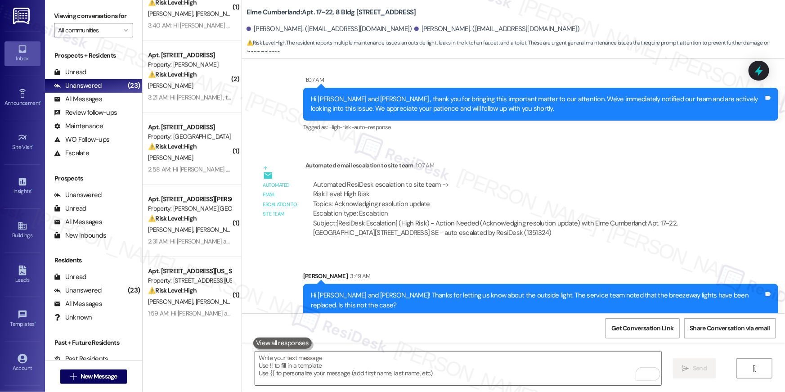
click at [466, 358] on textarea "To enrich screen reader interactions, please activate Accessibility in Grammarl…" at bounding box center [458, 368] width 406 height 34
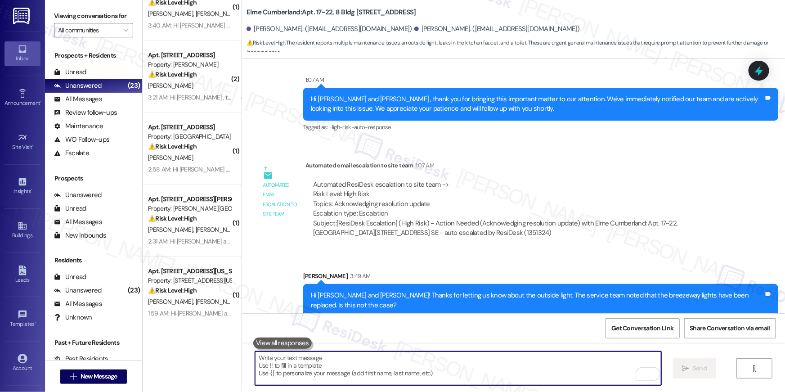
click at [466, 358] on textarea "To enrich screen reader interactions, please activate Accessibility in Grammarl…" at bounding box center [458, 368] width 406 height 34
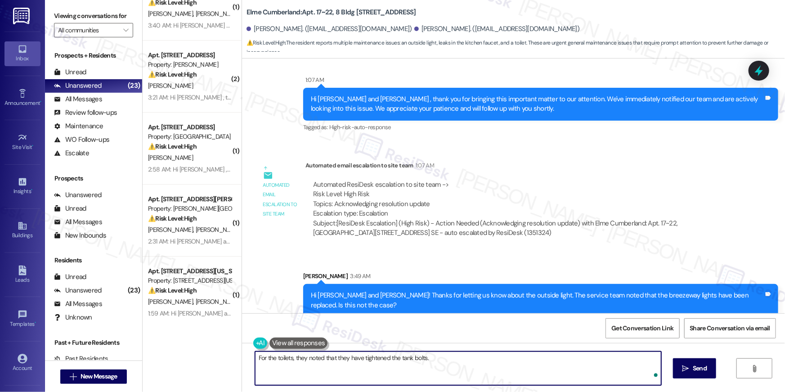
type textarea "For the toilets, they noted that they have tightened the tank bolts."
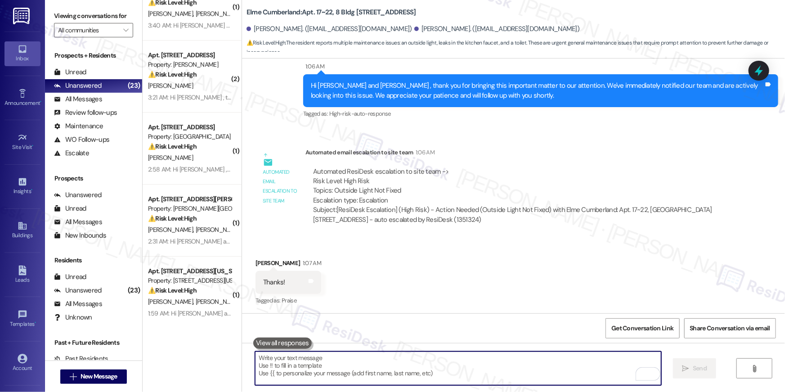
scroll to position [3371, 0]
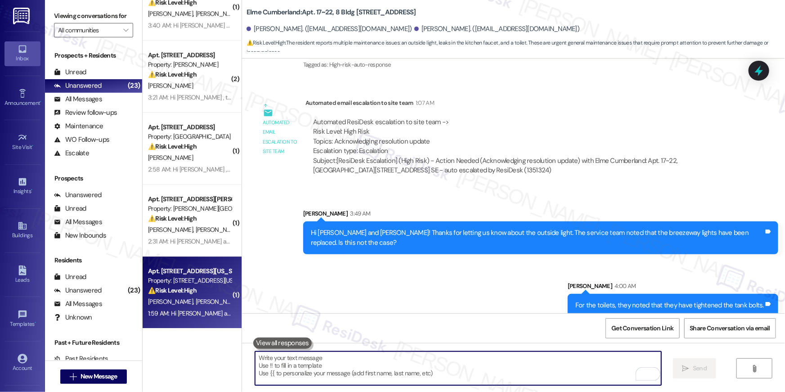
click at [196, 298] on span "E. Cumbo" at bounding box center [218, 301] width 45 height 8
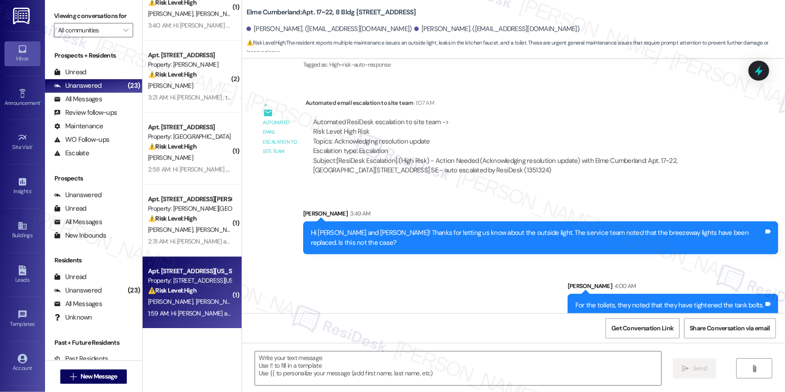
type textarea "Fetching suggested responses. Please feel free to read through the conversation…"
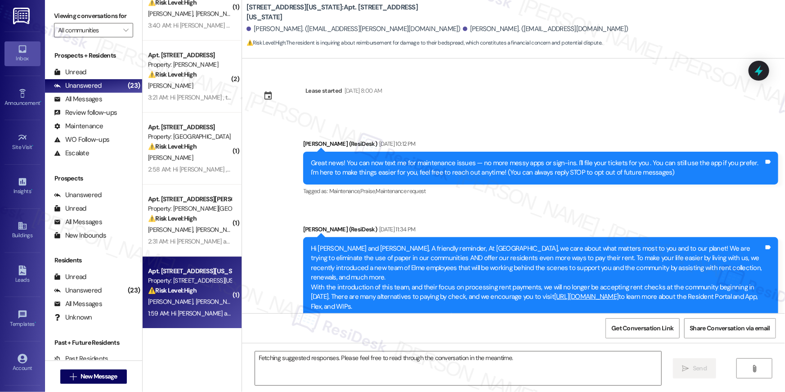
scroll to position [4447, 0]
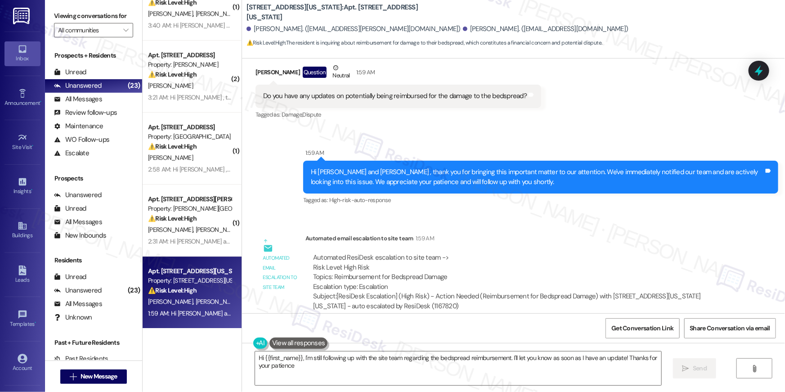
type textarea "Hi {{first_name}}, I'm still following up with the site team regarding the beds…"
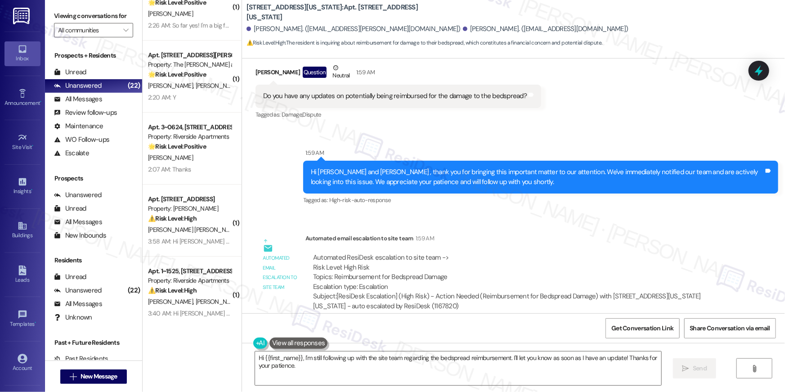
click at [500, 202] on div "Lease started Jun 01, 2022 at 8:00 AM Announcement, sent via SMS Ella (ResiDesk…" at bounding box center [513, 185] width 543 height 255
drag, startPoint x: 516, startPoint y: 235, endPoint x: 506, endPoint y: 289, distance: 54.9
click at [516, 246] on div "Automated ResiDesk escalation to site team -> Risk Level: High Risk Topics: Rei…" at bounding box center [517, 282] width 425 height 72
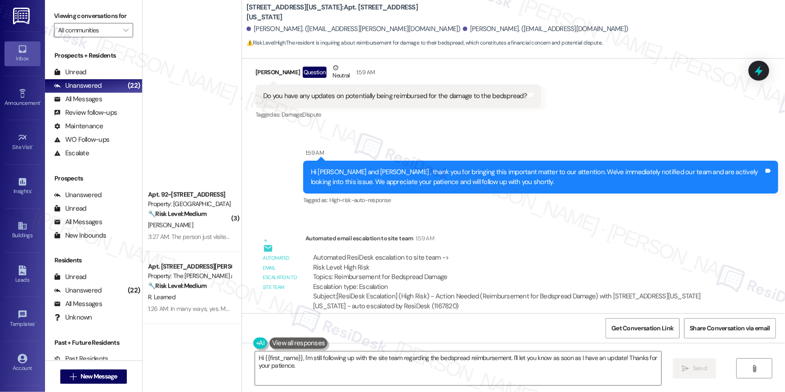
scroll to position [0, 0]
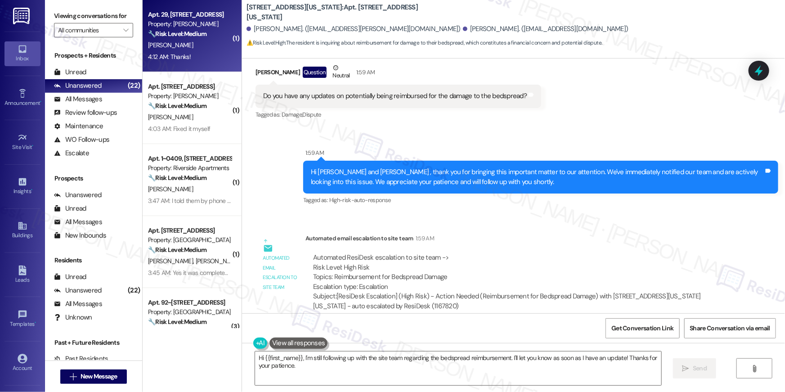
click at [188, 39] on div "Apt. 29, 500 North Roosevelt Blvd. Property: Roosevelt Towers 🔧 Risk Level: Med…" at bounding box center [189, 24] width 85 height 31
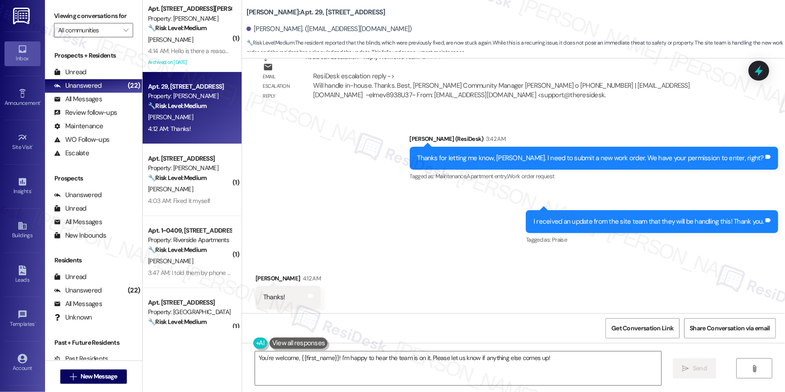
scroll to position [1811, 0]
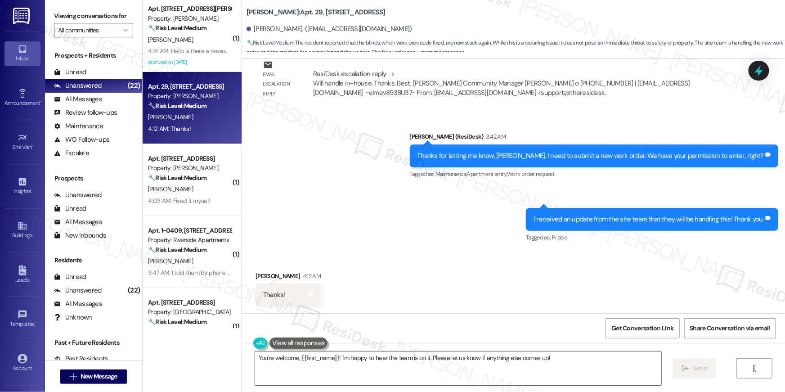
click at [355, 373] on textarea "You're welcome, {{first_name}}! I'm happy to hear the team is on it. Please let…" at bounding box center [458, 368] width 406 height 34
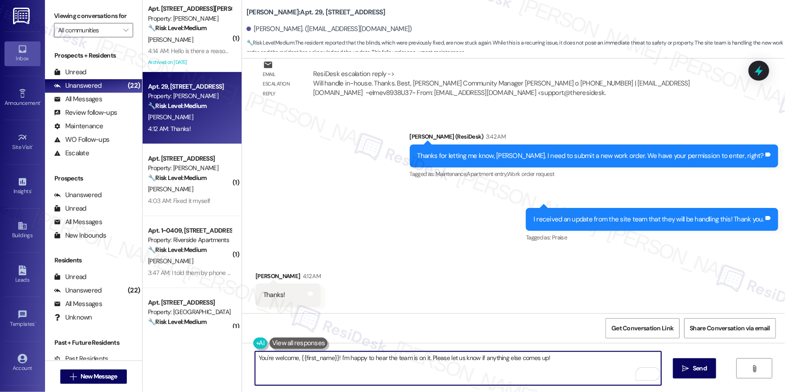
click at [339, 358] on textarea "You're welcome, {{first_name}}! I'm happy to hear the team is on it. Please let…" at bounding box center [458, 368] width 406 height 34
type textarea "You're welcome, {{first_name}}!"
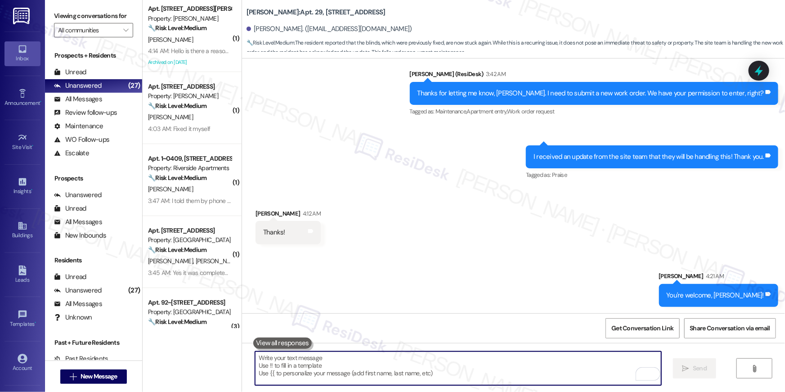
scroll to position [1874, 0]
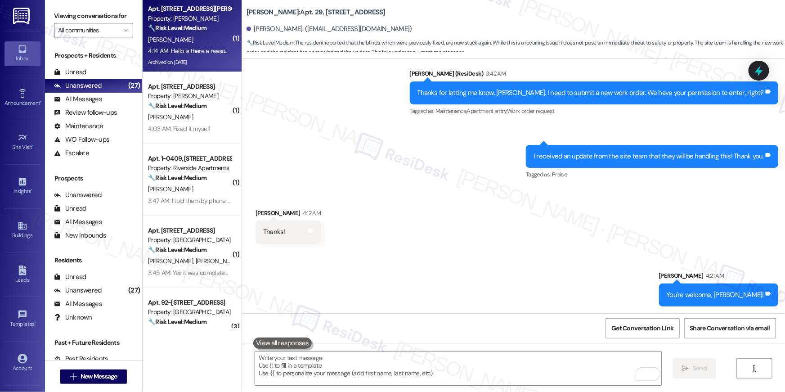
click at [173, 39] on div "[PERSON_NAME]" at bounding box center [189, 39] width 85 height 11
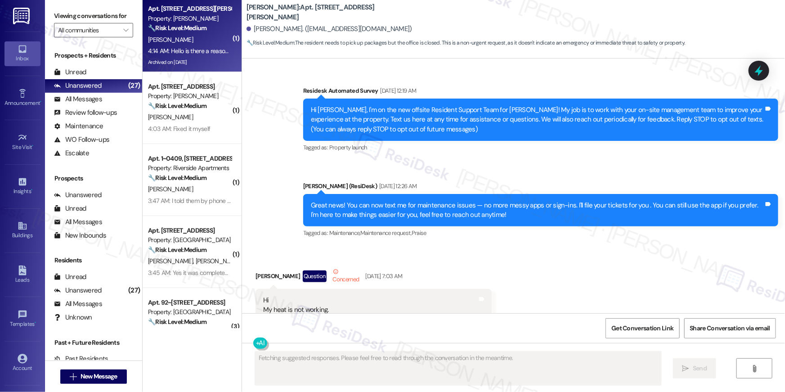
scroll to position [20458, 0]
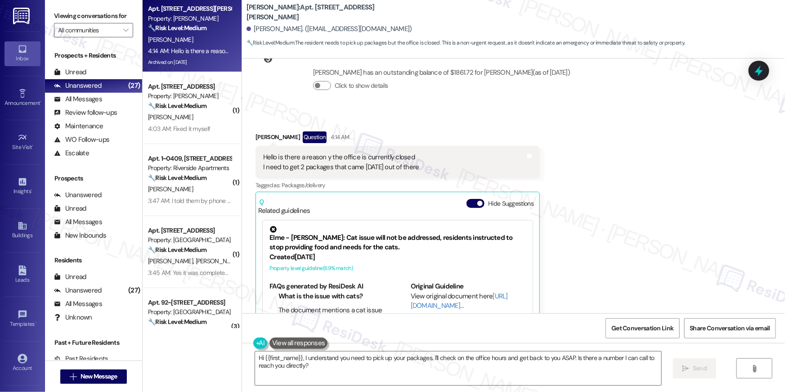
click at [555, 111] on div "Received via SMS [PERSON_NAME] Question 4:14 AM Hello is there a reason y the o…" at bounding box center [513, 246] width 543 height 271
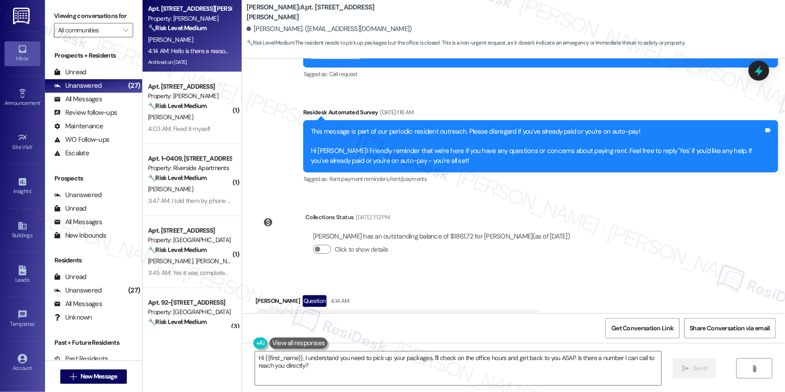
scroll to position [20279, 0]
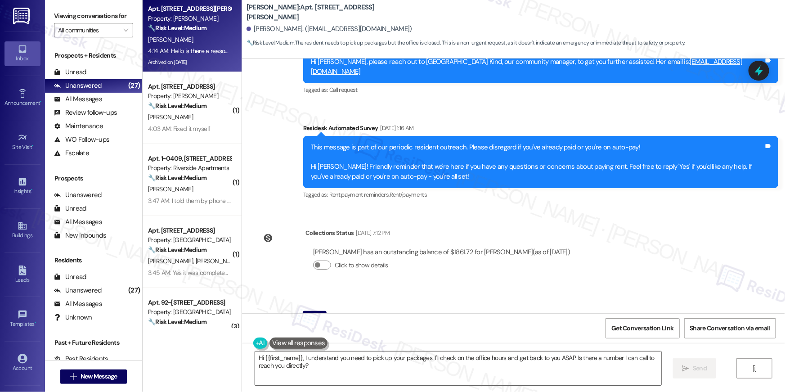
click at [318, 357] on textarea "Hi {{first_name}}, I understand you need to pick up your packages. I'll check o…" at bounding box center [458, 368] width 406 height 34
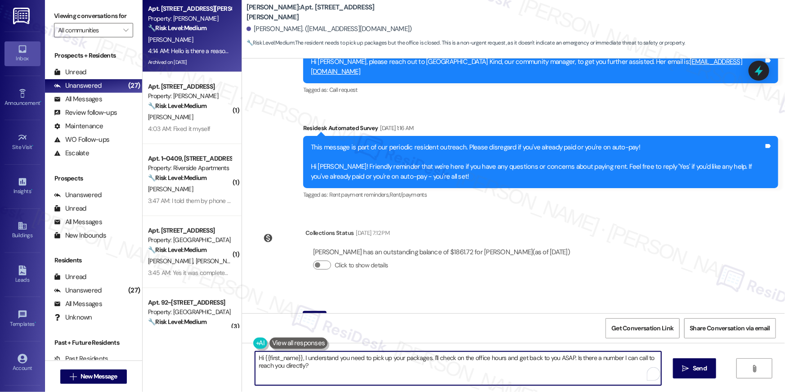
click at [326, 365] on textarea "Hi {{first_name}}, I understand you need to pick up your packages. I'll check o…" at bounding box center [458, 368] width 406 height 34
drag, startPoint x: 393, startPoint y: 368, endPoint x: 438, endPoint y: 366, distance: 44.6
click at [394, 368] on textarea "Hi {{first_name}}, I understand you need to pick up your packages. I'll check o…" at bounding box center [458, 368] width 406 height 34
drag, startPoint x: 428, startPoint y: 358, endPoint x: 432, endPoint y: 374, distance: 16.8
click at [432, 374] on textarea "Hi {{first_name}}, I understand you need to pick up your packages. I'll check o…" at bounding box center [458, 368] width 406 height 34
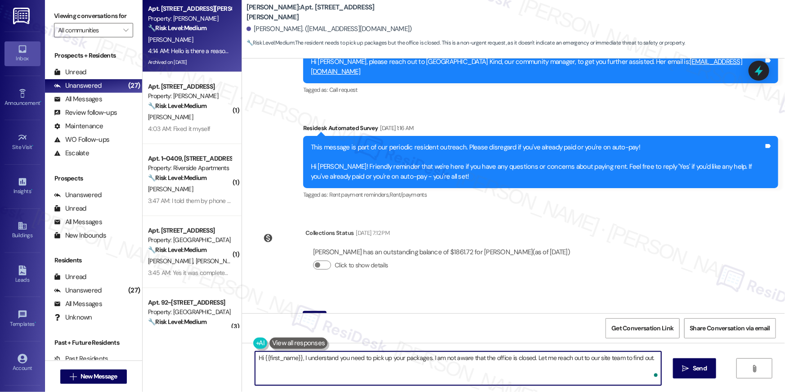
type textarea "Hi {{first_name}}, I understand you need to pick up your packages. I am not awa…"
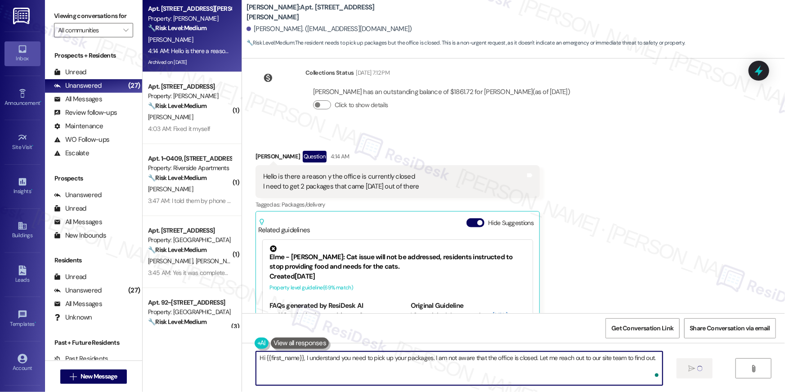
scroll to position [20458, 0]
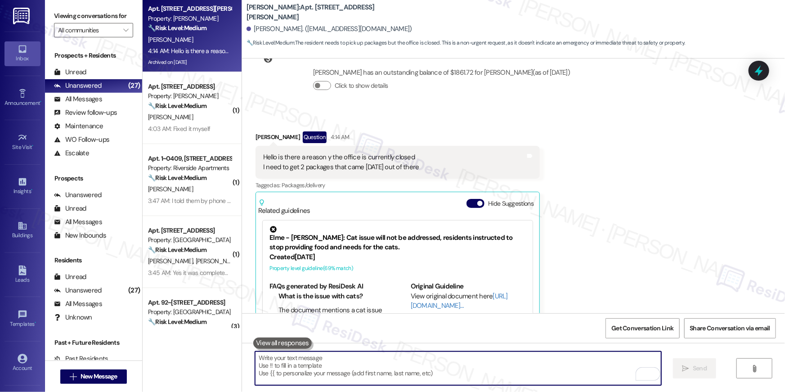
click at [578, 374] on textarea "To enrich screen reader interactions, please activate Accessibility in Grammarl…" at bounding box center [458, 368] width 406 height 34
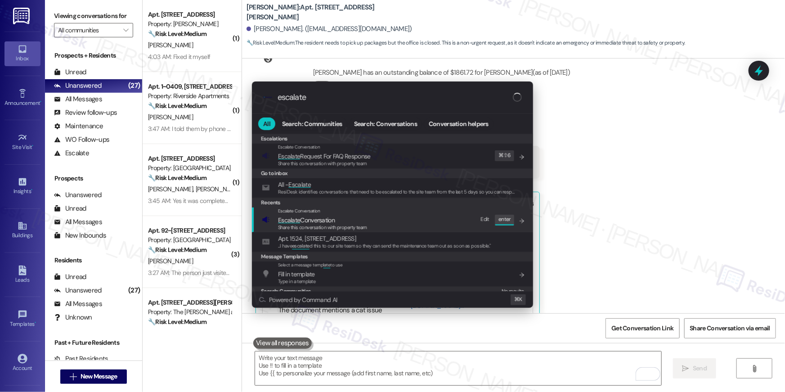
type input "escalate"
click at [345, 225] on span "Share this conversation with property team" at bounding box center [322, 227] width 89 height 6
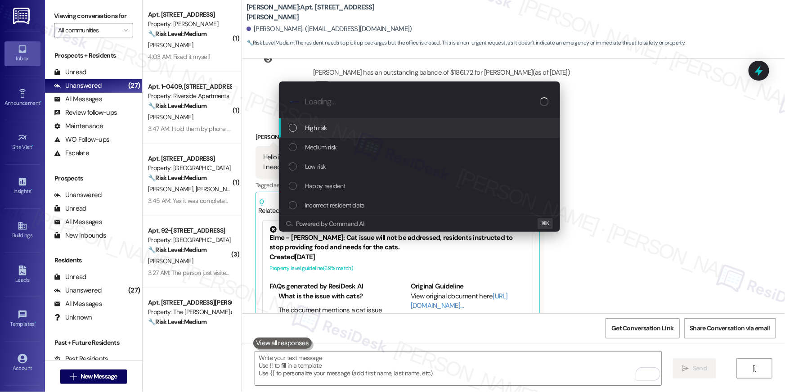
click at [322, 123] on span "High risk" at bounding box center [316, 128] width 22 height 10
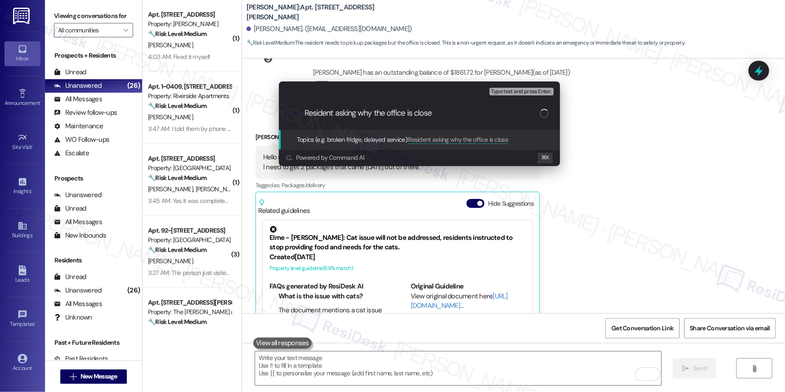
type input "Resident asking why the office is closed"
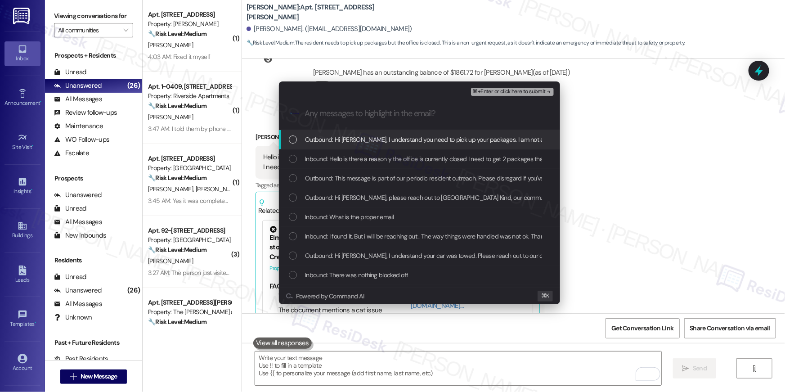
drag, startPoint x: 404, startPoint y: 139, endPoint x: 396, endPoint y: 152, distance: 15.1
click at [404, 139] on span "Outbound: Hi [PERSON_NAME], I understand you need to pick up your packages. I a…" at bounding box center [521, 140] width 433 height 10
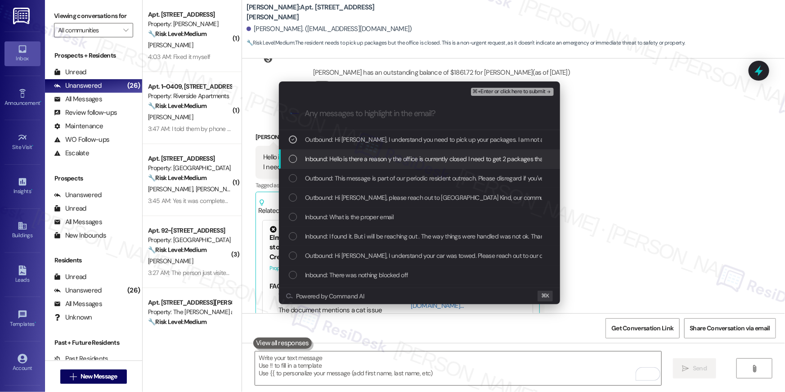
drag, startPoint x: 396, startPoint y: 153, endPoint x: 395, endPoint y: 172, distance: 18.9
click at [396, 153] on div "Inbound: Hello is there a reason y the office is currently closed I need to get…" at bounding box center [419, 158] width 281 height 19
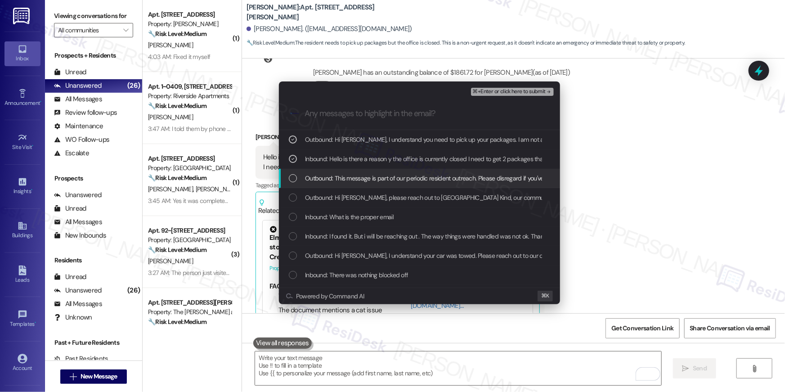
click at [395, 172] on div "Outbound: This message is part of our periodic resident outreach. Please disreg…" at bounding box center [419, 178] width 281 height 19
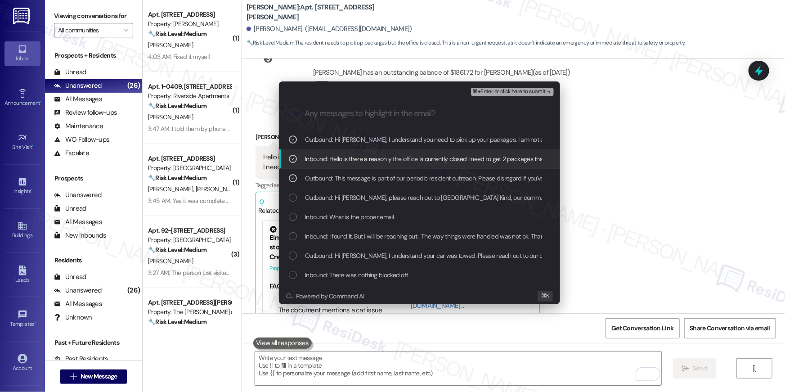
click at [398, 166] on div "Inbound: Hello is there a reason y the office is currently closed I need to get…" at bounding box center [419, 158] width 281 height 19
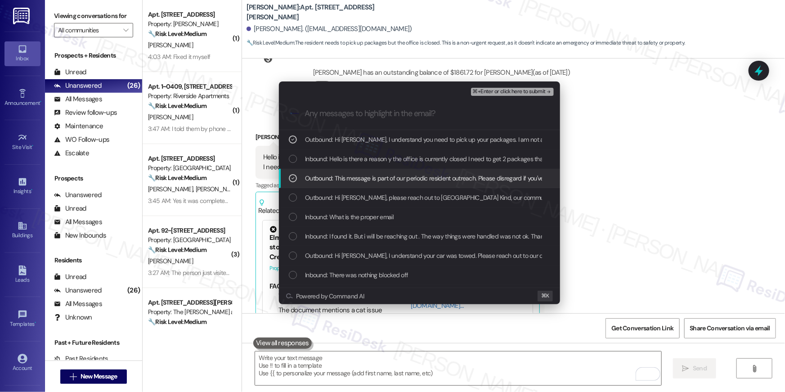
click at [399, 179] on span "Outbound: This message is part of our periodic resident outreach. Please disreg…" at bounding box center [749, 178] width 889 height 10
click at [400, 172] on div "Outbound: This message is part of our periodic resident outreach. Please disreg…" at bounding box center [419, 178] width 281 height 19
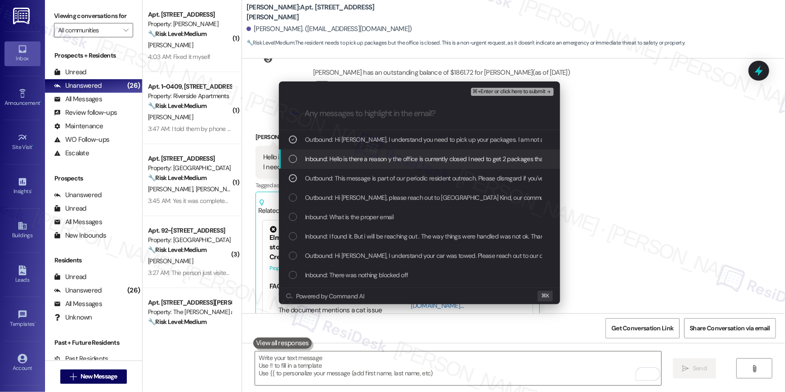
drag, startPoint x: 441, startPoint y: 160, endPoint x: 434, endPoint y: 176, distance: 17.7
click at [441, 160] on span "Inbound: Hello is there a reason y the office is currently closed I need to get…" at bounding box center [458, 159] width 306 height 10
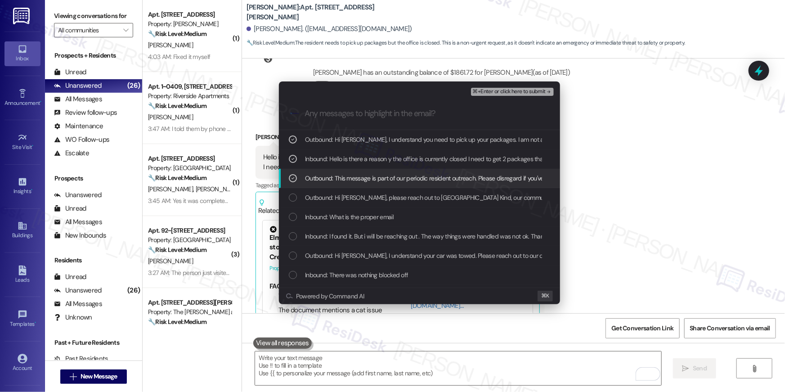
click at [433, 176] on span "Outbound: This message is part of our periodic resident outreach. Please disreg…" at bounding box center [749, 178] width 889 height 10
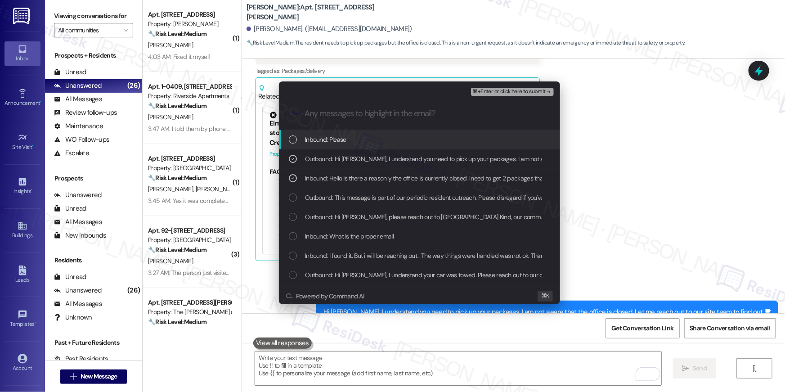
scroll to position [20583, 0]
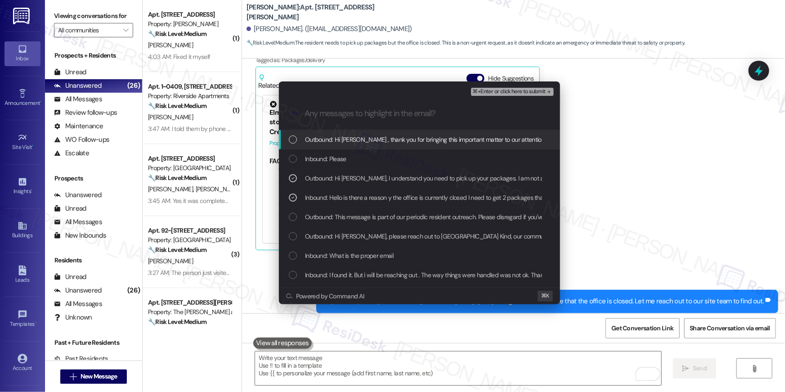
drag, startPoint x: 525, startPoint y: 97, endPoint x: 381, endPoint y: 139, distance: 150.0
click at [381, 139] on div "Escalate Conversation High risk Resident asking why the office is closed Outbou…" at bounding box center [419, 192] width 281 height 223
click at [381, 139] on span "Outbound: Hi [PERSON_NAME] , thank you for bringing this important matter to ou…" at bounding box center [607, 140] width 604 height 10
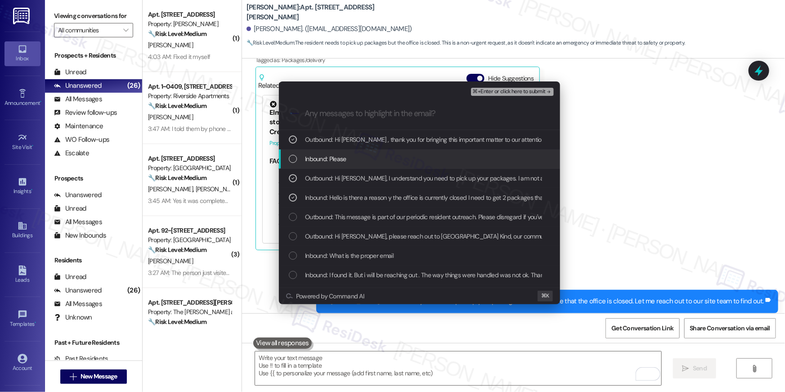
click at [372, 157] on div "Inbound: Please" at bounding box center [420, 159] width 263 height 10
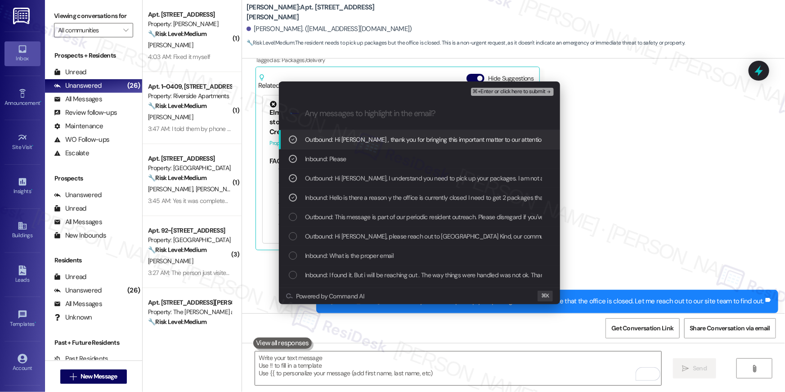
click at [495, 90] on span "⌘+Enter or click here to submit" at bounding box center [509, 92] width 73 height 6
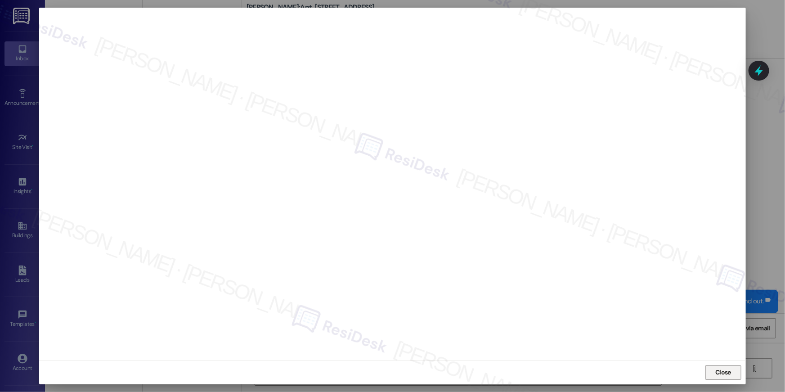
click at [718, 371] on span "Close" at bounding box center [723, 372] width 16 height 9
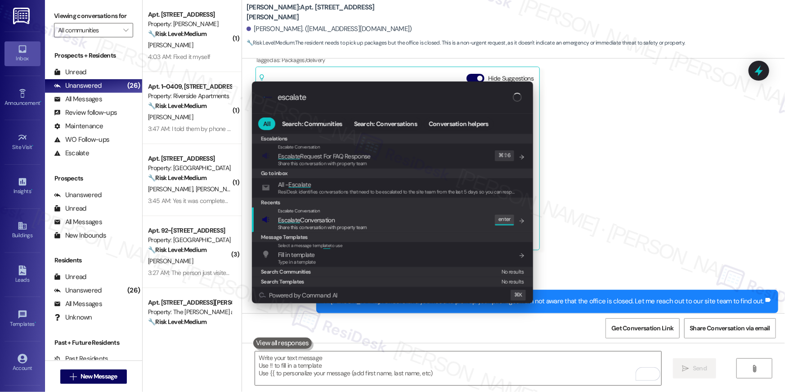
type input "escalate"
click at [454, 227] on div "Escalate Conversation Escalate Conversation Share this conversation with proper…" at bounding box center [393, 219] width 263 height 24
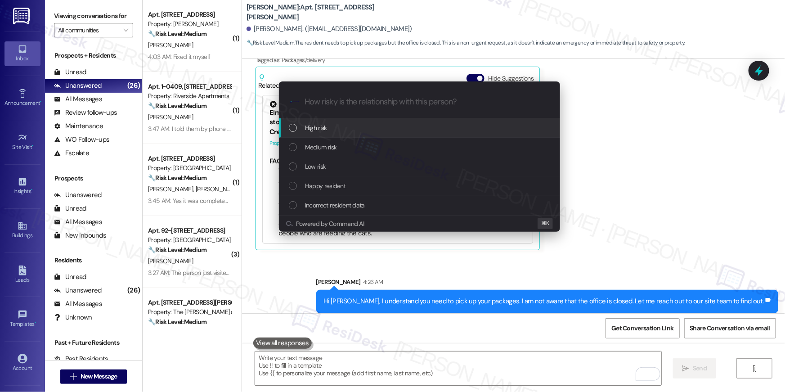
click at [379, 121] on div "High risk" at bounding box center [419, 127] width 281 height 19
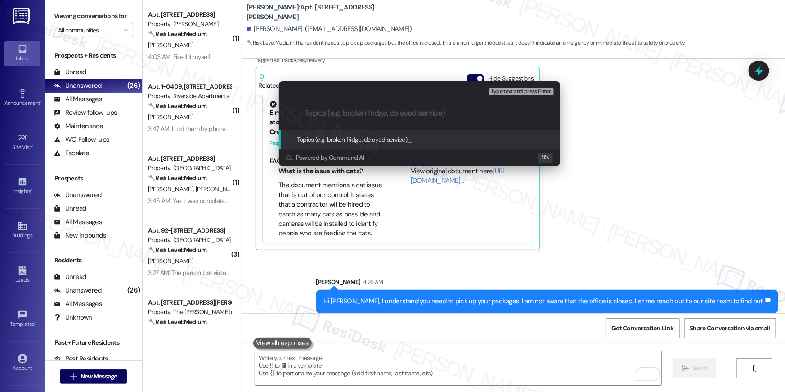
paste input "Resident asking why the office is closed"
type input "Resident asking why the office is closed"
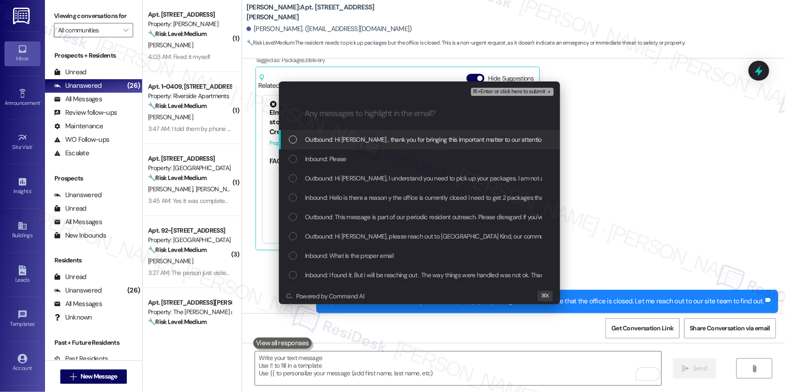
drag, startPoint x: 407, startPoint y: 133, endPoint x: 405, endPoint y: 138, distance: 5.3
click at [407, 134] on div "Outbound: Hi [PERSON_NAME] , thank you for bringing this important matter to ou…" at bounding box center [419, 139] width 281 height 19
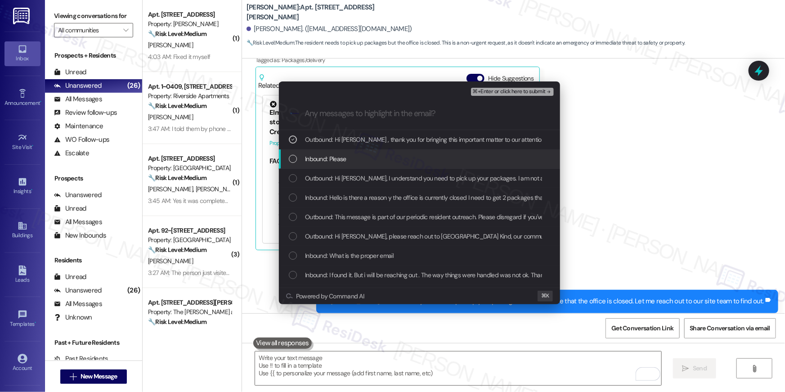
click at [394, 159] on div "Inbound: Please" at bounding box center [420, 159] width 263 height 10
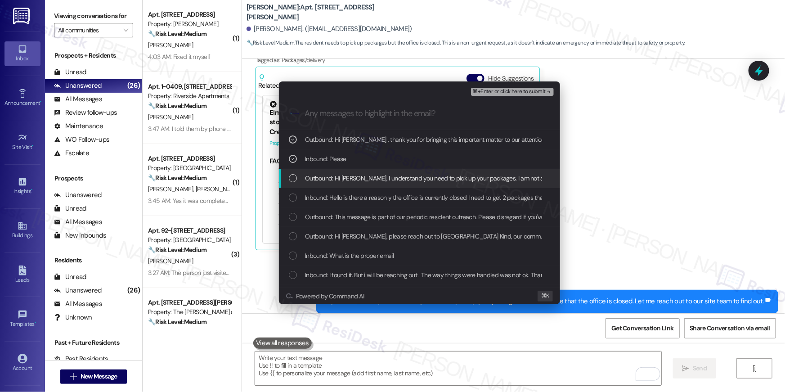
click at [397, 179] on span "Outbound: Hi [PERSON_NAME], I understand you need to pick up your packages. I a…" at bounding box center [521, 178] width 433 height 10
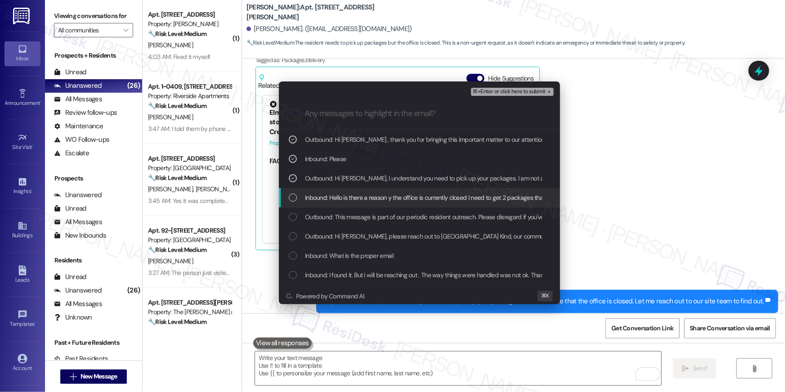
click at [453, 195] on span "Inbound: Hello is there a reason y the office is currently closed I need to get…" at bounding box center [458, 198] width 306 height 10
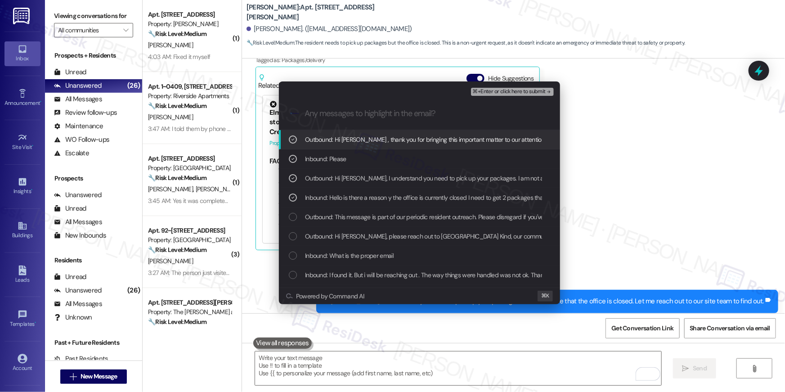
click at [507, 93] on span "⌘+Enter or click here to submit" at bounding box center [509, 92] width 73 height 6
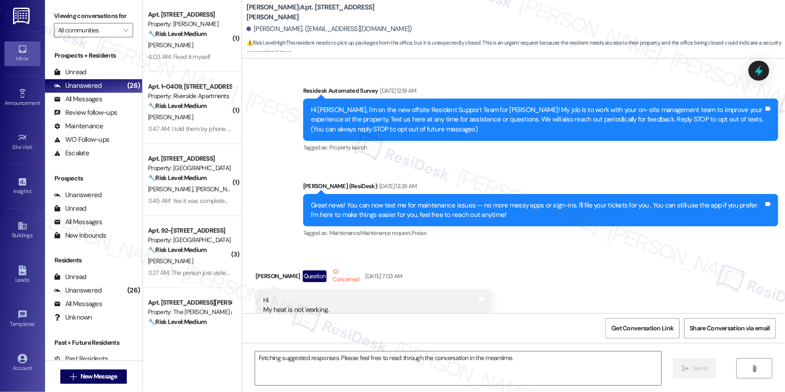
scroll to position [20453, 0]
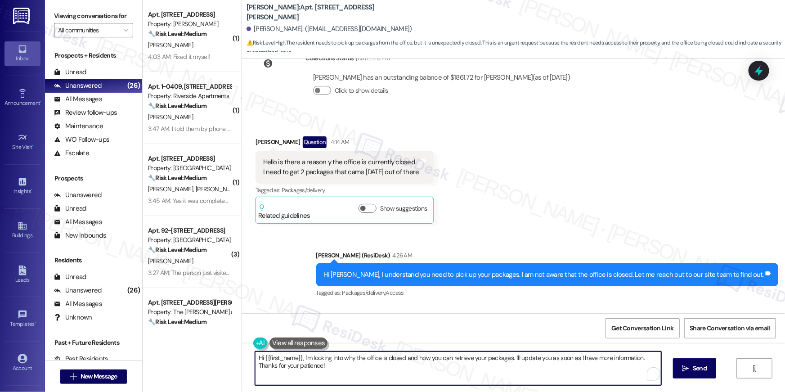
click at [487, 378] on textarea "Hi {{first_name}}, I'm looking into why the office is closed and how you can re…" at bounding box center [458, 368] width 406 height 34
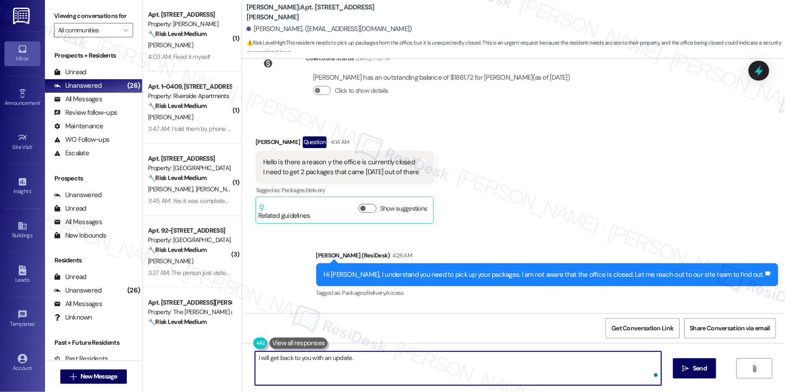
type textarea "I will get back to you with an update."
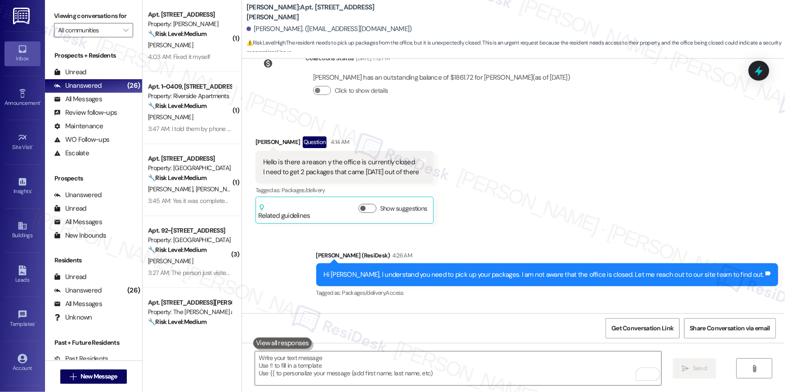
click at [187, 51] on div "4:03 AM: Fixed it myself 4:03 AM: Fixed it myself" at bounding box center [189, 56] width 85 height 11
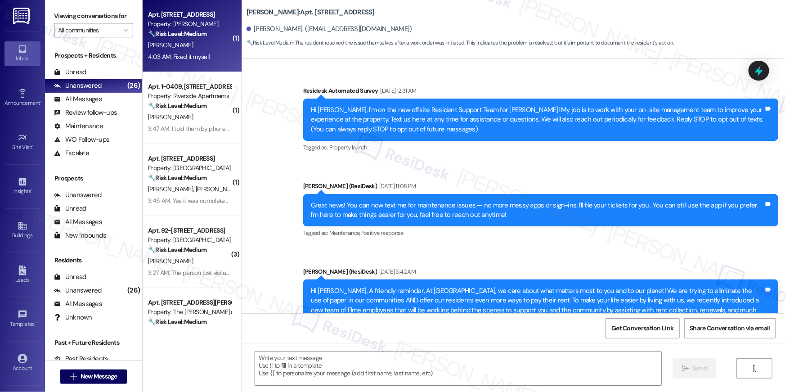
scroll to position [4628, 0]
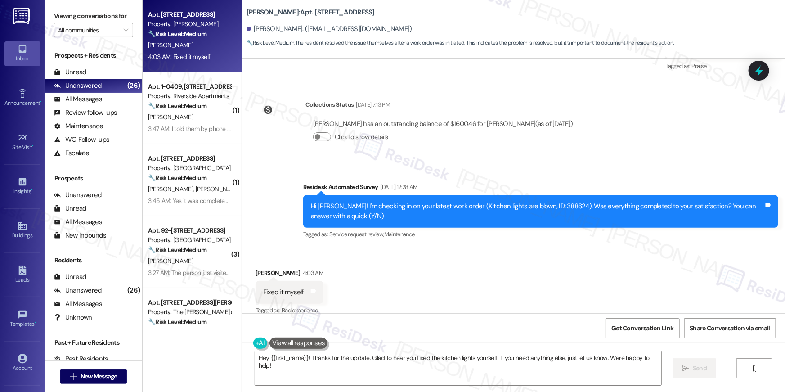
click at [391, 348] on div "Hey {{first_name}}! Thanks for the update. Glad to hear you fixed the kitchen l…" at bounding box center [513, 376] width 543 height 67
click at [383, 361] on textarea "Hey {{first_name}}! Thanks for the update. Glad to hear you fixed the kitchen l…" at bounding box center [458, 368] width 406 height 34
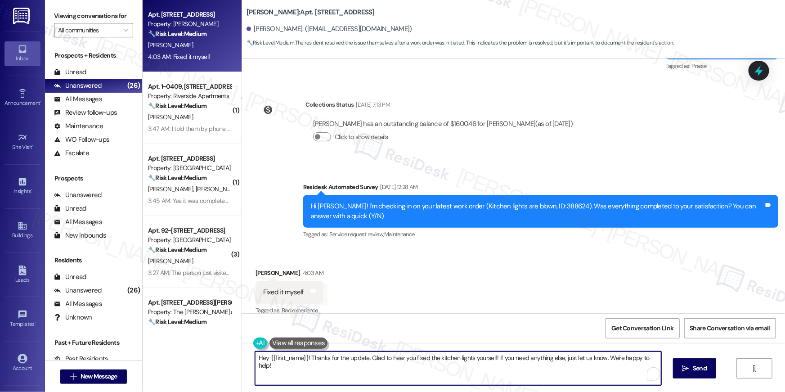
click at [383, 361] on textarea "Hey {{first_name}}! Thanks for the update. Glad to hear you fixed the kitchen l…" at bounding box center [458, 368] width 406 height 34
click at [355, 359] on textarea "Hey {{first_name}}! Thanks for the update. Glad to hear you fixed the kitchen l…" at bounding box center [458, 368] width 406 height 34
drag, startPoint x: 367, startPoint y: 357, endPoint x: 377, endPoint y: 384, distance: 28.9
click at [377, 384] on textarea "Hey {{first_name}}! Thanks for the update. Glad to hear you fixed the kitchen l…" at bounding box center [458, 368] width 406 height 34
click at [452, 371] on textarea "Hey {{first_name}}! Thanks for the update. Glad to hear you fixed the kitchen l…" at bounding box center [458, 368] width 406 height 34
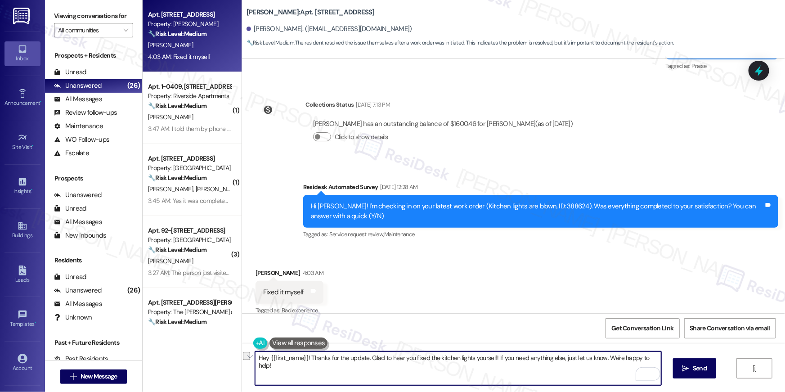
drag, startPoint x: 369, startPoint y: 358, endPoint x: 492, endPoint y: 360, distance: 122.8
click at [492, 360] on textarea "Hey {{first_name}}! Thanks for the update. Glad to hear you fixed the kitchen l…" at bounding box center [458, 368] width 406 height 34
drag, startPoint x: 475, startPoint y: 357, endPoint x: 535, endPoint y: 361, distance: 60.0
click at [535, 361] on textarea "Hey {{first_name}}! Thanks for the update. If you need anything else, just let …" at bounding box center [458, 368] width 406 height 34
type textarea "Hey {{first_name}}! Thanks for the update. If you need anything else, just let …"
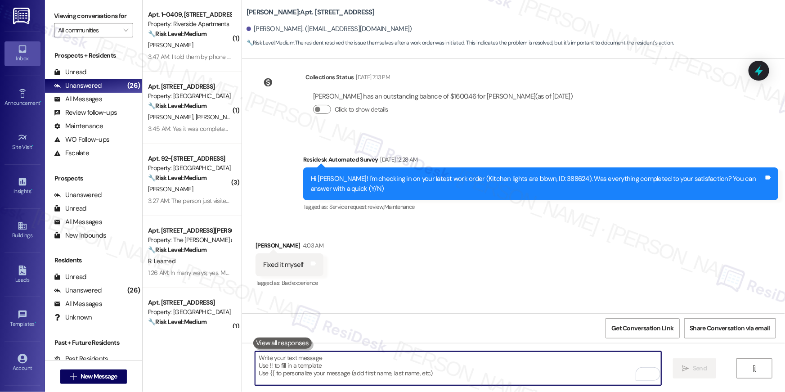
scroll to position [4690, 0]
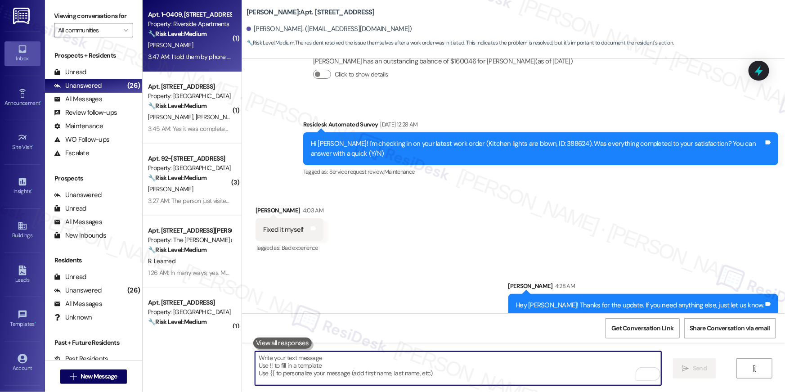
click at [199, 46] on div "[PERSON_NAME]" at bounding box center [189, 45] width 85 height 11
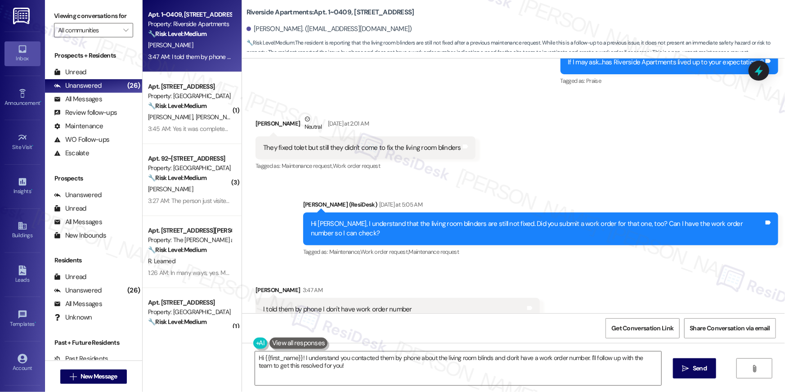
scroll to position [1317, 0]
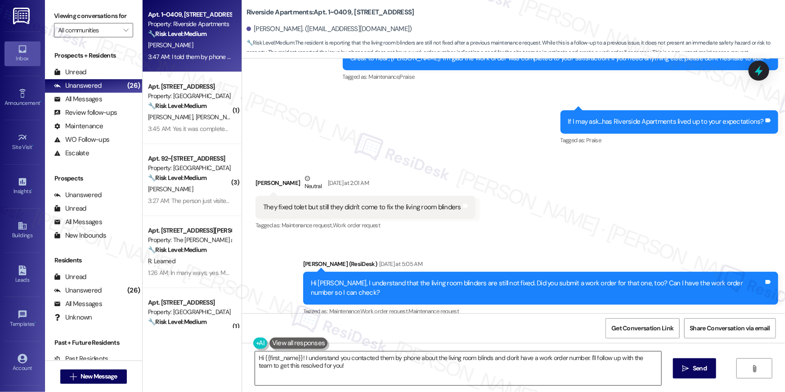
click at [357, 372] on textarea "Hi {{first_name}}! I understand you contacted them by phone about the living ro…" at bounding box center [458, 368] width 406 height 34
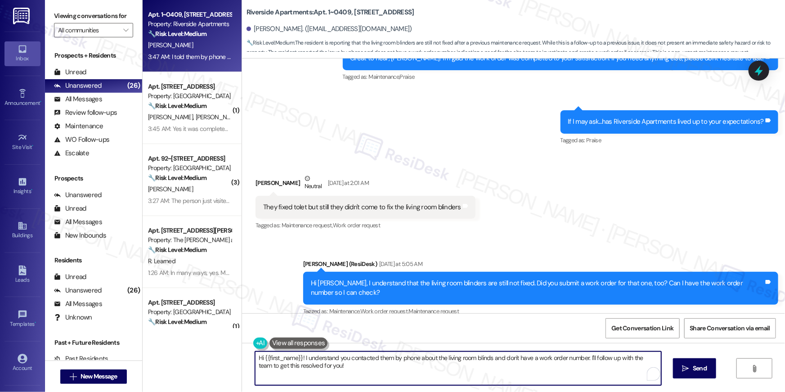
click at [357, 372] on textarea "Hi {{first_name}}! I understand you contacted them by phone about the living ro…" at bounding box center [458, 368] width 406 height 34
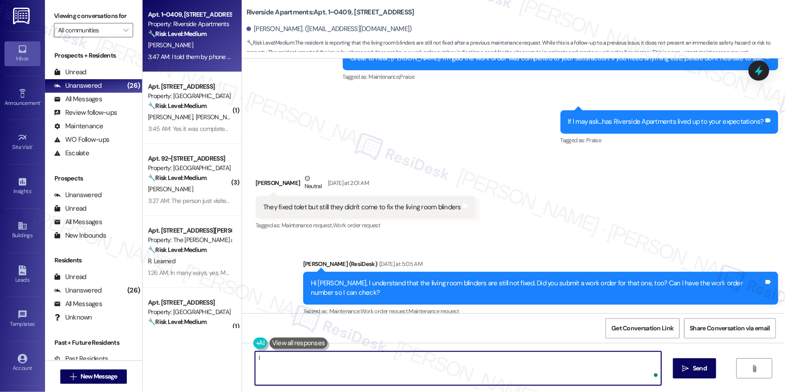
type textarea "I"
